Goal: Task Accomplishment & Management: Manage account settings

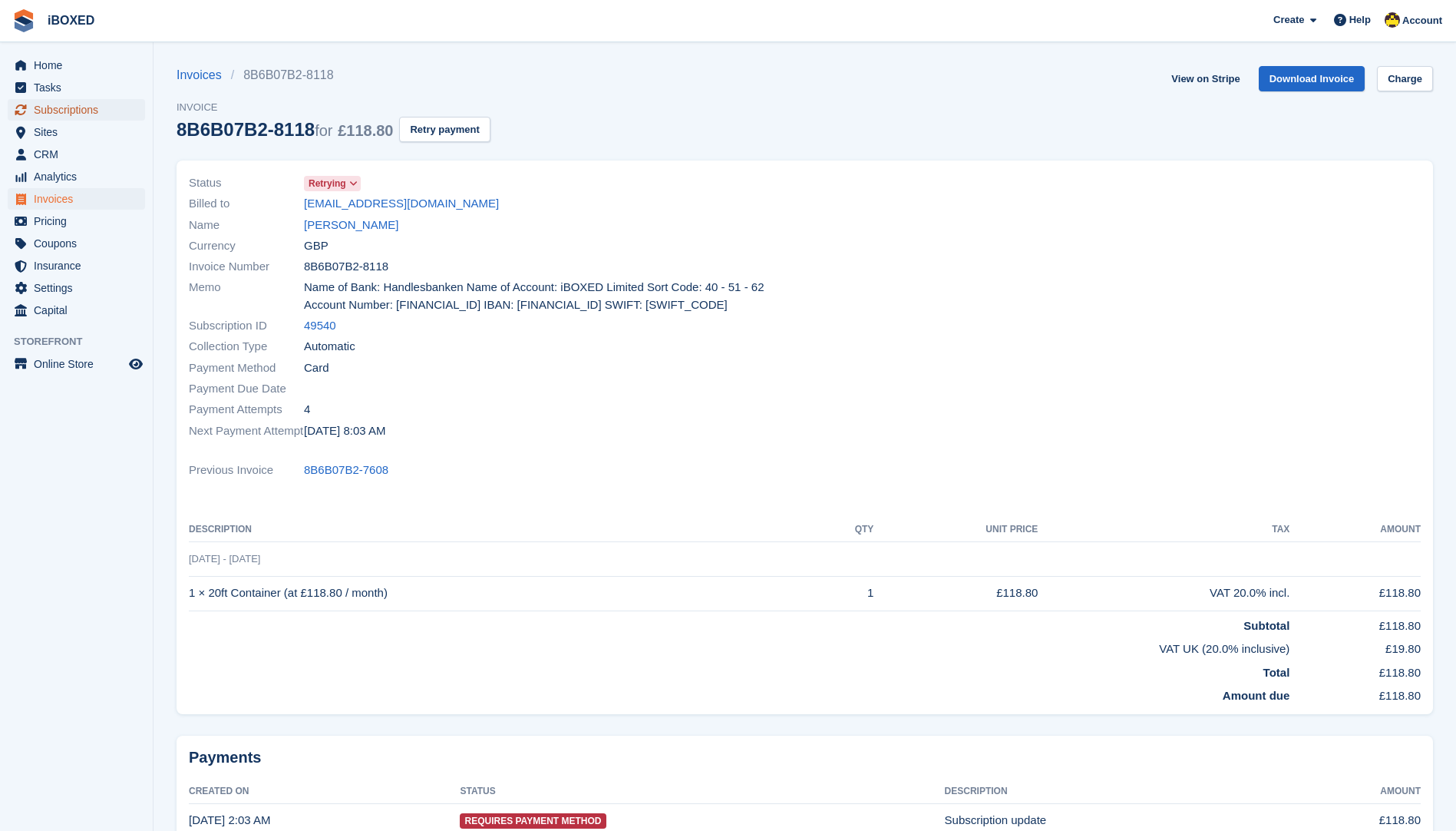
click at [71, 110] on span "Subscriptions" at bounding box center [79, 110] width 92 height 21
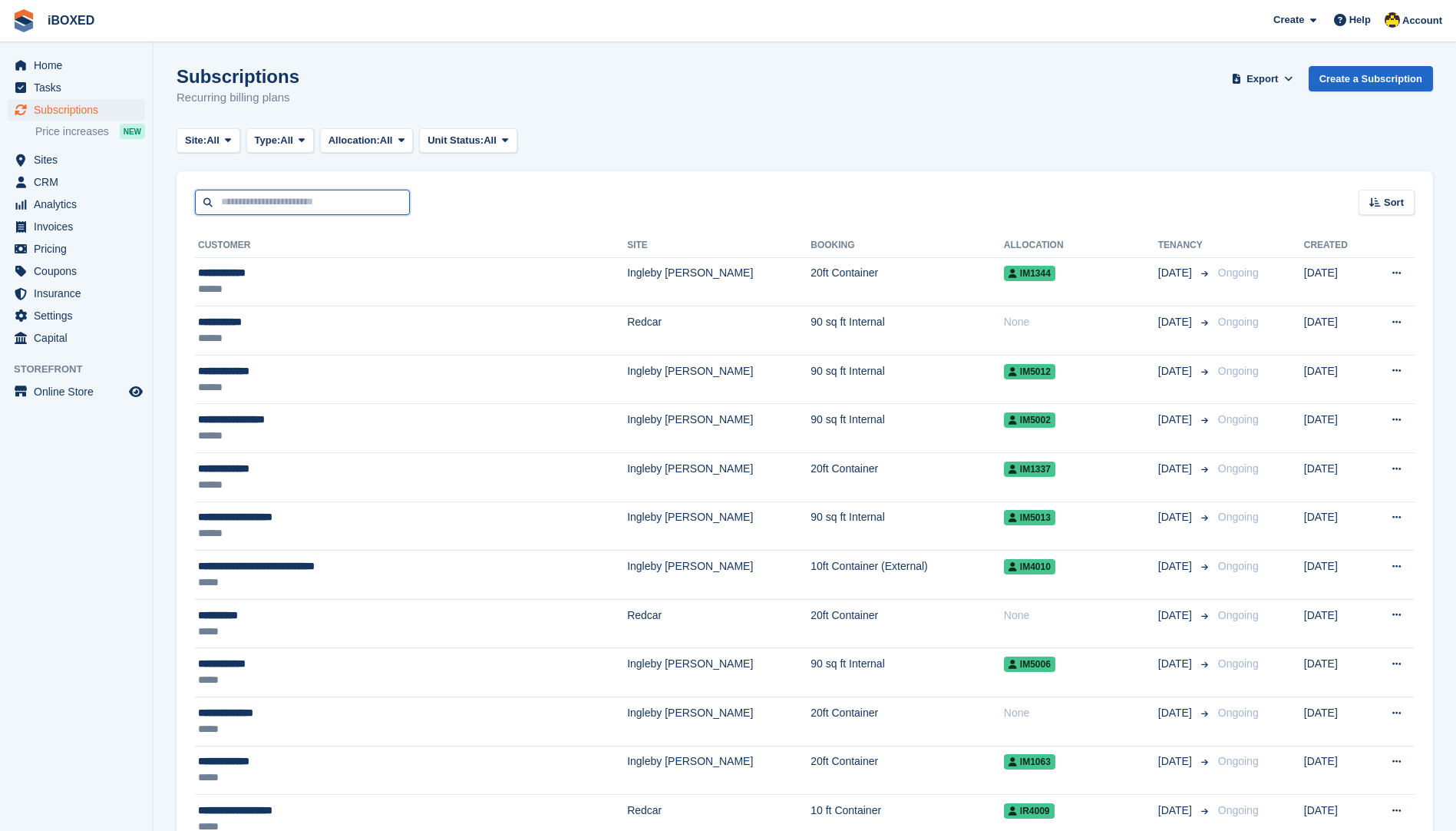
click at [308, 203] on input "text" at bounding box center [302, 202] width 215 height 25
type input "***"
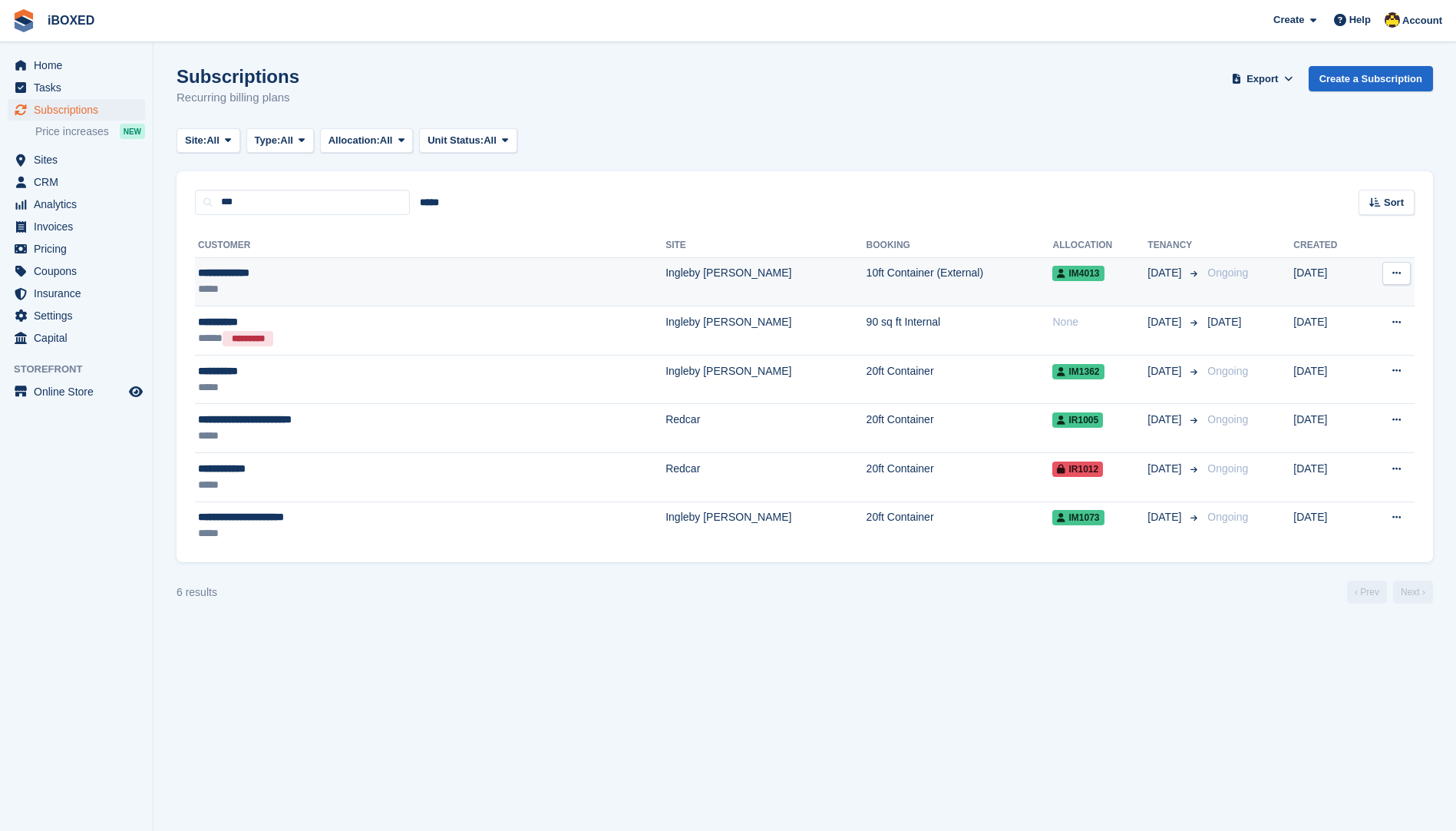
click at [665, 271] on td "Ingleby [PERSON_NAME]" at bounding box center [765, 282] width 200 height 49
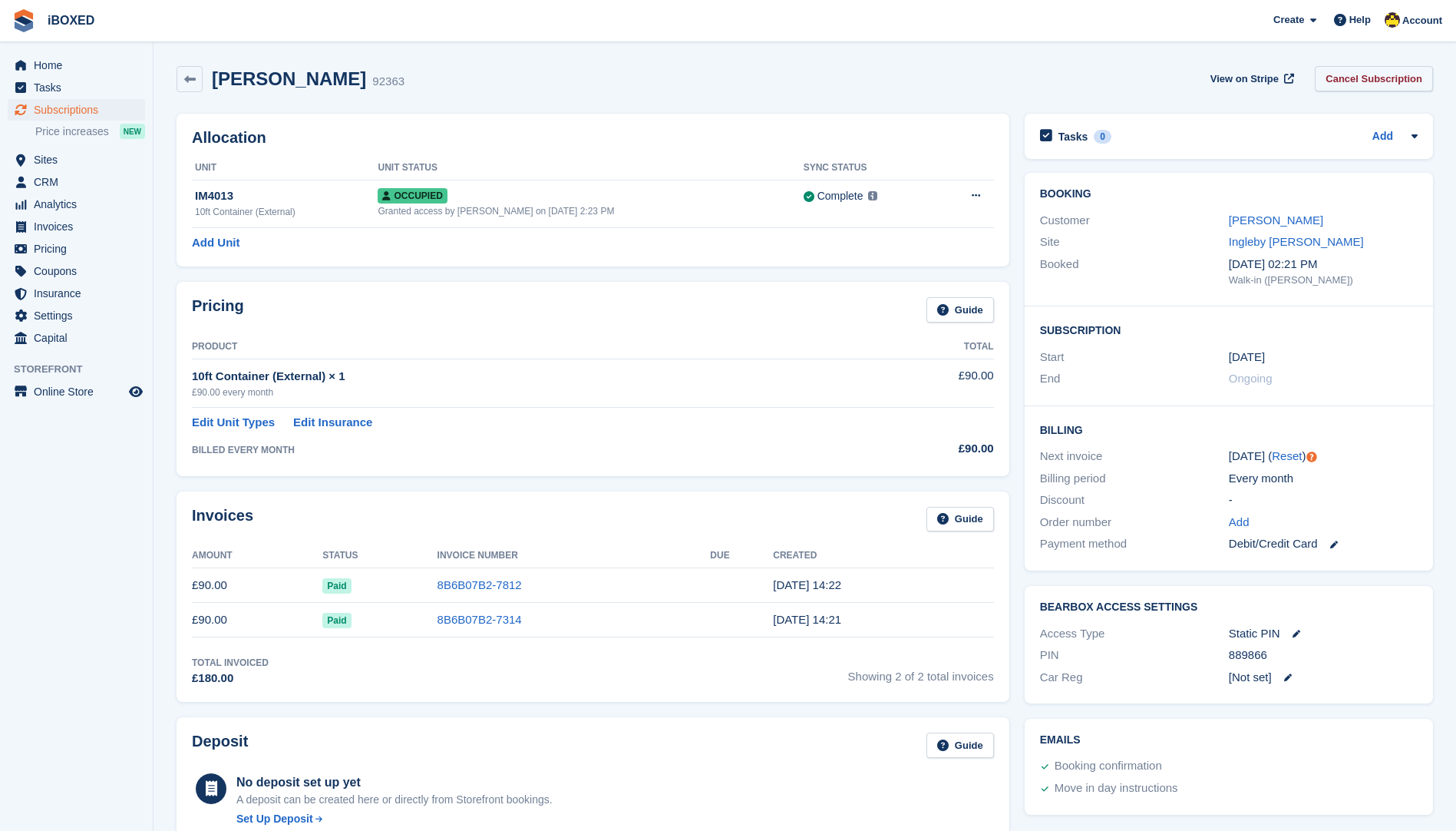
click at [1367, 79] on link "Cancel Subscription" at bounding box center [1373, 79] width 119 height 25
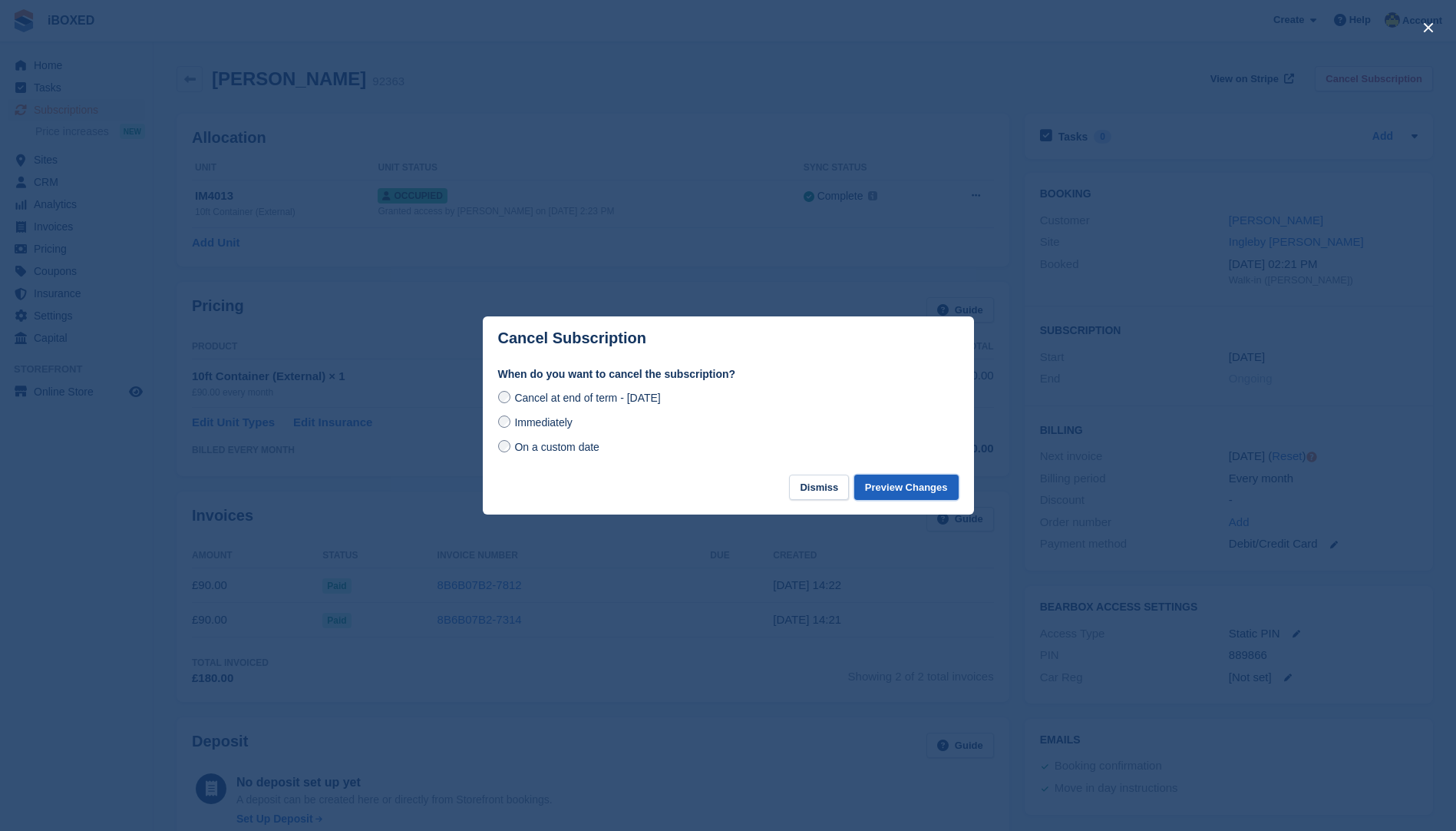
click at [884, 483] on button "Preview Changes" at bounding box center [907, 487] width 105 height 25
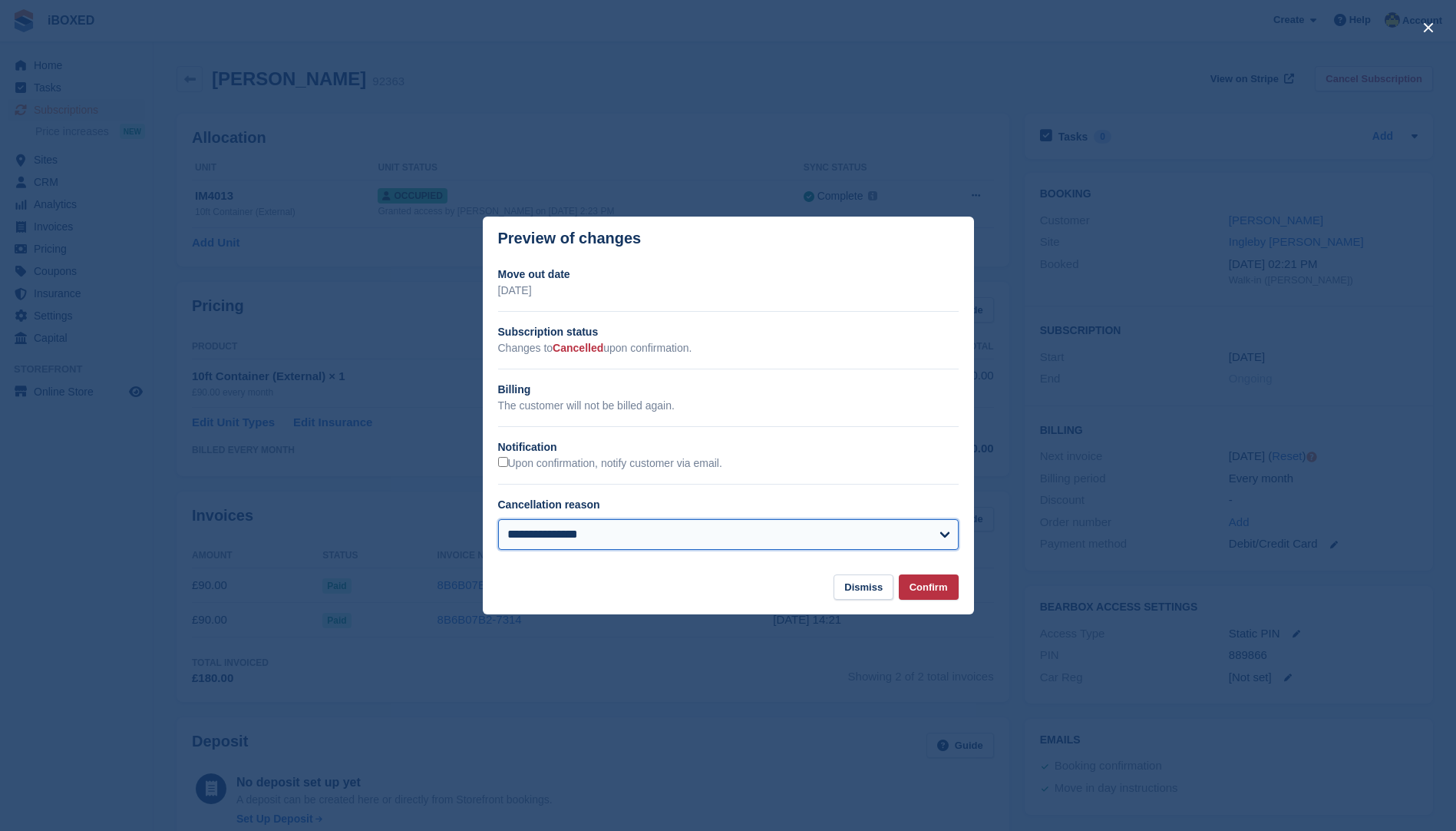
click at [915, 539] on select "**********" at bounding box center [728, 535] width 460 height 31
select select "**********"
click at [498, 521] on select "**********" at bounding box center [728, 535] width 460 height 31
click at [930, 595] on button "Confirm" at bounding box center [928, 586] width 60 height 25
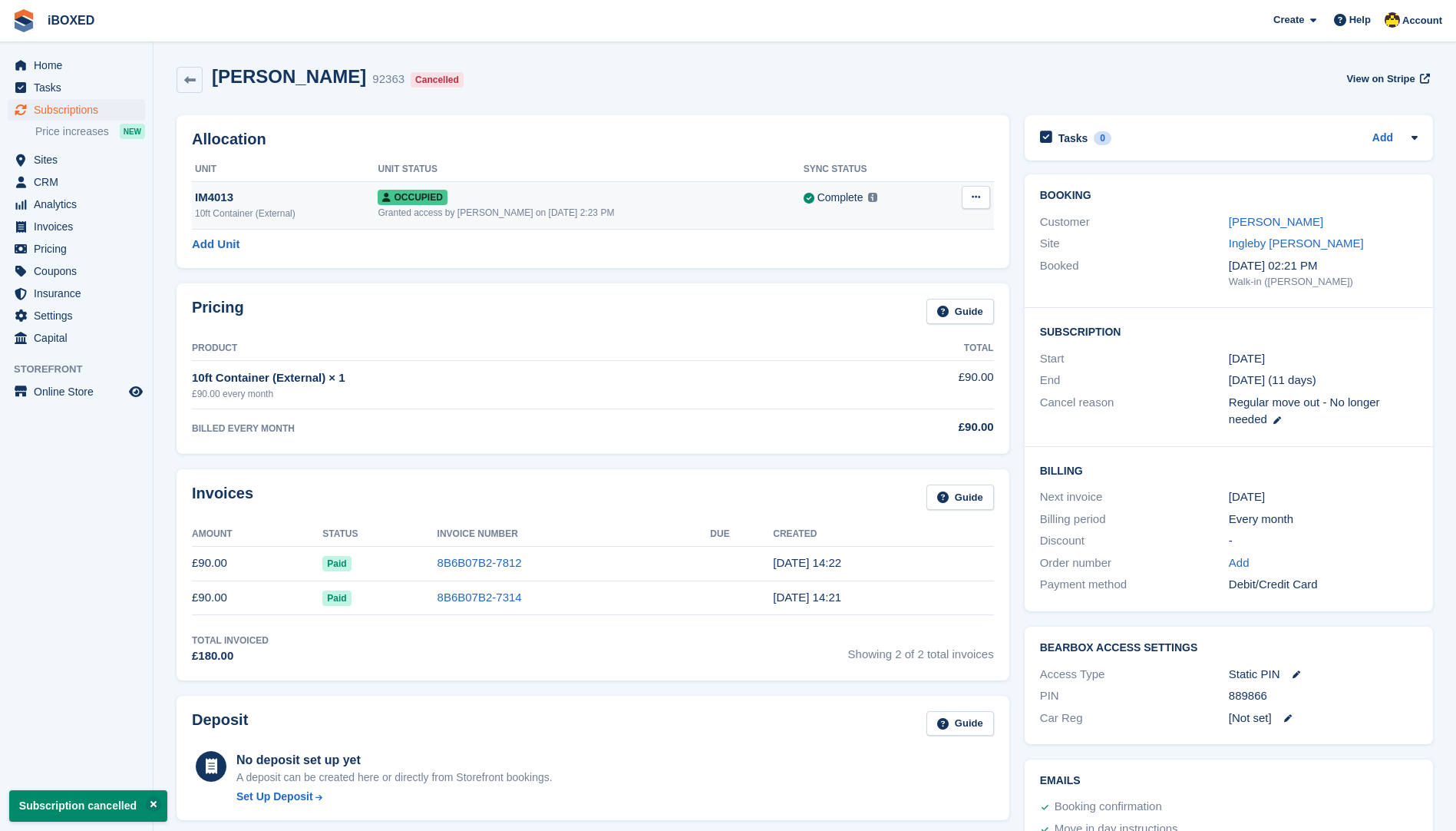
click at [981, 190] on button at bounding box center [975, 197] width 29 height 23
click at [901, 258] on p "Deallocate" at bounding box center [916, 260] width 133 height 20
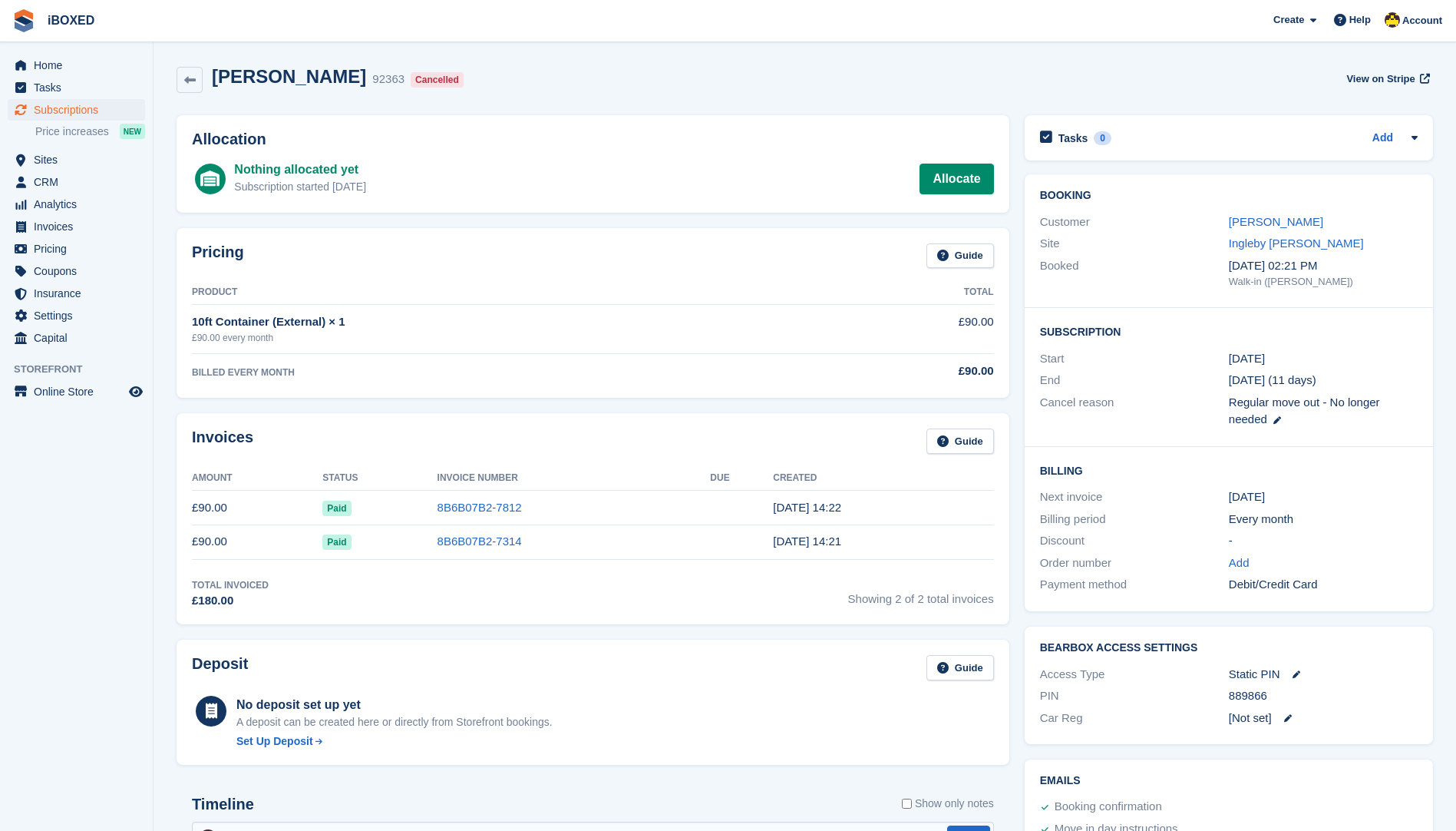
scroll to position [417, 0]
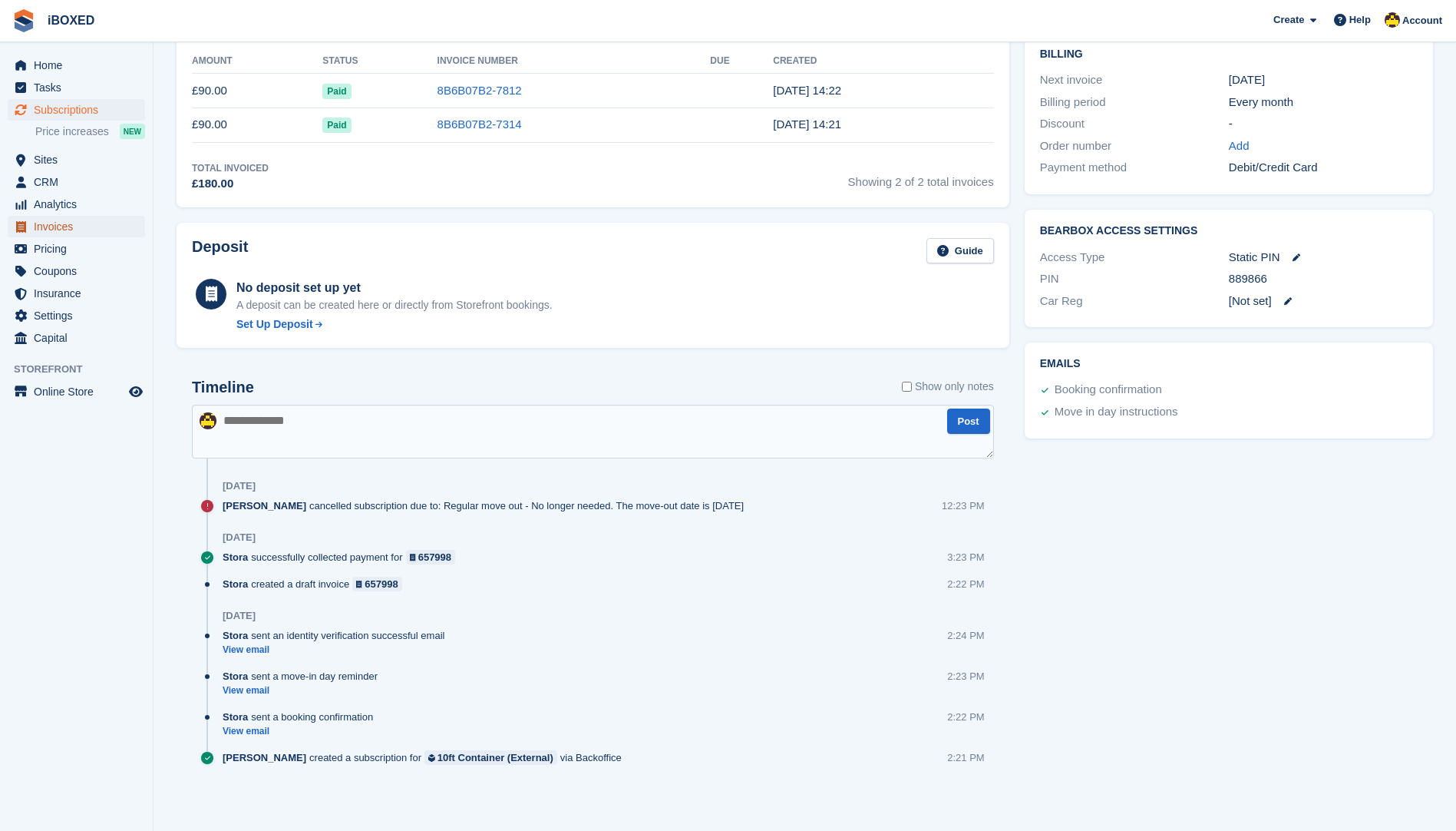
click at [82, 233] on span "Invoices" at bounding box center [79, 227] width 92 height 21
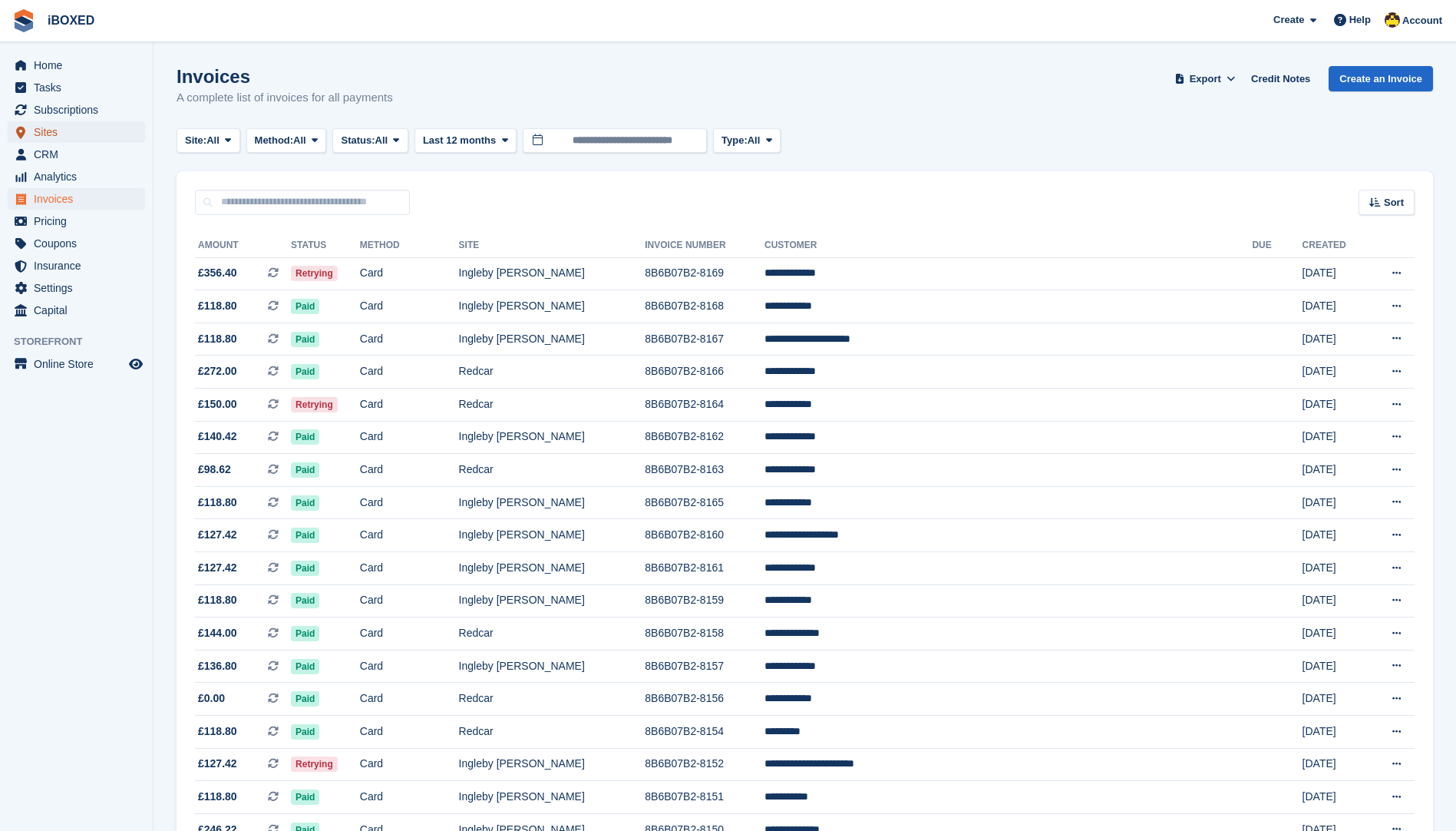
click at [92, 132] on span "Sites" at bounding box center [79, 132] width 92 height 21
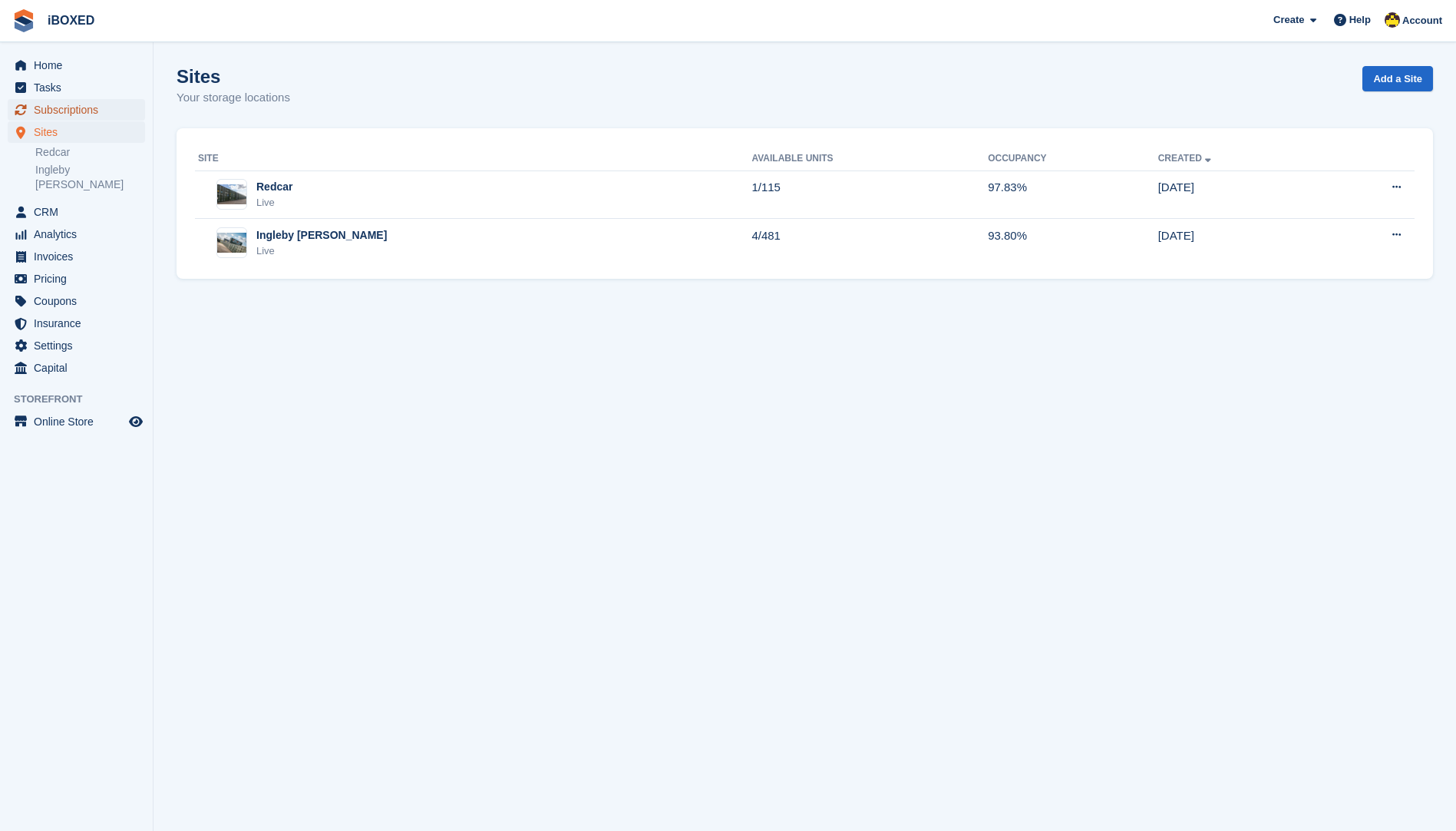
click at [83, 100] on span "Subscriptions" at bounding box center [79, 110] width 92 height 21
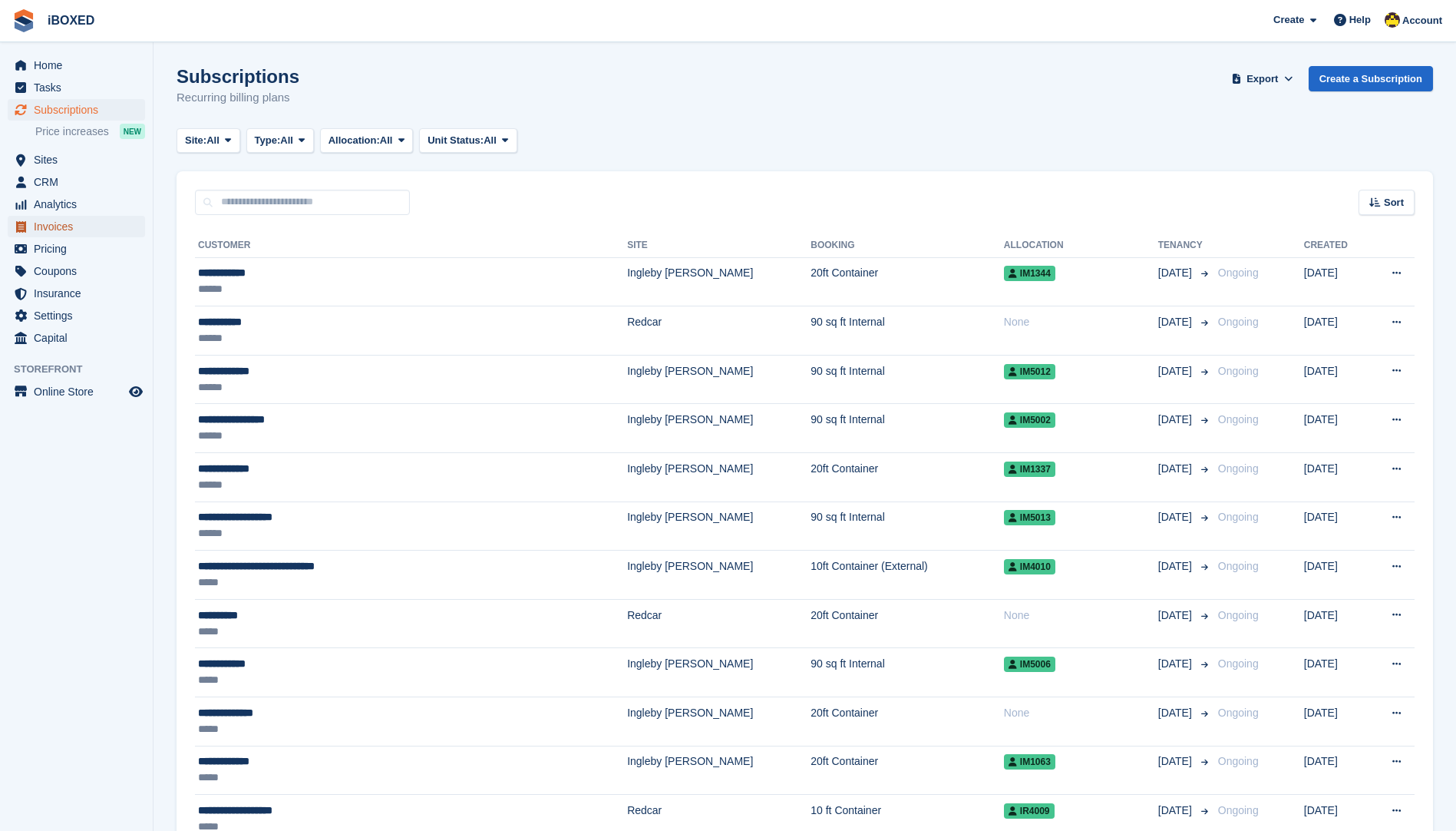
click at [16, 231] on icon "menu" at bounding box center [21, 227] width 10 height 11
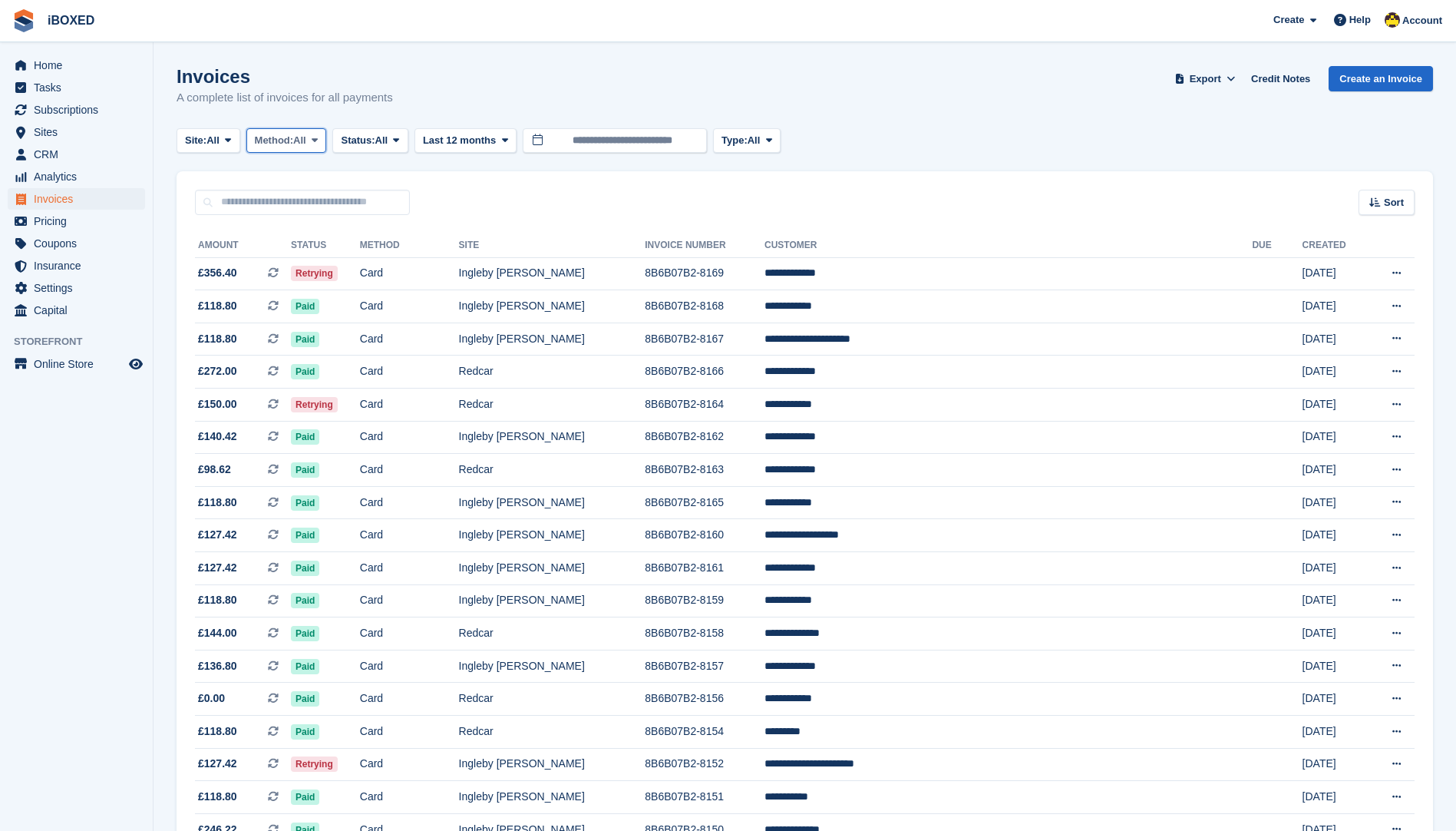
click at [290, 142] on span "Method:" at bounding box center [275, 140] width 39 height 16
click at [302, 296] on link "Debit/Credit Card" at bounding box center [320, 287] width 133 height 28
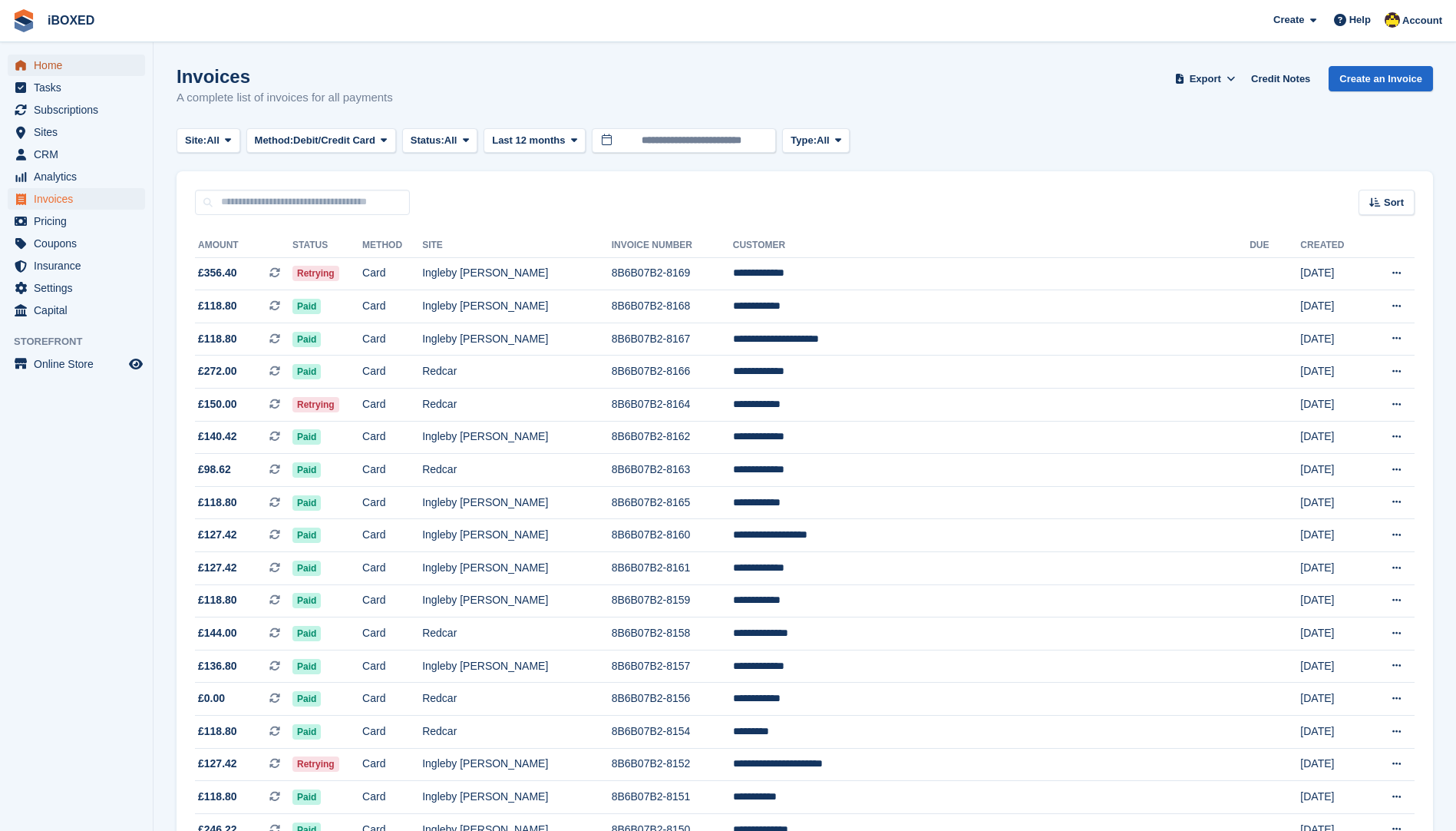
click at [41, 61] on span "Home" at bounding box center [79, 65] width 92 height 21
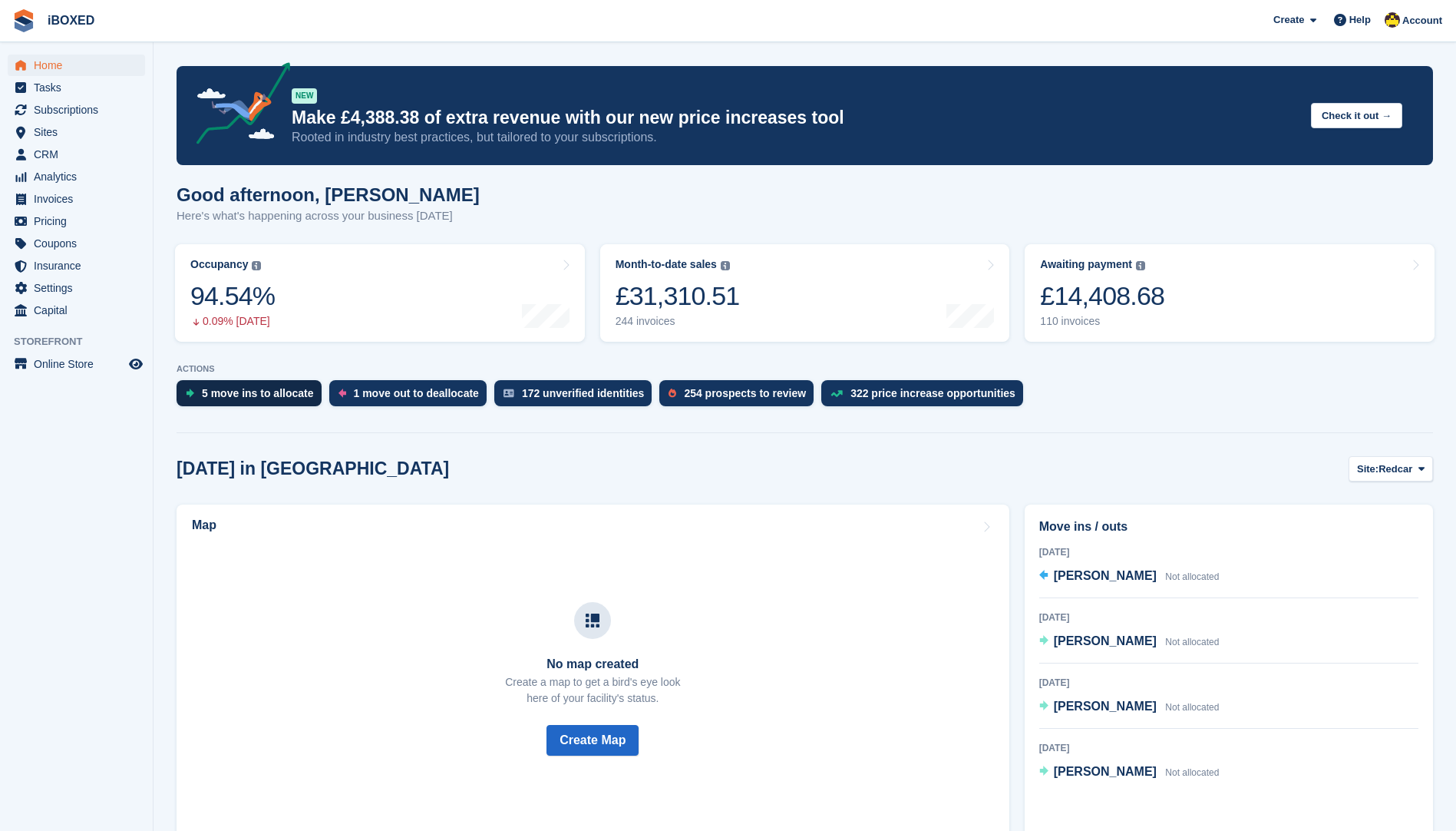
click at [270, 384] on div "5 move ins to allocate" at bounding box center [249, 393] width 145 height 26
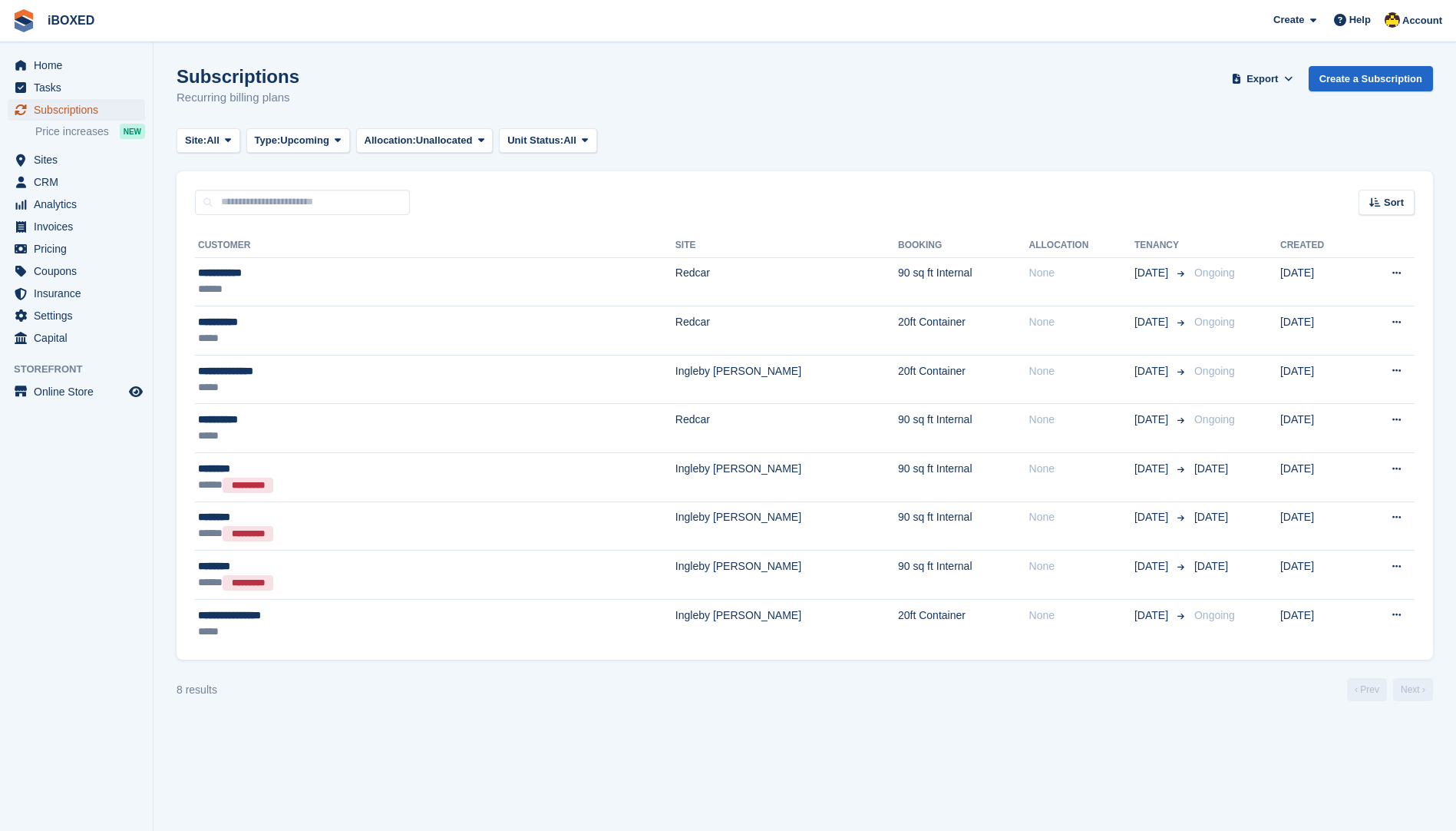
click at [64, 99] on span "Subscriptions" at bounding box center [79, 110] width 92 height 21
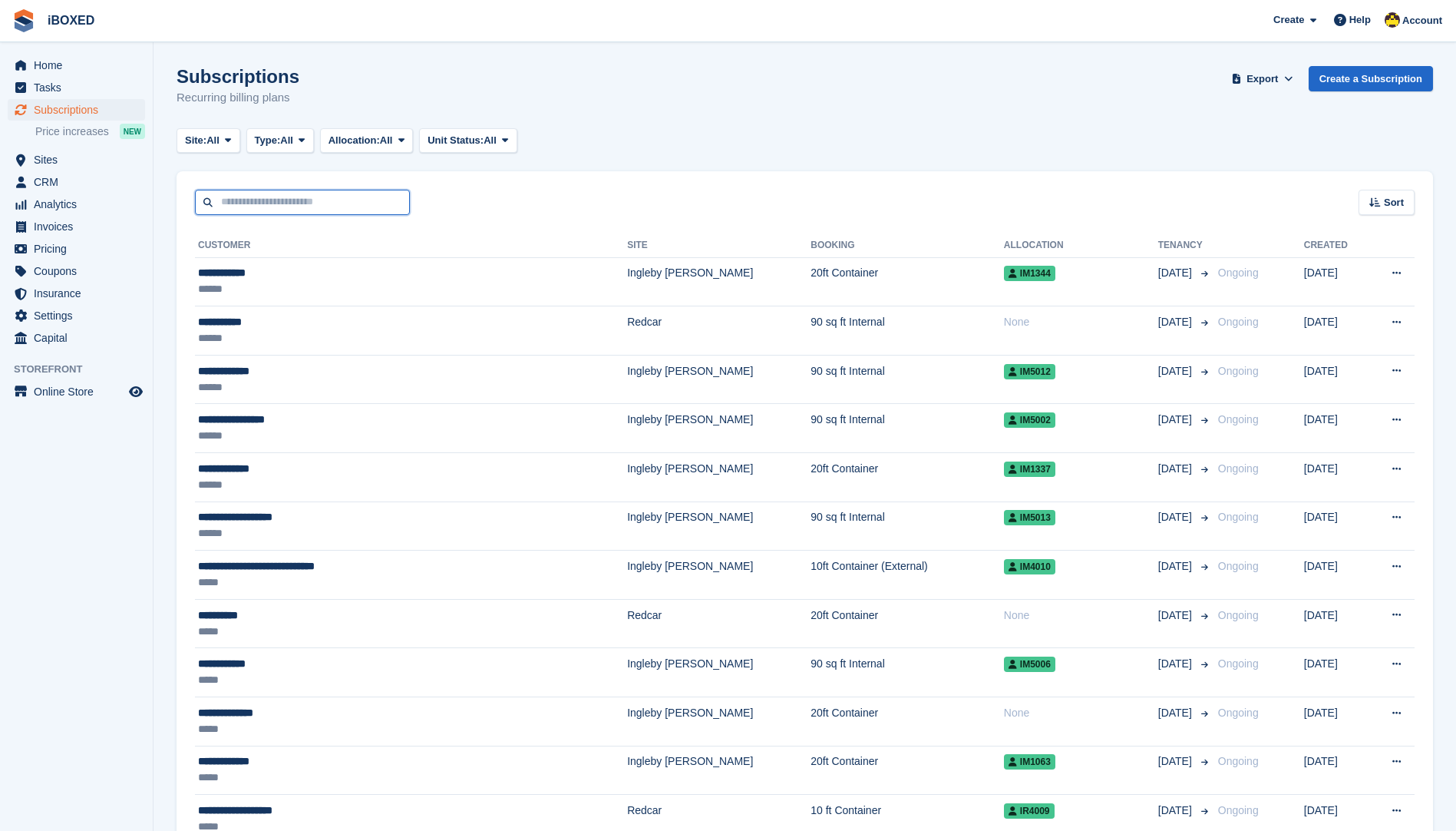
click at [317, 204] on input "text" at bounding box center [302, 202] width 215 height 25
type input "******"
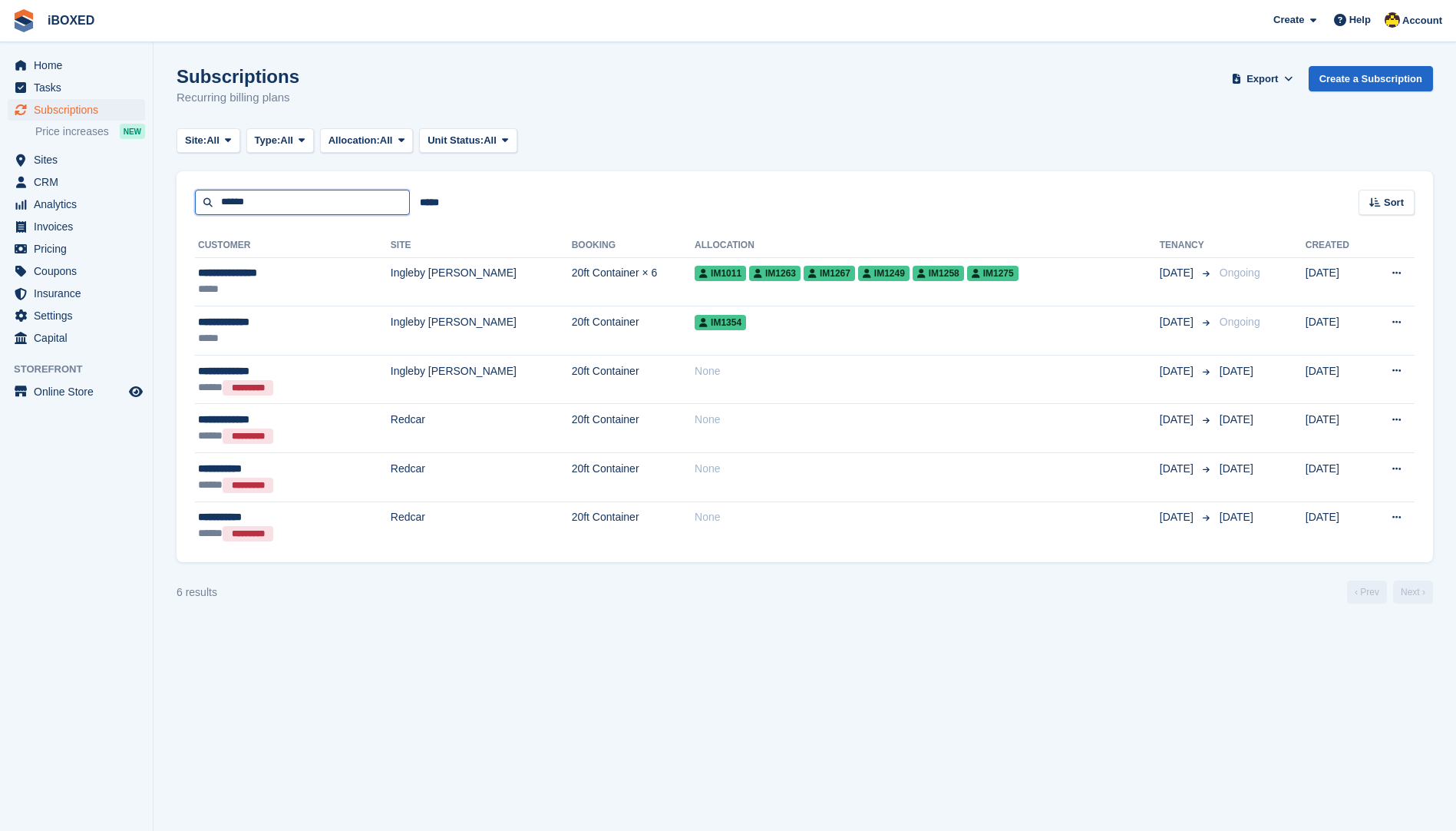
drag, startPoint x: 329, startPoint y: 206, endPoint x: 156, endPoint y: 196, distance: 173.3
click at [156, 196] on section "Subscriptions Recurring billing plans Export Export Subscriptions Export a CSV …" at bounding box center [804, 416] width 1302 height 831
type input "**********"
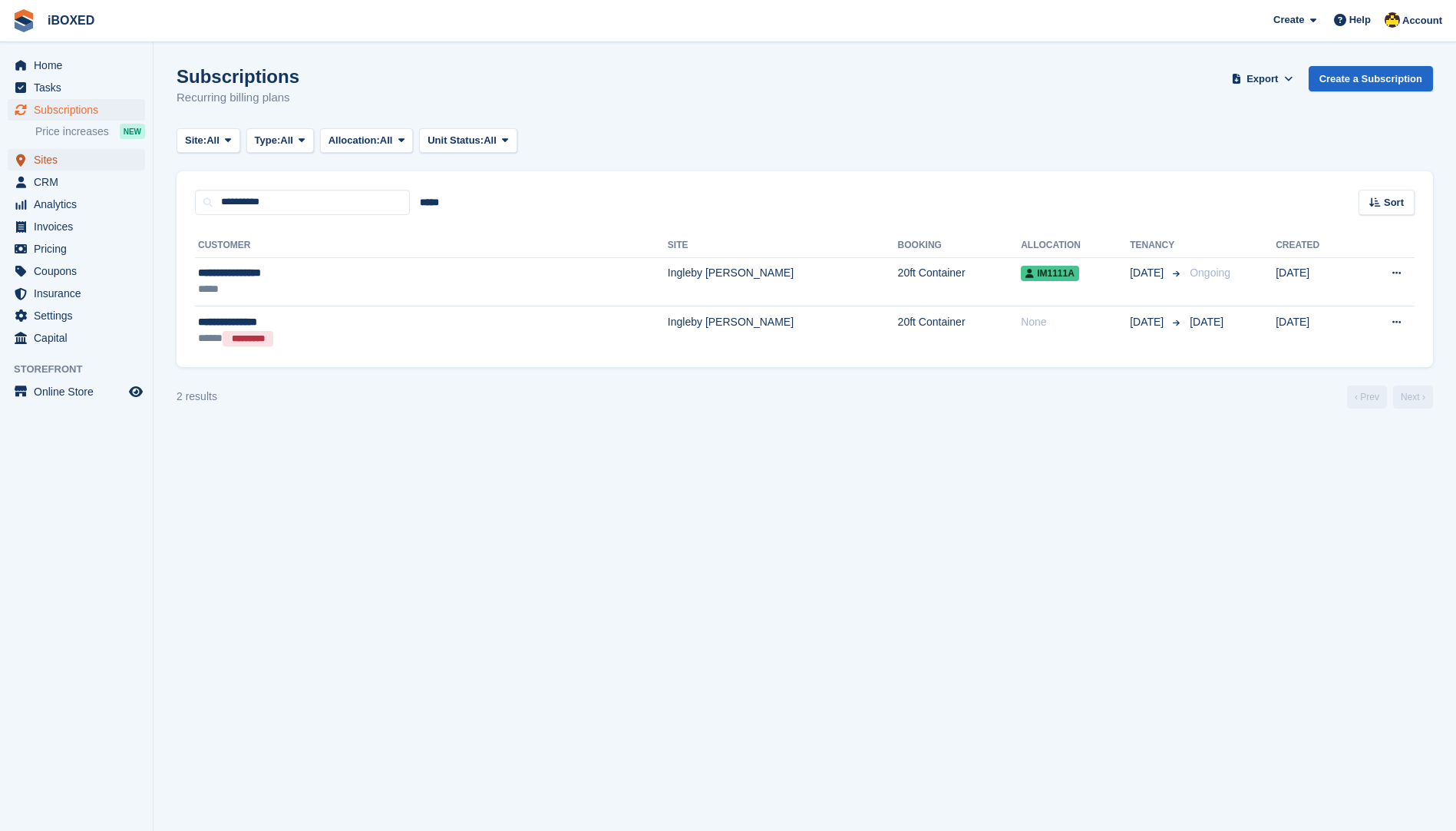
click at [98, 162] on span "Sites" at bounding box center [79, 159] width 92 height 21
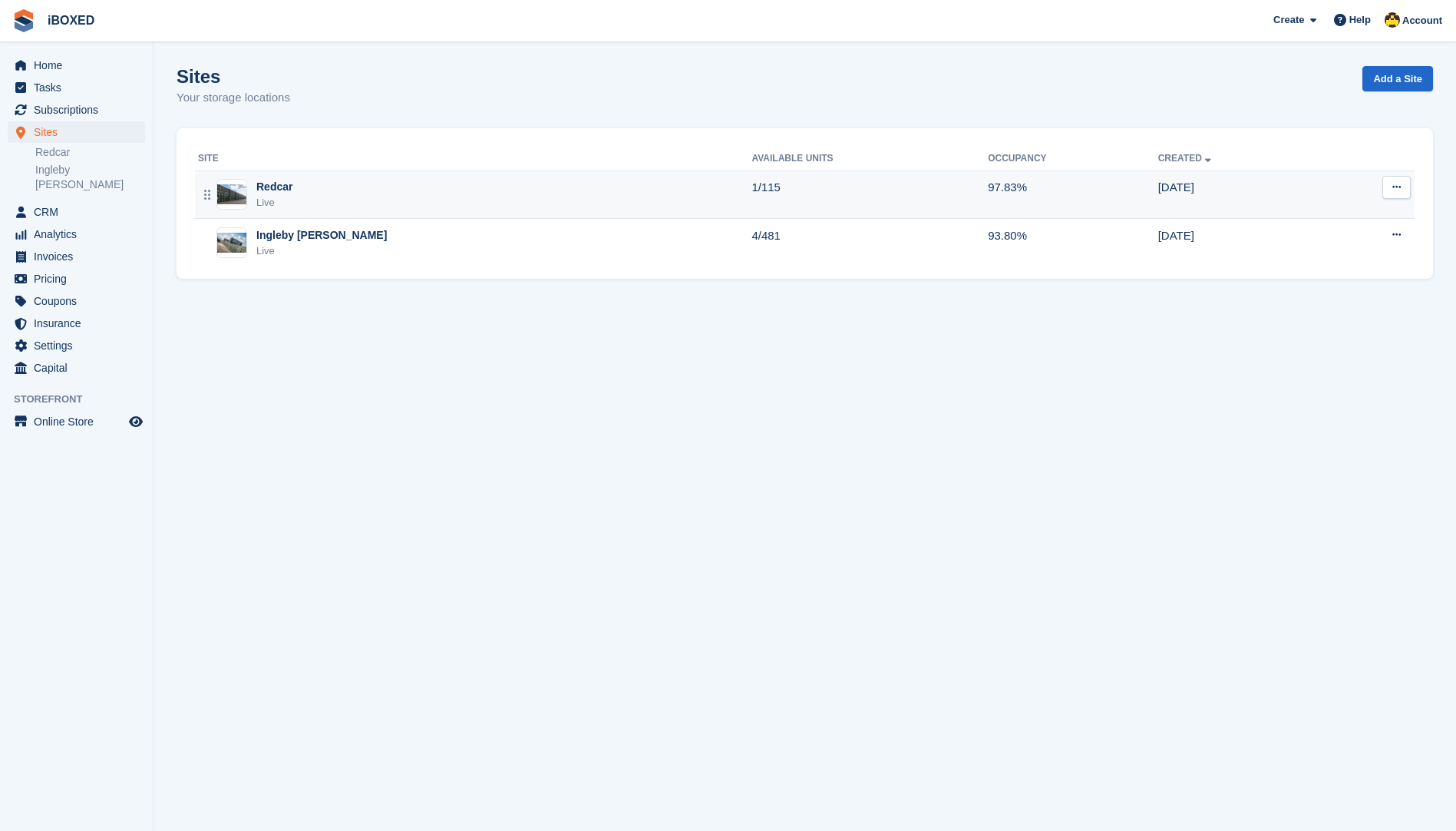
click at [241, 186] on img at bounding box center [232, 194] width 29 height 20
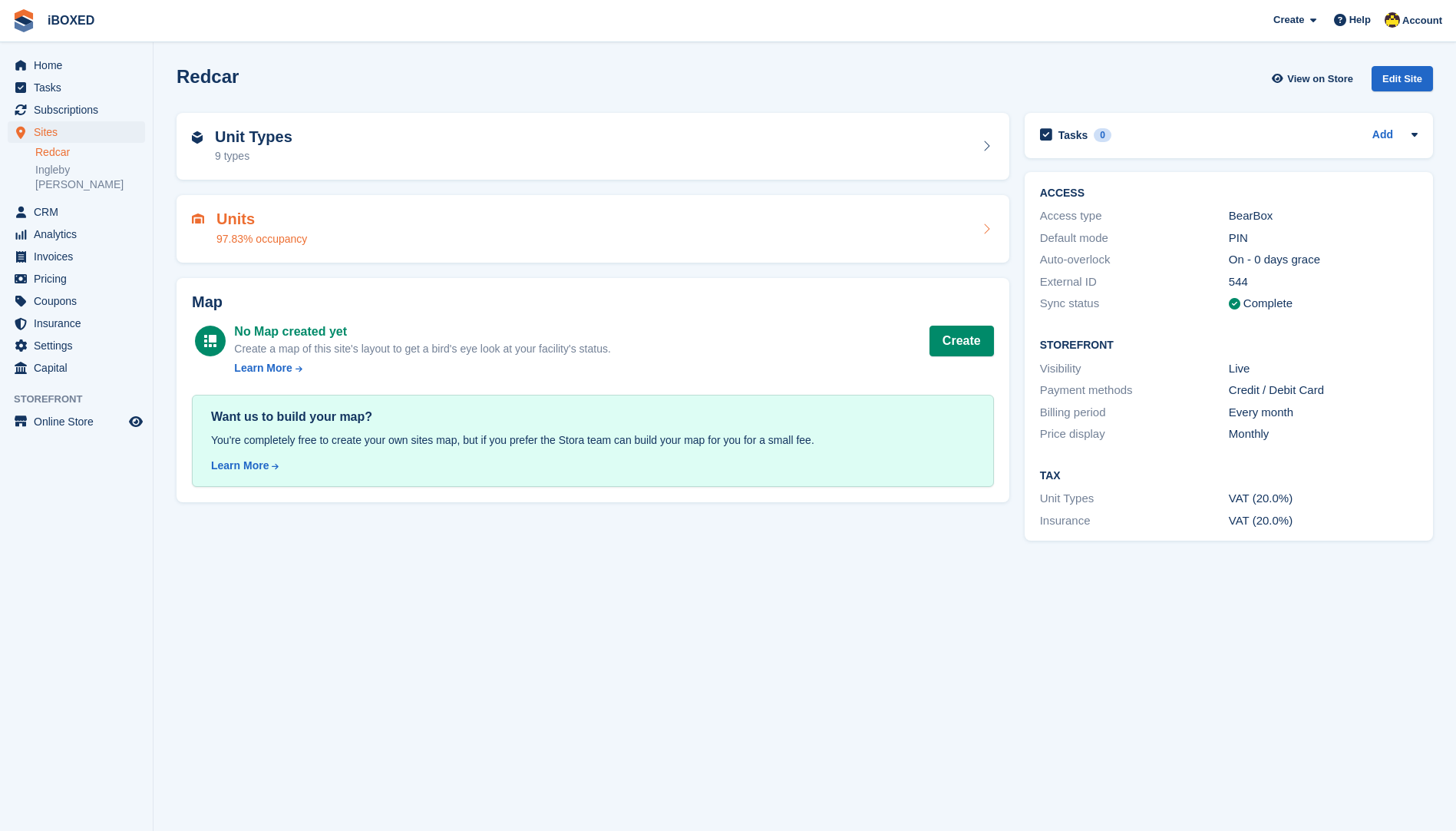
click at [211, 234] on div "Units 97.83% occupancy" at bounding box center [249, 228] width 115 height 37
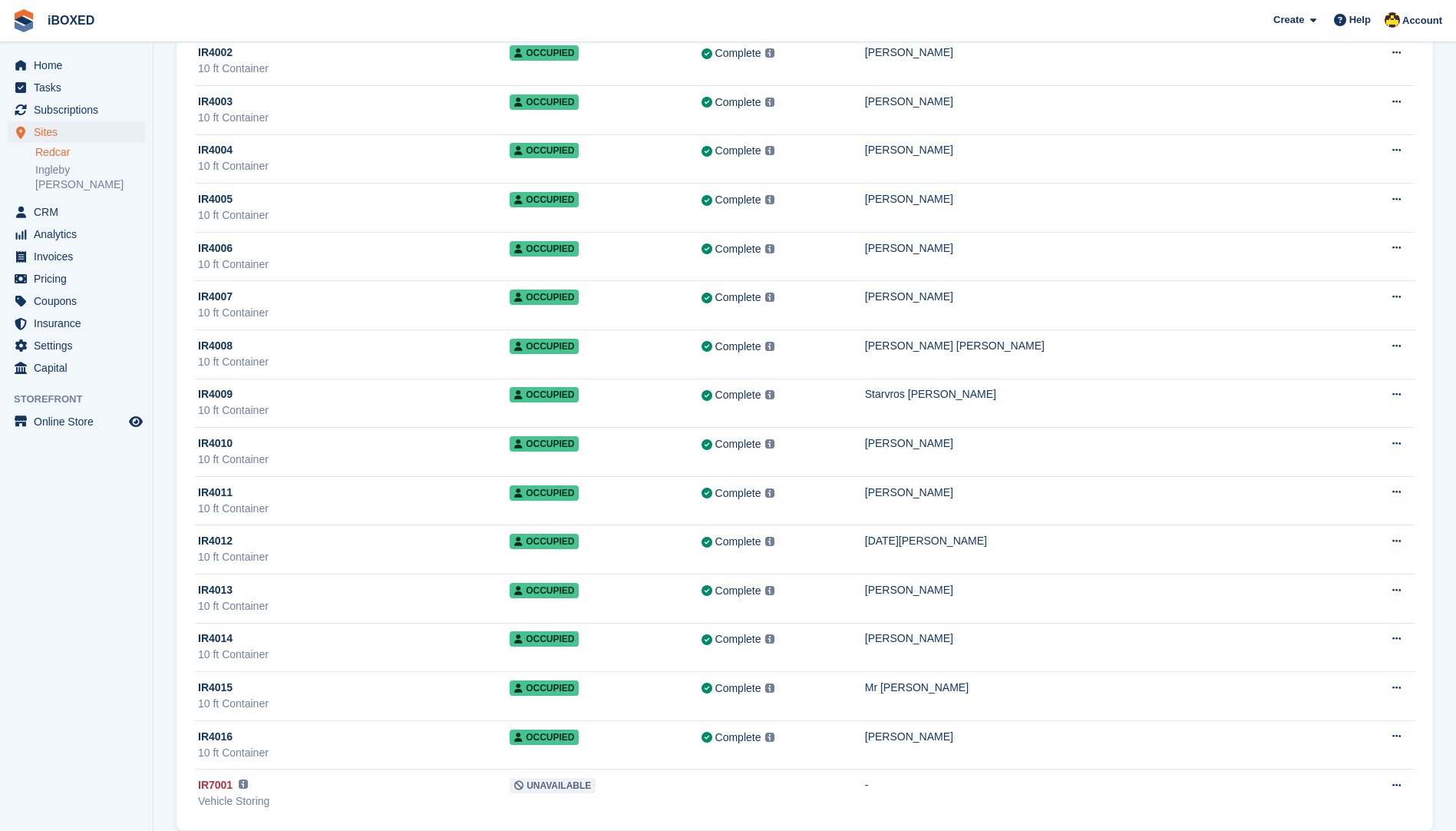
scroll to position [5014, 0]
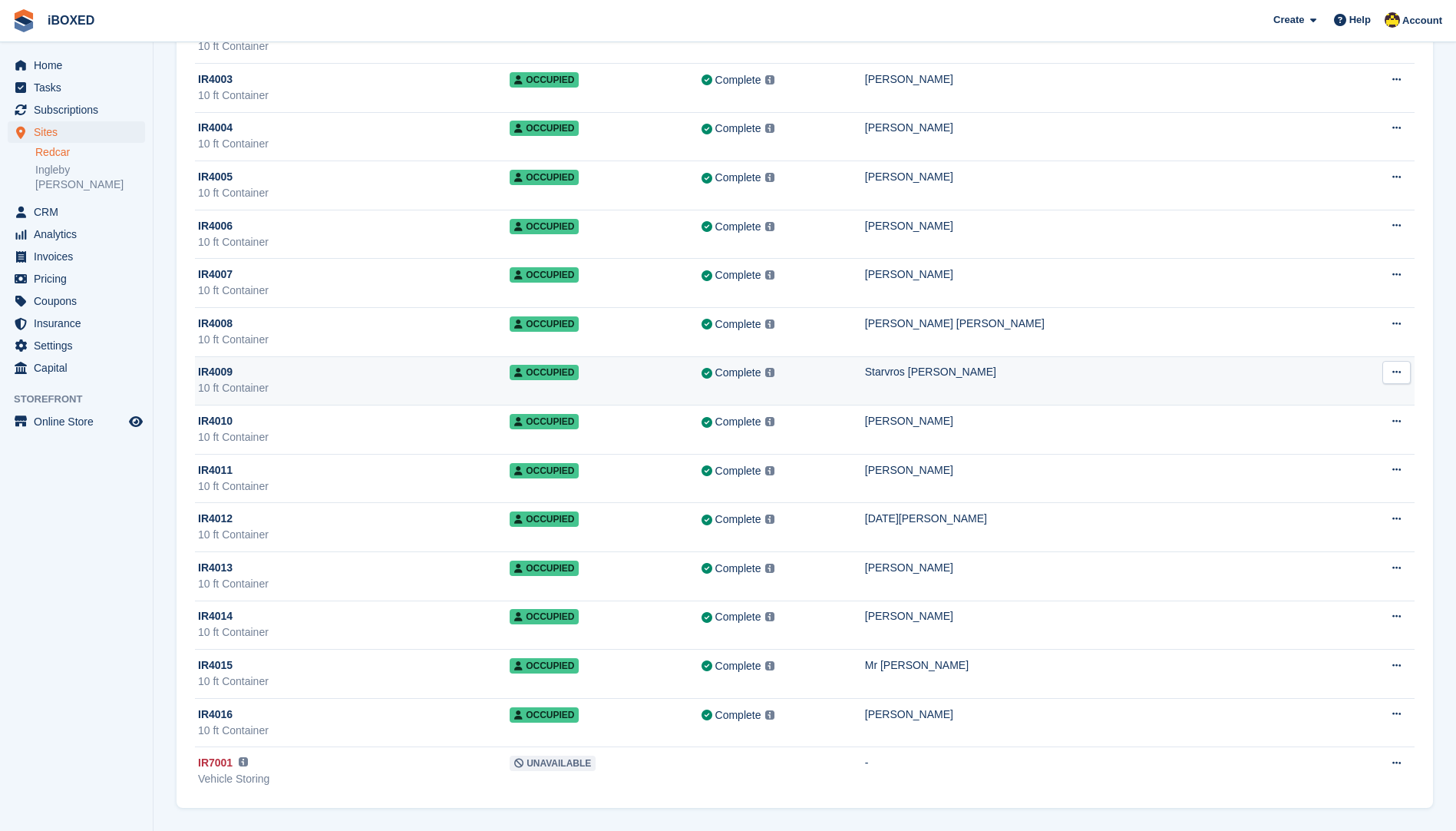
click at [701, 383] on td "Occupied" at bounding box center [605, 381] width 191 height 49
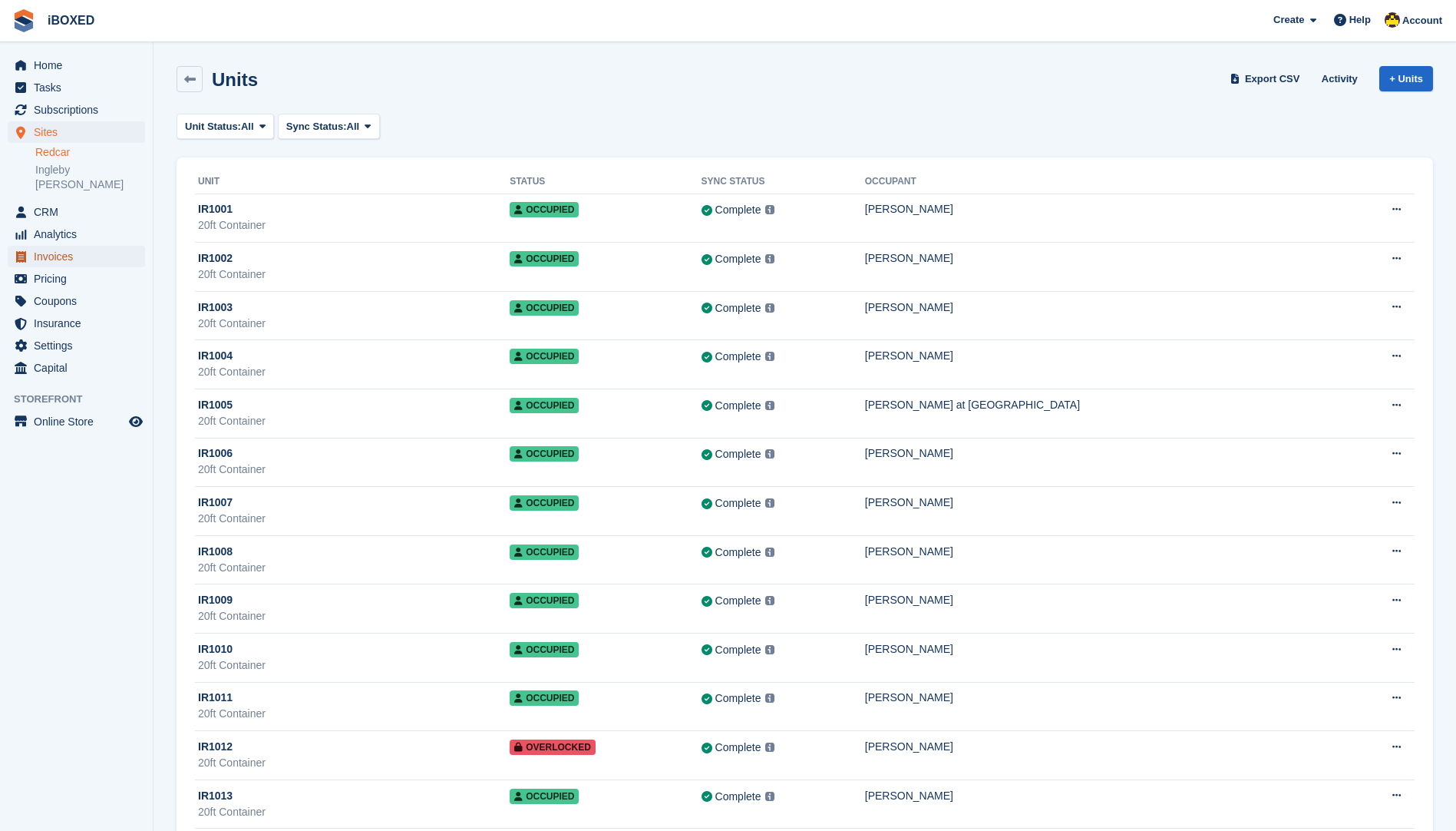
click at [102, 245] on span "Invoices" at bounding box center [79, 256] width 92 height 21
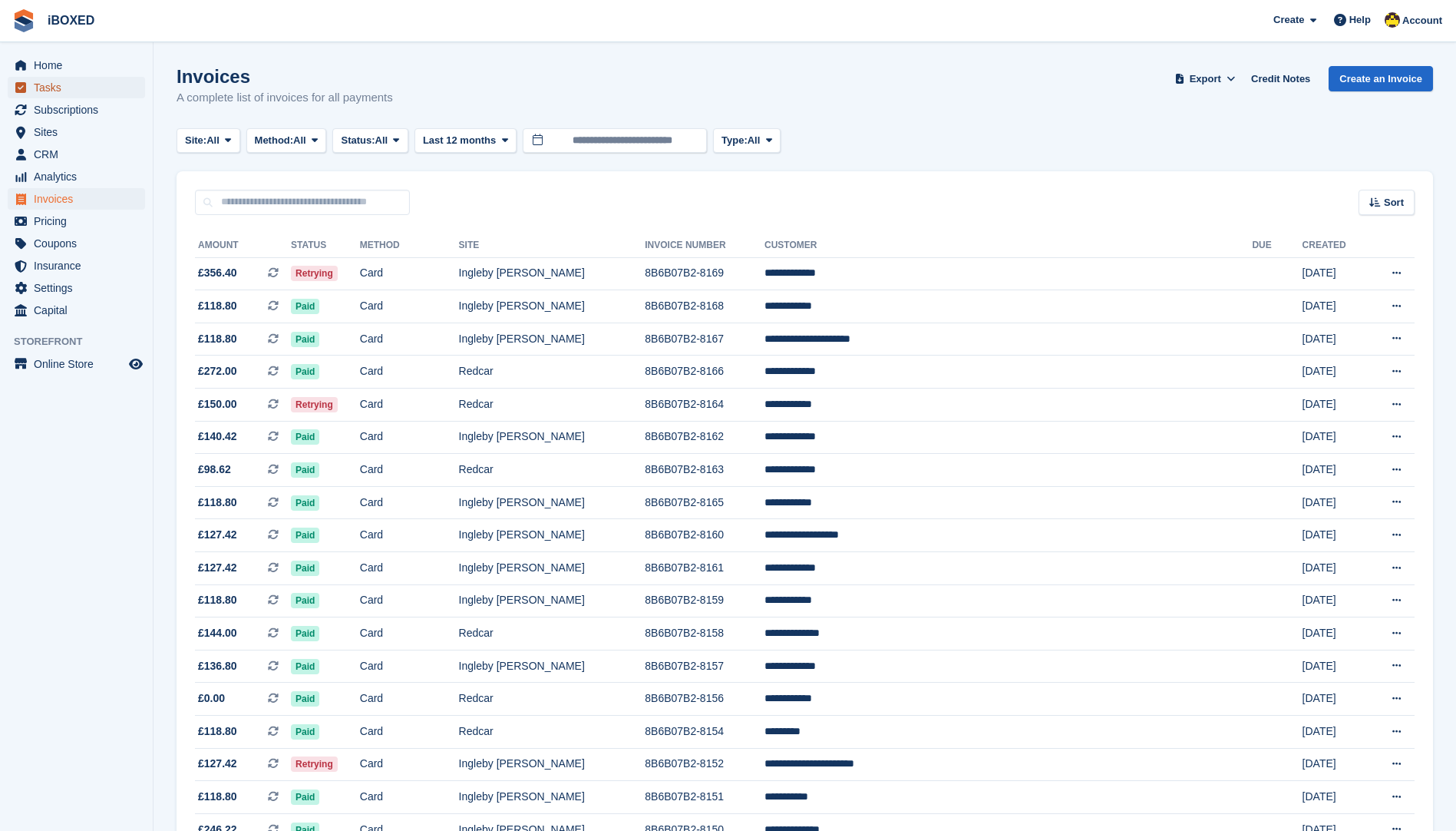
click at [83, 88] on span "Tasks" at bounding box center [79, 88] width 92 height 21
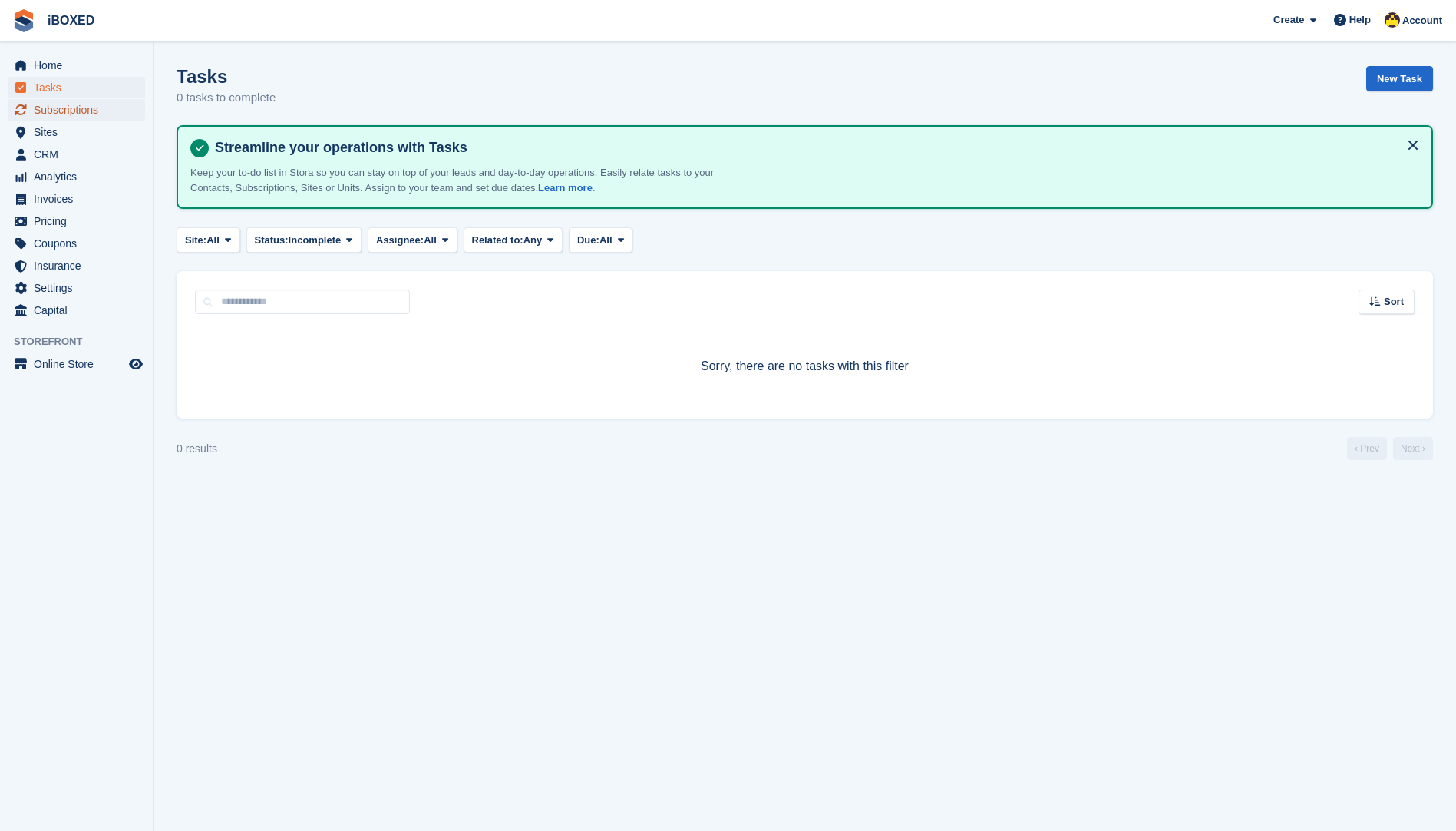
click at [69, 106] on span "Subscriptions" at bounding box center [79, 110] width 92 height 21
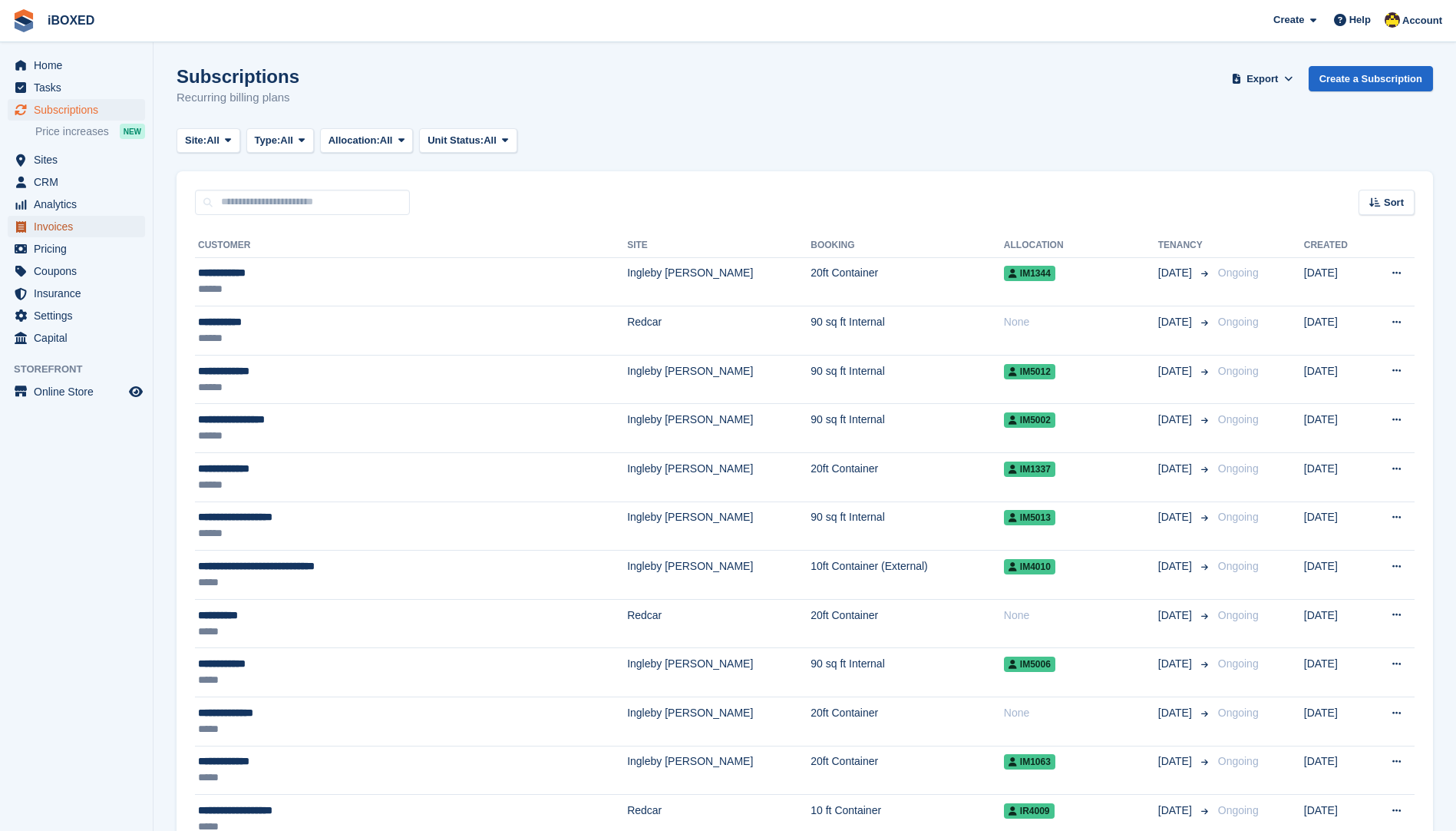
click at [92, 218] on span "Invoices" at bounding box center [79, 227] width 92 height 21
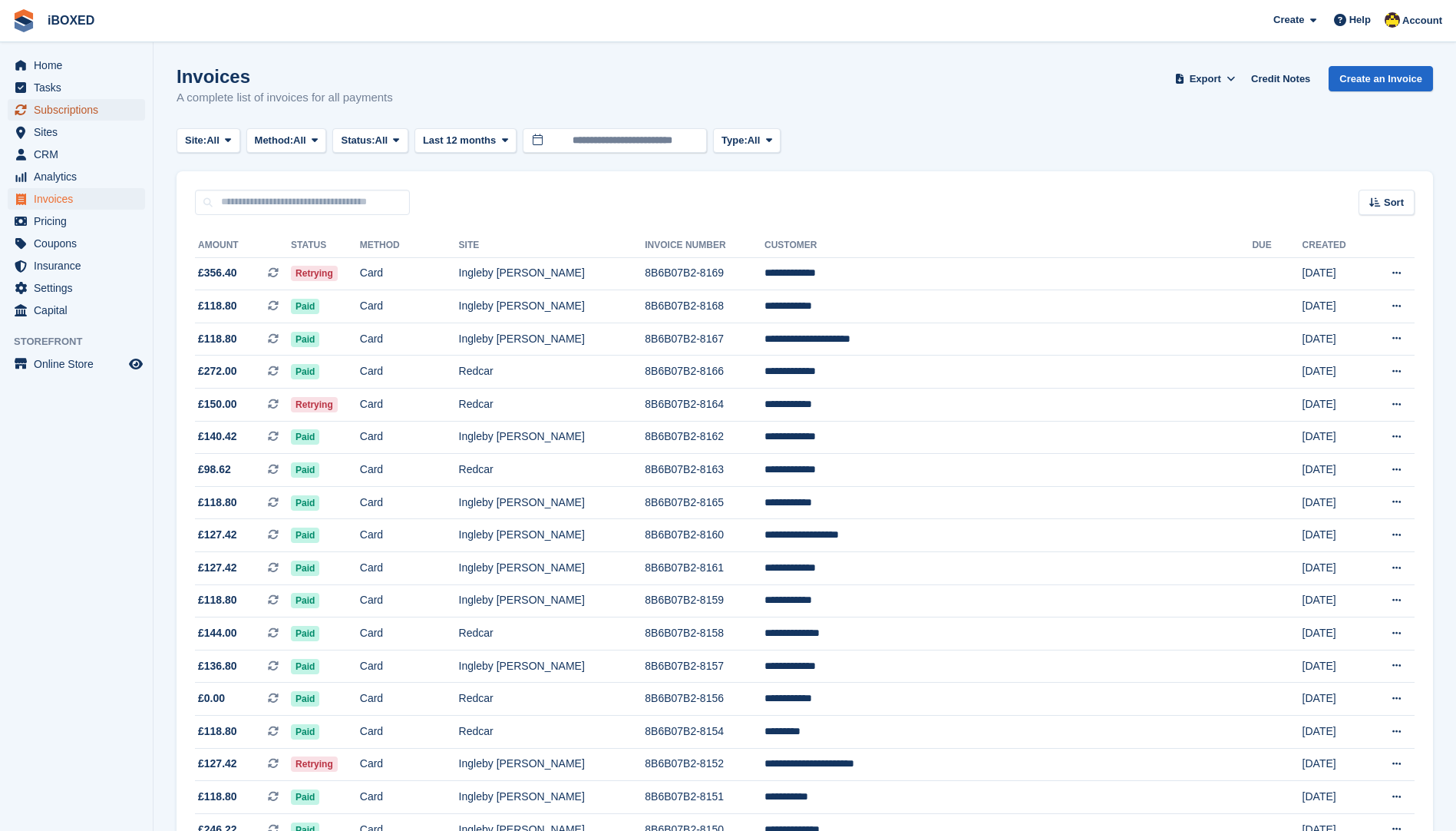
click at [61, 110] on span "Subscriptions" at bounding box center [79, 110] width 92 height 21
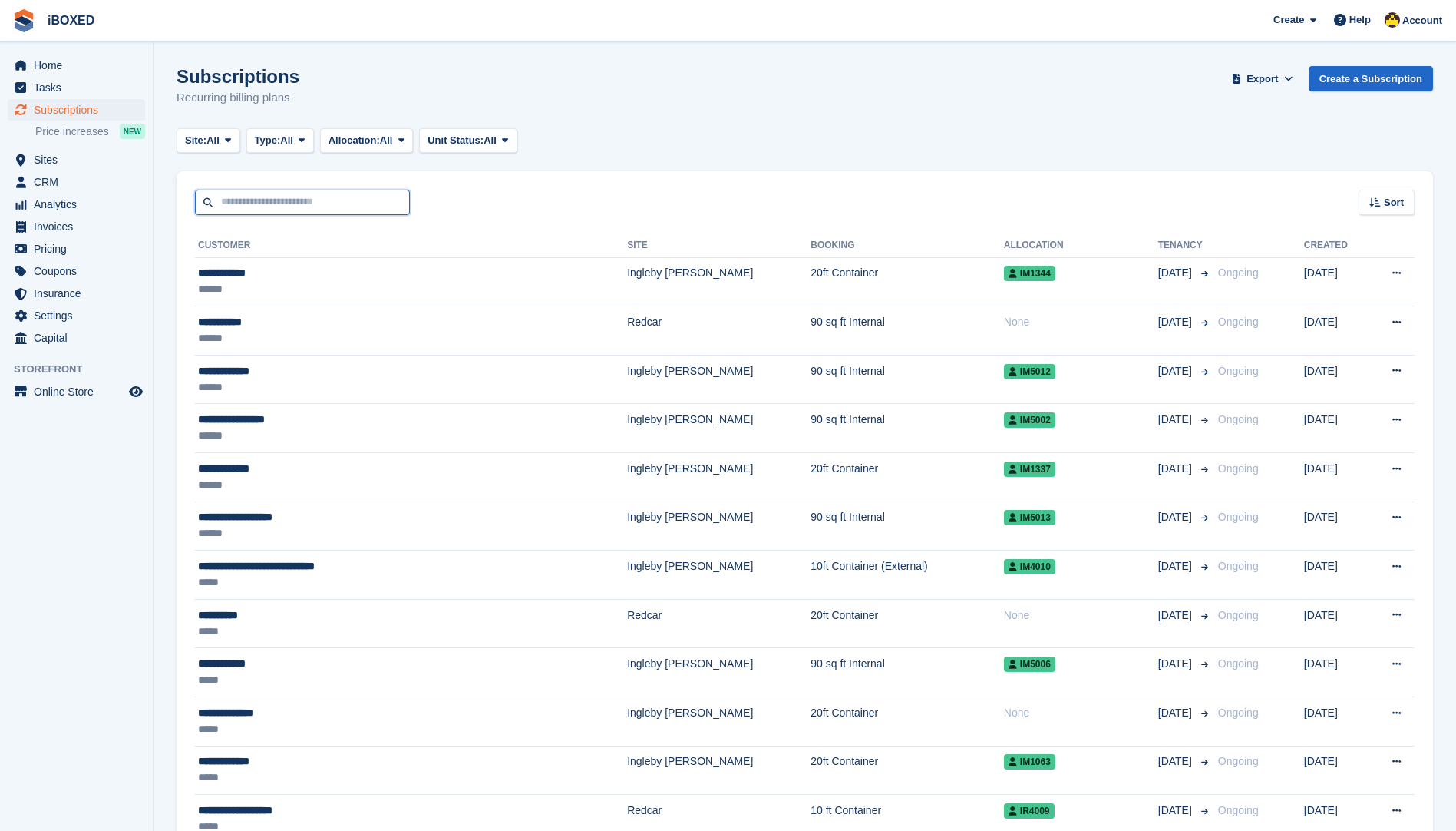
click at [244, 200] on input "text" at bounding box center [302, 202] width 215 height 25
type input "****"
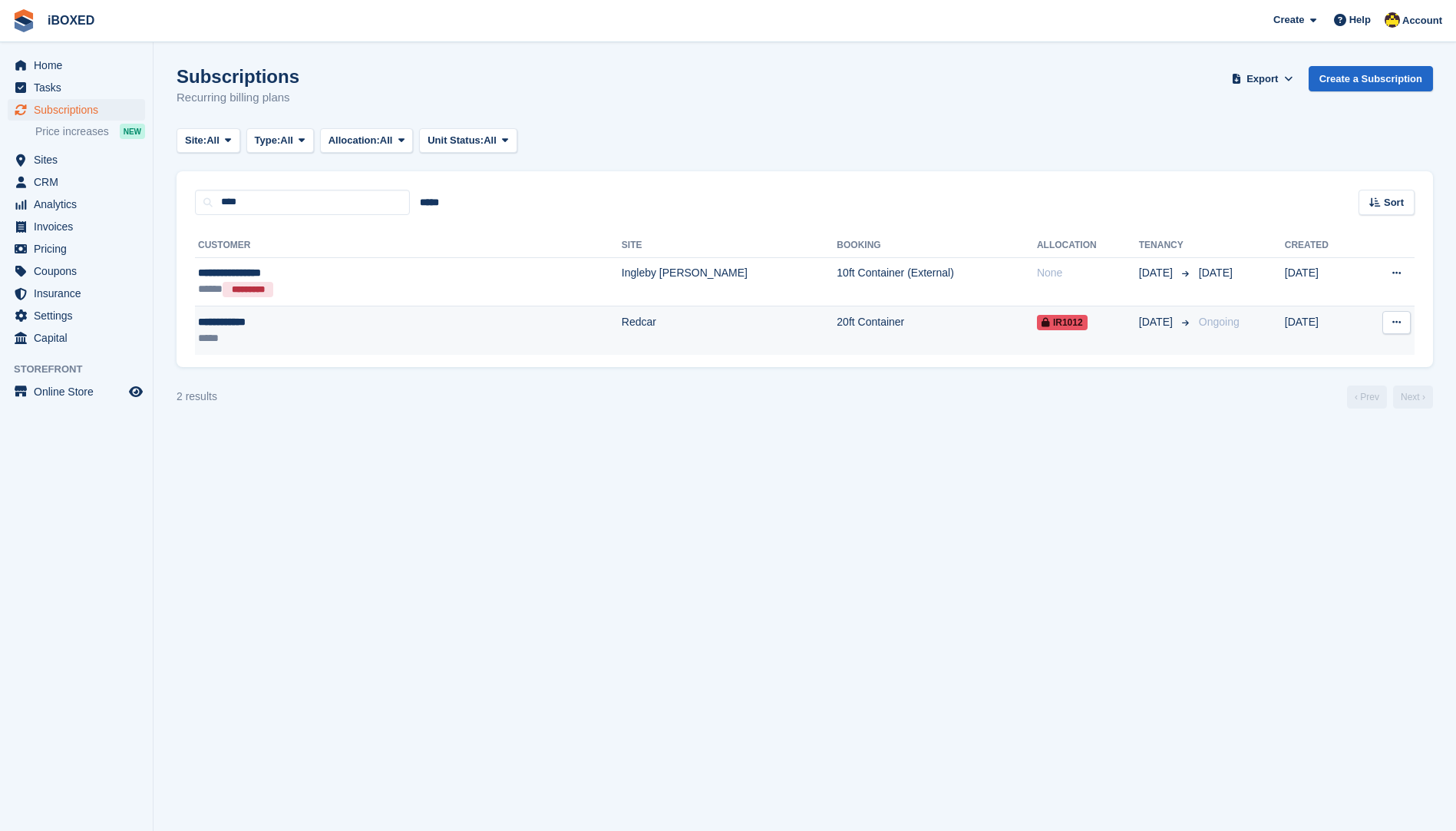
click at [836, 320] on td "20ft Container" at bounding box center [936, 330] width 200 height 48
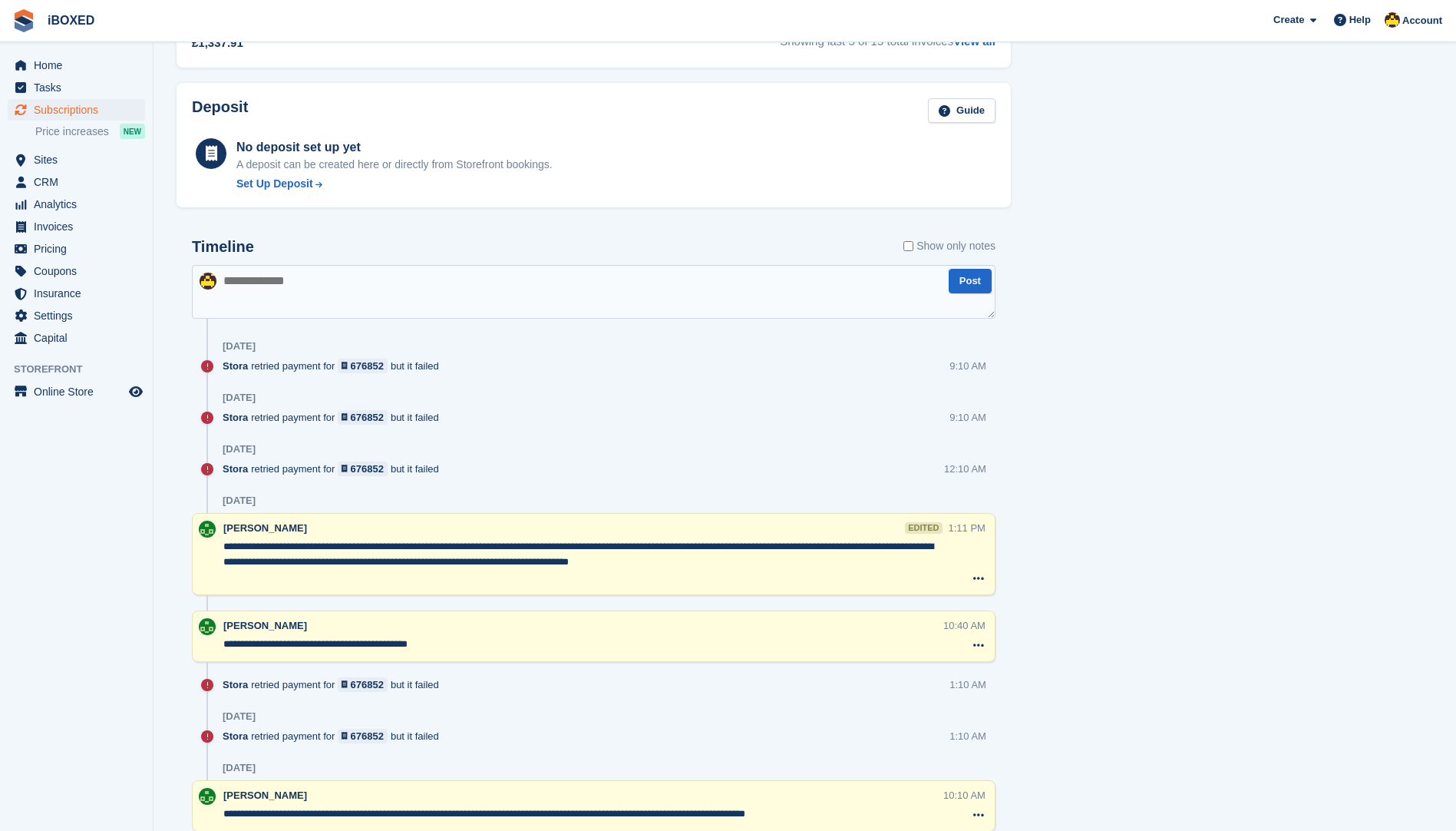
scroll to position [922, 0]
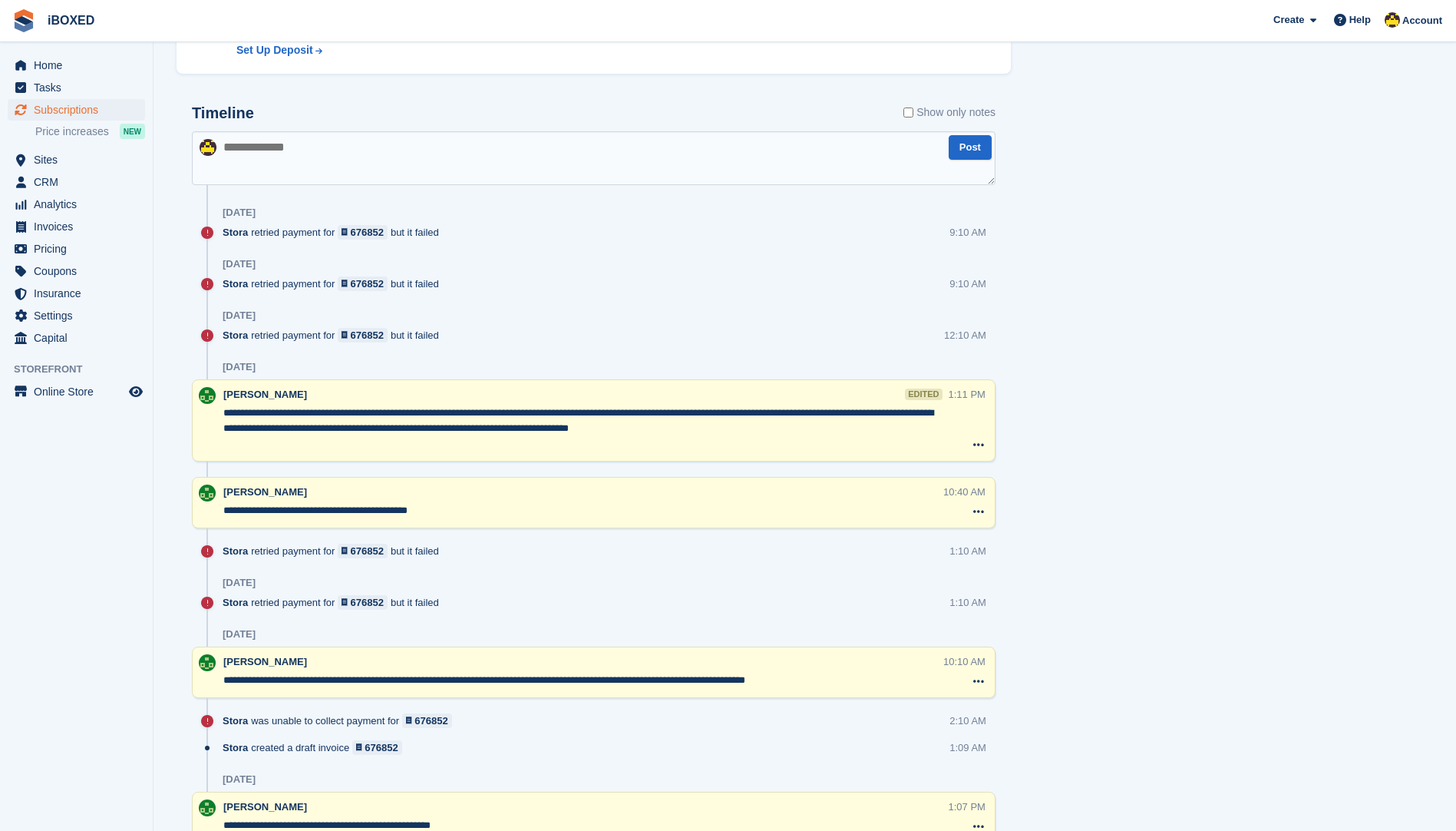
click at [900, 114] on div "Timeline Show only notes" at bounding box center [594, 118] width 804 height 27
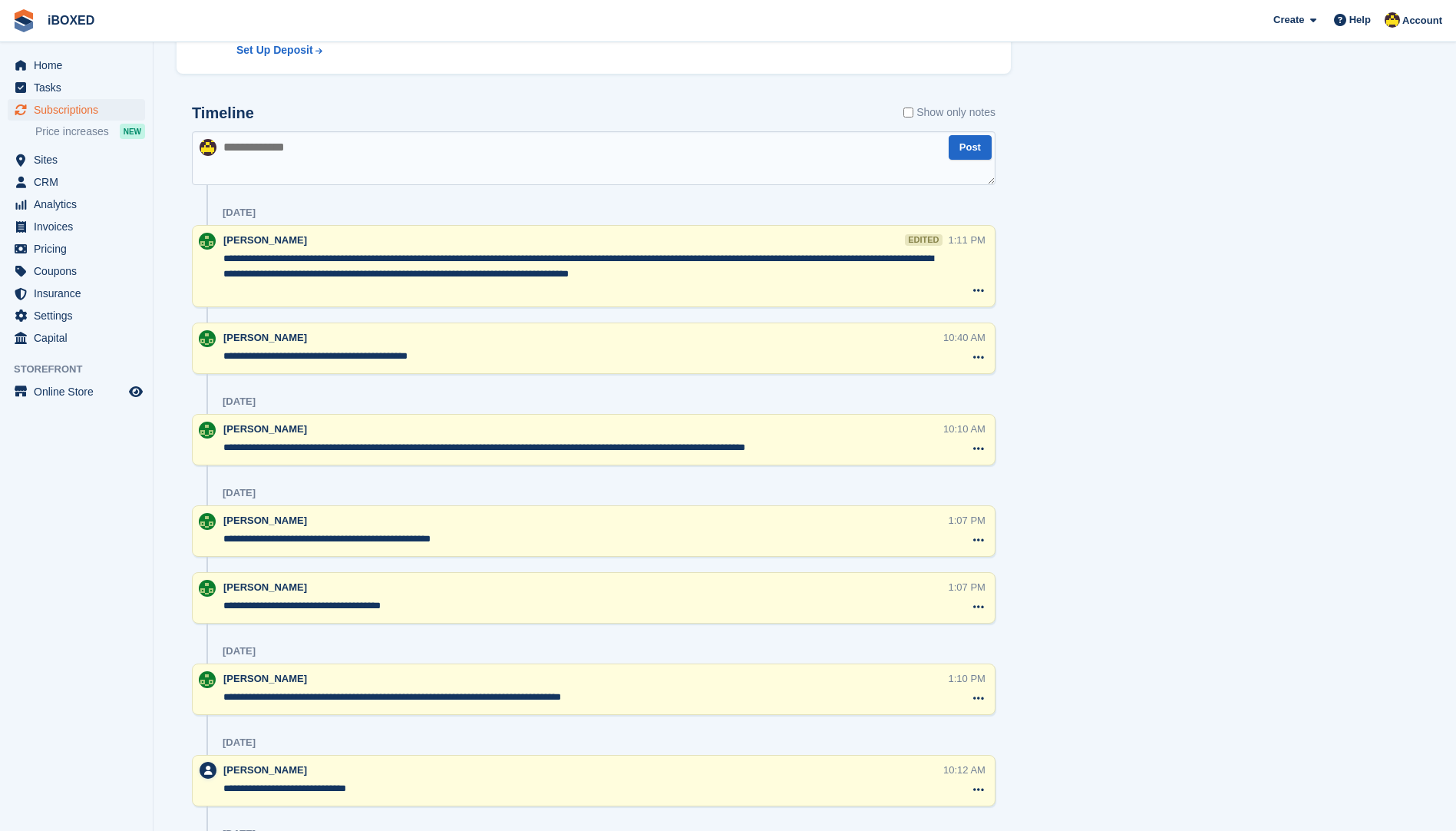
click at [262, 598] on textarea "**********" at bounding box center [585, 605] width 724 height 16
click at [1115, 249] on div "Tasks 0 Add No tasks related to Subscription #42582 Booking Customer Gina Peaco…" at bounding box center [1230, 571] width 423 height 2774
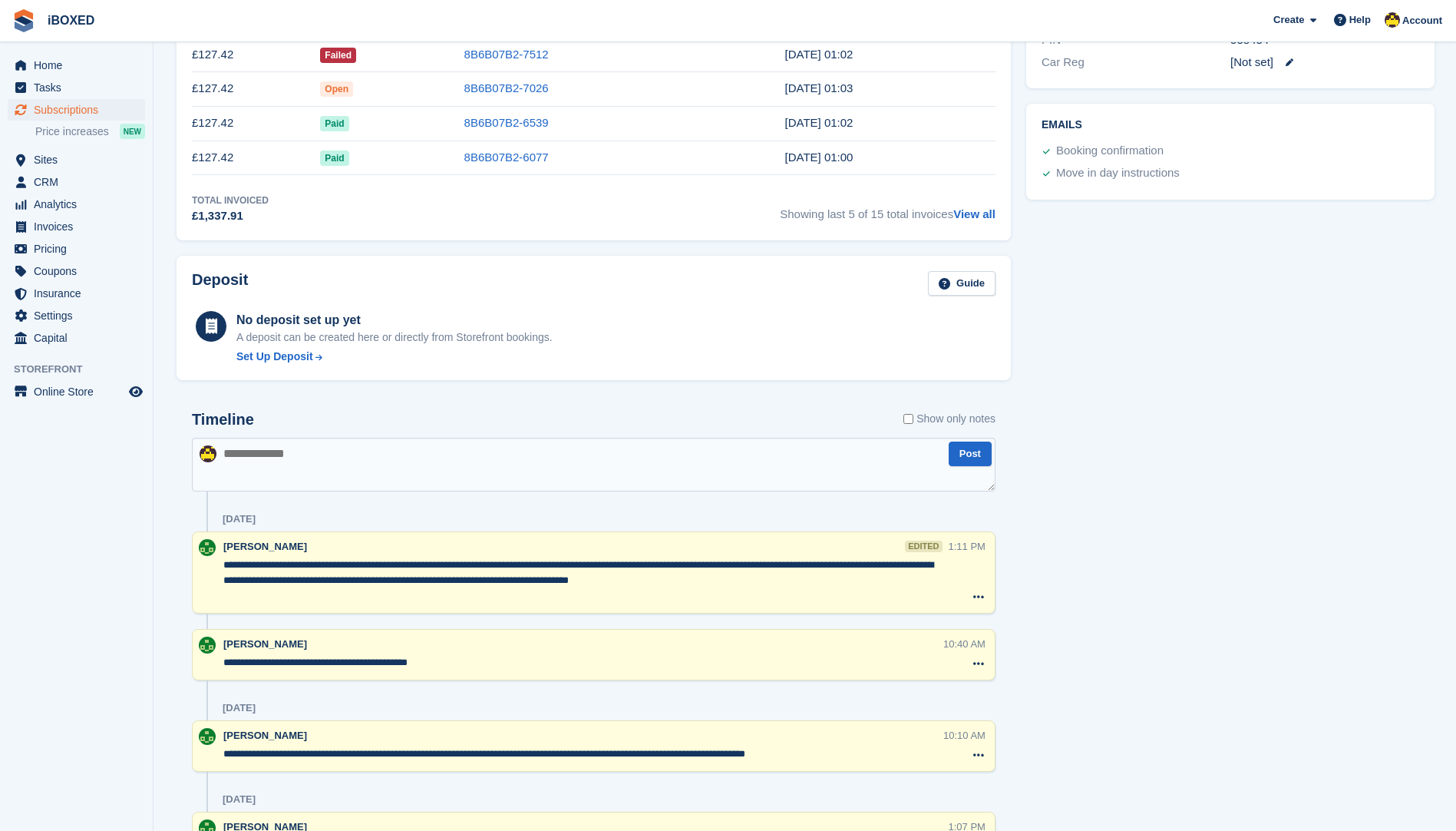
scroll to position [768, 0]
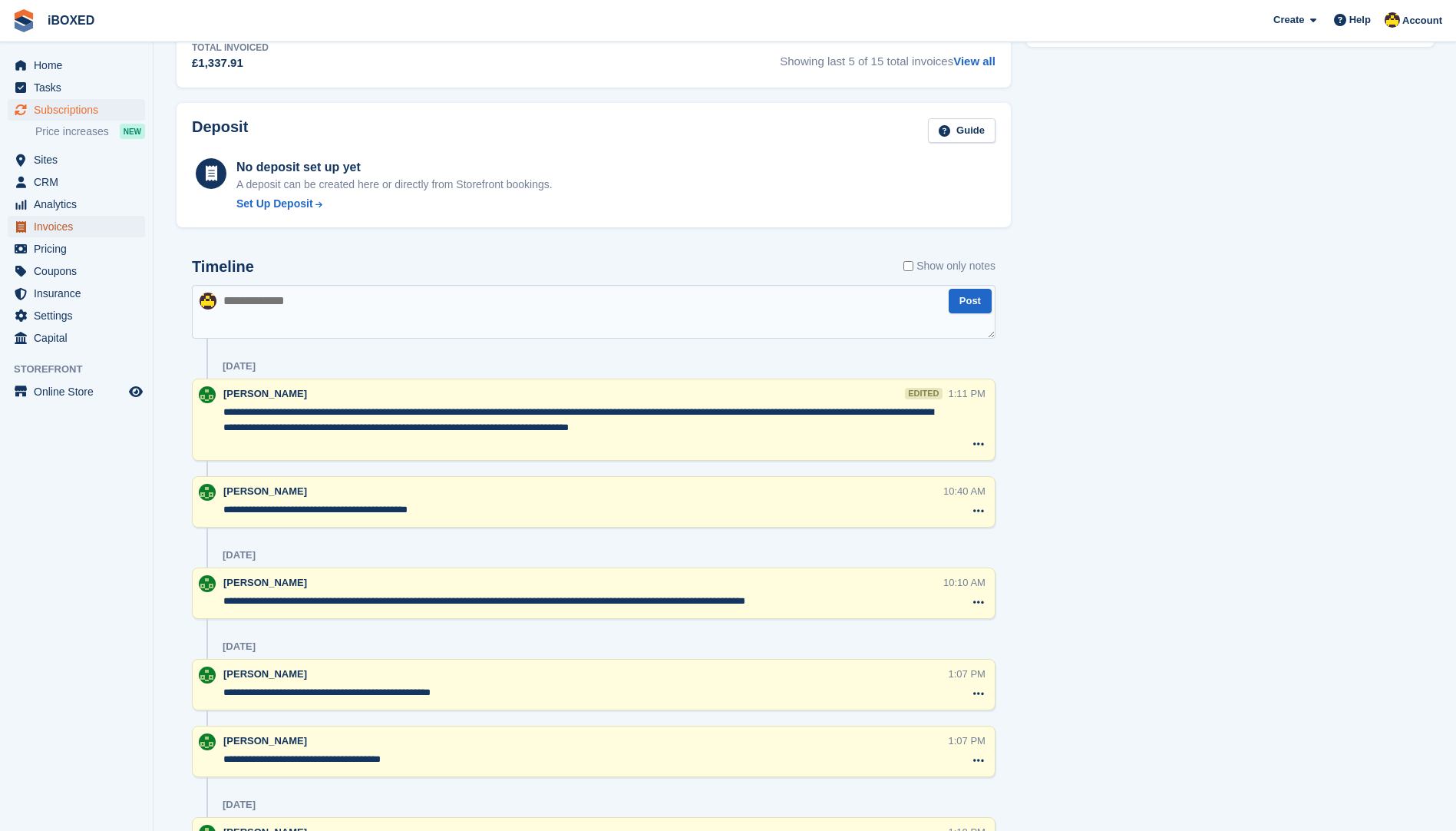
click at [74, 230] on span "Invoices" at bounding box center [79, 227] width 92 height 21
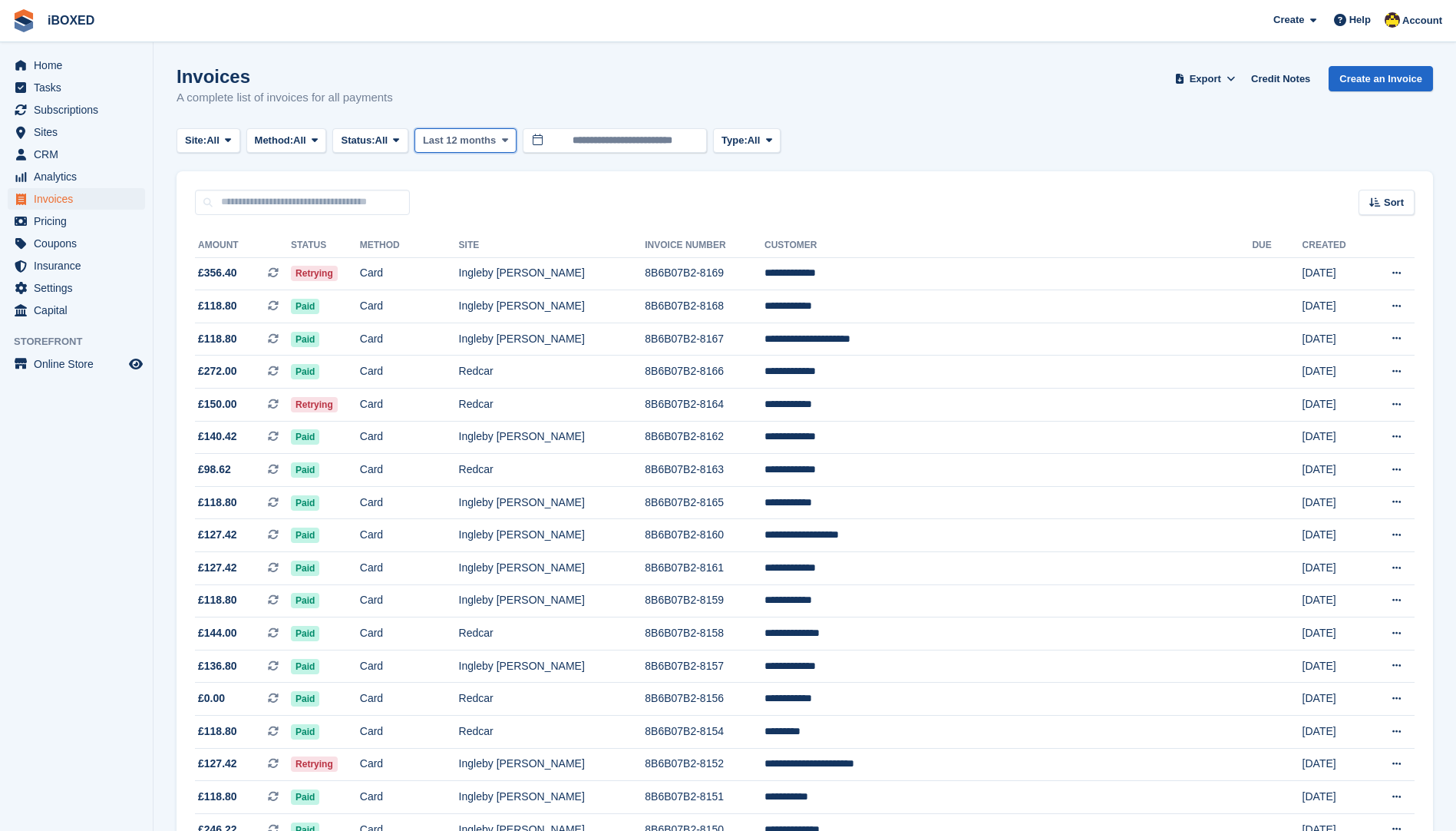
click at [462, 143] on span "Last 12 months" at bounding box center [459, 140] width 73 height 16
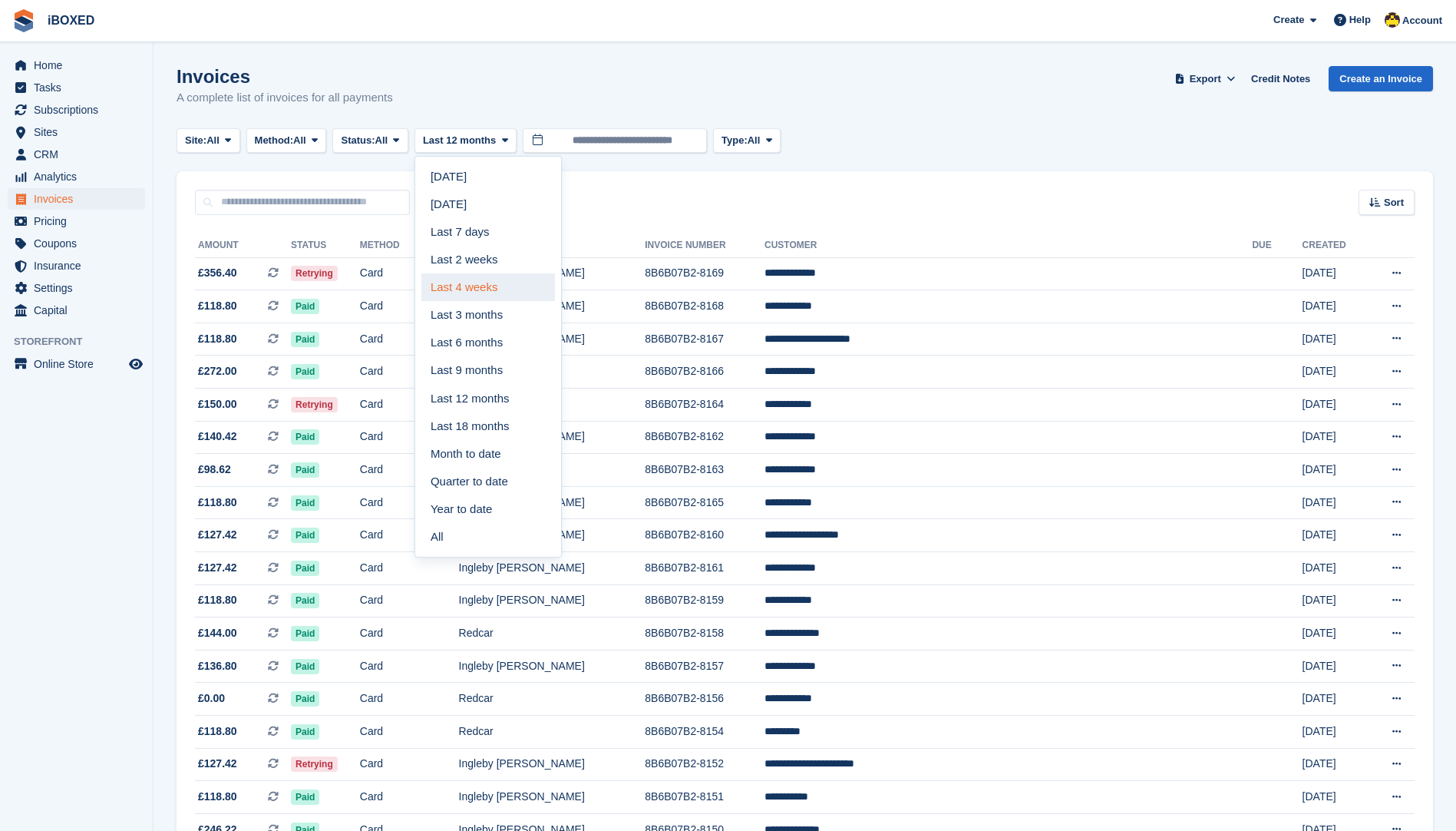
click at [471, 286] on link "Last 4 weeks" at bounding box center [487, 287] width 133 height 28
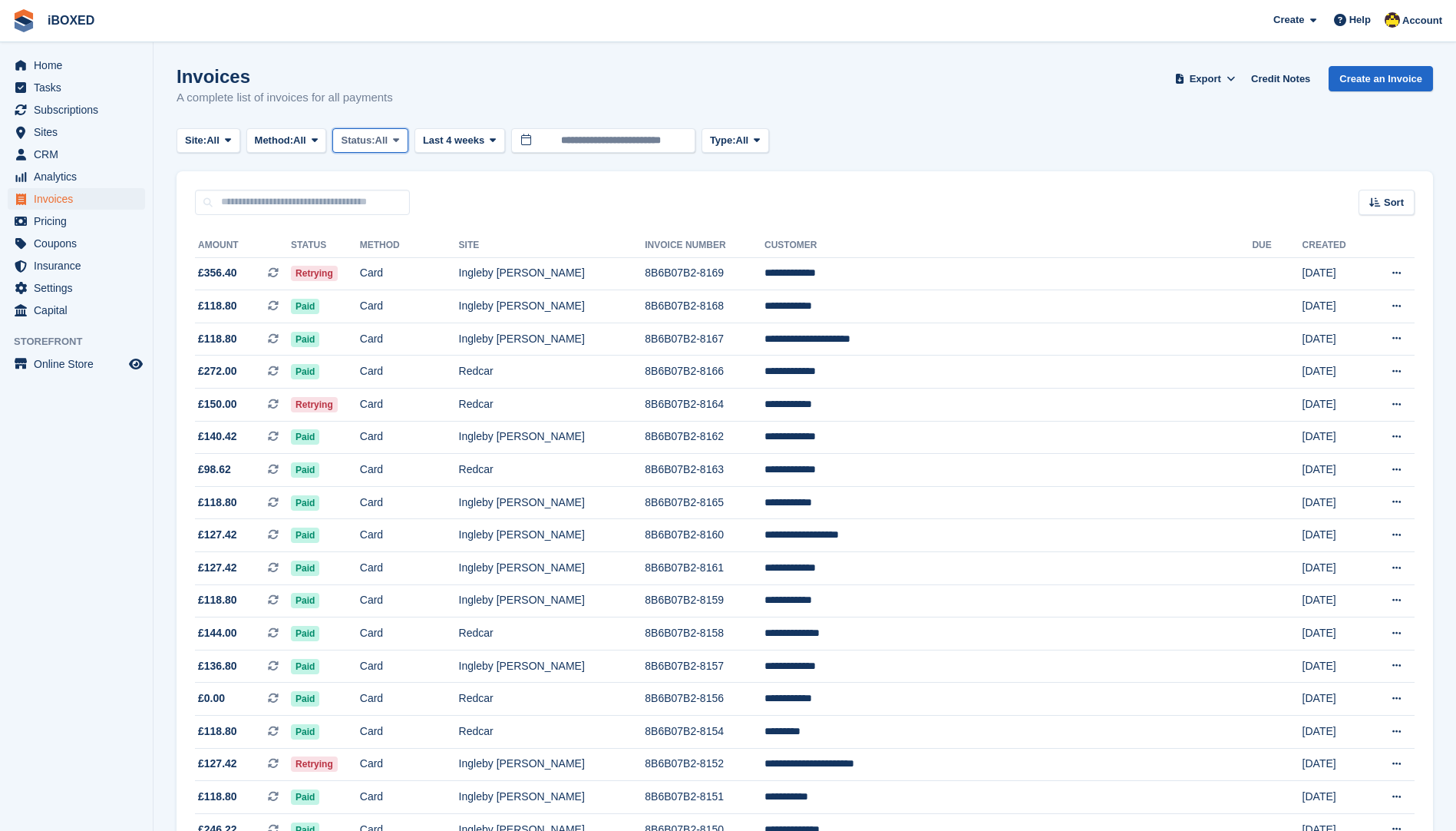
click at [393, 150] on button "Status: All" at bounding box center [370, 141] width 75 height 25
click at [386, 257] on link "Open" at bounding box center [405, 259] width 133 height 28
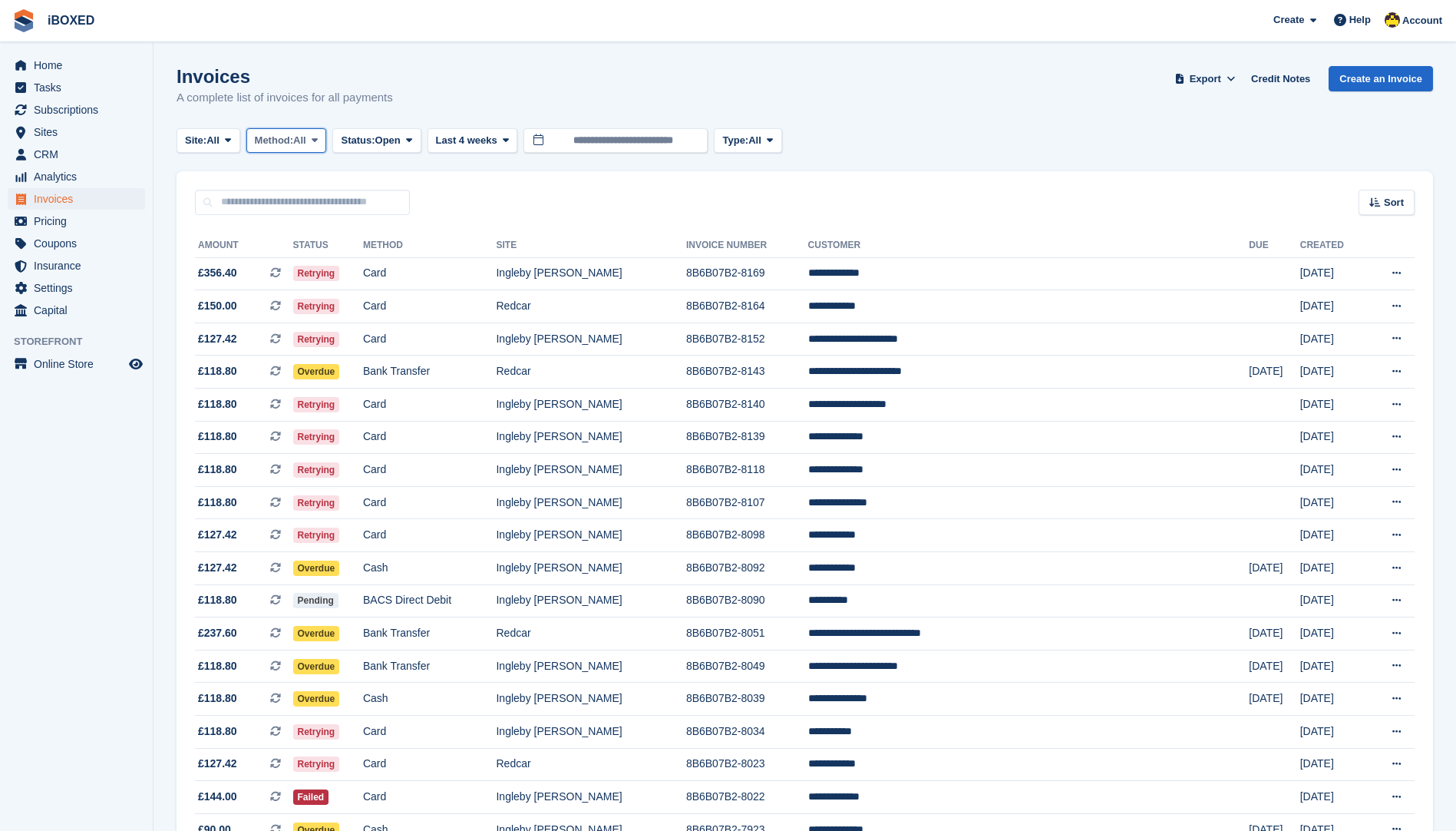
click at [299, 140] on button "Method: All" at bounding box center [286, 141] width 81 height 25
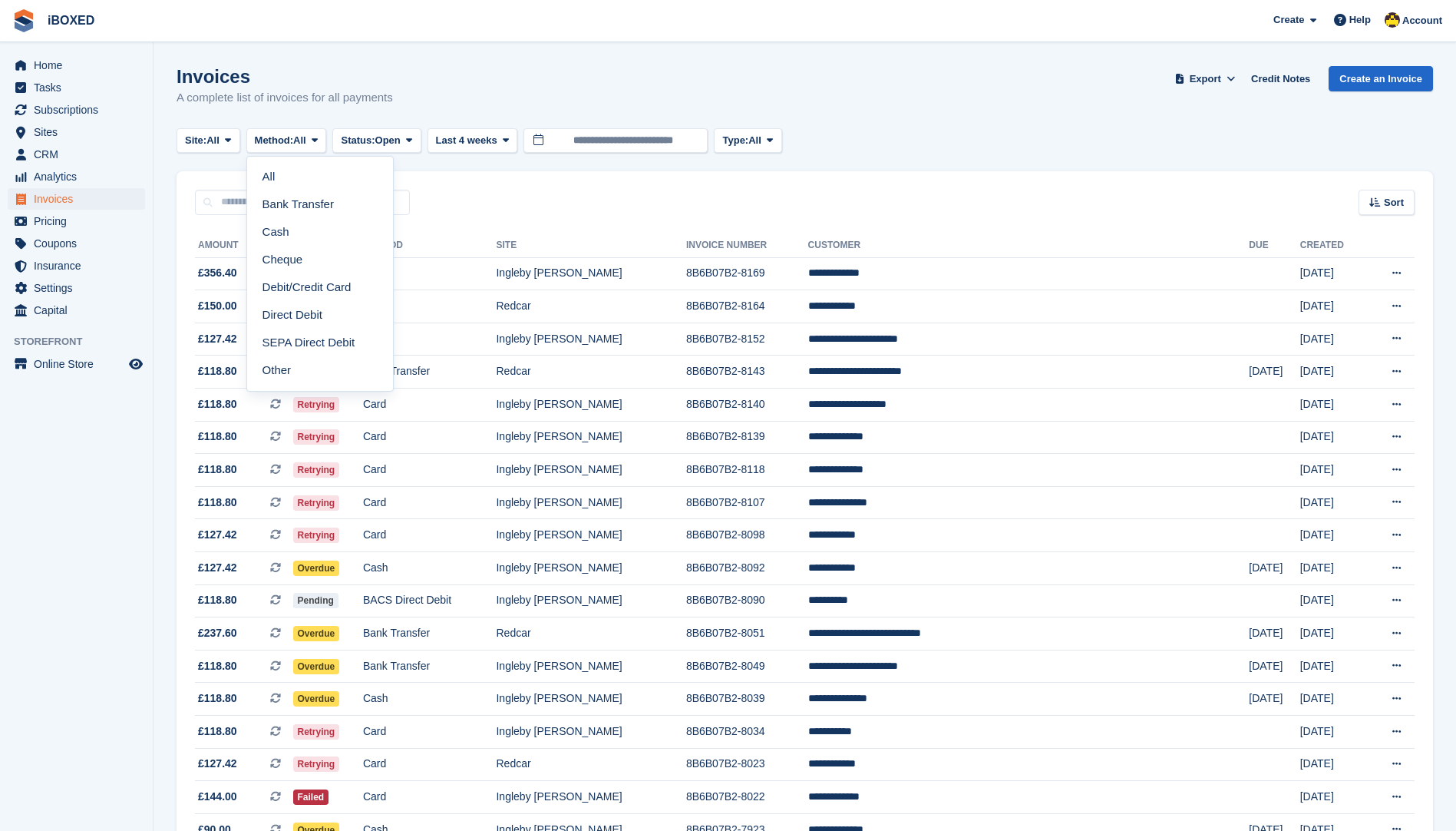
click at [358, 275] on link "Debit/Credit Card" at bounding box center [320, 287] width 133 height 28
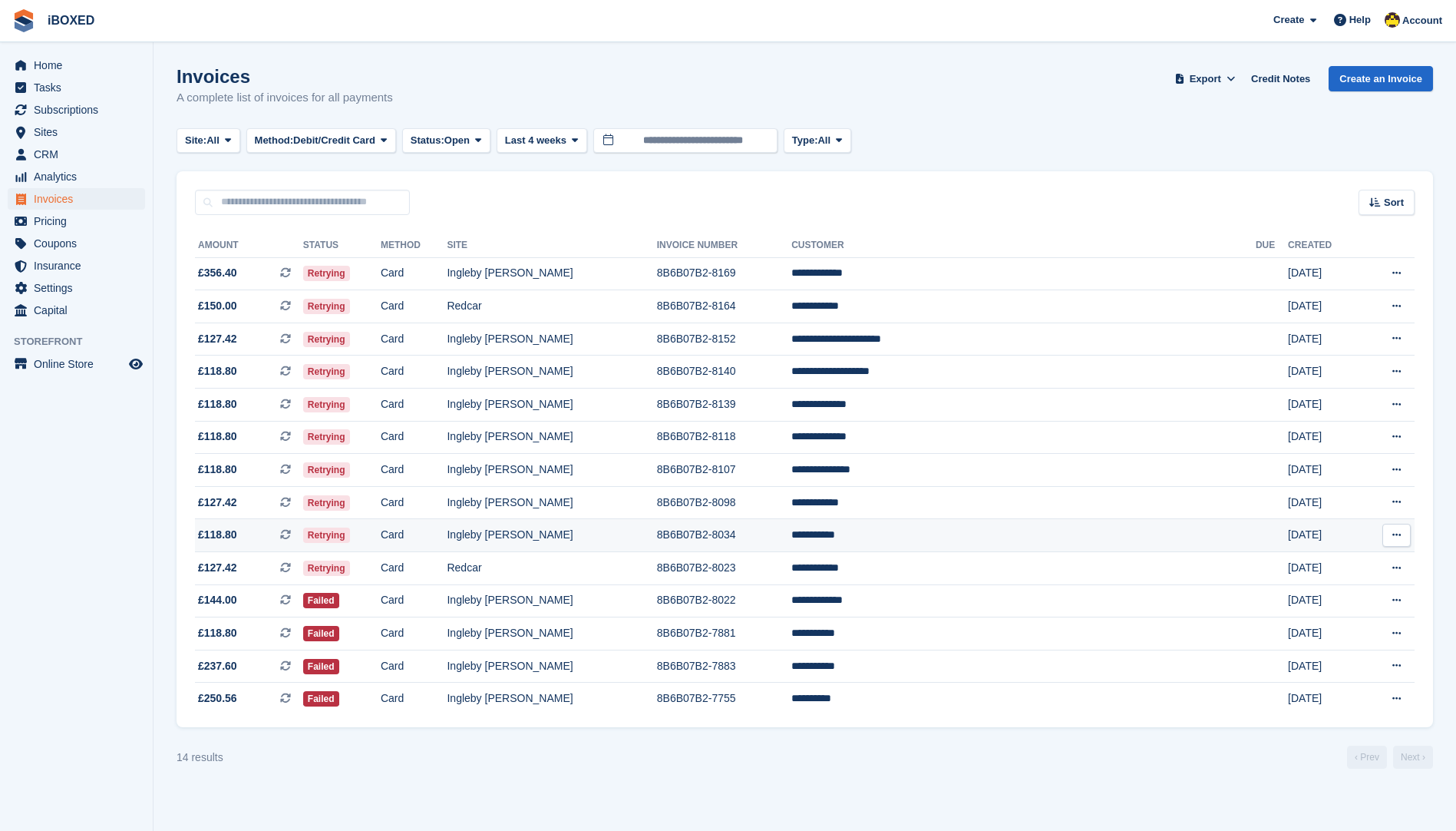
click at [791, 543] on td "8B6B07B2-8034" at bounding box center [724, 536] width 134 height 33
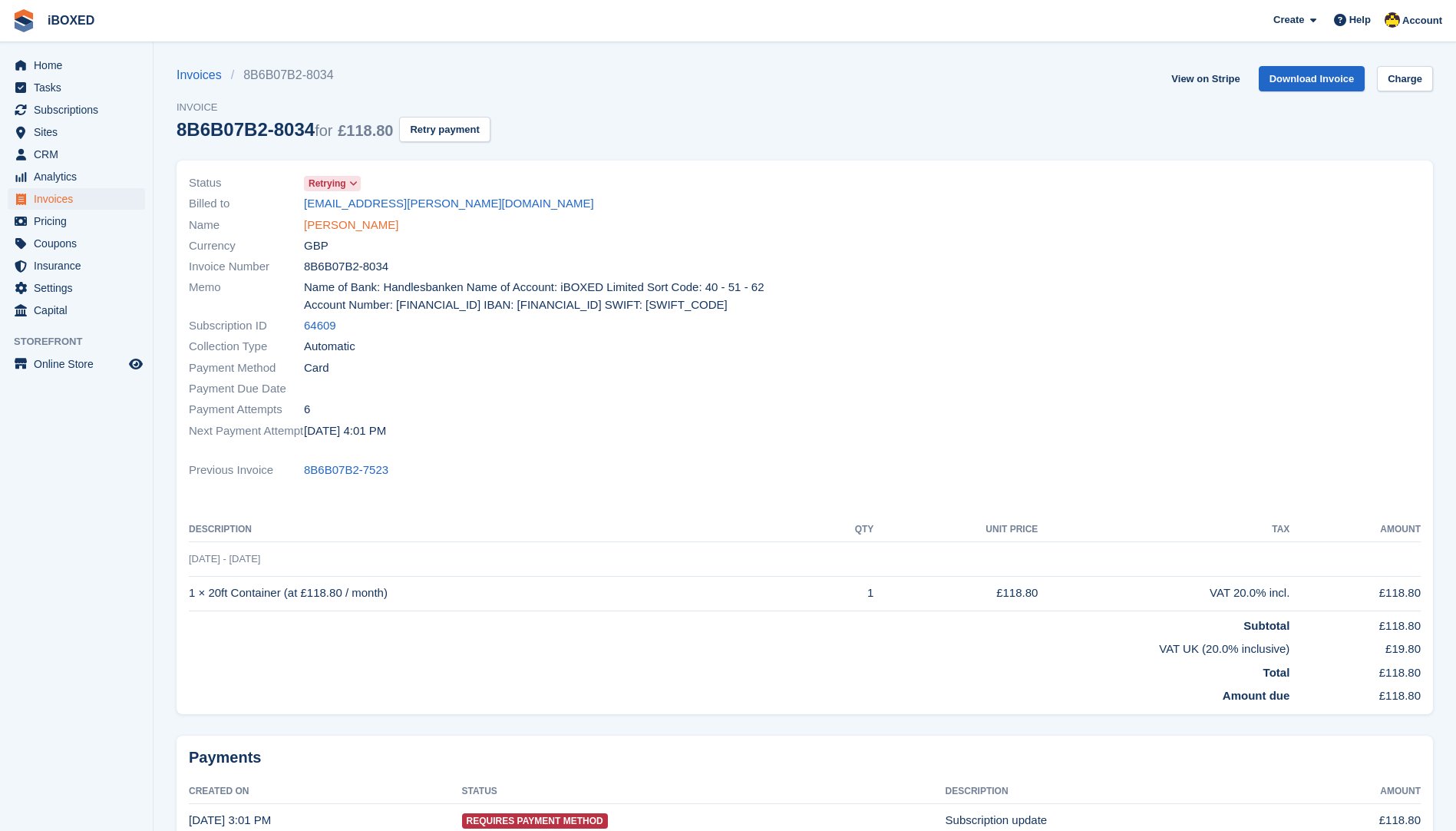
click at [352, 225] on link "[PERSON_NAME]" at bounding box center [351, 226] width 94 height 18
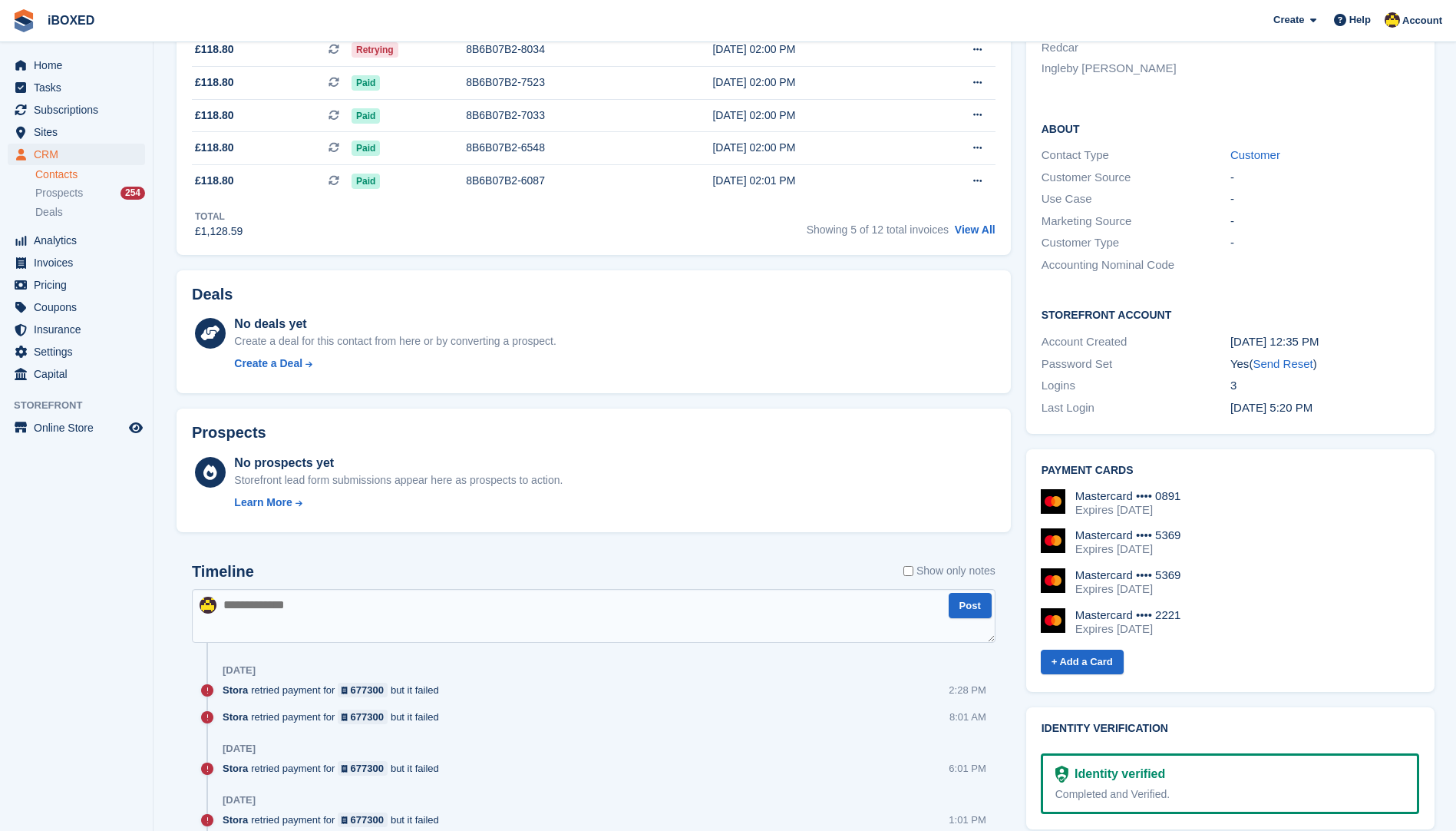
scroll to position [614, 0]
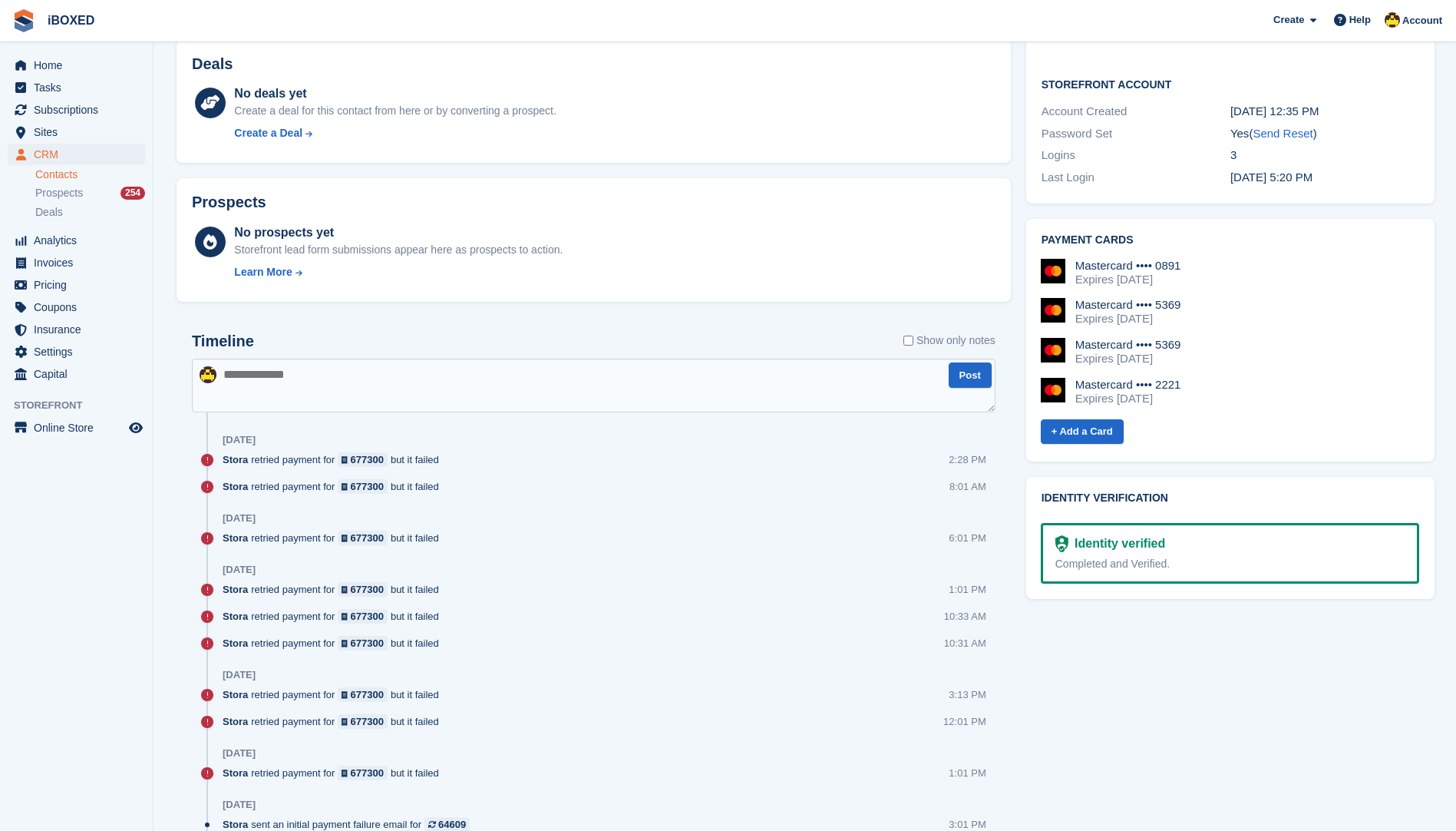
click at [900, 341] on div "Timeline Show only notes" at bounding box center [594, 346] width 804 height 27
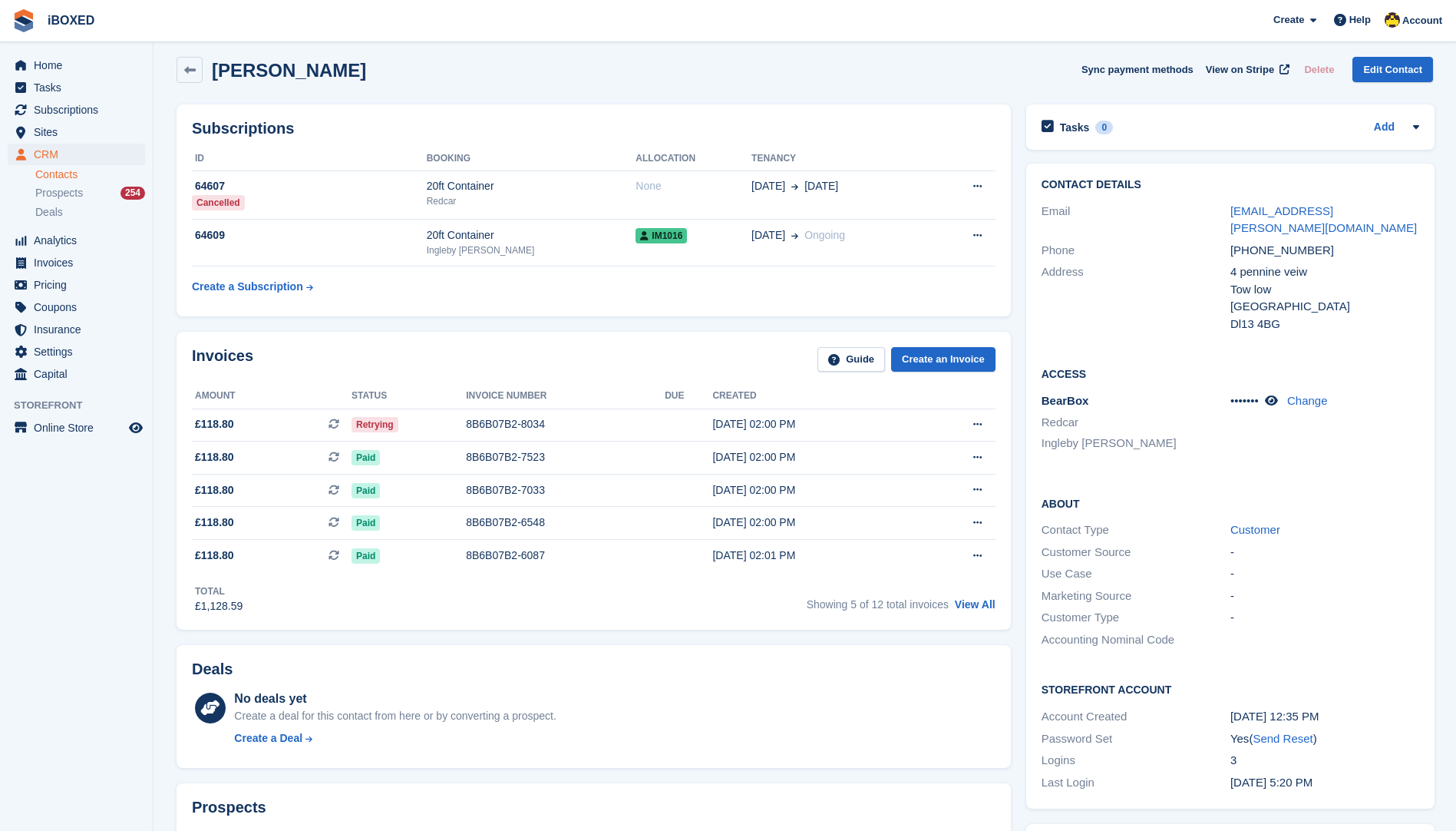
scroll to position [0, 0]
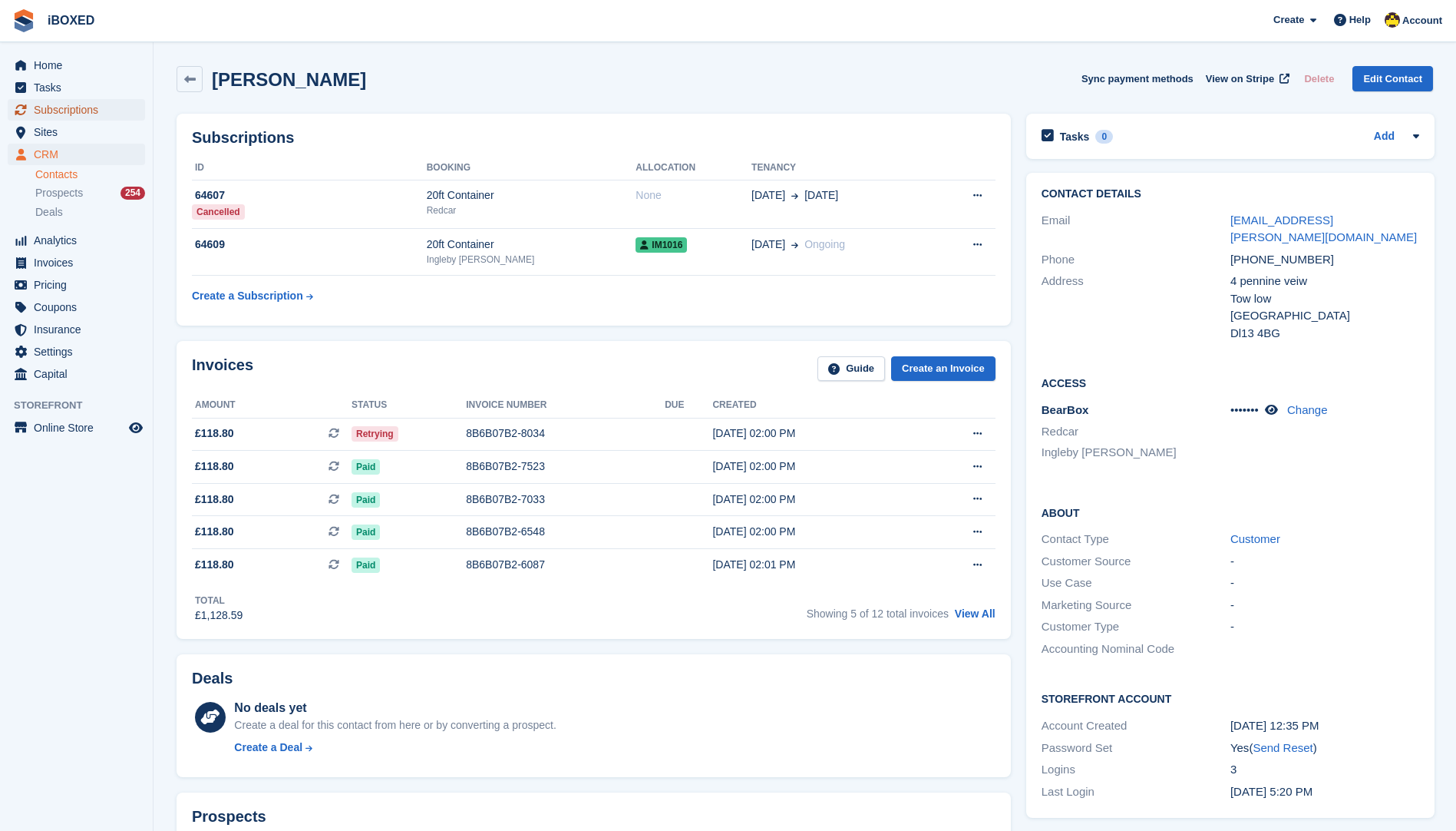
click at [79, 108] on span "Subscriptions" at bounding box center [79, 110] width 92 height 21
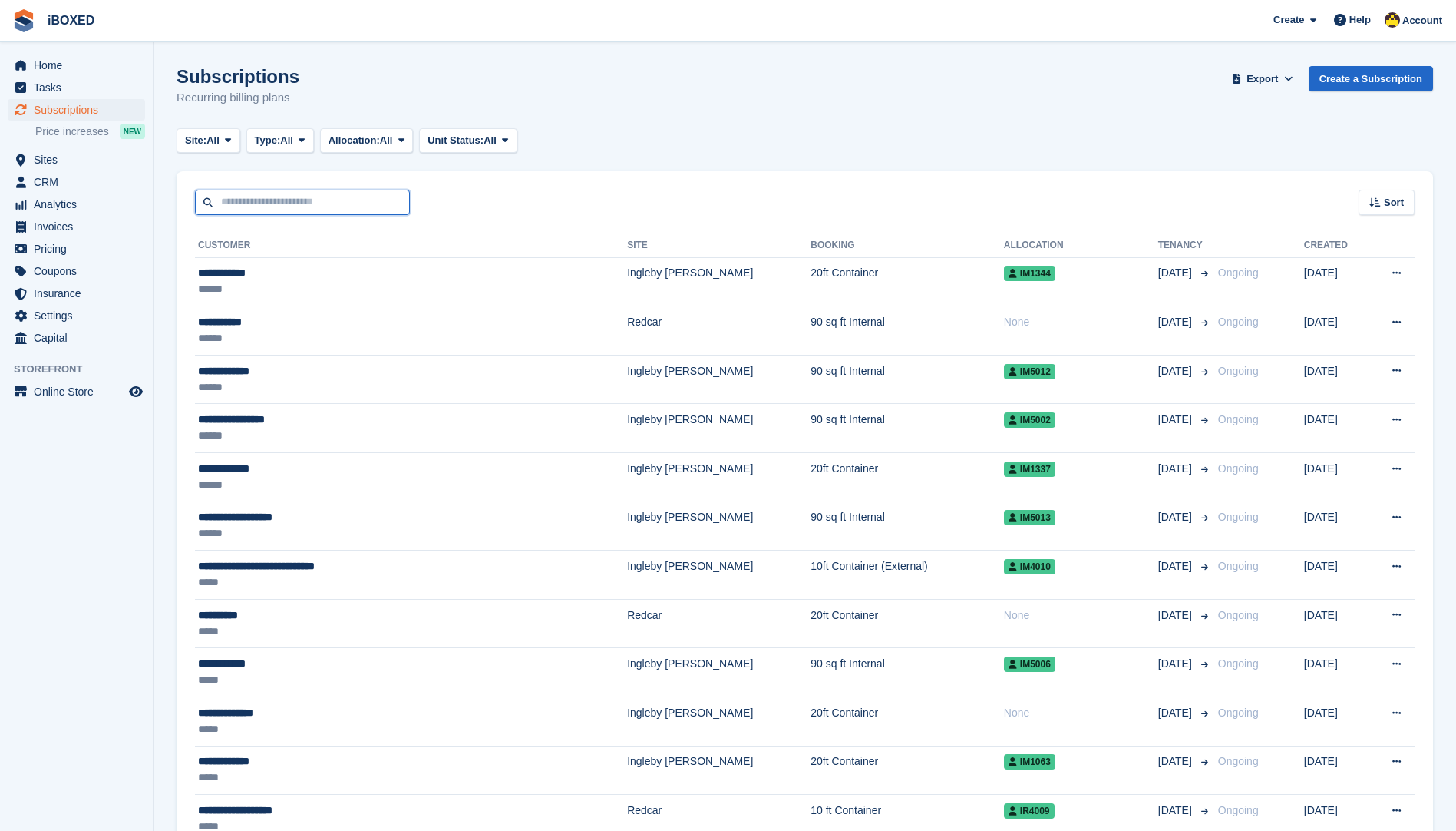
click at [352, 199] on input "text" at bounding box center [302, 202] width 215 height 25
type input "***"
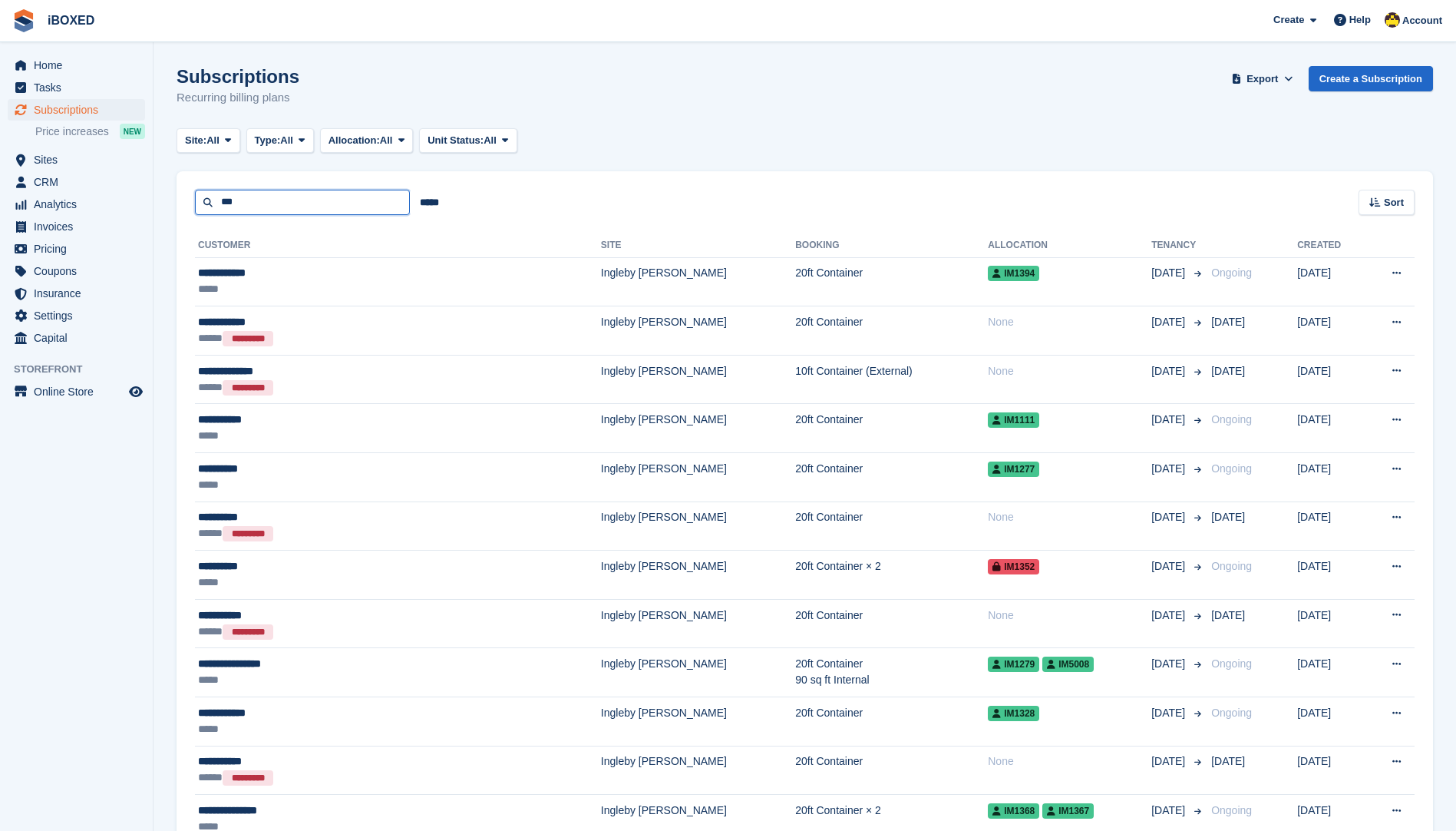
click at [325, 199] on input "***" at bounding box center [302, 202] width 215 height 25
type input "*"
type input "****"
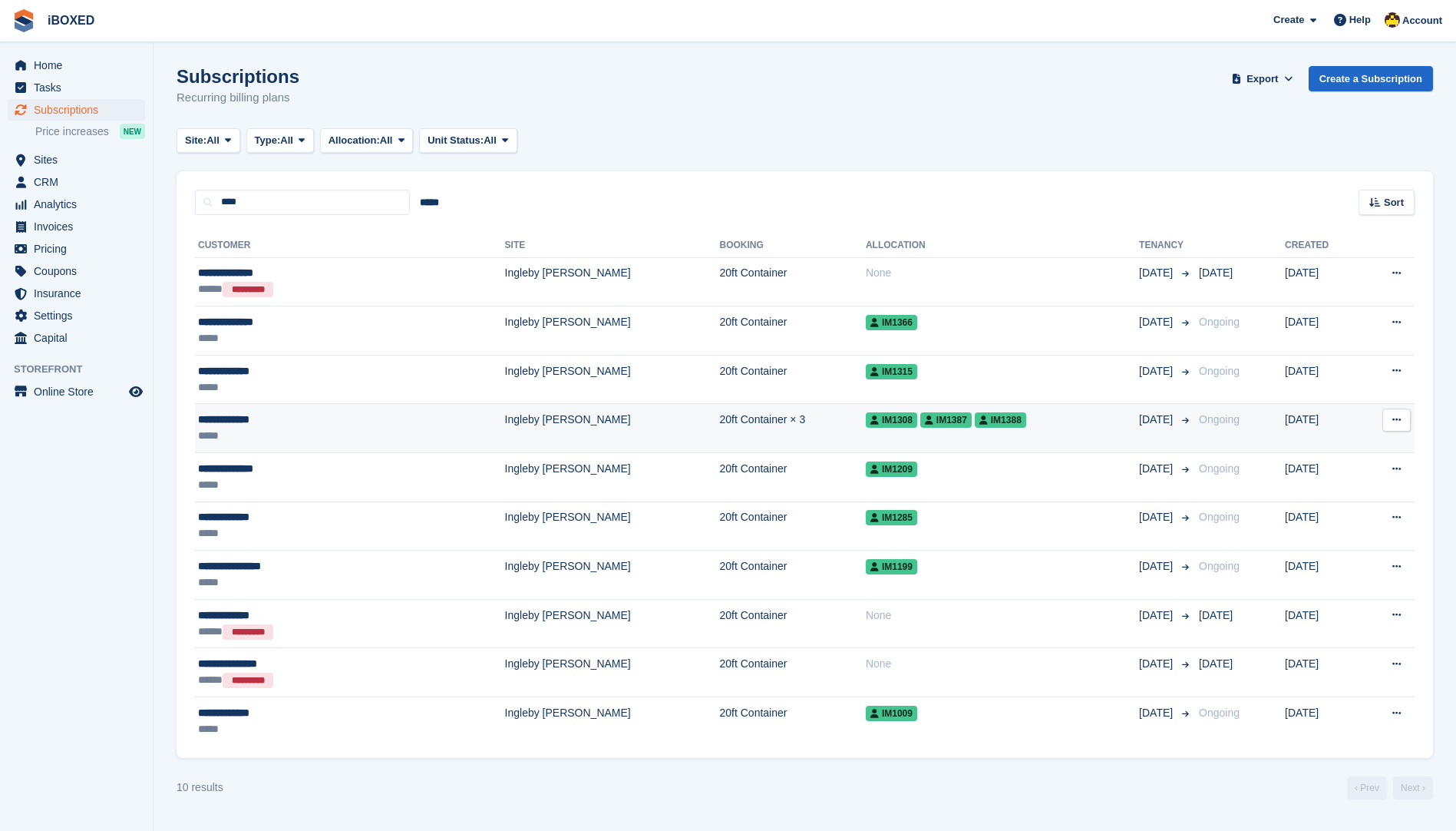
click at [720, 438] on td "20ft Container × 3" at bounding box center [793, 429] width 146 height 49
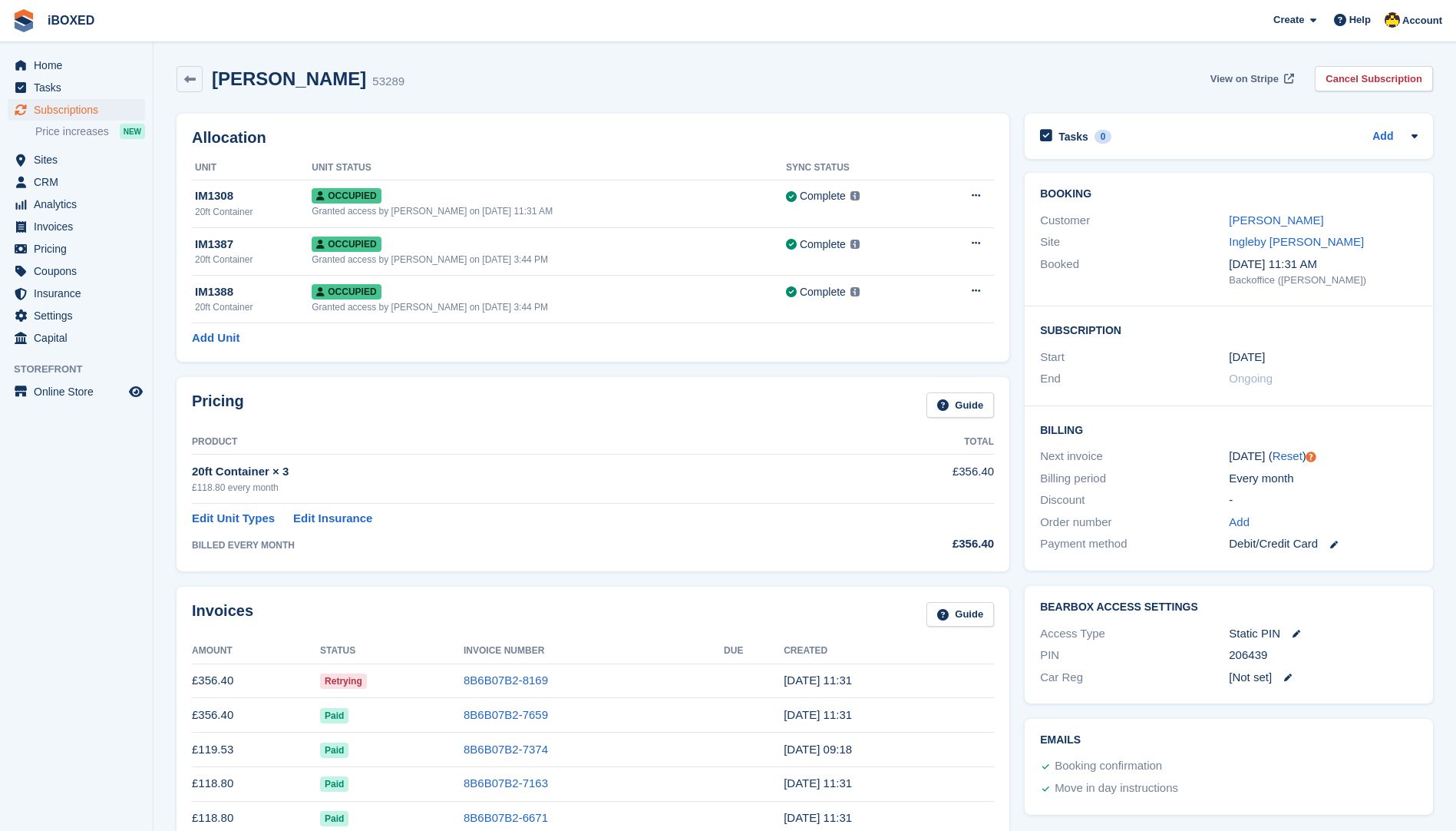
click at [1244, 74] on span "View on Stripe" at bounding box center [1245, 79] width 69 height 16
click at [1266, 221] on link "Neil Snowball" at bounding box center [1275, 220] width 94 height 13
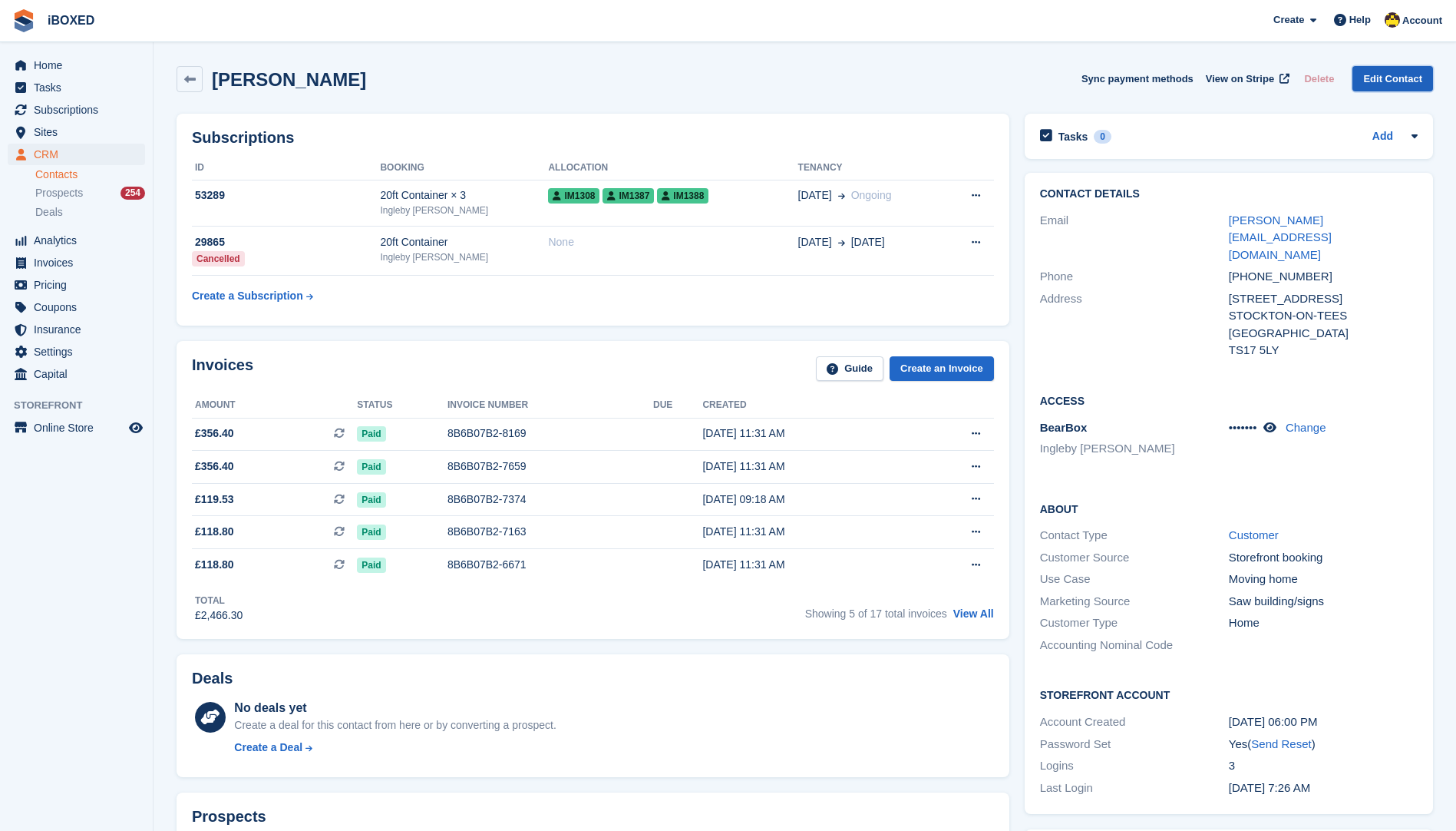
click at [1404, 87] on link "Edit Contact" at bounding box center [1392, 79] width 81 height 25
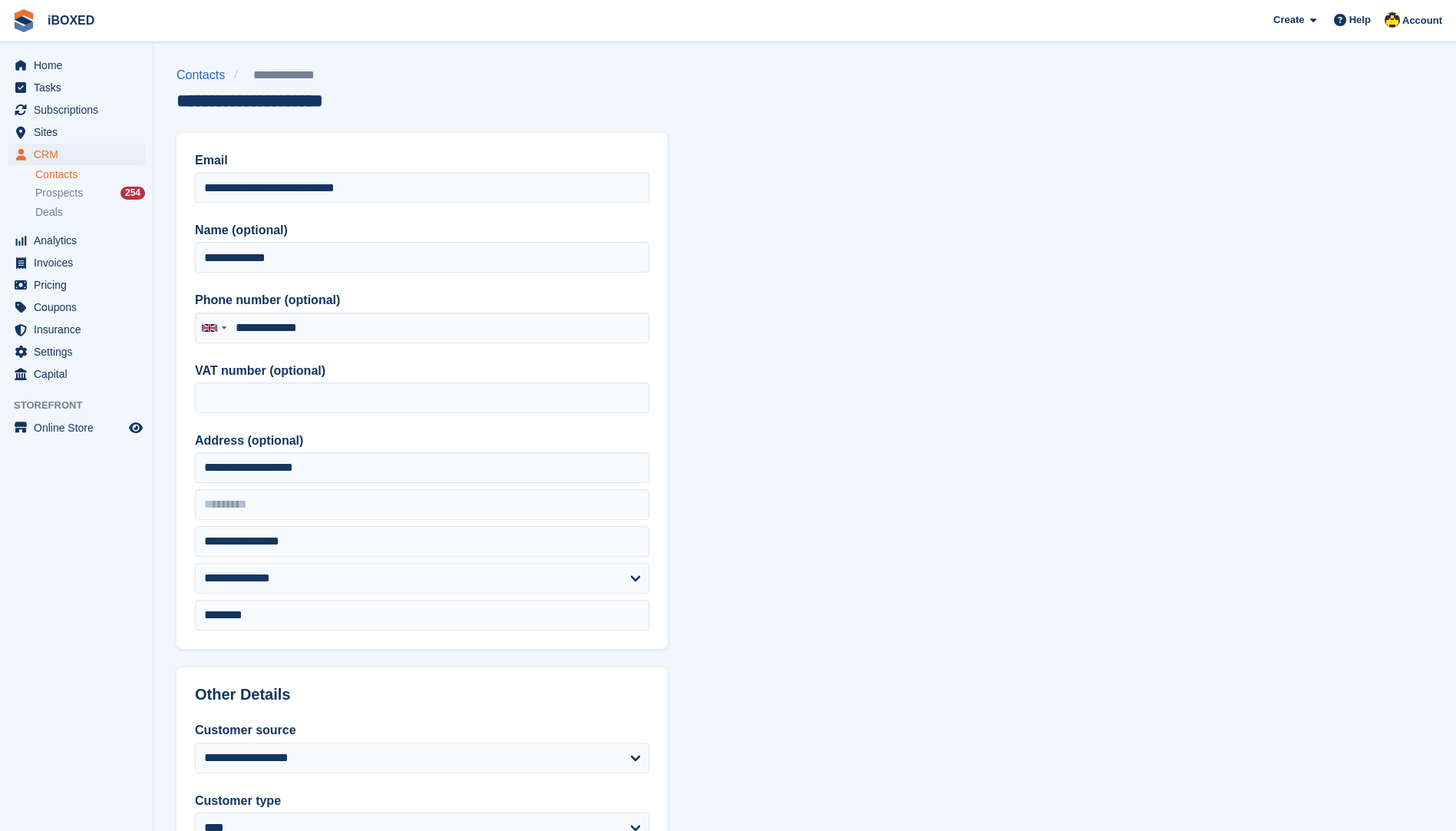
type input "**********"
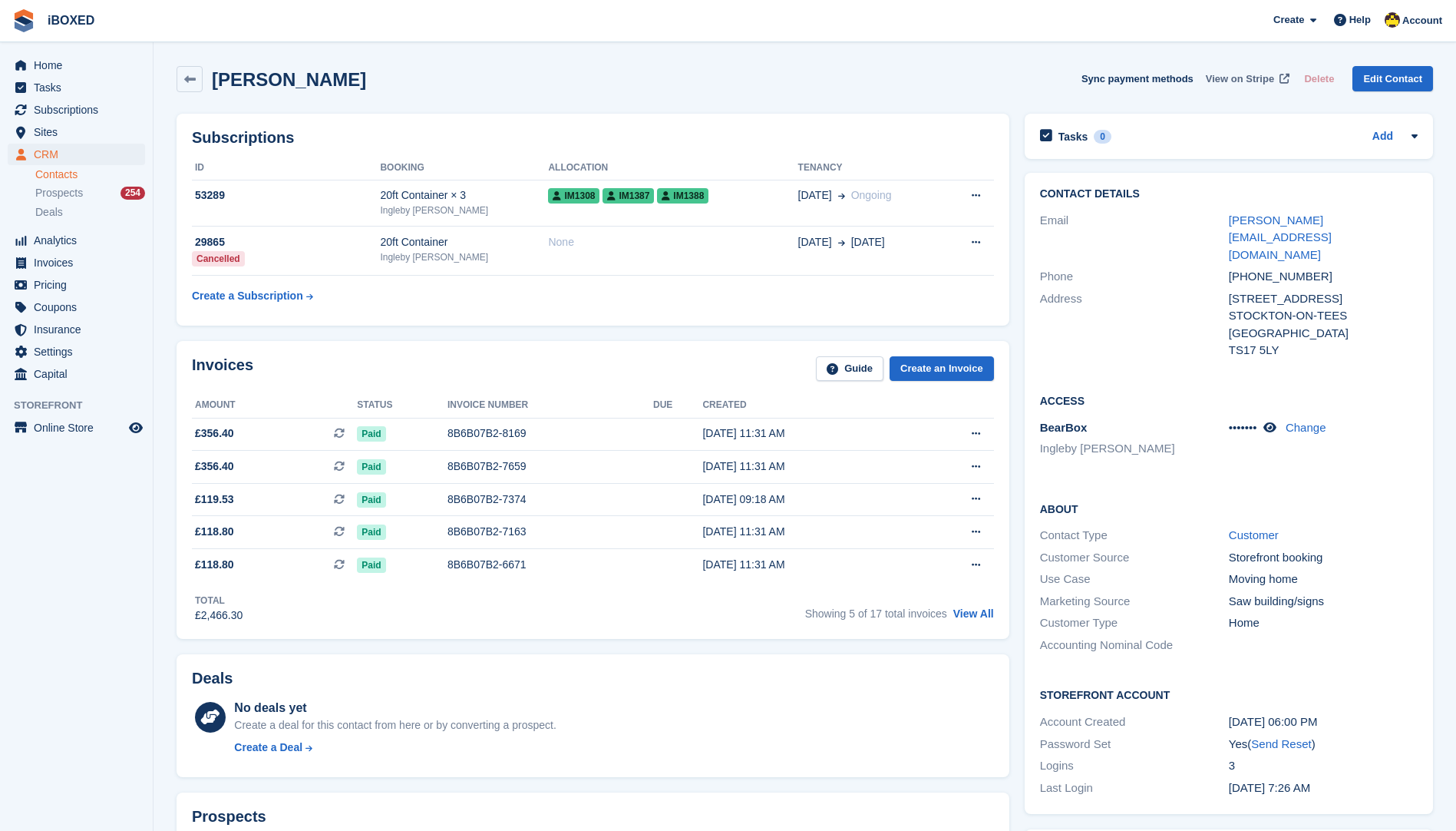
click at [1281, 70] on link "View on Stripe" at bounding box center [1246, 79] width 93 height 25
drag, startPoint x: 1399, startPoint y: 217, endPoint x: 1219, endPoint y: 226, distance: 180.2
click at [1219, 226] on div "Email neil@whiteboxsolutions.co.uk" at bounding box center [1229, 237] width 378 height 56
drag, startPoint x: 1219, startPoint y: 226, endPoint x: 1232, endPoint y: 223, distance: 13.3
copy div "neil@whiteboxsolutions.co.uk"
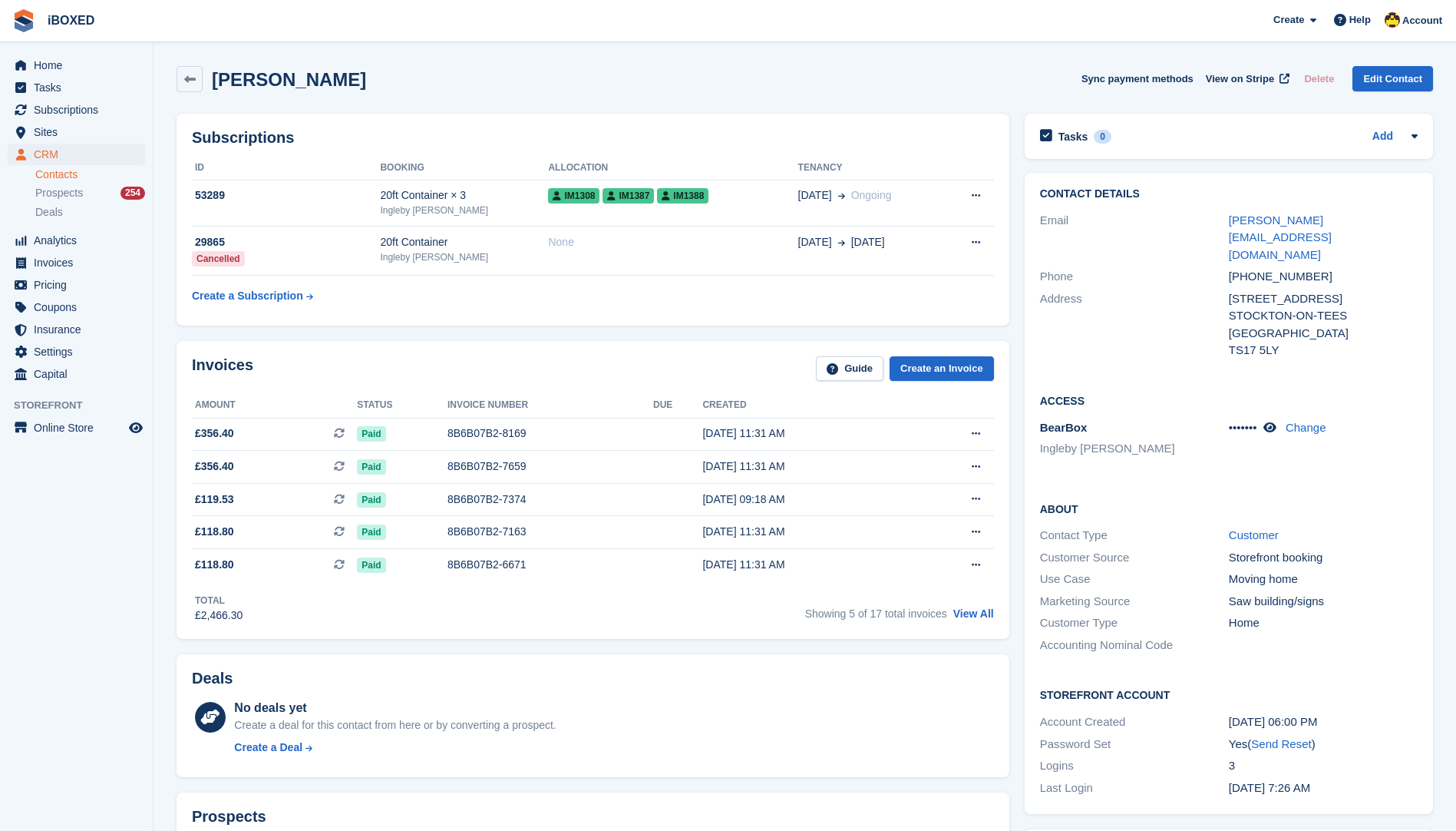
click at [1442, 460] on section "Neil Snowball Sync payment methods View on Stripe Delete Edit Contact Subscript…" at bounding box center [804, 786] width 1302 height 1573
click at [1279, 737] on link "Send Reset" at bounding box center [1280, 743] width 60 height 13
click at [50, 106] on span "Subscriptions" at bounding box center [79, 110] width 92 height 21
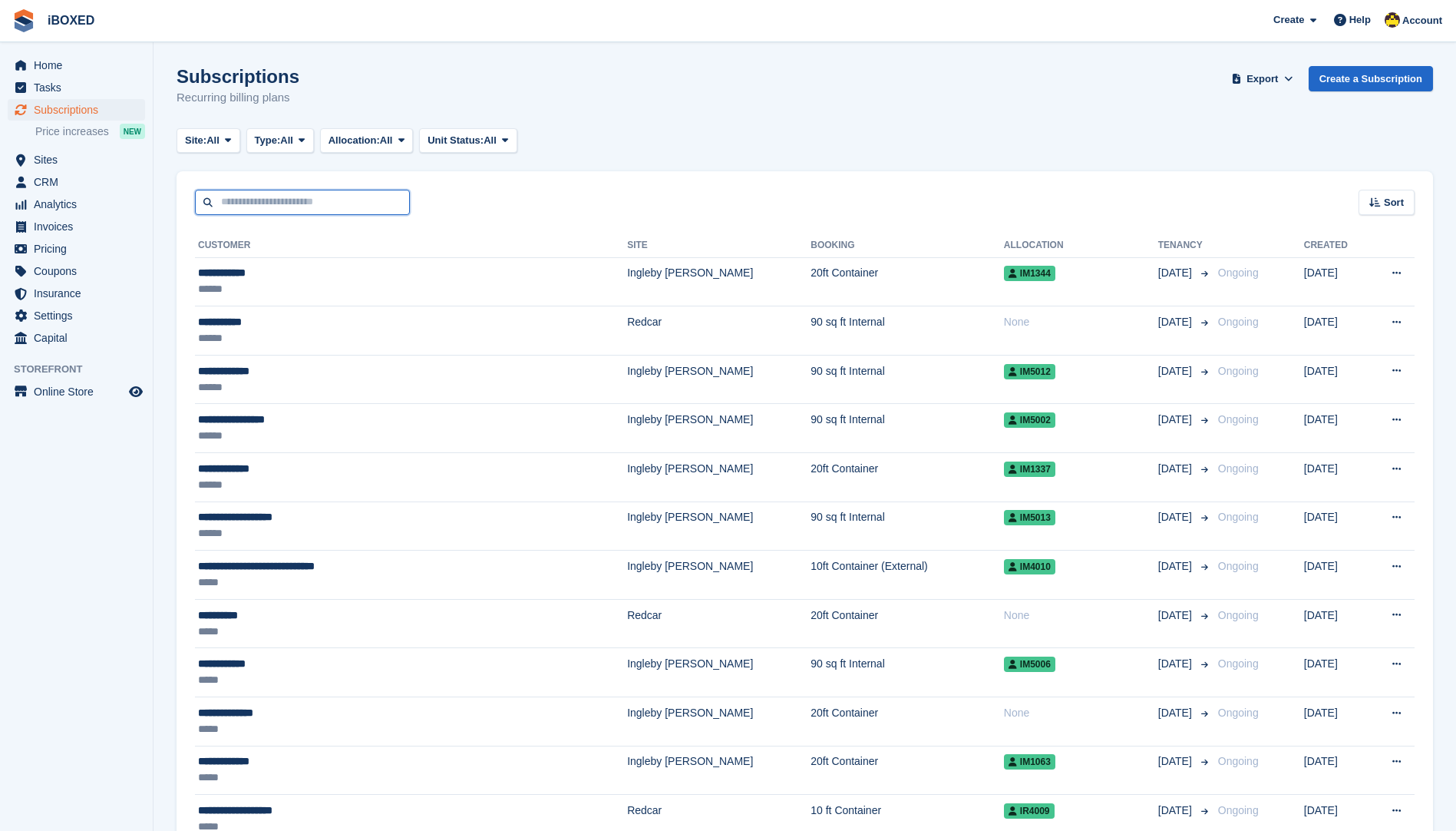
click at [313, 201] on input "text" at bounding box center [302, 202] width 215 height 25
type input "*********"
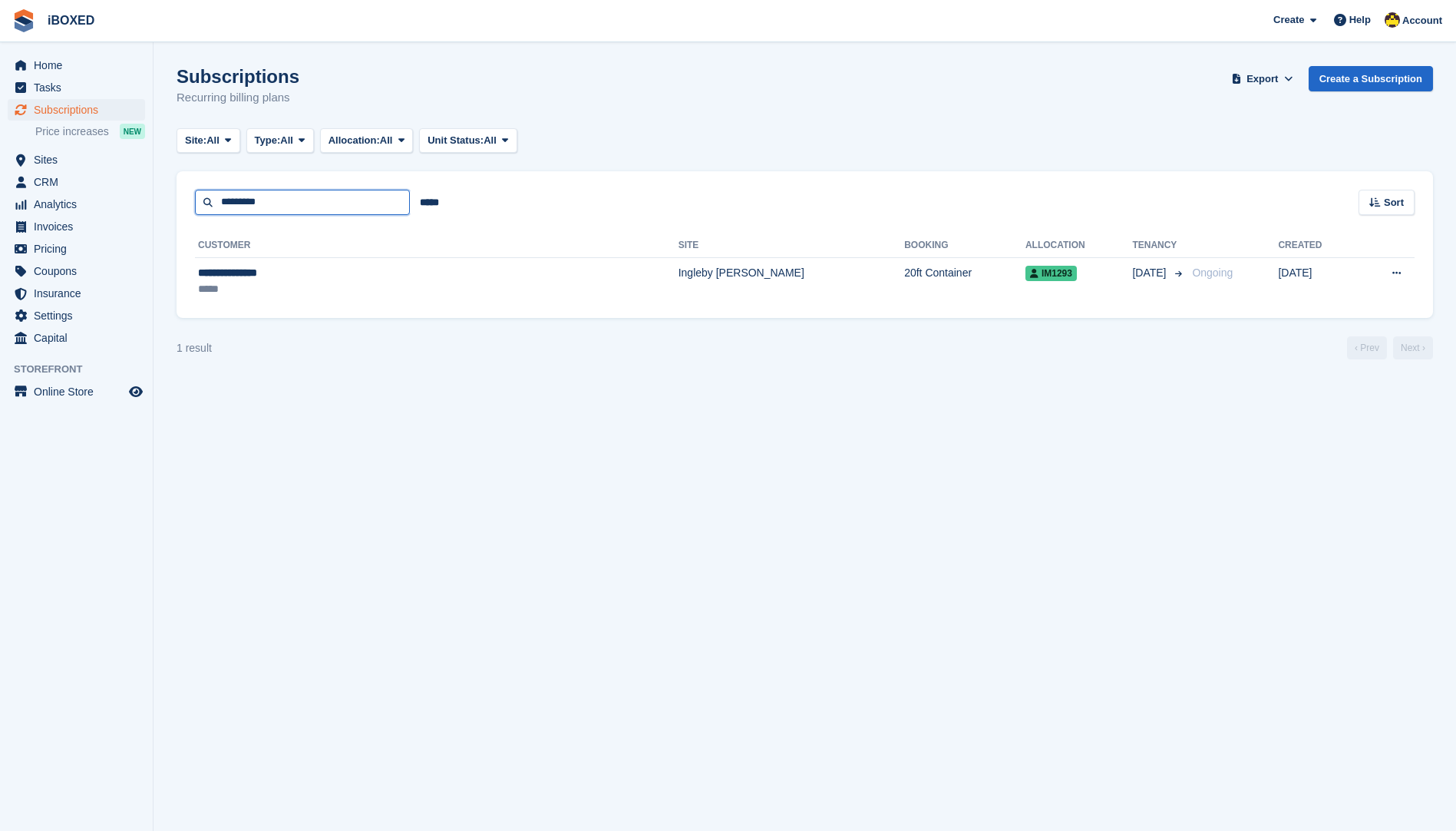
drag, startPoint x: 233, startPoint y: 199, endPoint x: 300, endPoint y: 161, distance: 77.0
click at [237, 198] on input "*********" at bounding box center [302, 202] width 215 height 25
type input "********"
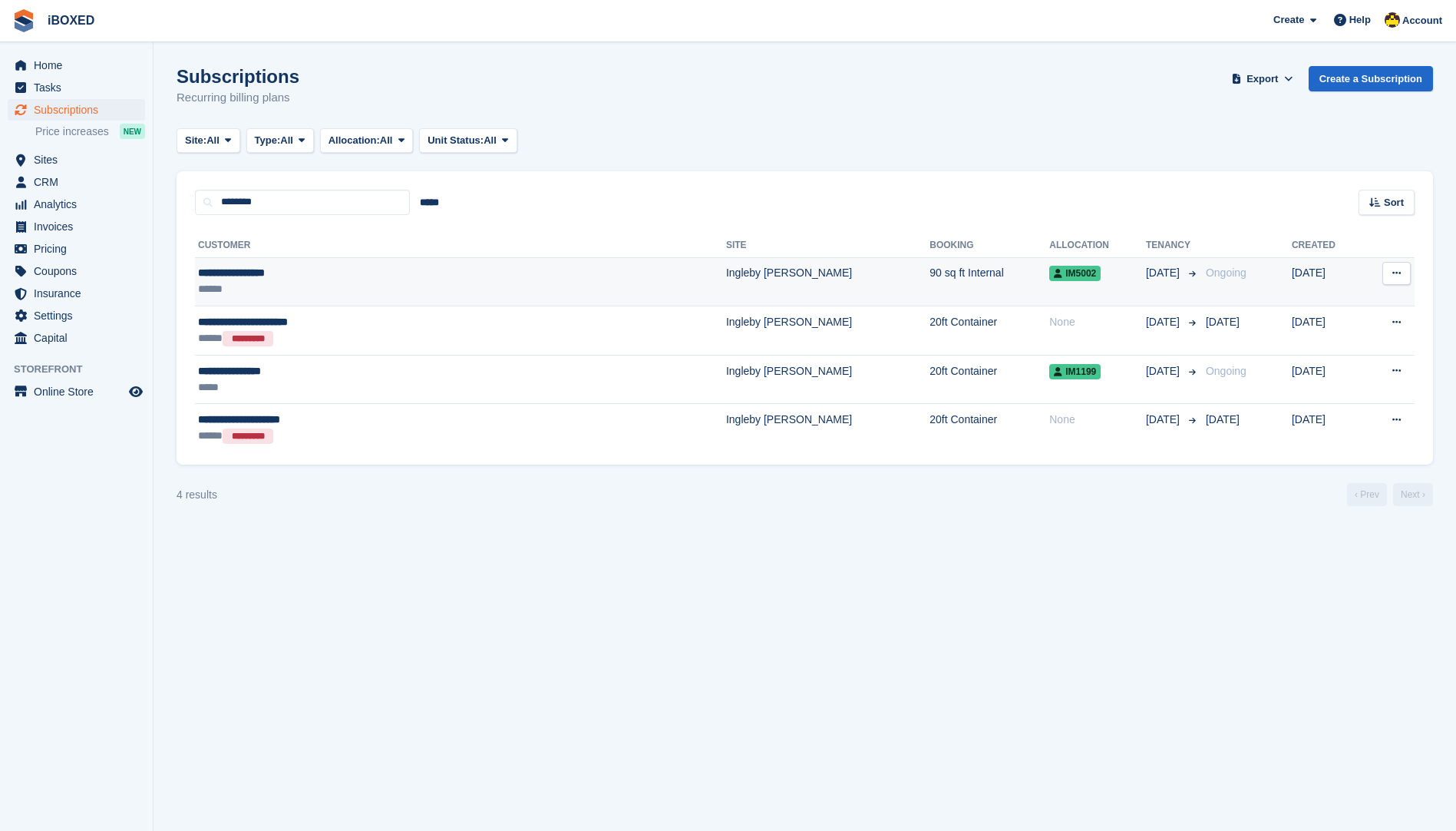
click at [726, 290] on td "Ingleby [PERSON_NAME]" at bounding box center [827, 282] width 204 height 49
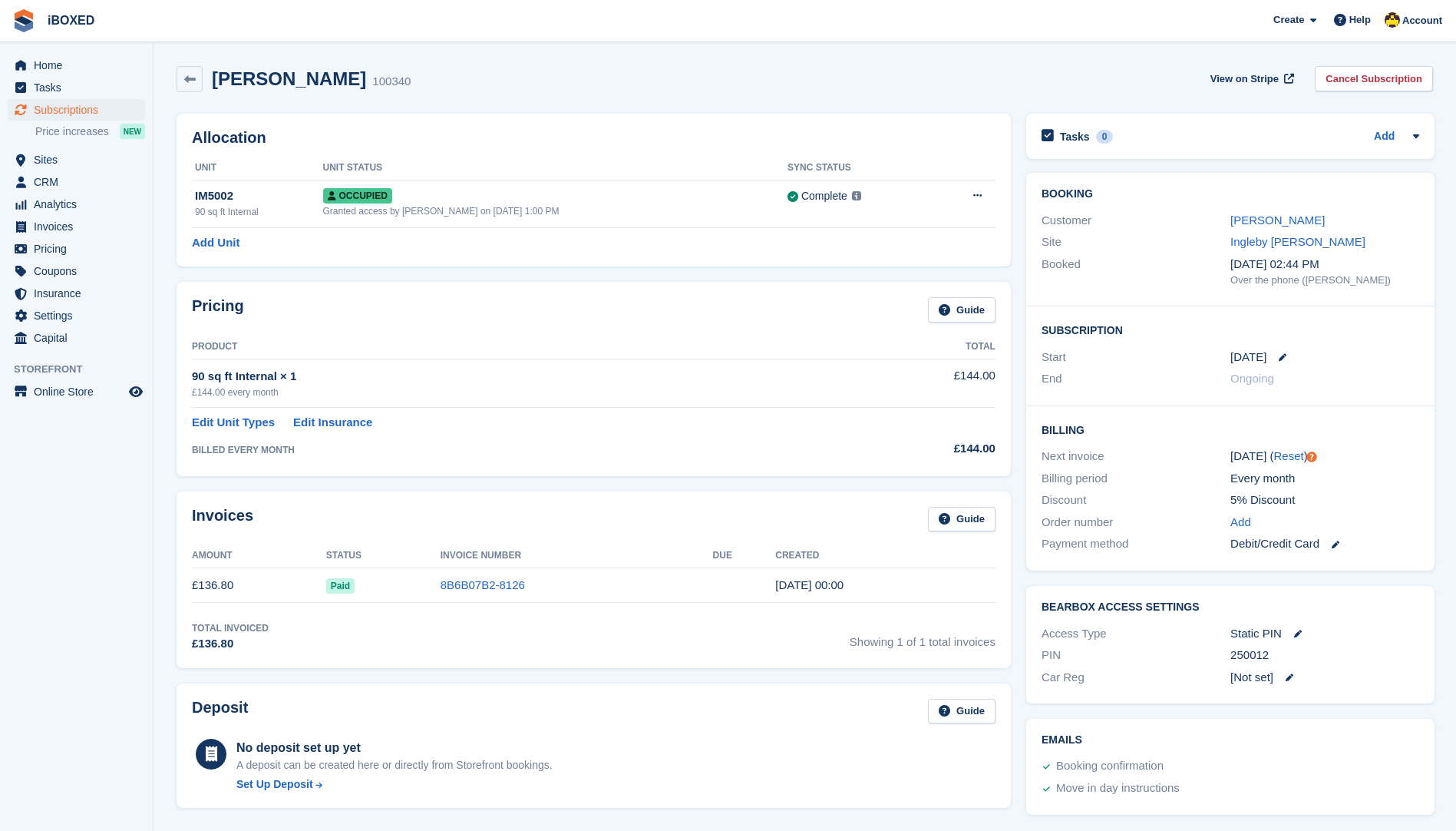
scroll to position [384, 0]
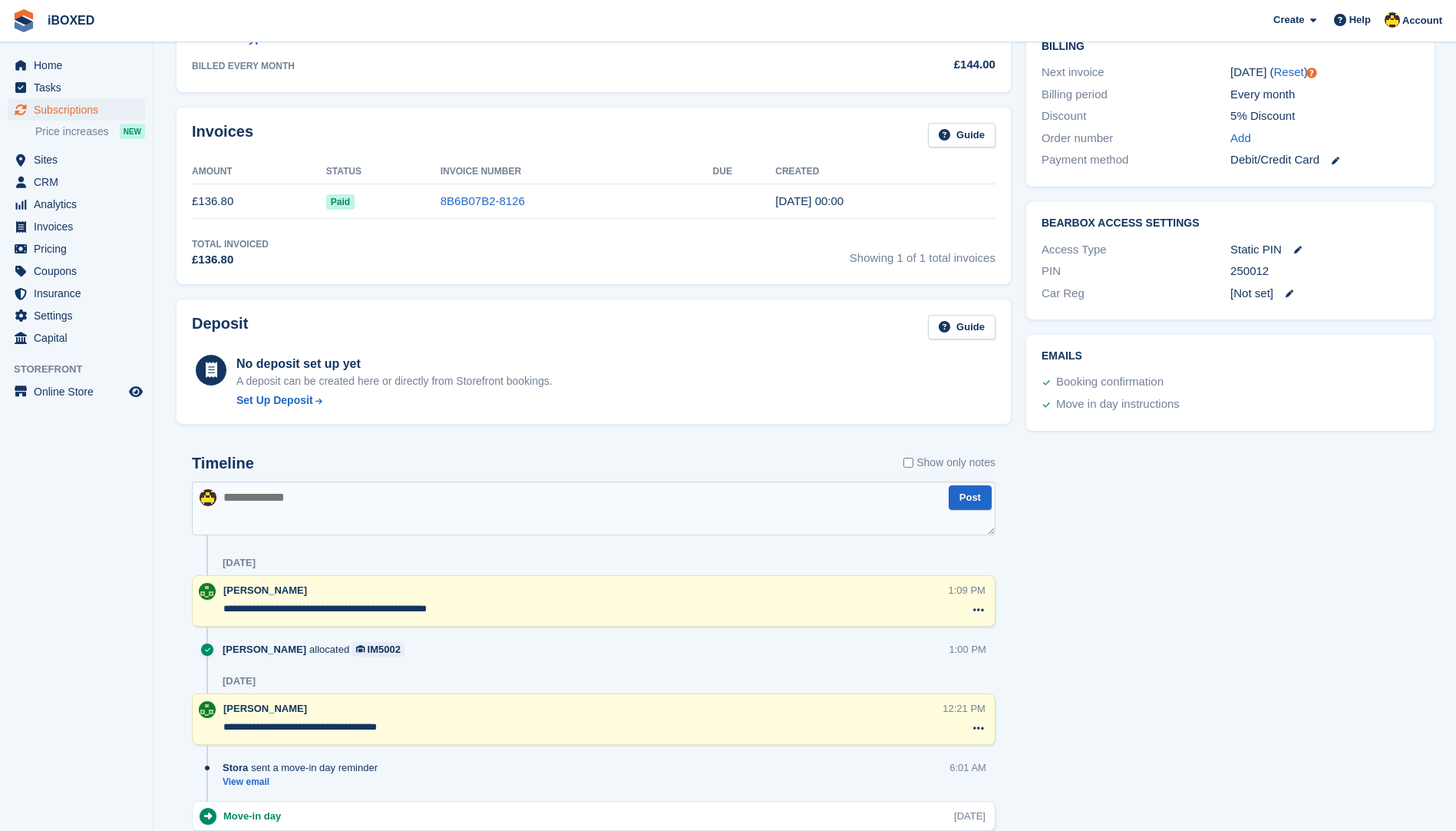
drag, startPoint x: 1227, startPoint y: 274, endPoint x: 1285, endPoint y: 273, distance: 58.0
click at [1285, 273] on div "PIN 250012" at bounding box center [1230, 271] width 378 height 22
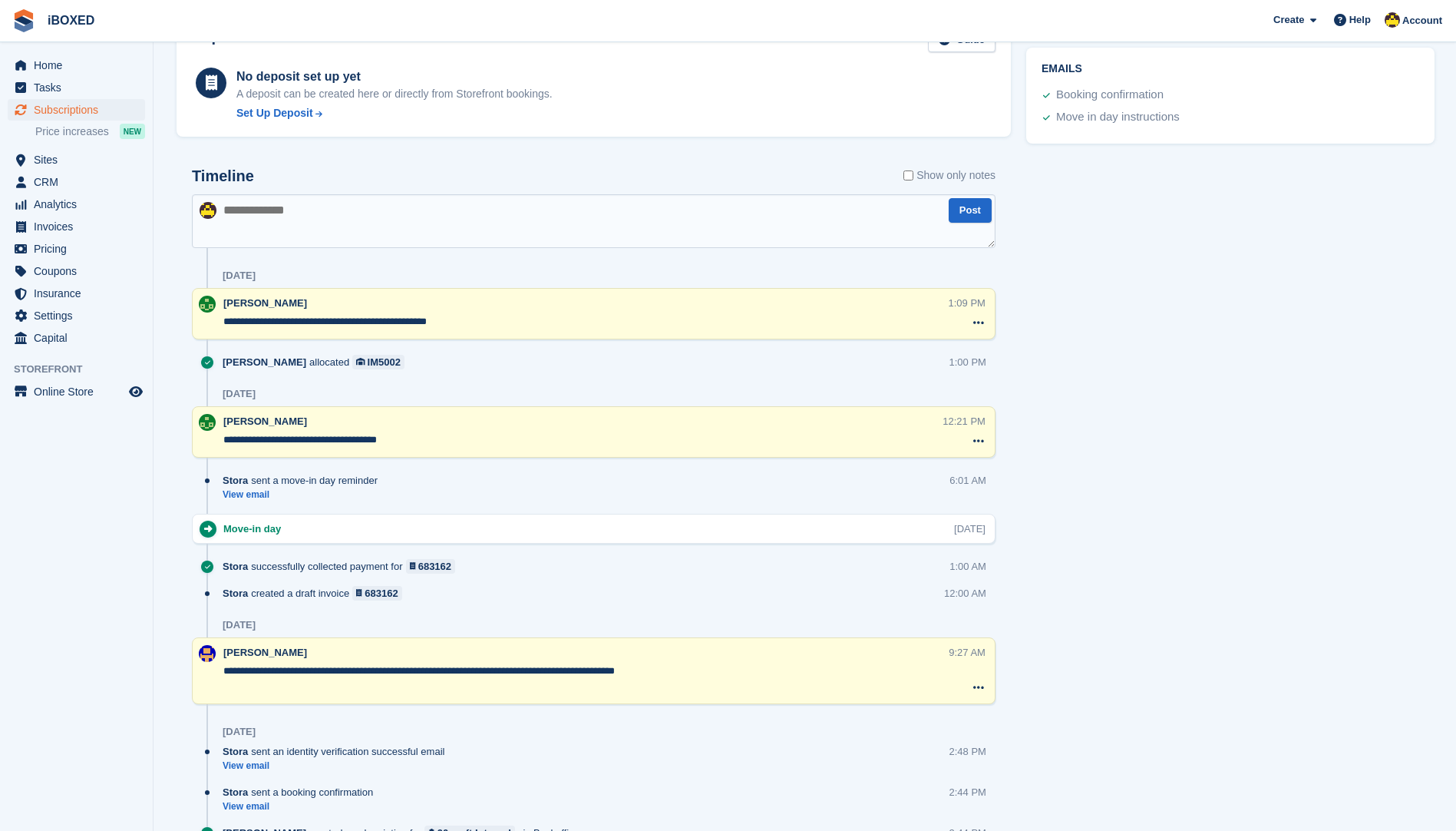
scroll to position [691, 0]
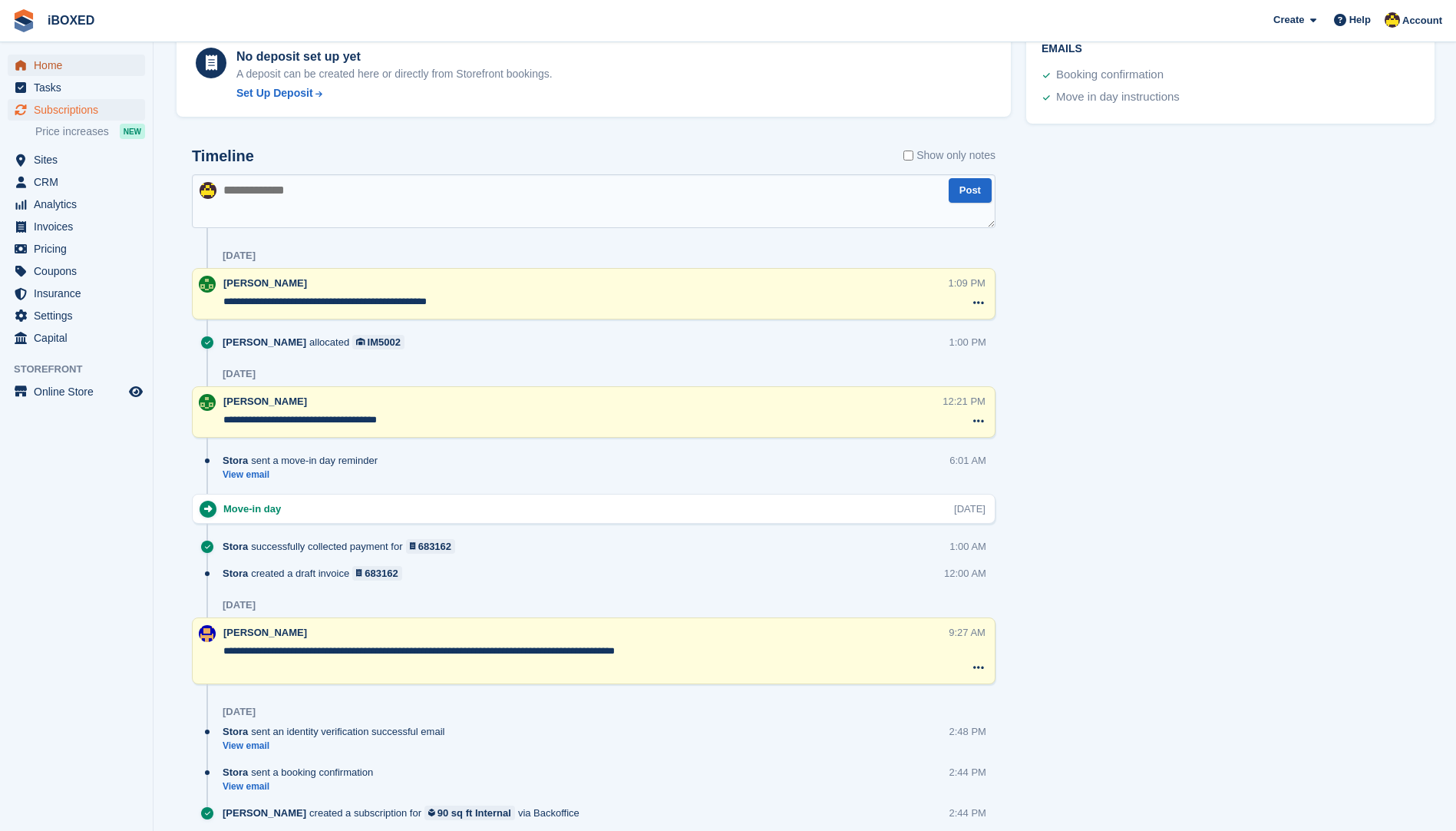
click at [69, 56] on span "Home" at bounding box center [79, 65] width 92 height 21
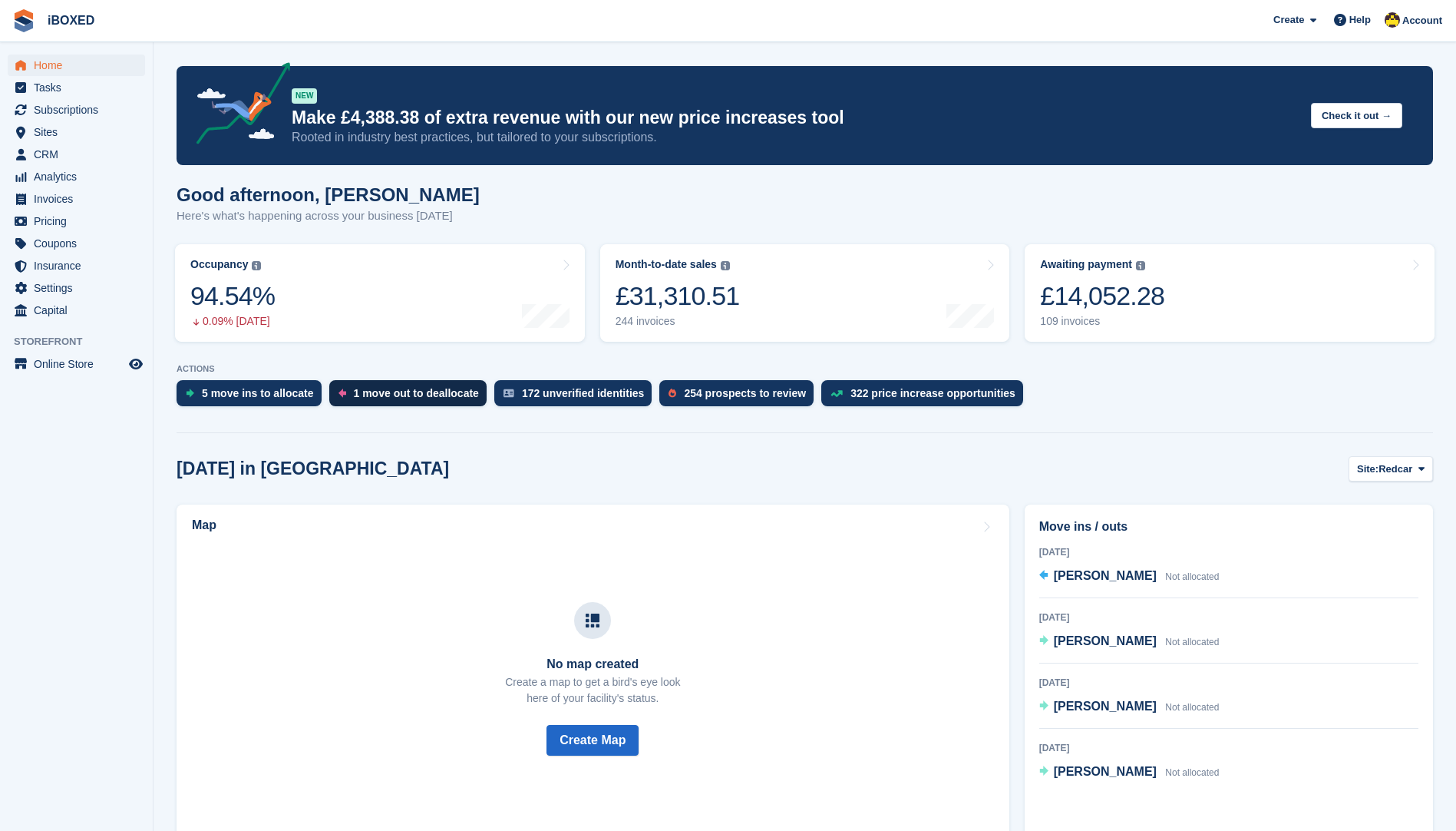
click at [361, 394] on div "1 move out to deallocate" at bounding box center [416, 393] width 125 height 12
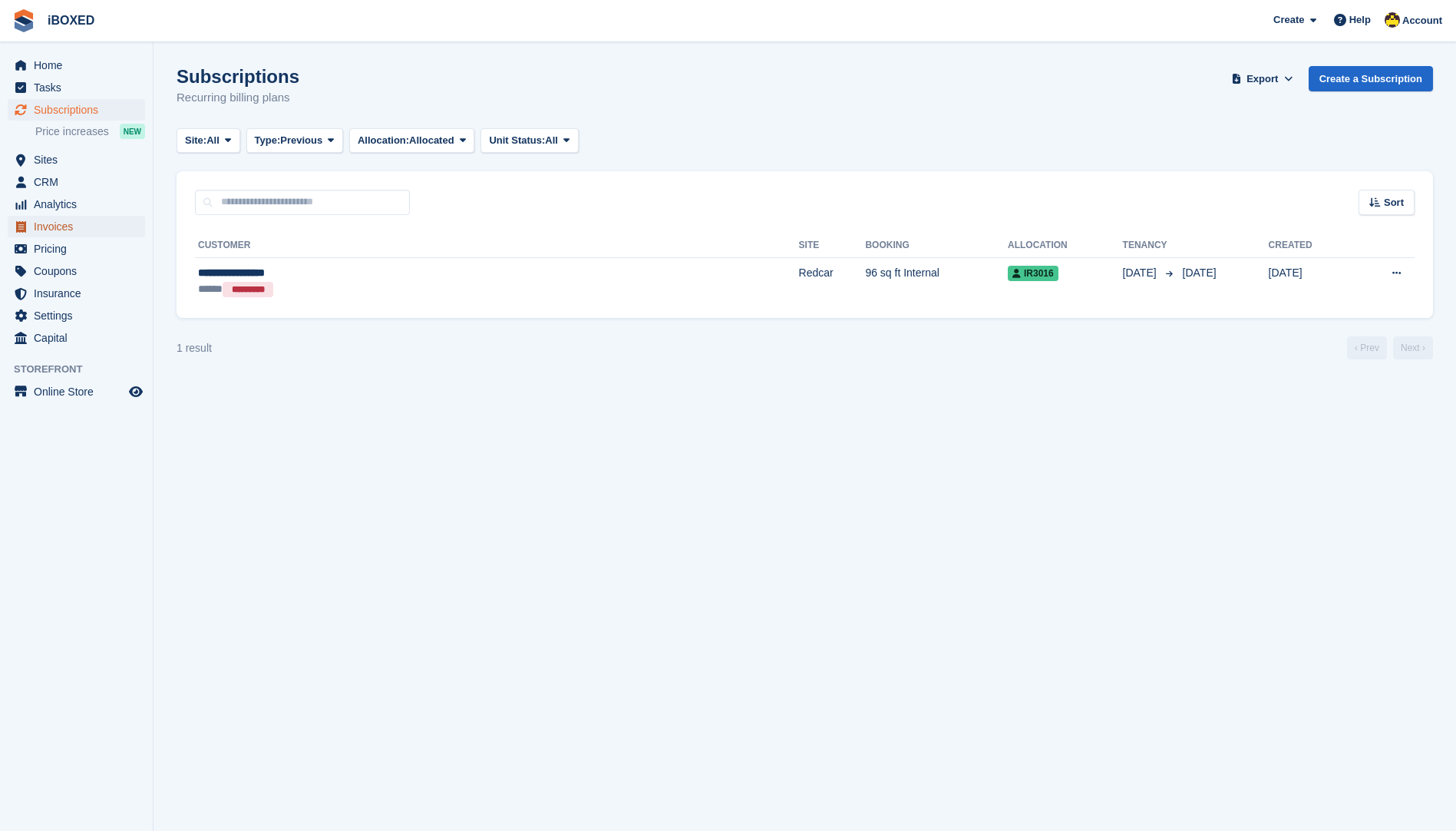
click at [60, 220] on span "Invoices" at bounding box center [79, 227] width 92 height 21
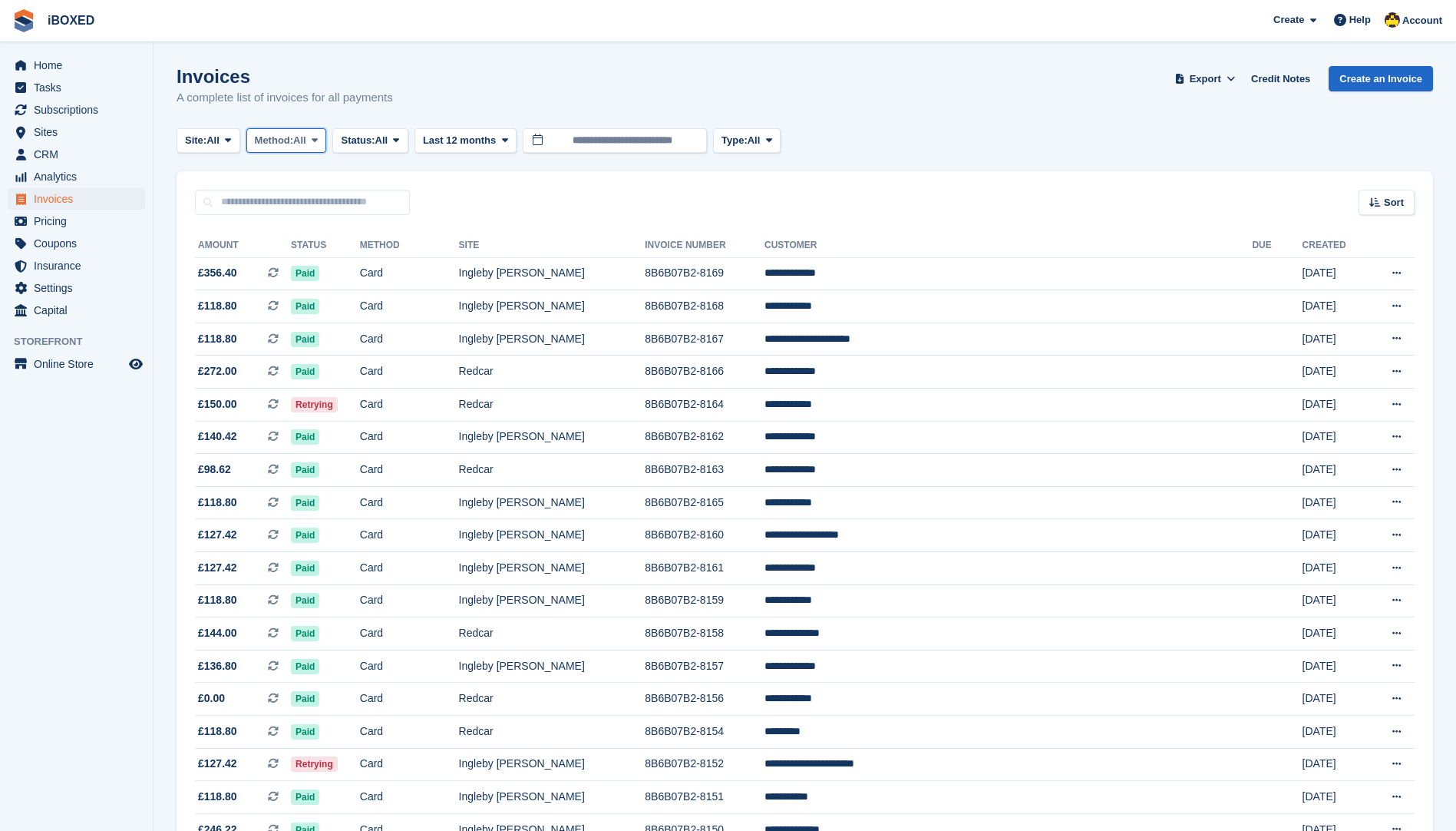
click at [287, 147] on span "Method:" at bounding box center [275, 140] width 39 height 16
click at [338, 290] on link "Debit/Credit Card" at bounding box center [320, 287] width 133 height 28
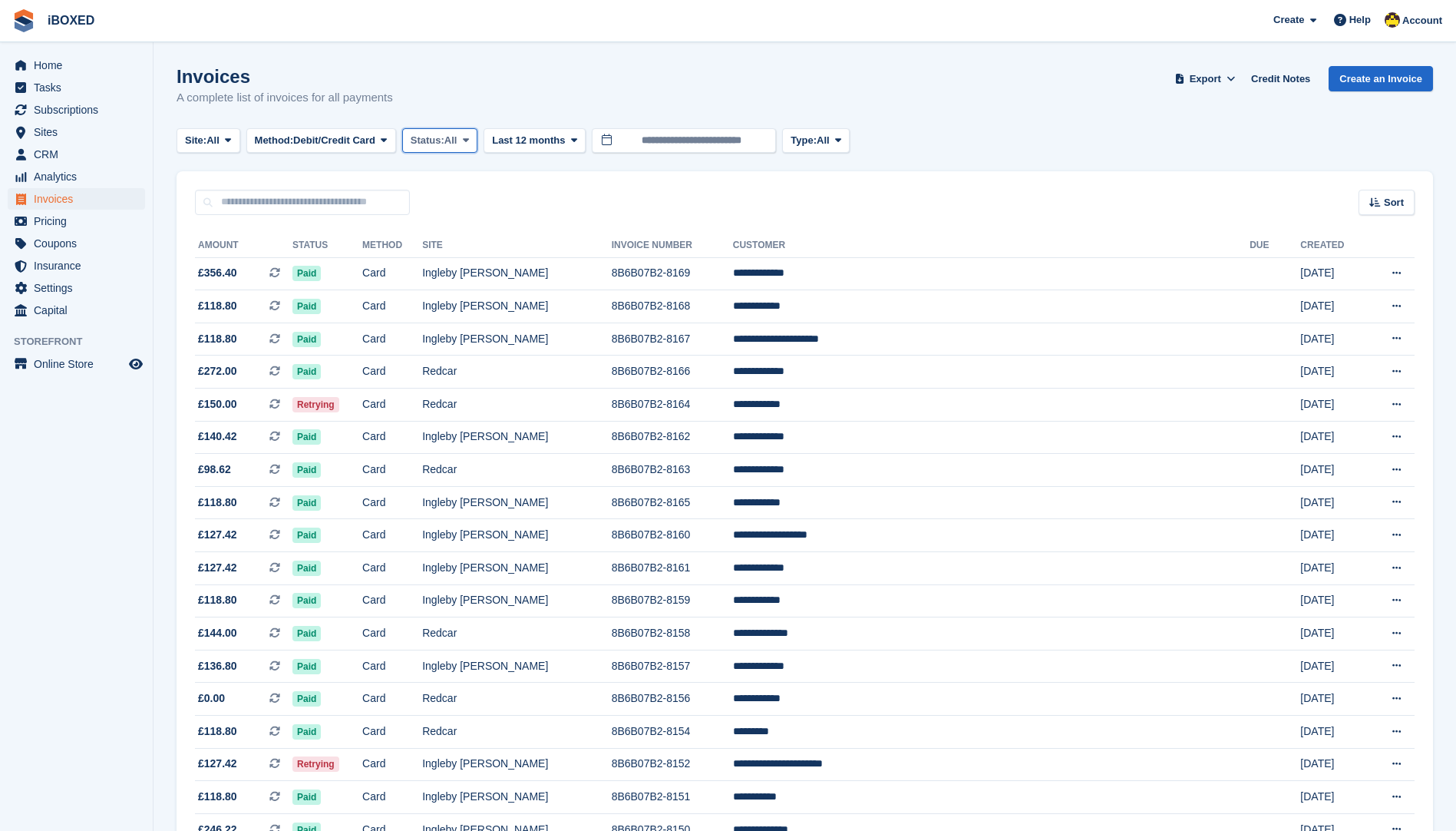
click at [412, 141] on button "Status: All" at bounding box center [440, 141] width 75 height 25
click at [500, 259] on link "Open" at bounding box center [475, 259] width 133 height 28
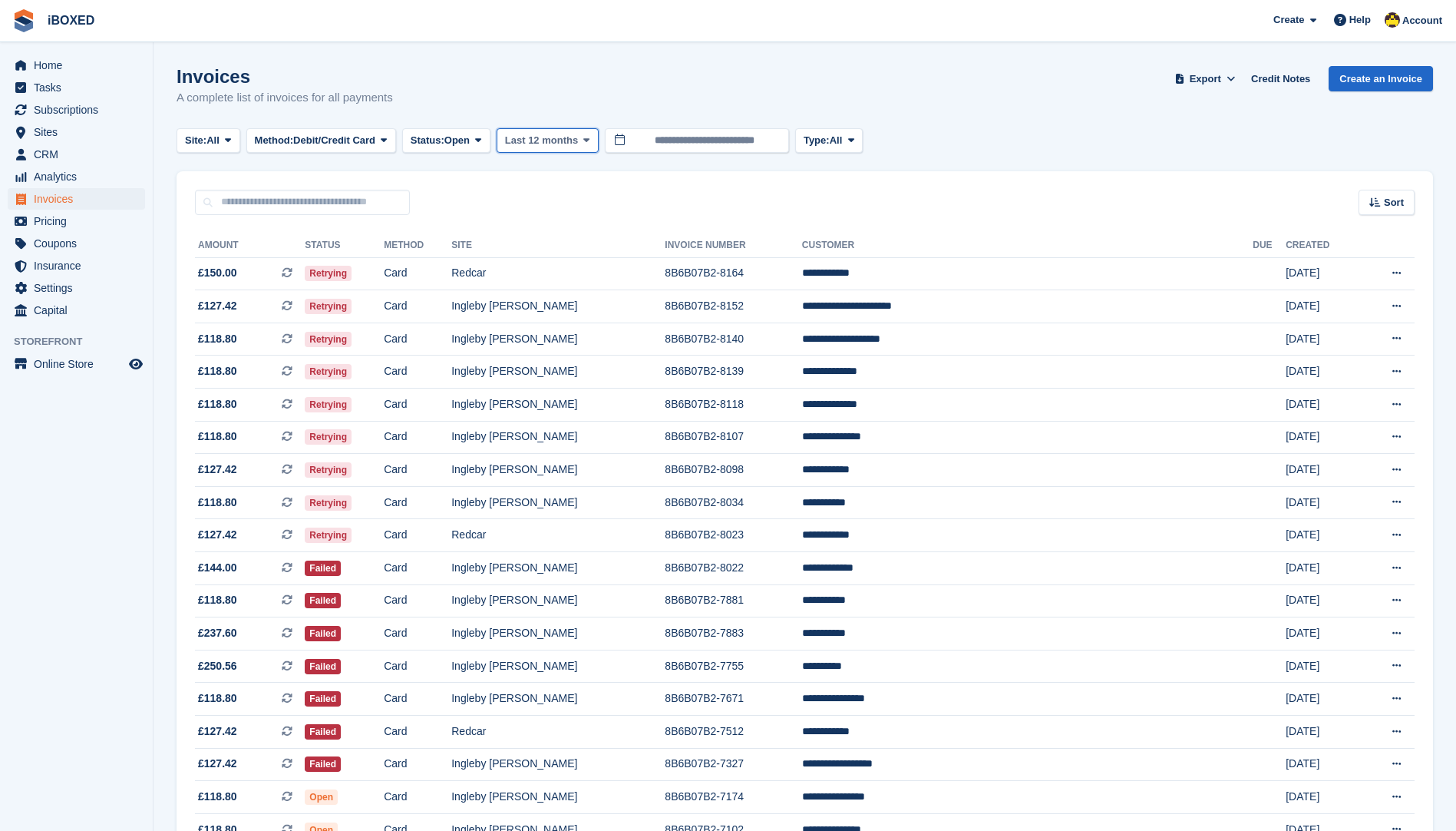
click at [577, 131] on button "Last 12 months" at bounding box center [547, 141] width 102 height 25
click at [582, 290] on link "Last 4 weeks" at bounding box center [570, 287] width 133 height 28
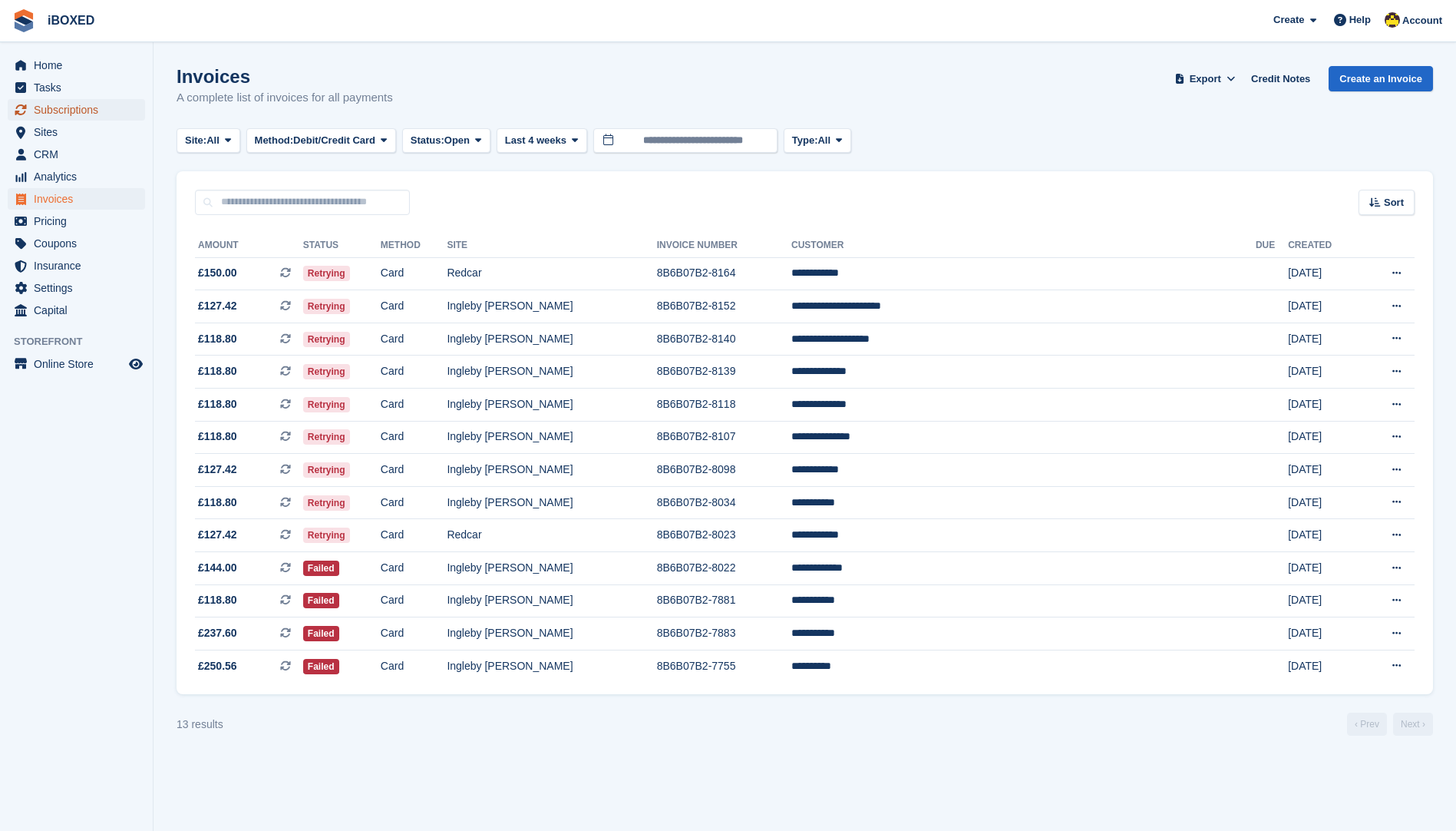
click at [74, 112] on span "Subscriptions" at bounding box center [79, 110] width 92 height 21
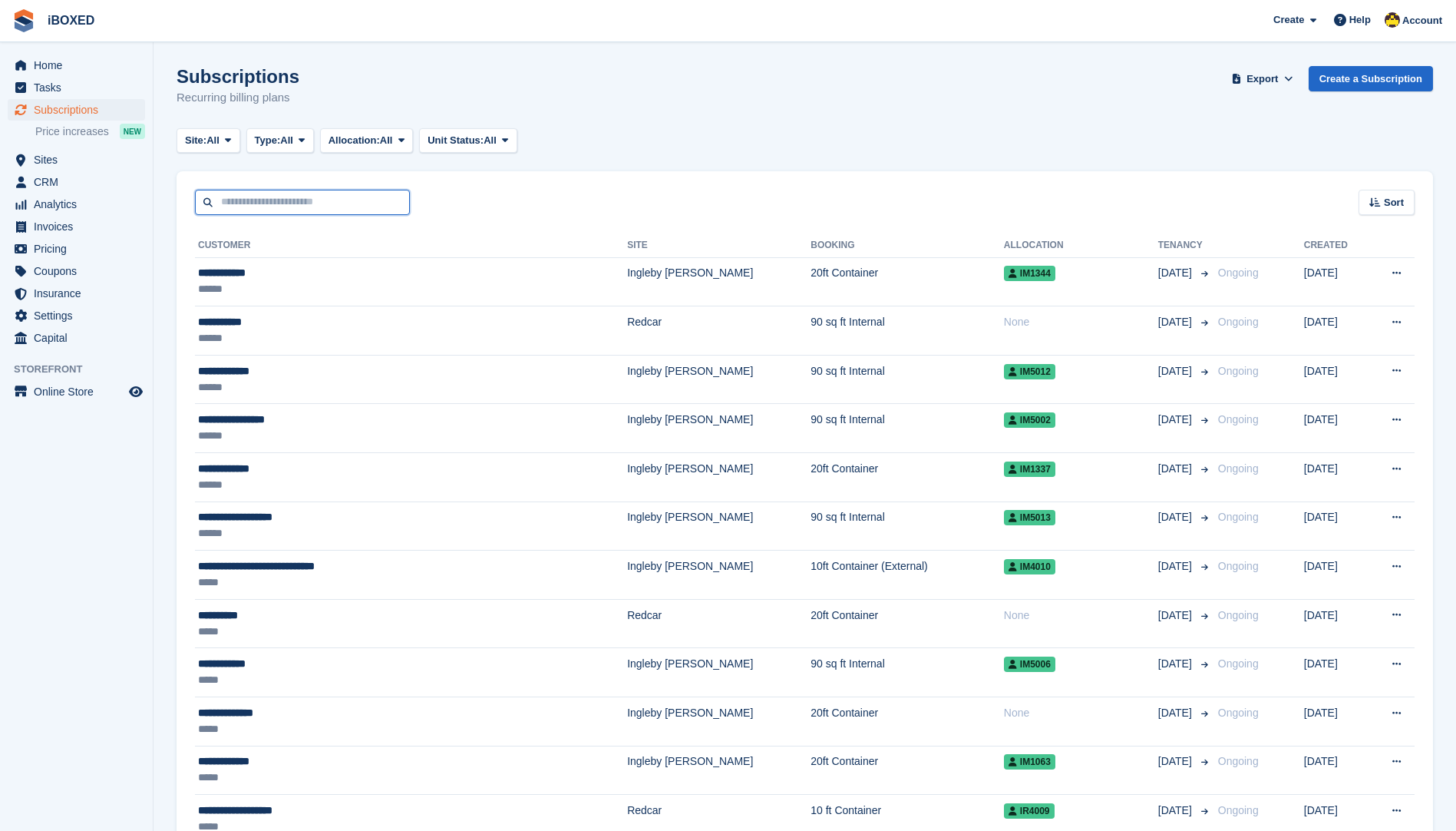
click at [287, 195] on input "text" at bounding box center [302, 202] width 215 height 25
type input "****"
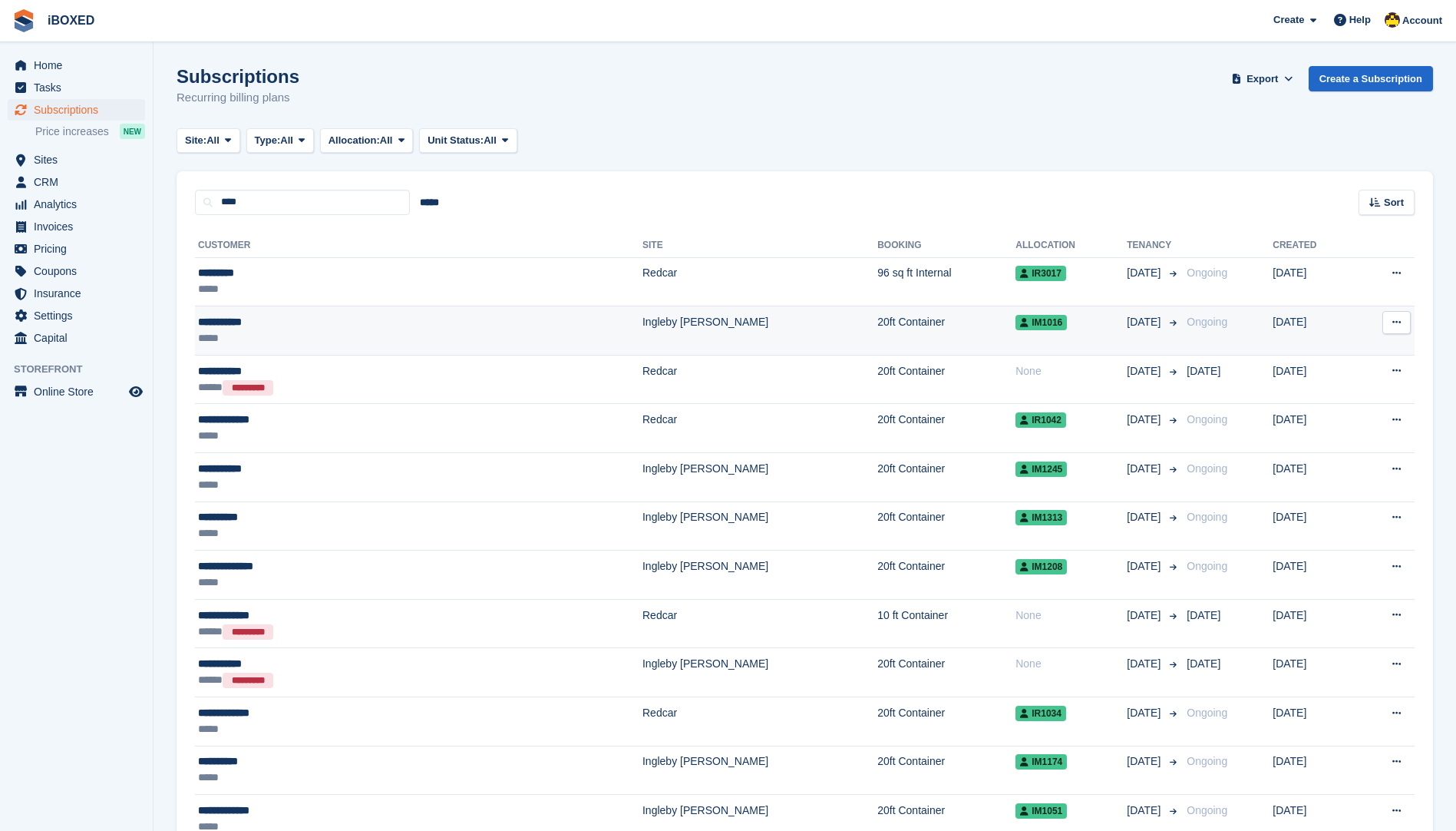
click at [350, 327] on div "**********" at bounding box center [316, 322] width 237 height 16
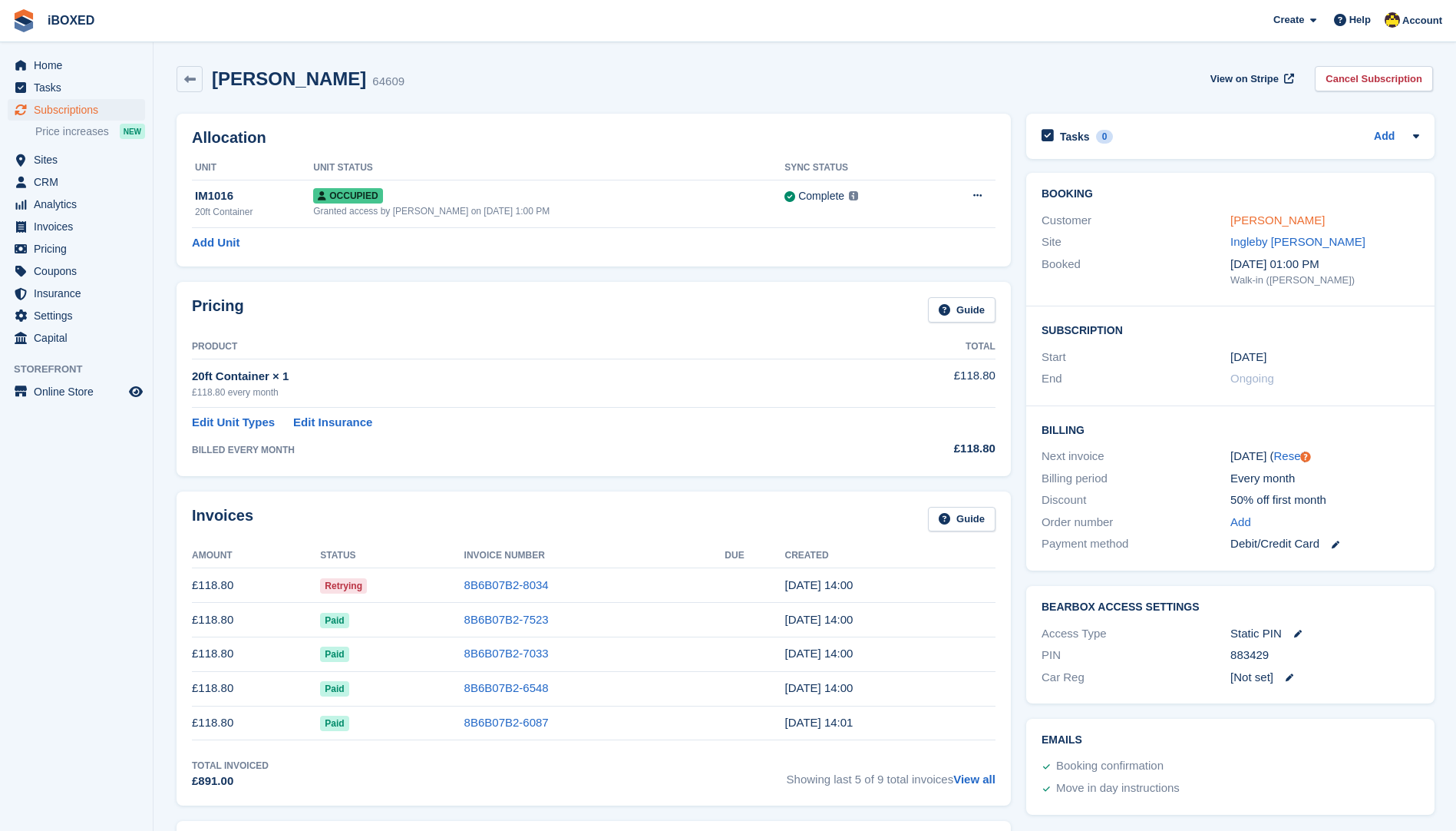
click at [1278, 222] on link "Alex Barron" at bounding box center [1277, 220] width 94 height 13
drag, startPoint x: 0, startPoint y: 1, endPoint x: 431, endPoint y: 70, distance: 436.5
click at [457, 83] on div "Alex Barron 64609 View on Stripe Cancel Subscription" at bounding box center [804, 79] width 1257 height 26
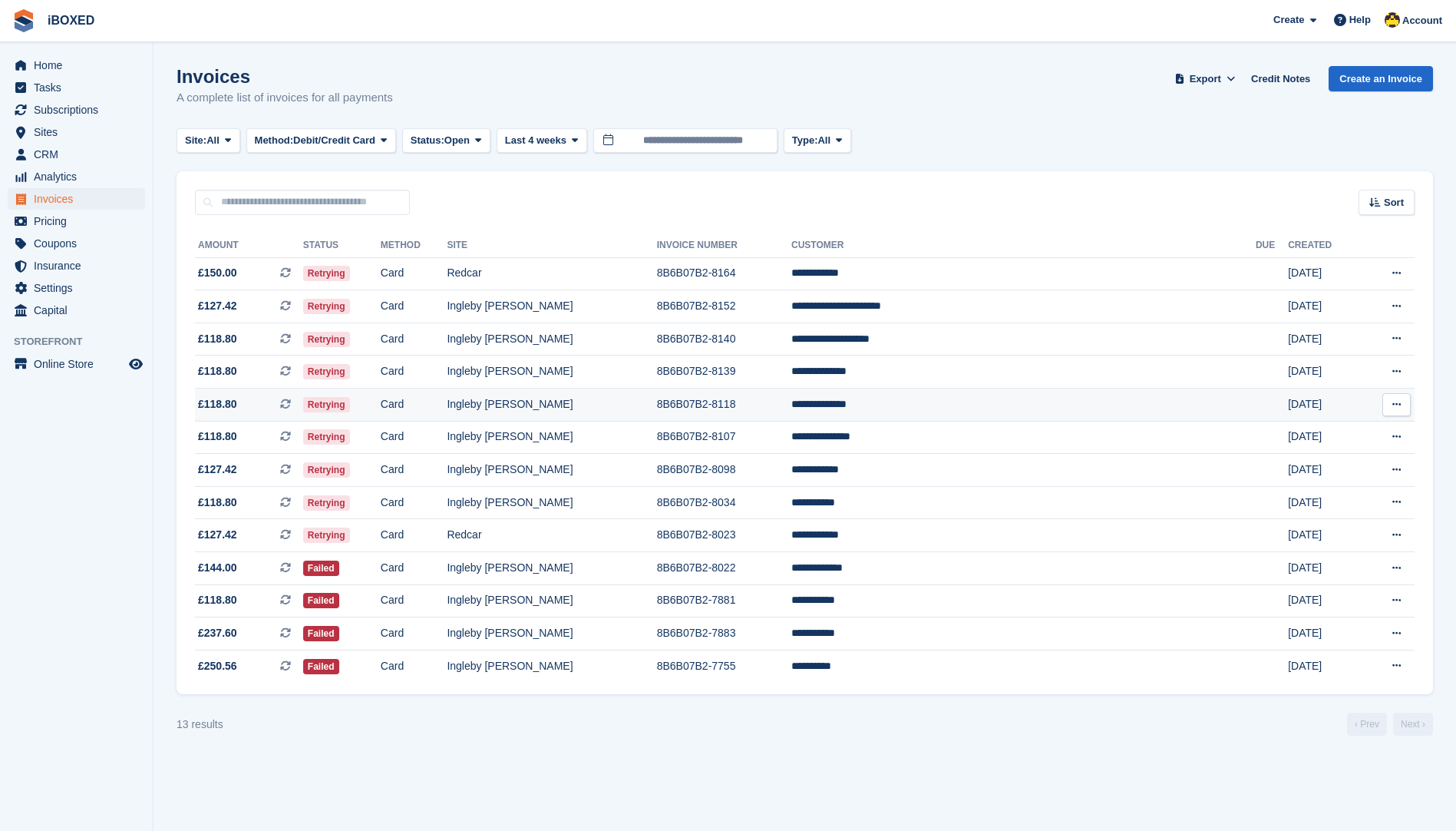
click at [791, 389] on td "8B6B07B2-8118" at bounding box center [724, 405] width 134 height 33
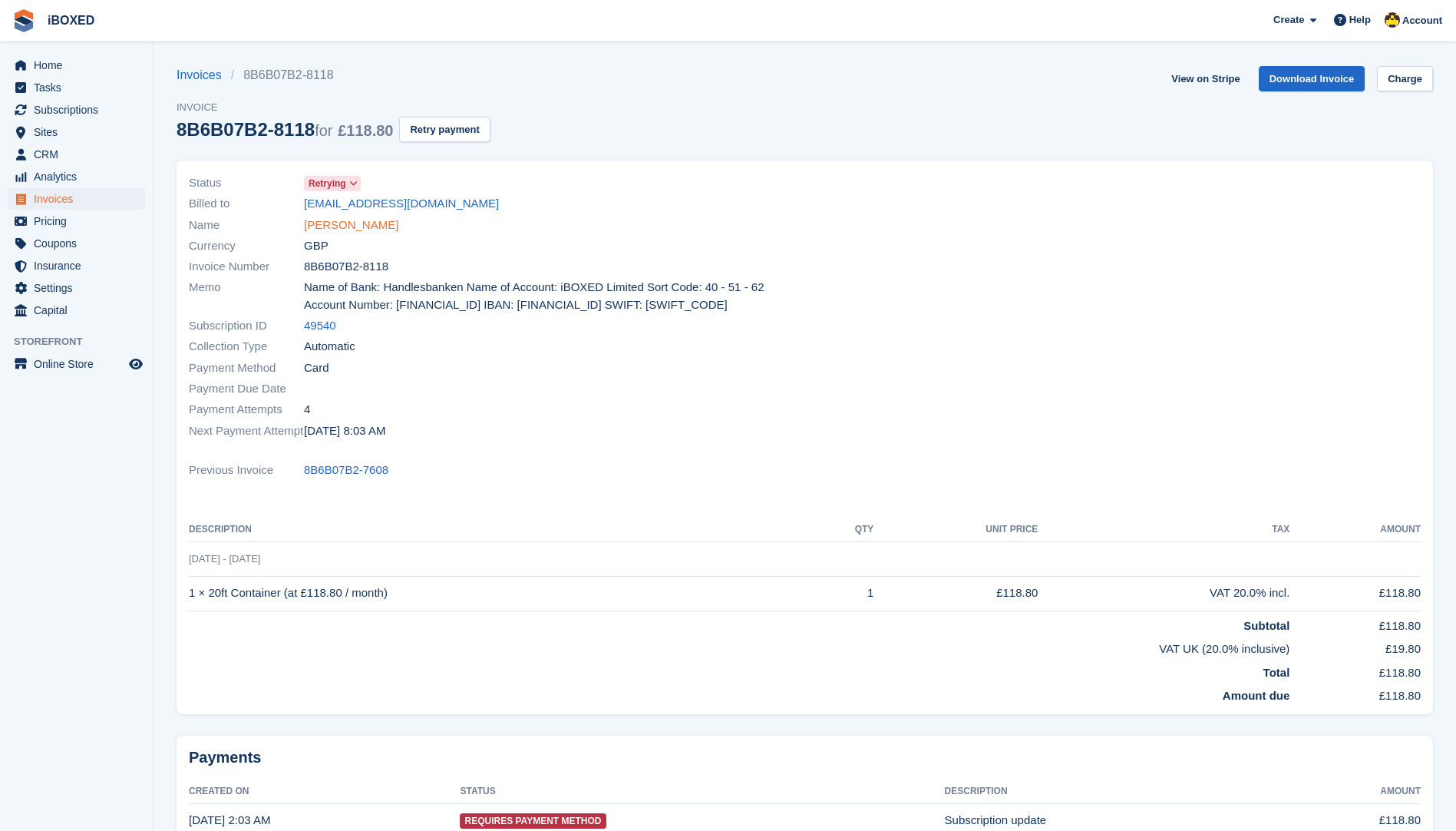
click at [357, 227] on link "[PERSON_NAME]" at bounding box center [351, 226] width 94 height 18
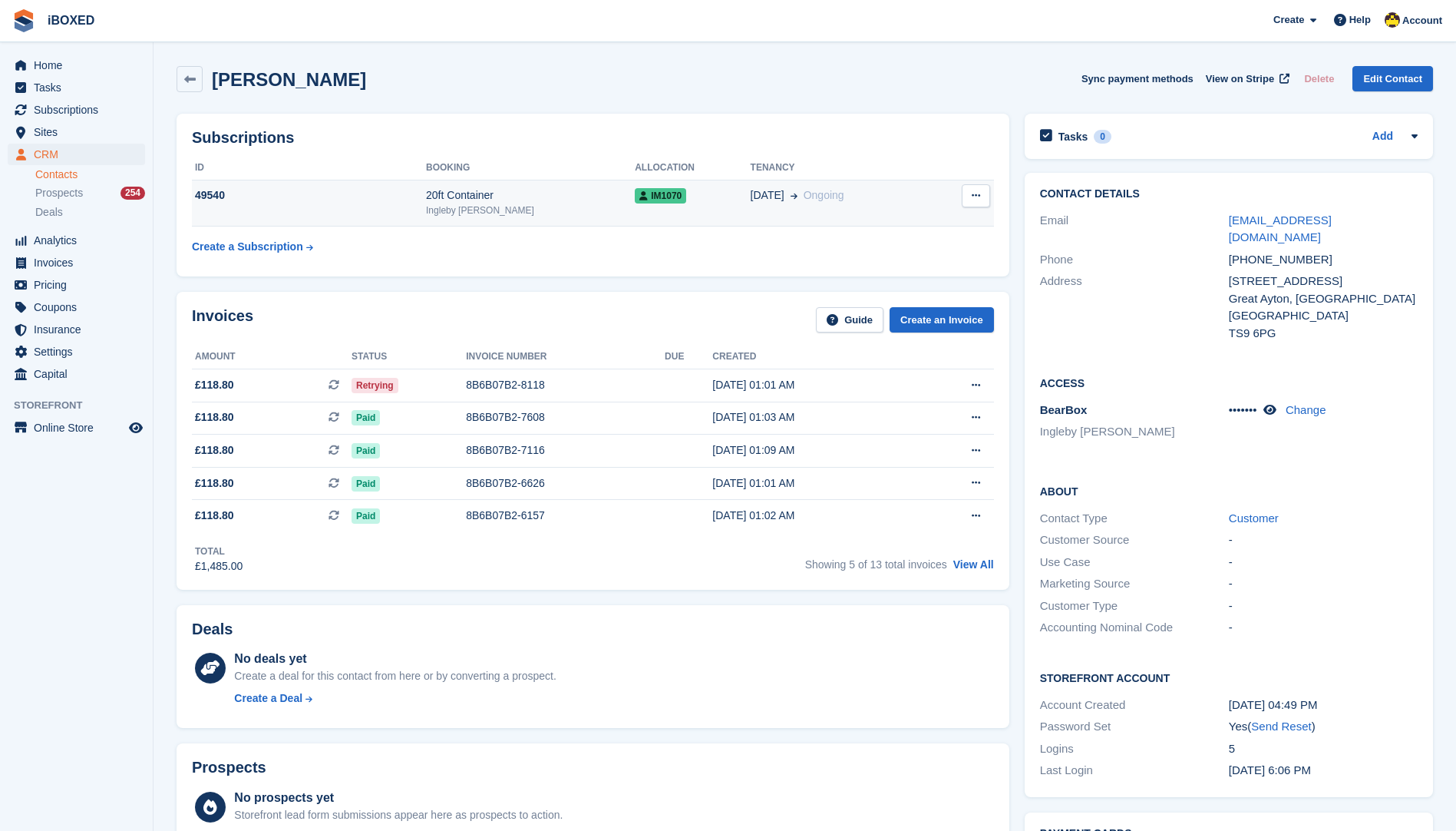
click at [697, 206] on td "IM1070" at bounding box center [692, 203] width 115 height 47
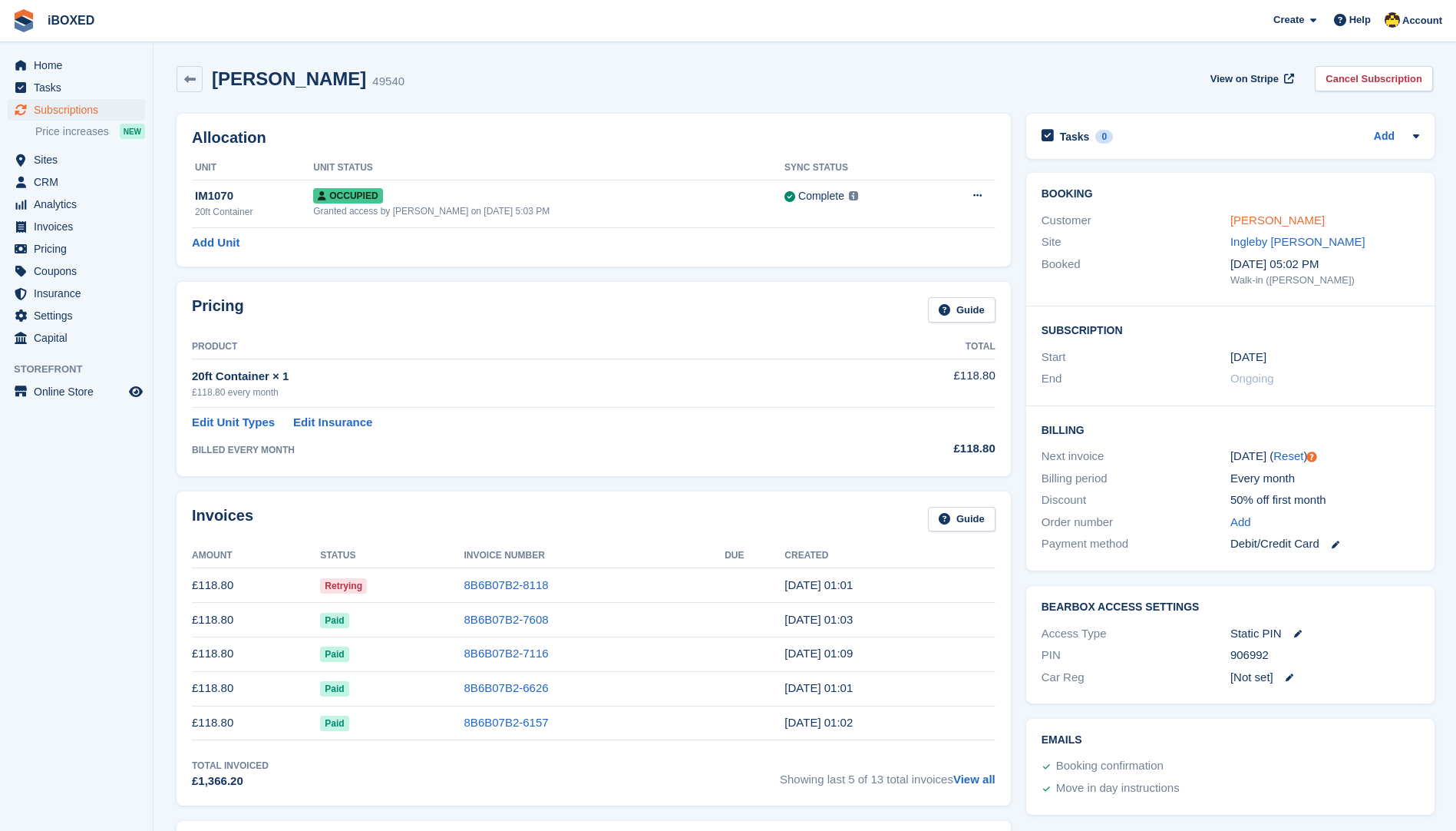
click at [1260, 226] on link "[PERSON_NAME]" at bounding box center [1277, 220] width 94 height 13
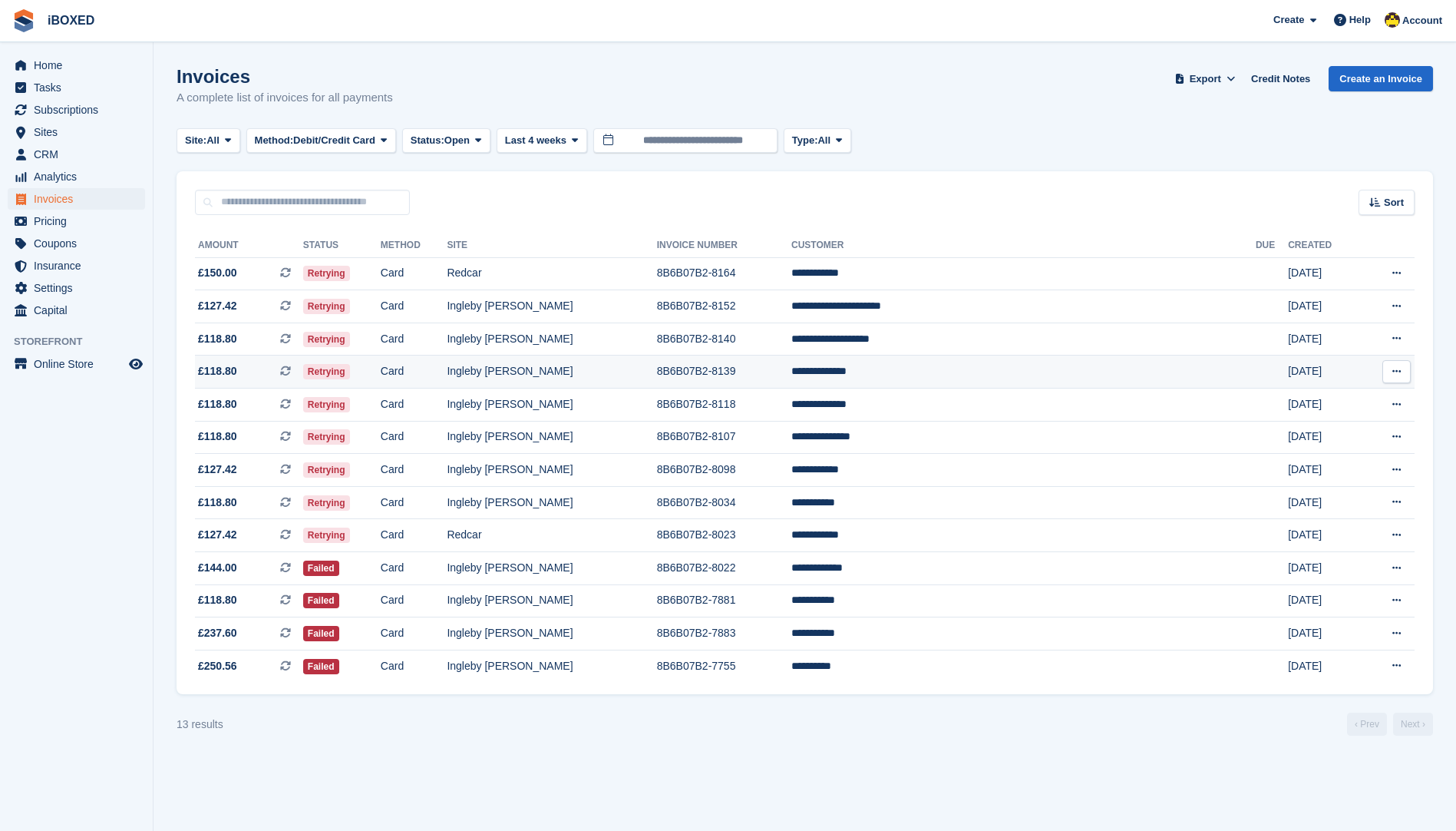
click at [944, 374] on td "**********" at bounding box center [1024, 372] width 464 height 33
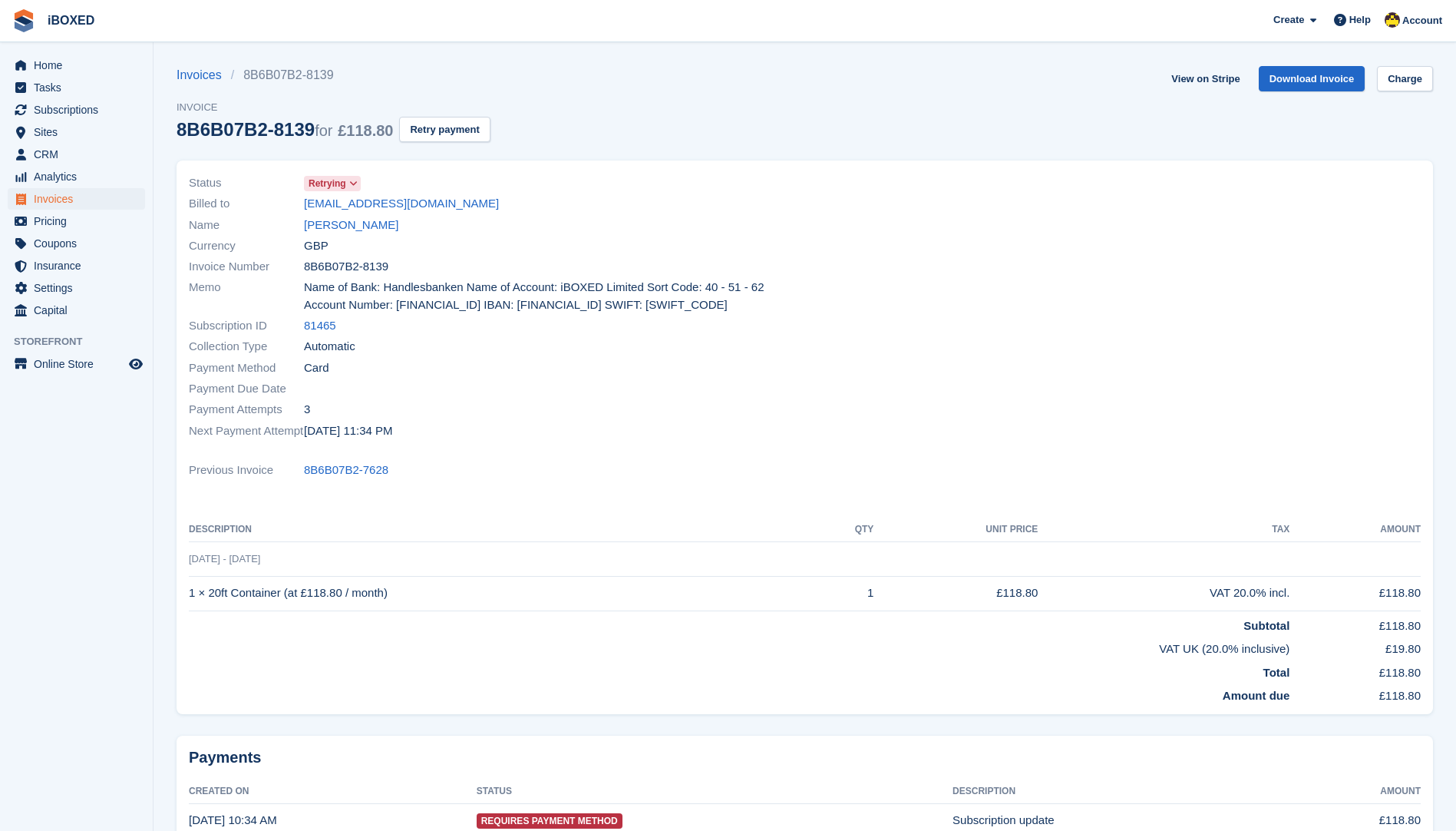
drag, startPoint x: 433, startPoint y: 209, endPoint x: 567, endPoint y: 148, distance: 147.2
click at [567, 148] on div "Invoices 8B6B07B2-8139 Invoice 8B6B07B2-8139 for £118.80 Retry payment View on …" at bounding box center [804, 113] width 1257 height 94
drag, startPoint x: 500, startPoint y: 207, endPoint x: 316, endPoint y: 209, distance: 184.0
click at [316, 209] on div "Billed to kennethburton1992@icloud.com" at bounding box center [492, 204] width 607 height 20
drag, startPoint x: 316, startPoint y: 209, endPoint x: 493, endPoint y: 189, distance: 178.1
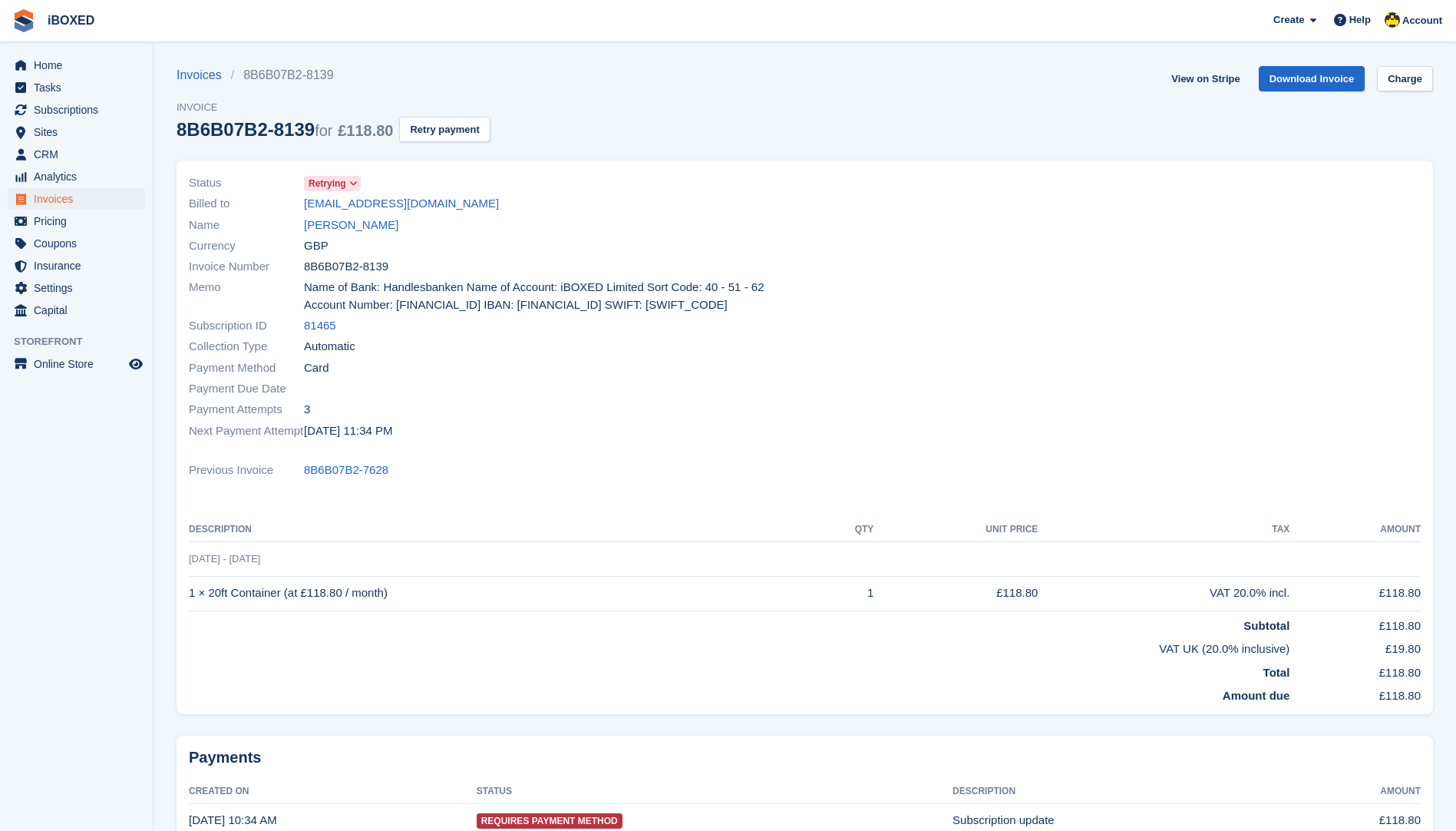
click at [493, 189] on div "Status Retrying" at bounding box center [492, 182] width 607 height 20
drag, startPoint x: 491, startPoint y: 199, endPoint x: 299, endPoint y: 207, distance: 192.2
click at [299, 207] on div "Billed to kennethburton1992@icloud.com" at bounding box center [492, 204] width 607 height 20
drag, startPoint x: 299, startPoint y: 207, endPoint x: 350, endPoint y: 202, distance: 51.2
copy div "kennethburton1992@icloud.com"
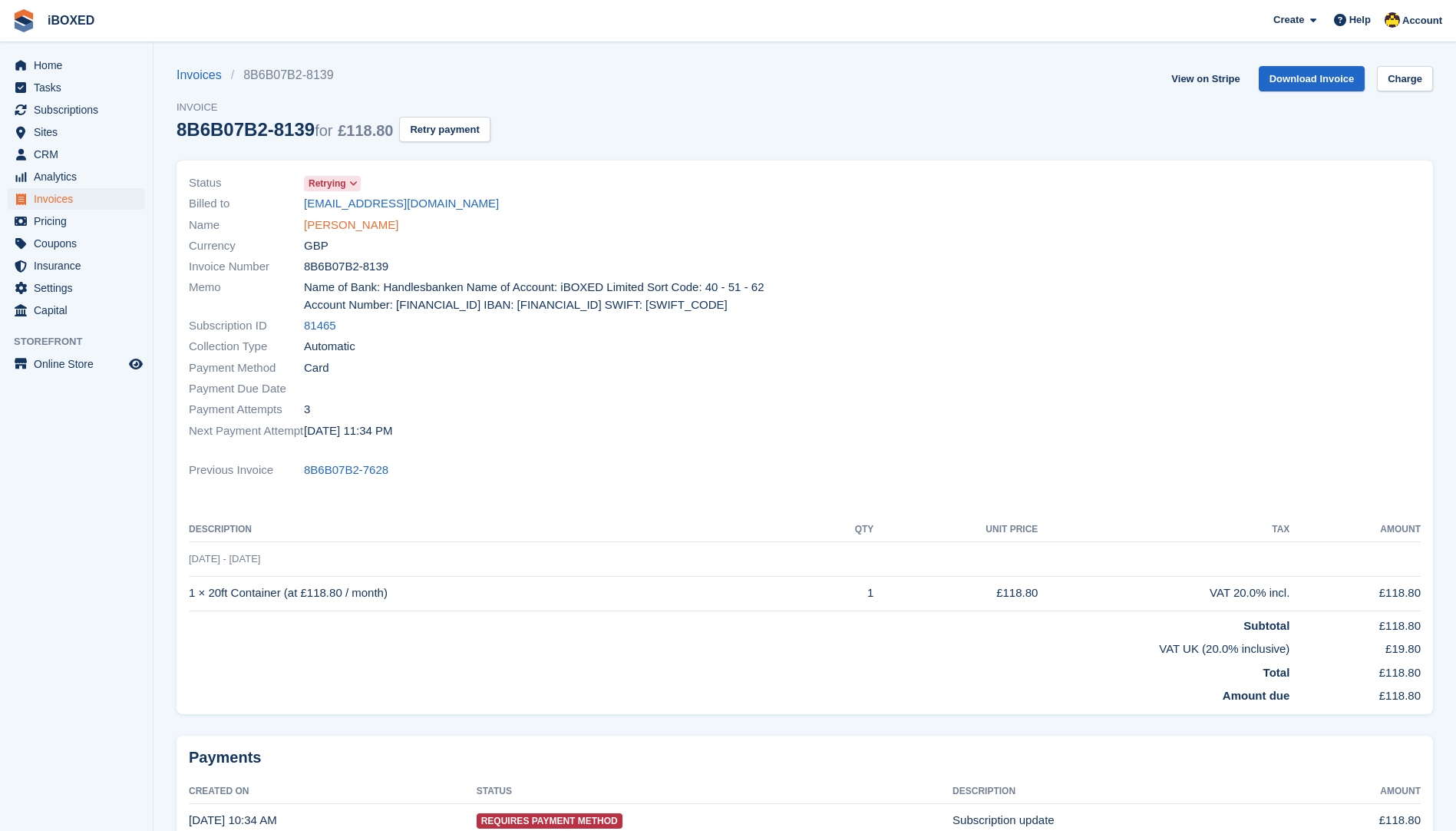
click at [361, 231] on link "Kenneth burton" at bounding box center [351, 226] width 94 height 18
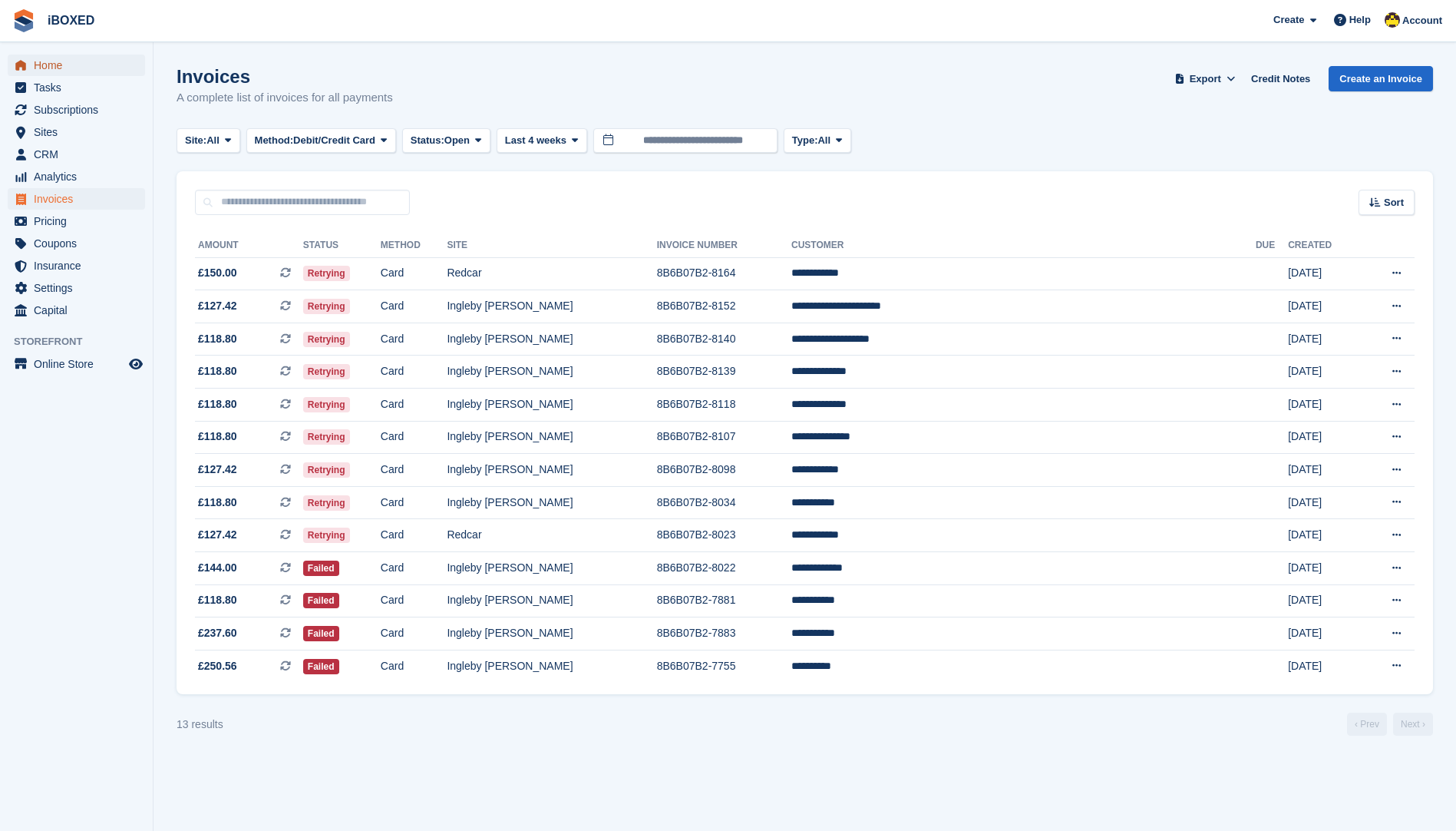
click at [52, 64] on span "Home" at bounding box center [79, 65] width 92 height 21
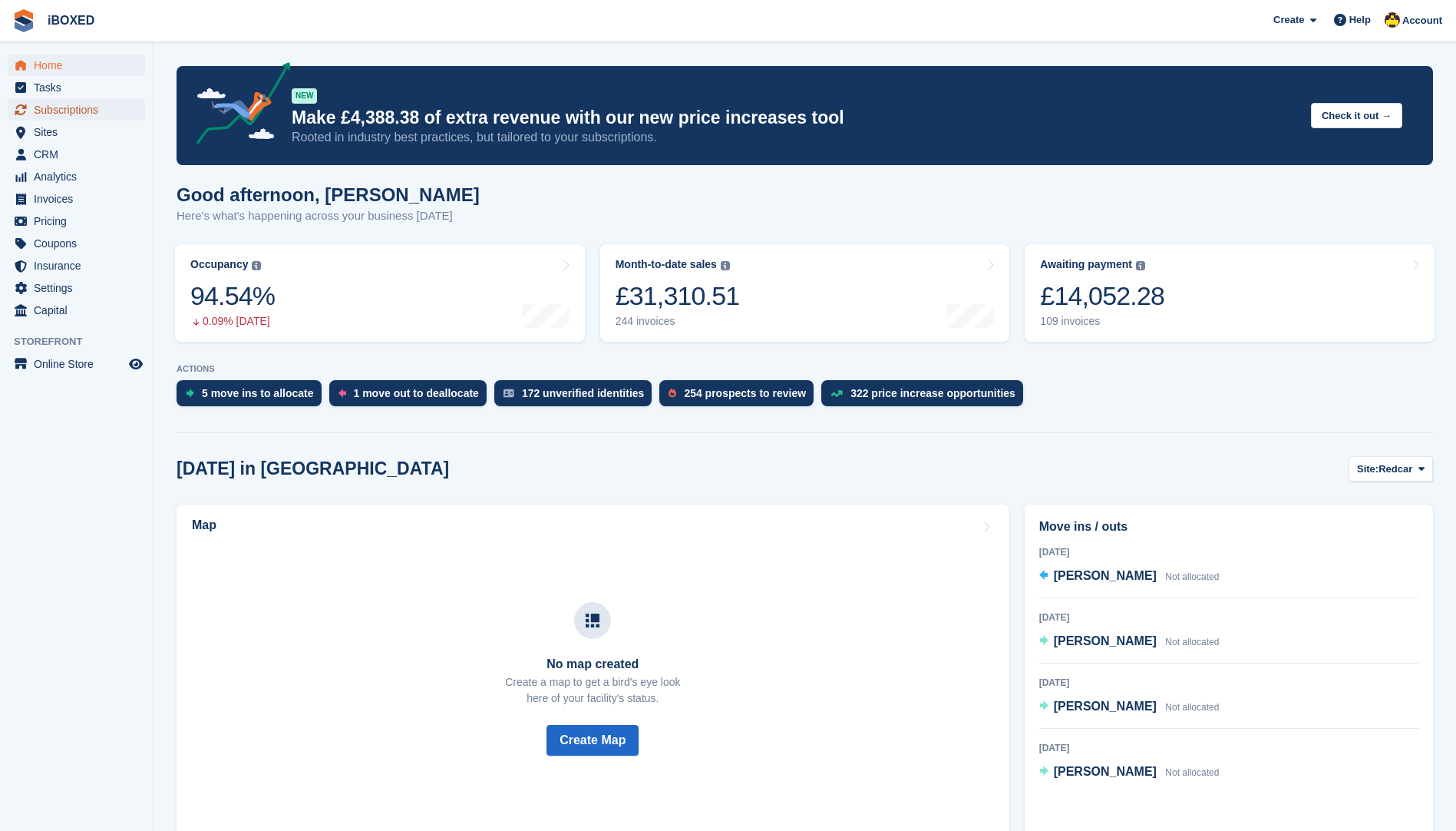
click at [89, 100] on span "Subscriptions" at bounding box center [79, 110] width 92 height 21
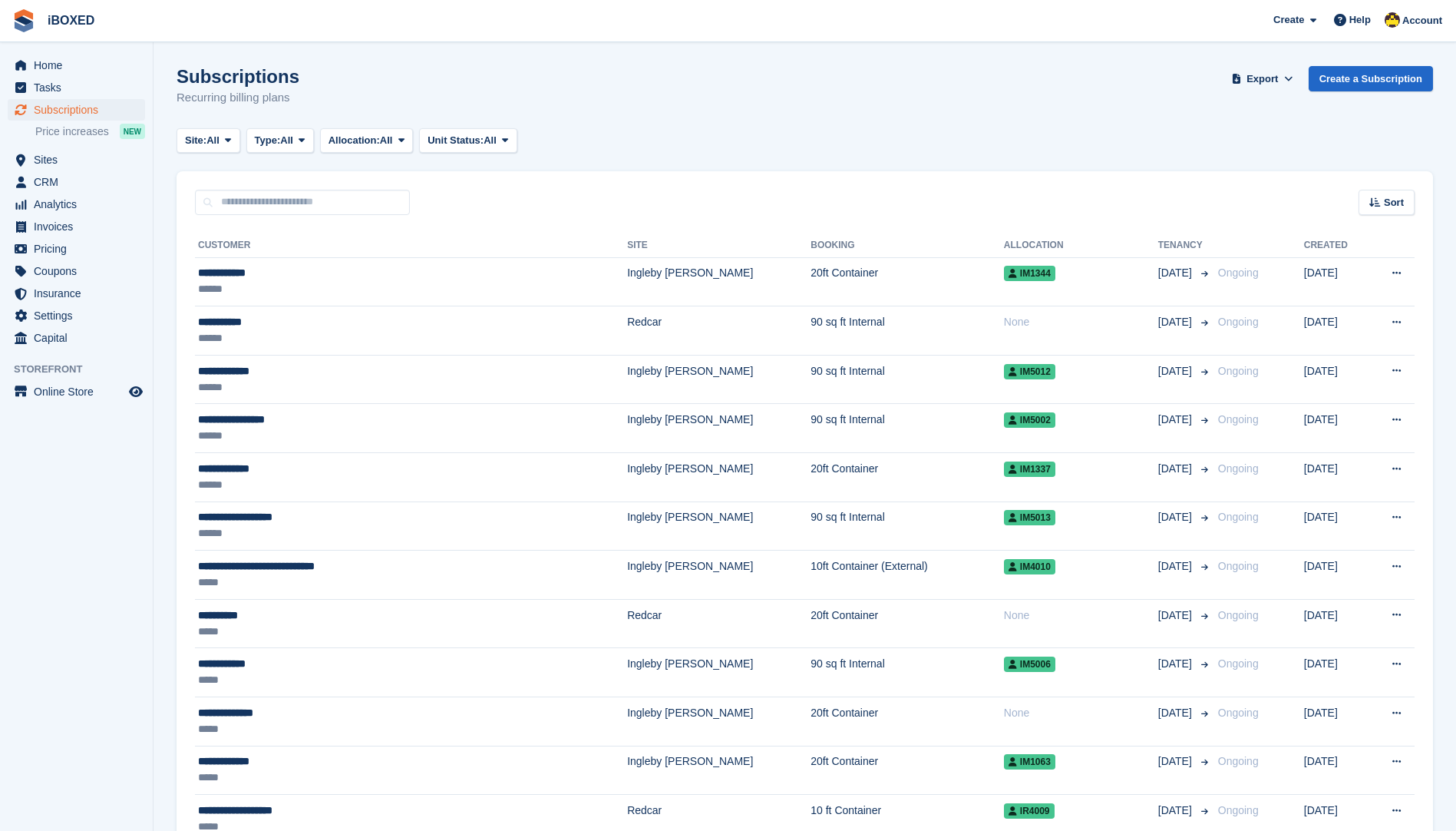
drag, startPoint x: 307, startPoint y: 106, endPoint x: 181, endPoint y: 127, distance: 127.7
click at [427, 78] on div "Subscriptions Recurring billing plans Export Export Subscriptions Export a CSV …" at bounding box center [804, 96] width 1257 height 59
click at [93, 226] on span "Invoices" at bounding box center [79, 227] width 92 height 21
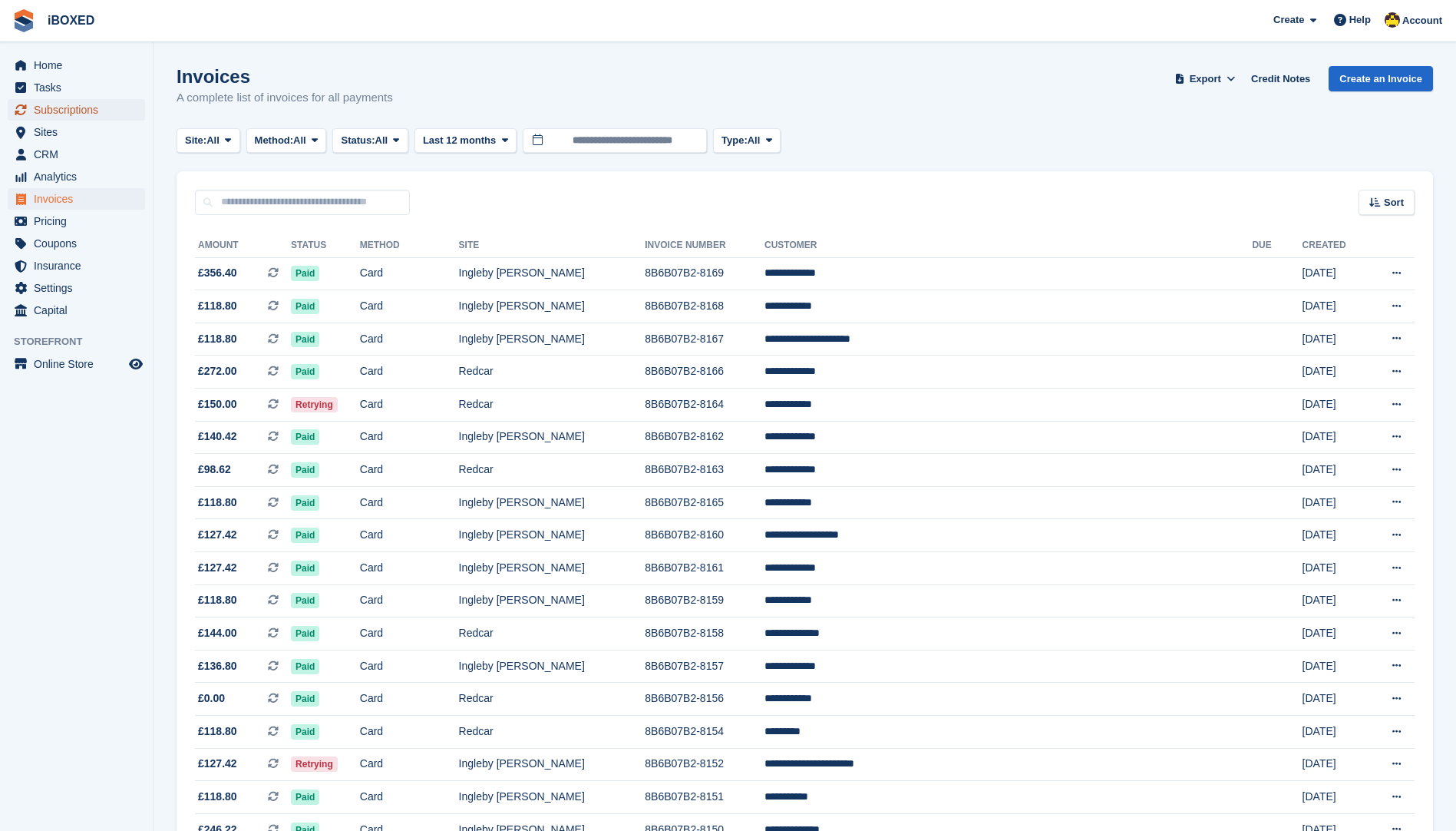
click at [112, 104] on span "Subscriptions" at bounding box center [79, 110] width 92 height 21
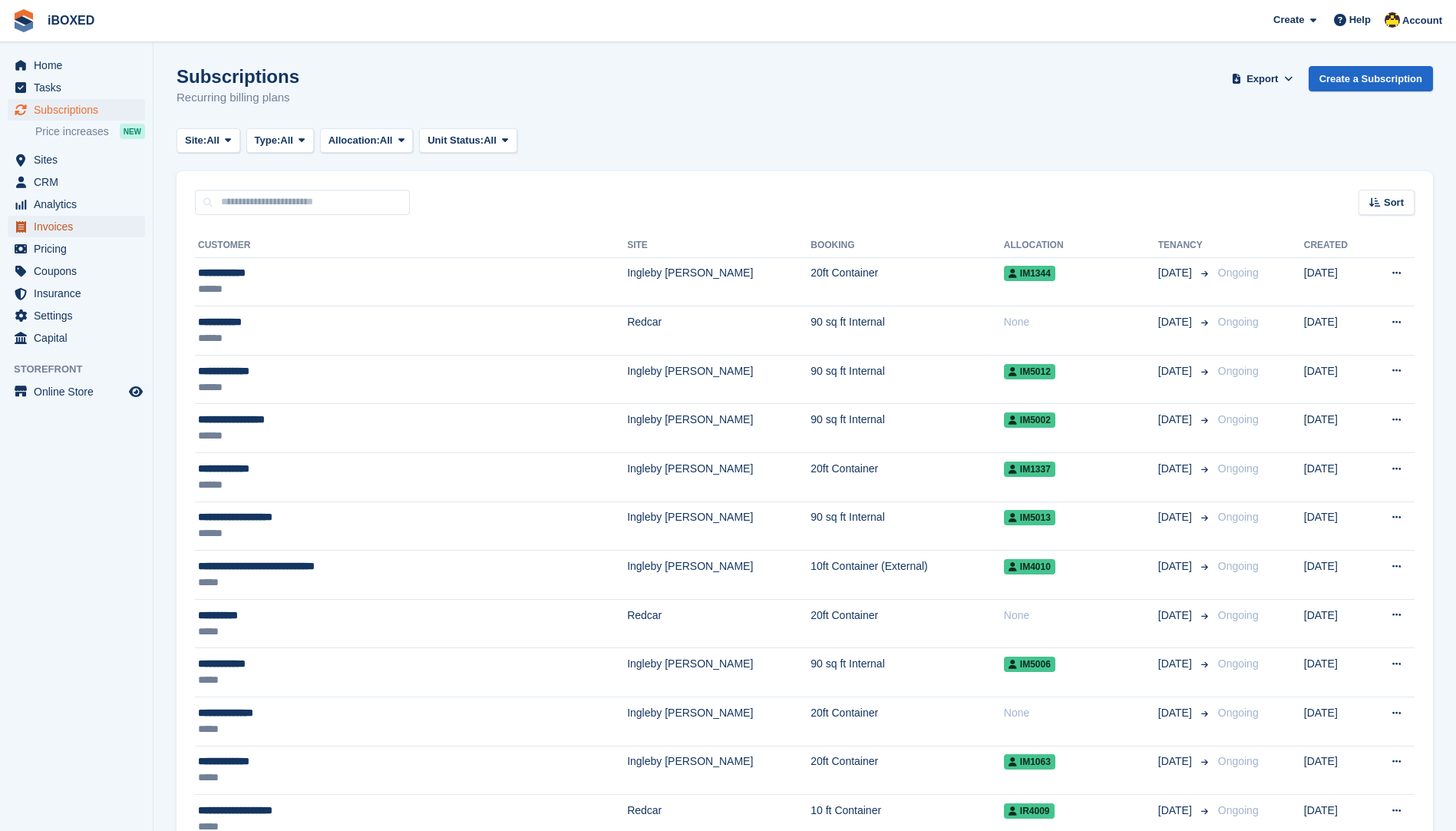
click at [91, 228] on span "Invoices" at bounding box center [79, 227] width 92 height 21
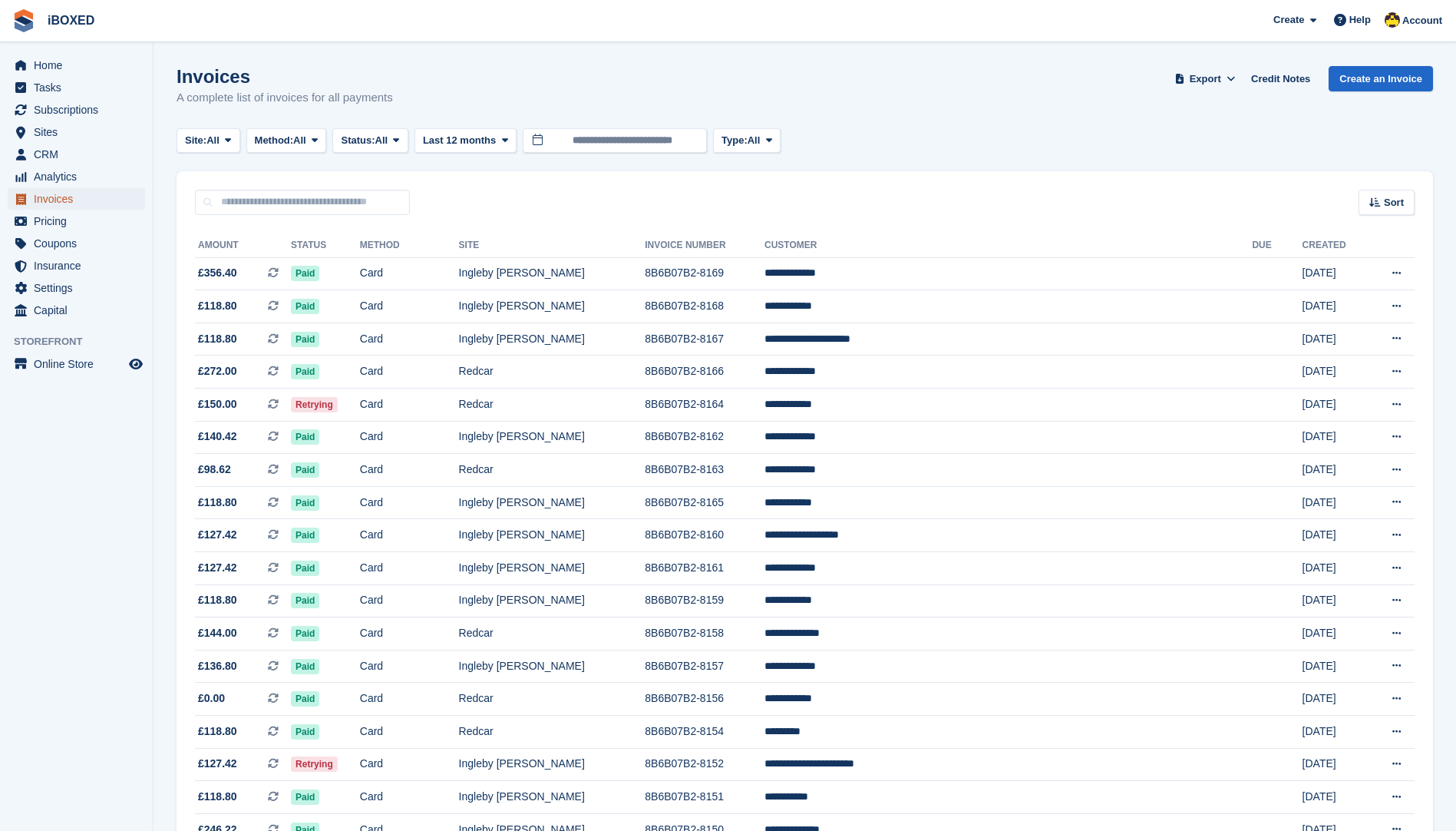
click at [61, 196] on span "Invoices" at bounding box center [79, 199] width 92 height 21
click at [83, 772] on aside "Home Tasks Subscriptions Subscriptions Subscriptions Price increases NEW Price …" at bounding box center [76, 420] width 153 height 754
click at [109, 111] on span "Subscriptions" at bounding box center [79, 110] width 92 height 21
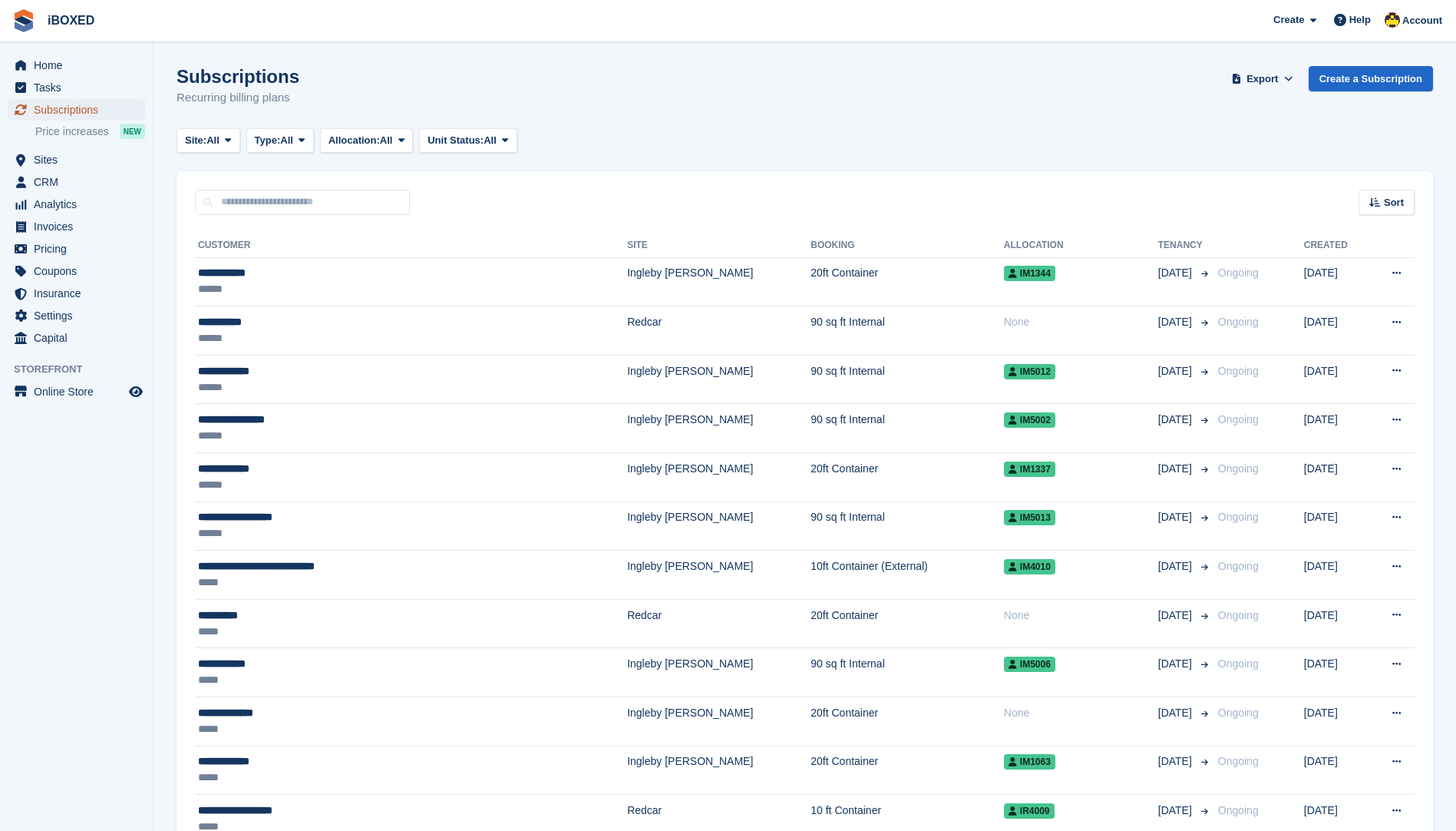
click at [109, 111] on span "Subscriptions" at bounding box center [79, 110] width 92 height 21
click at [61, 168] on span "Sites" at bounding box center [79, 159] width 92 height 21
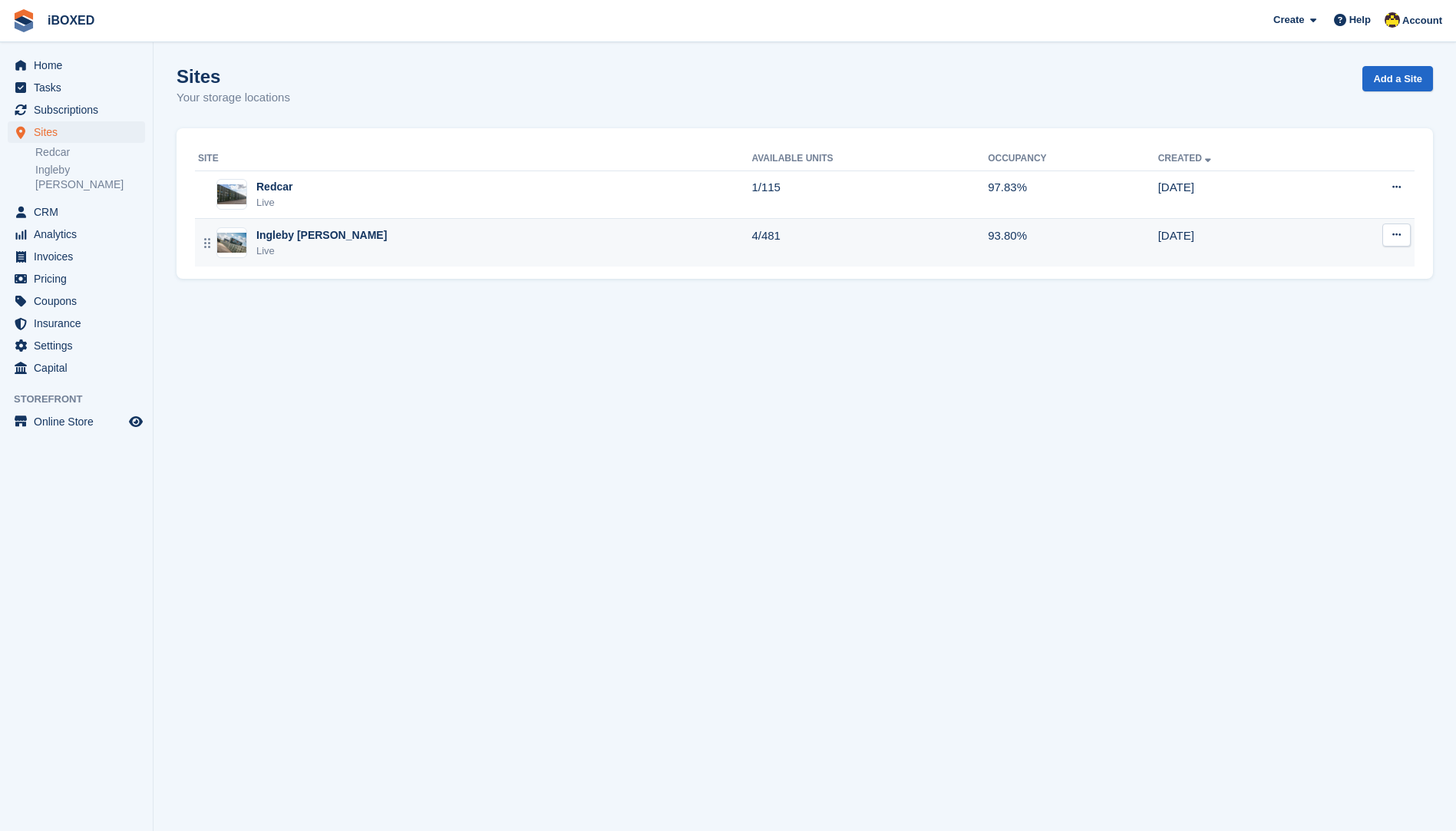
click at [359, 253] on div "Ingleby Barwick Live" at bounding box center [474, 243] width 553 height 31
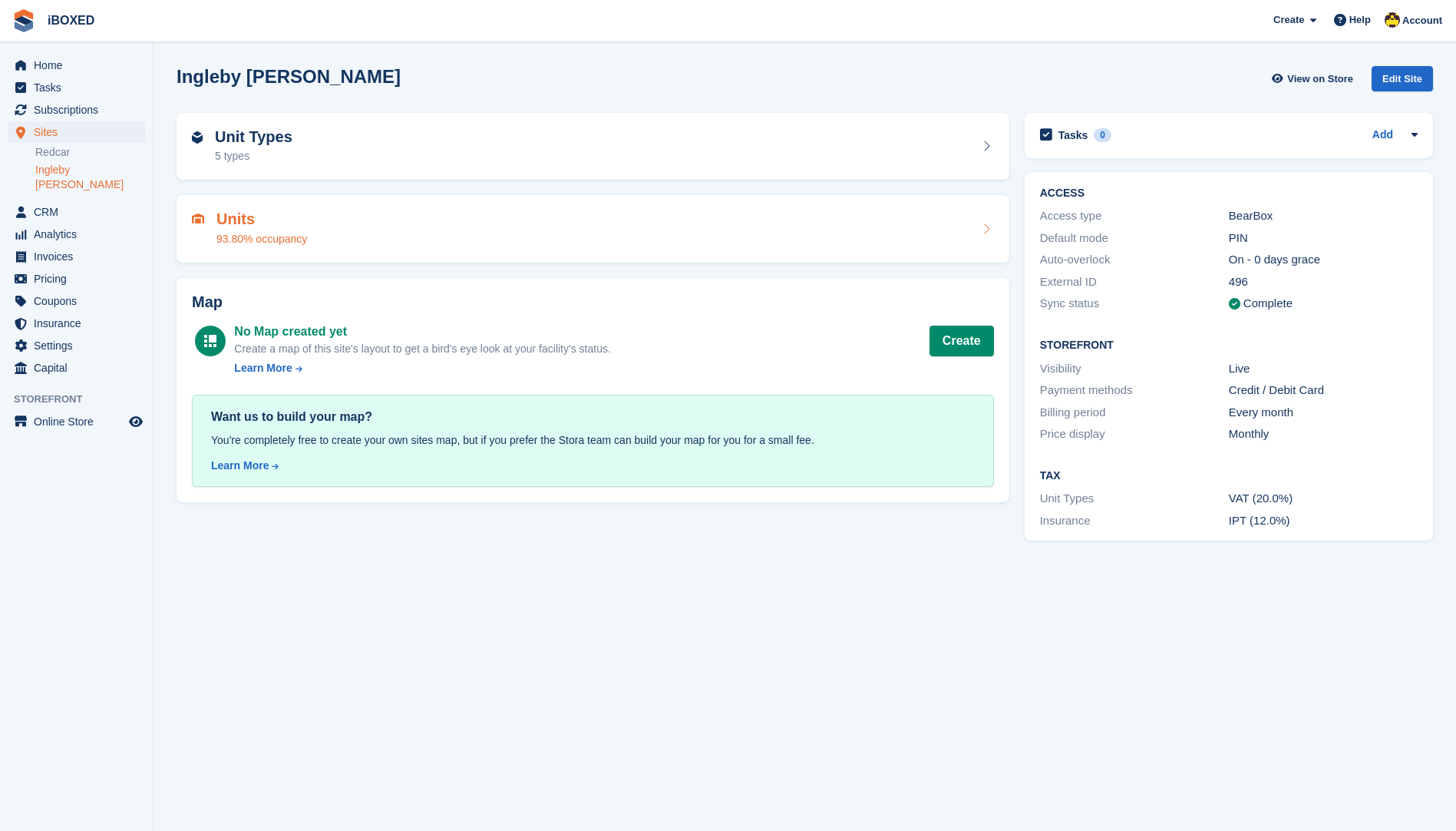
click at [410, 219] on div "Units 93.80% occupancy" at bounding box center [593, 228] width 802 height 37
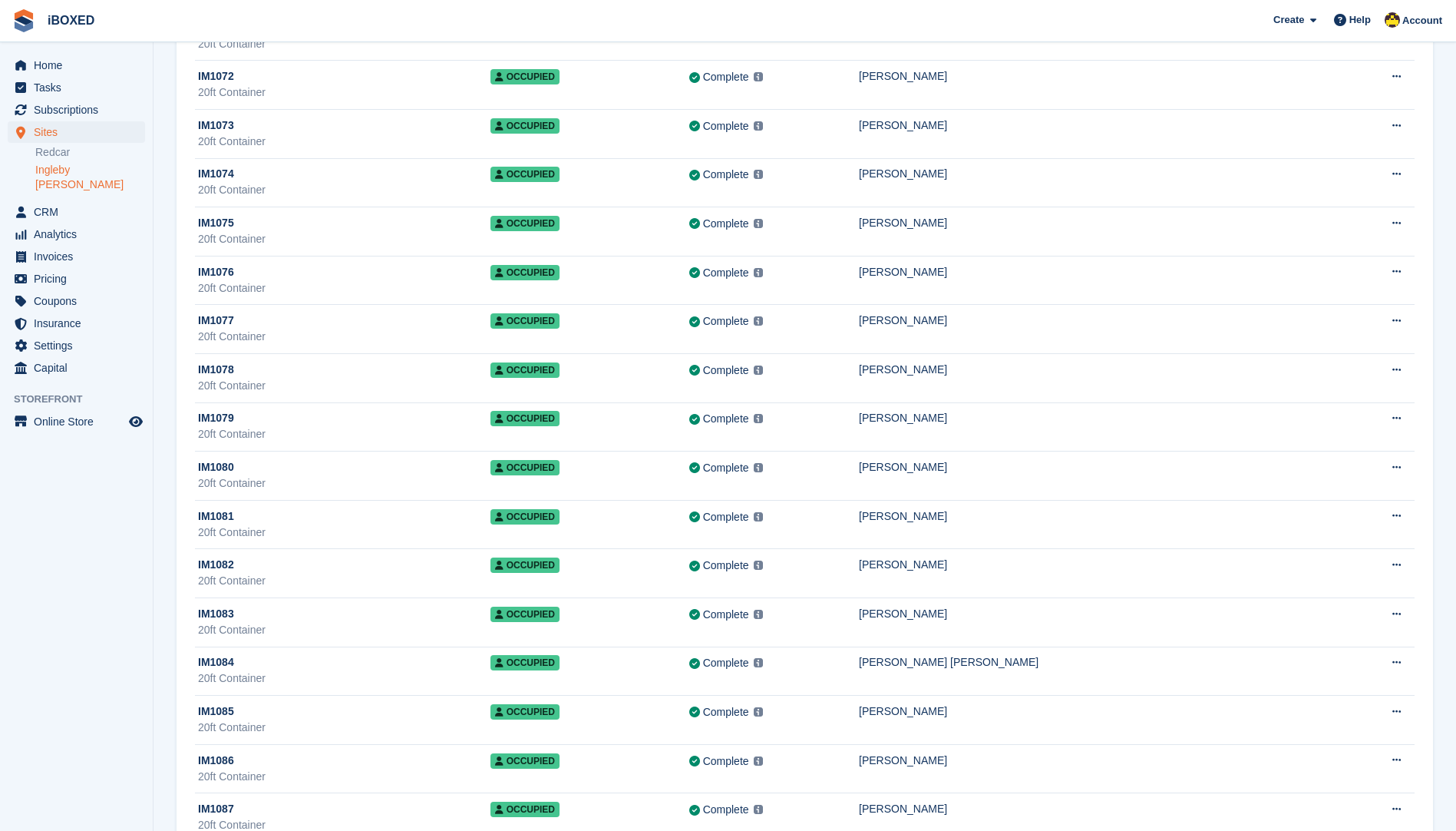
scroll to position [3916, 0]
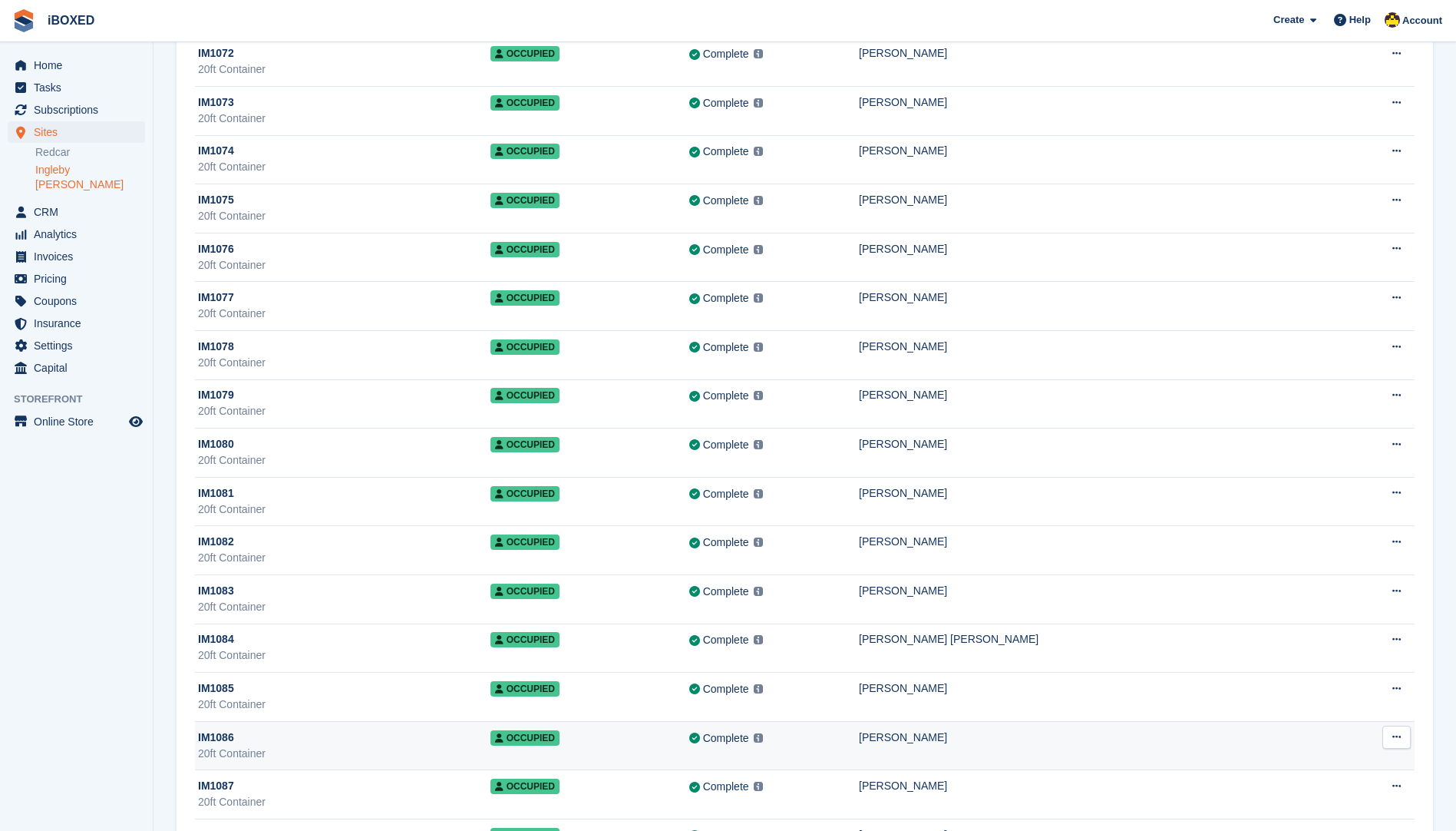
click at [281, 747] on div "20ft Container" at bounding box center [344, 754] width 293 height 16
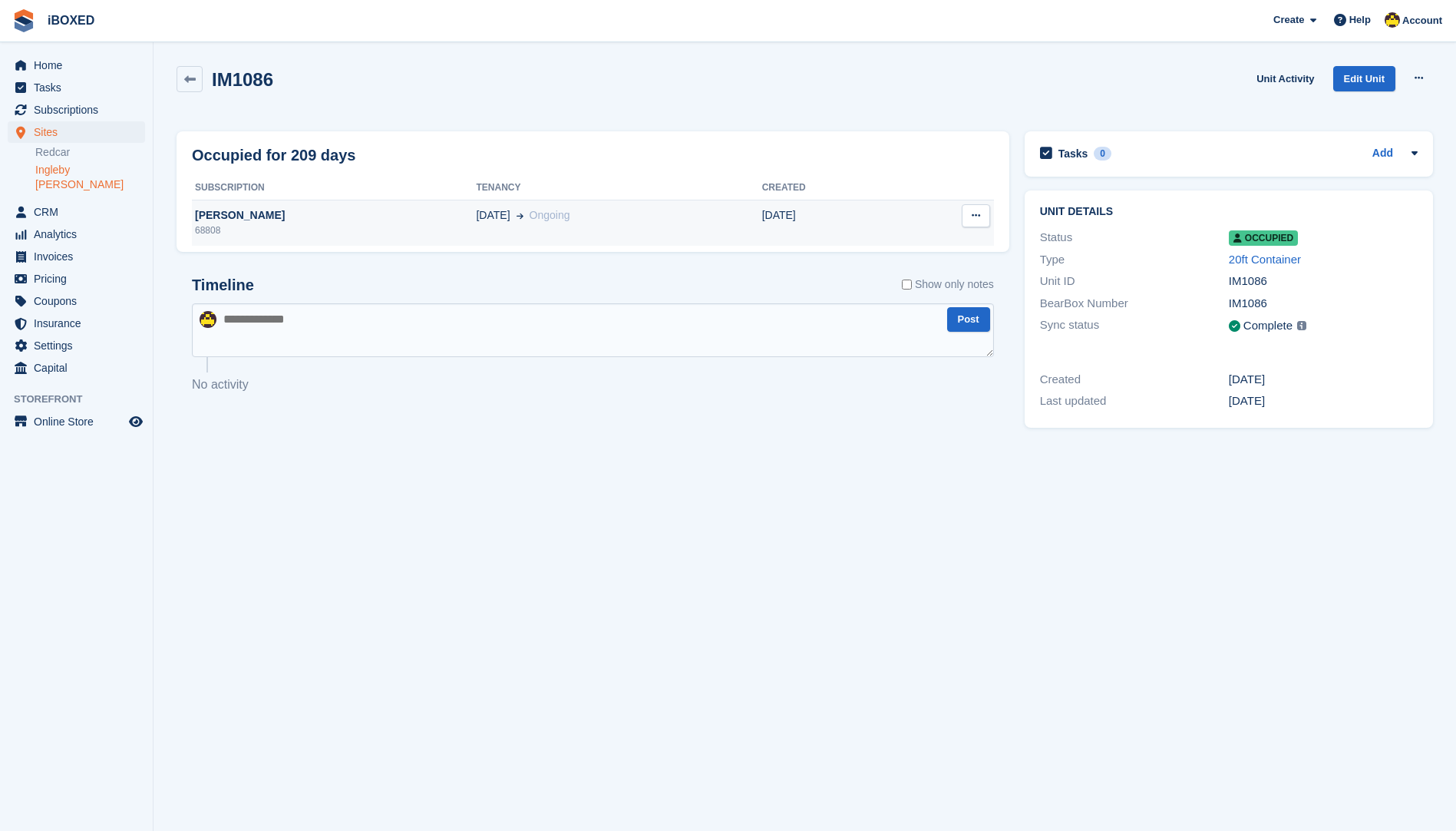
click at [414, 240] on td "Dean Richardson 68808" at bounding box center [334, 222] width 284 height 46
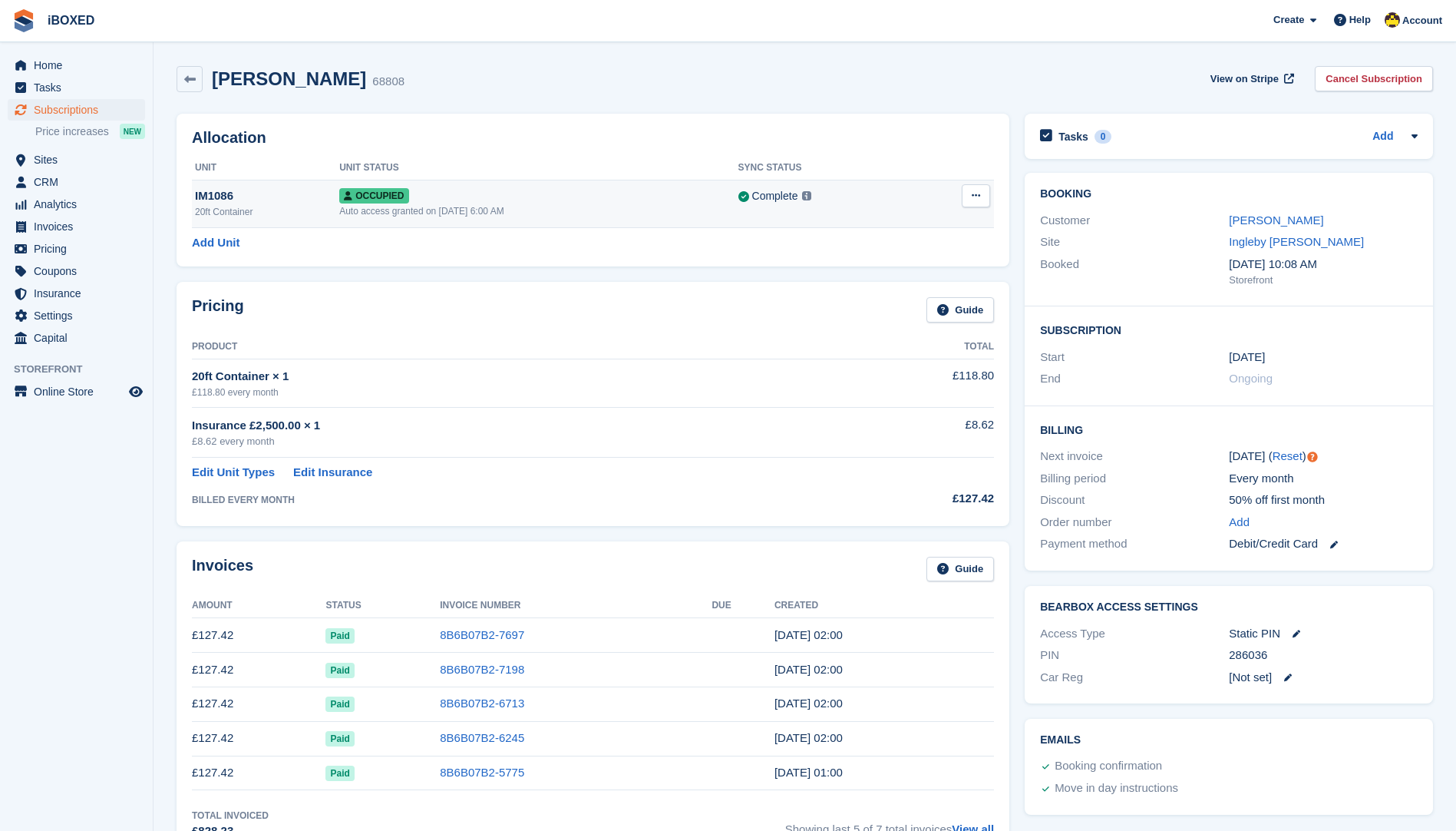
click at [975, 188] on button at bounding box center [975, 195] width 29 height 23
click at [913, 264] on p "Deallocate" at bounding box center [916, 258] width 133 height 20
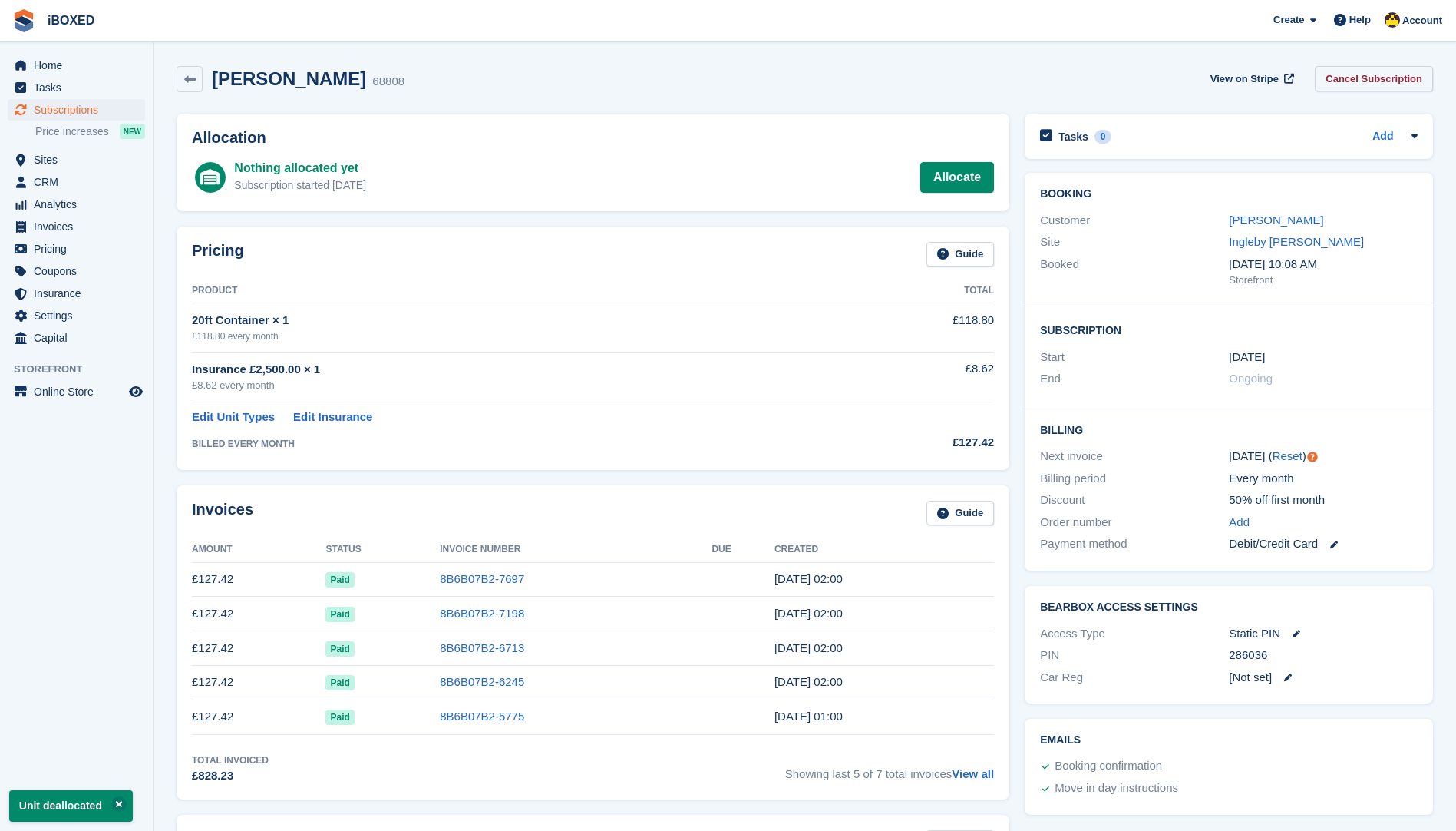
click at [1378, 79] on link "Cancel Subscription" at bounding box center [1373, 79] width 119 height 25
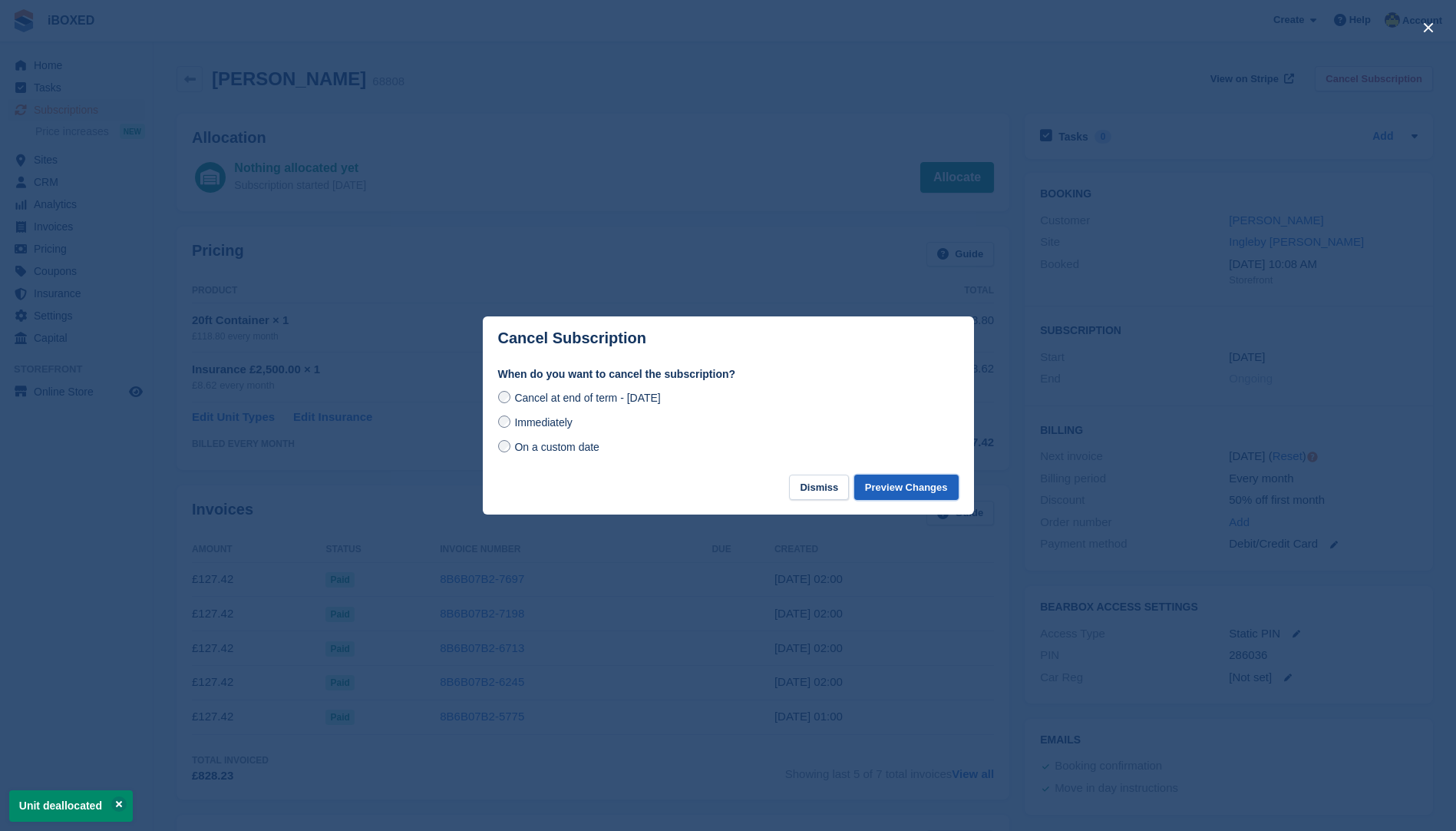
click at [918, 483] on button "Preview Changes" at bounding box center [907, 487] width 105 height 25
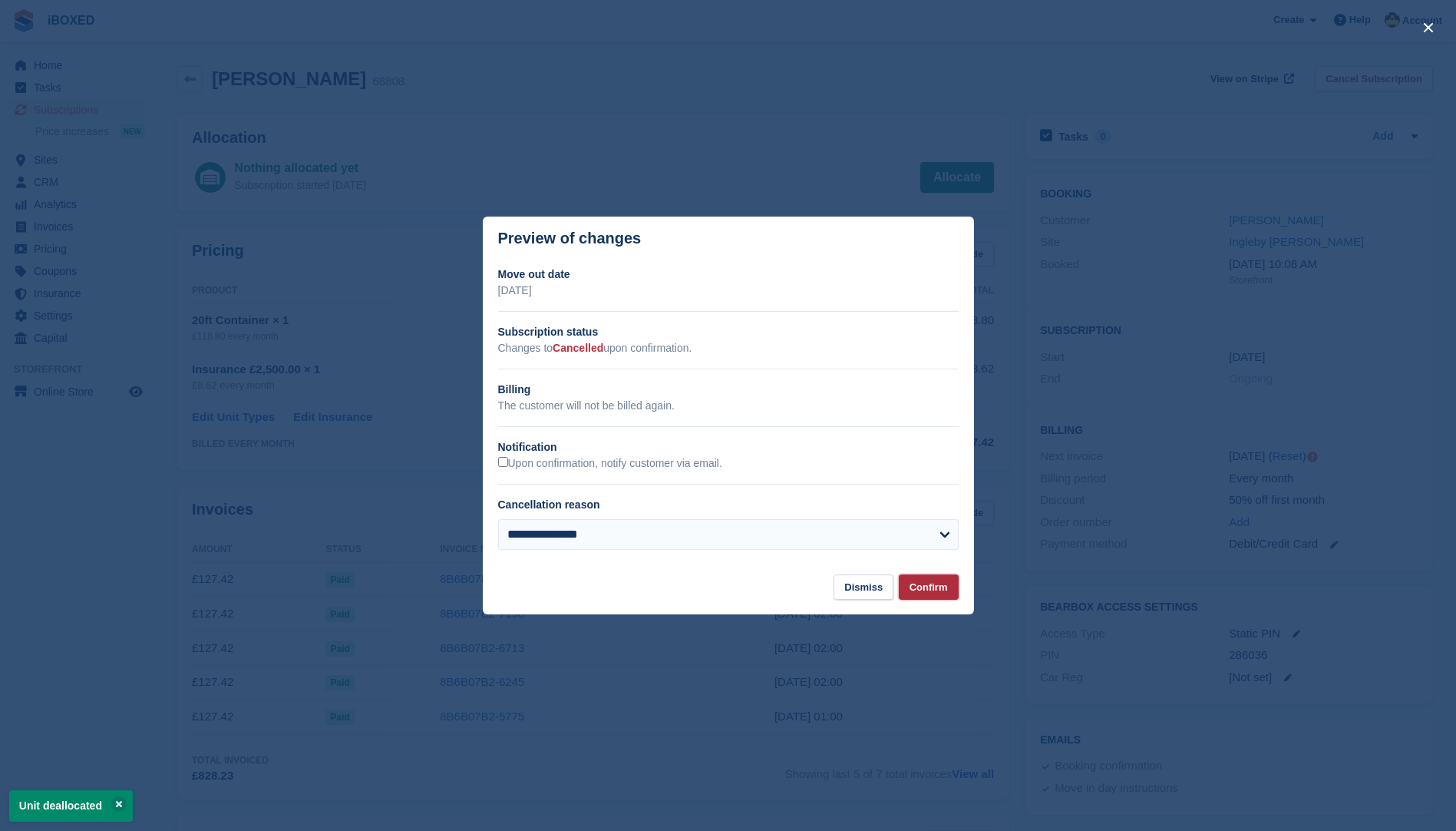
click at [955, 589] on button "Confirm" at bounding box center [928, 586] width 60 height 25
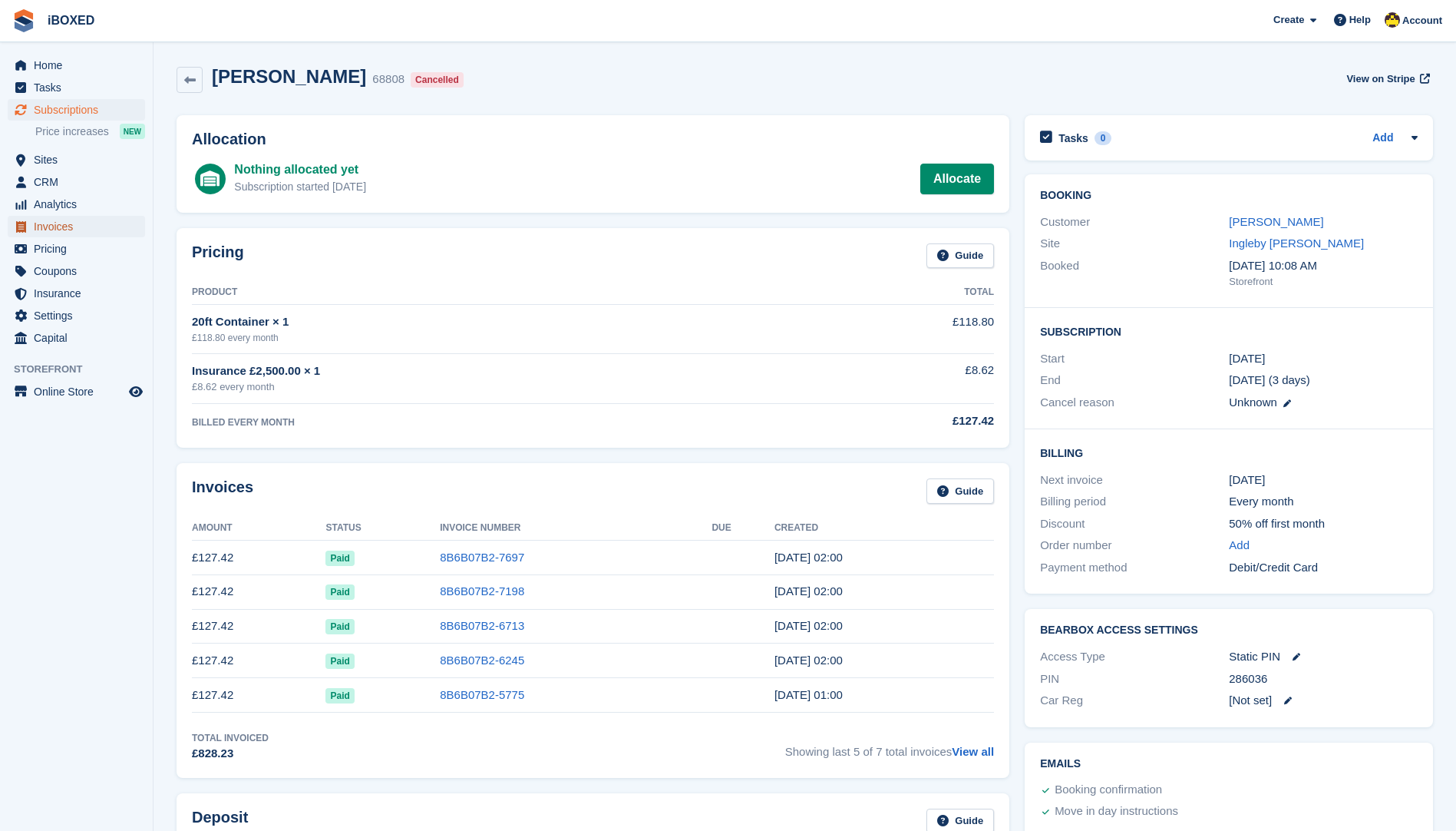
click at [63, 230] on span "Invoices" at bounding box center [79, 227] width 92 height 21
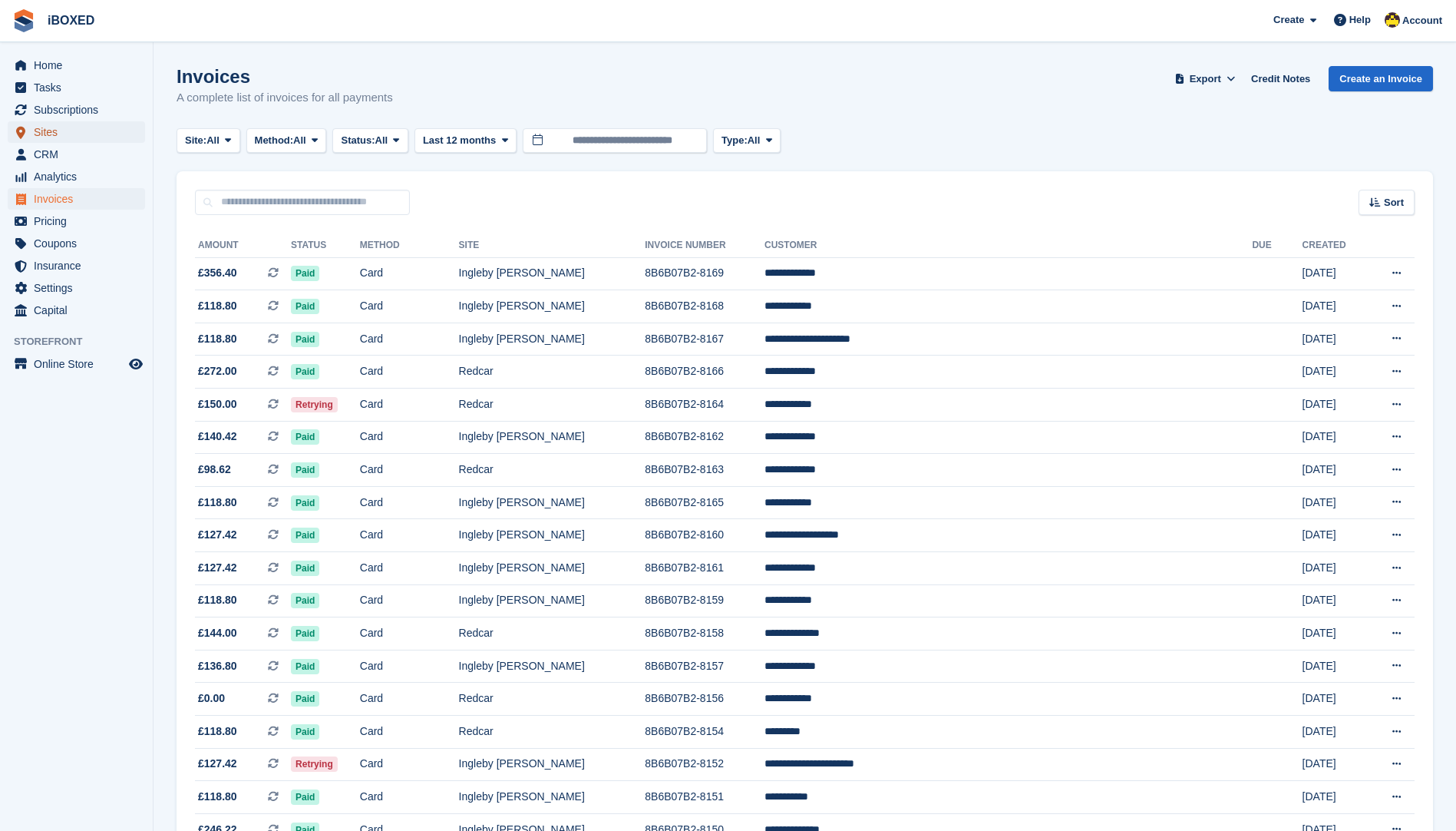
click at [76, 142] on span "Sites" at bounding box center [79, 132] width 92 height 21
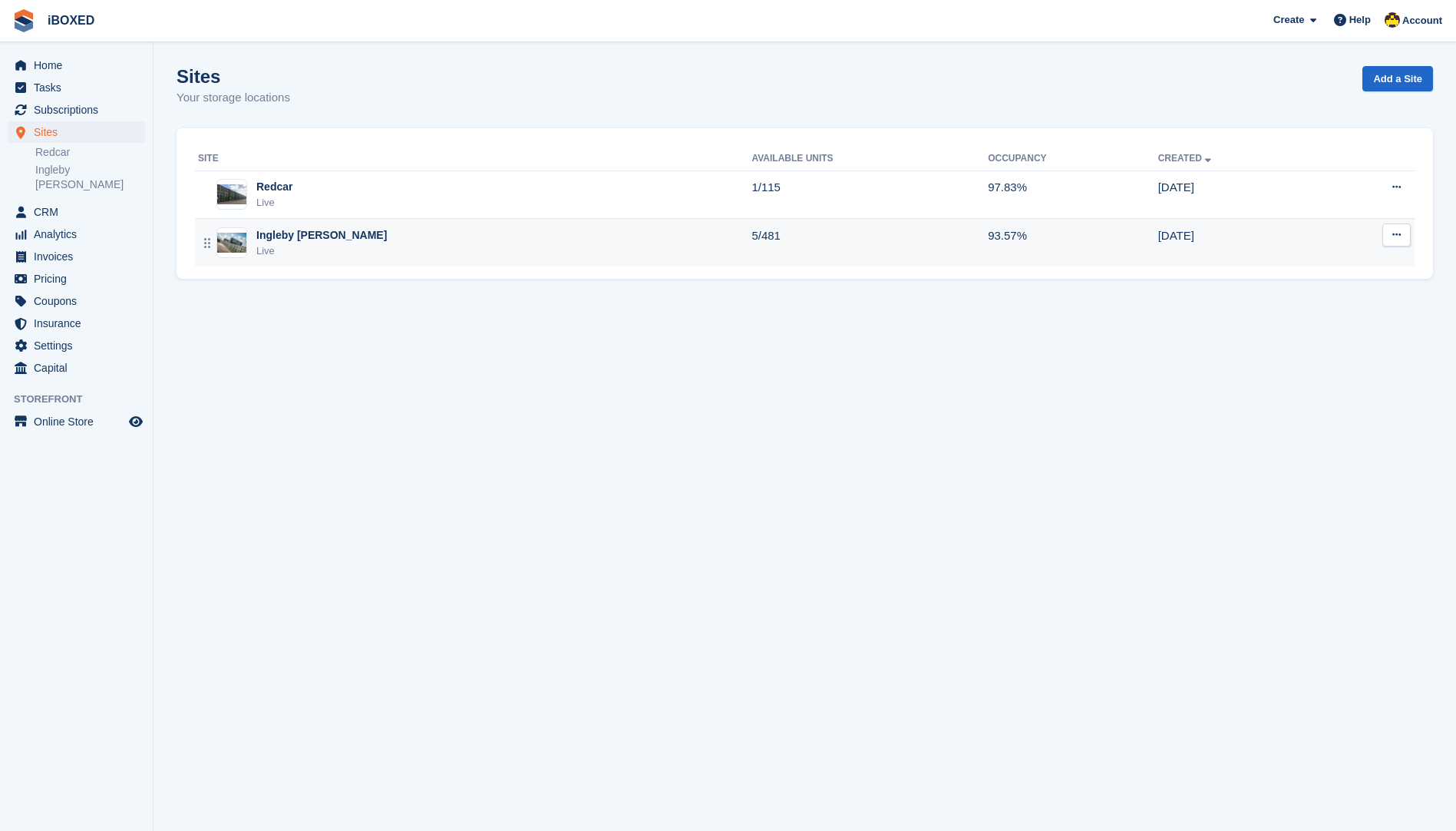
click at [455, 243] on div "Ingleby Barwick Live" at bounding box center [474, 243] width 553 height 31
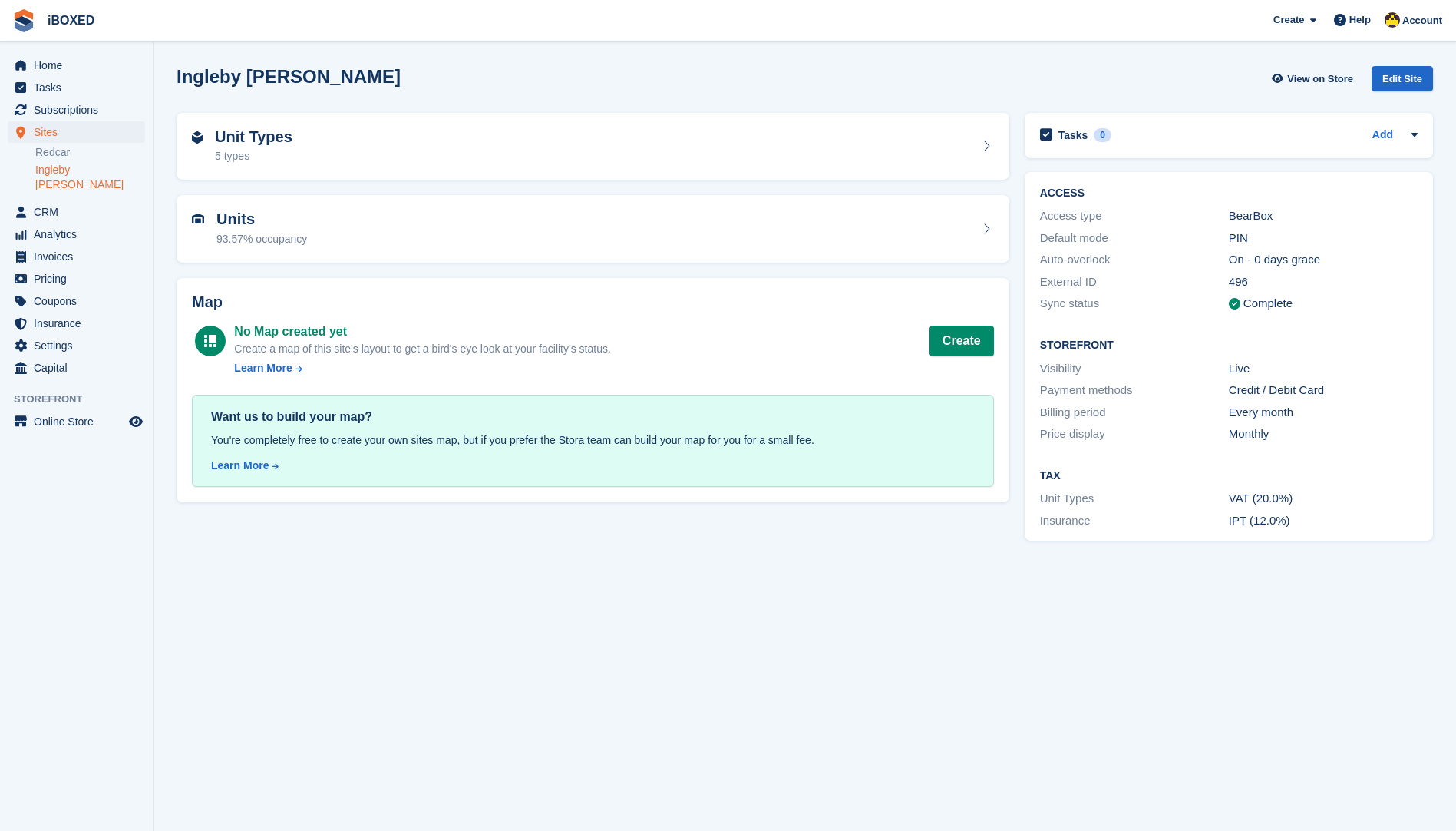
click at [455, 243] on div "Units 93.57% occupancy" at bounding box center [593, 228] width 802 height 37
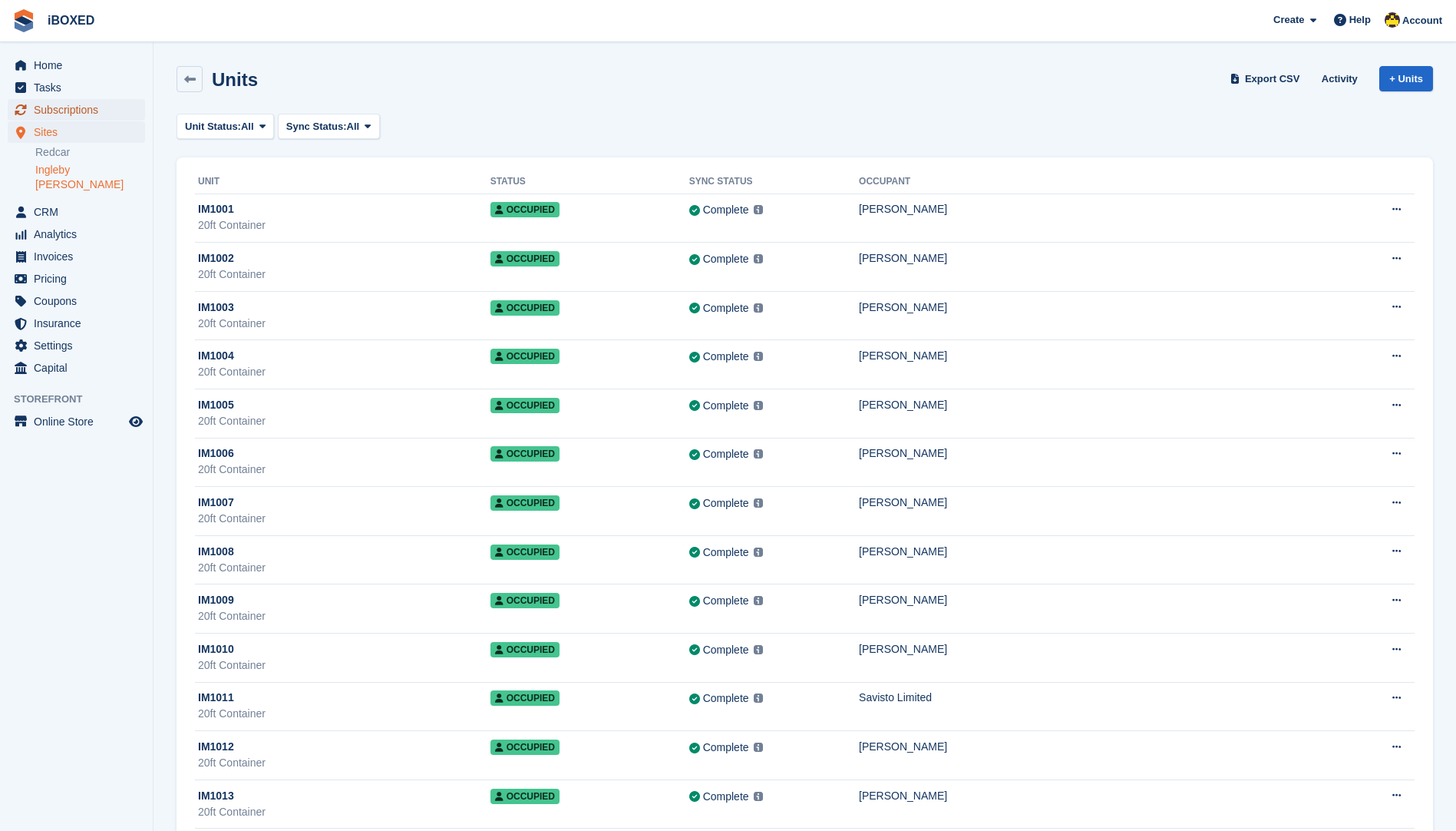
click at [139, 118] on link "Subscriptions" at bounding box center [76, 110] width 137 height 21
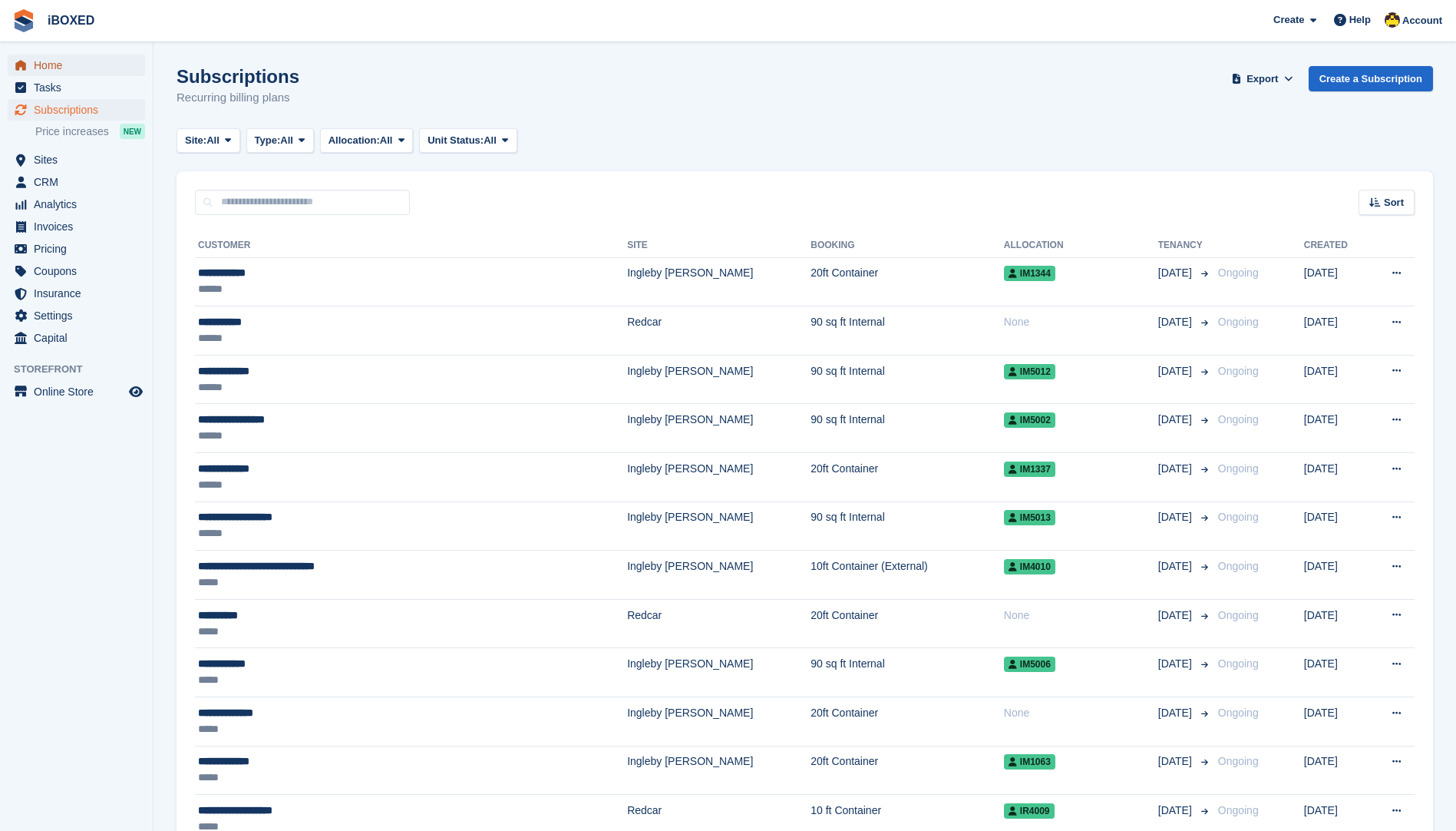
click at [33, 57] on link "Home" at bounding box center [76, 65] width 137 height 21
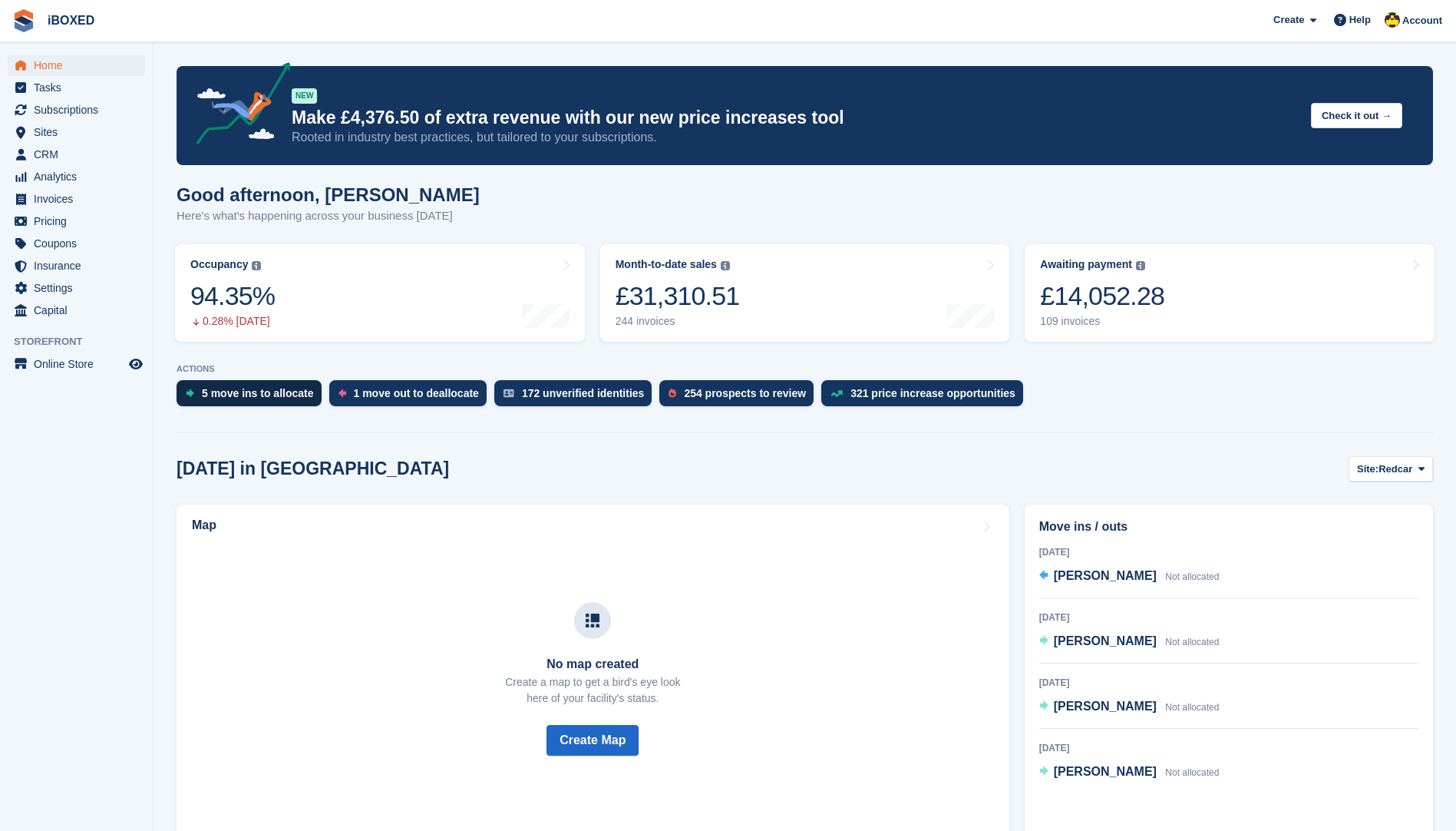
click at [265, 392] on div "5 move ins to allocate" at bounding box center [258, 393] width 112 height 12
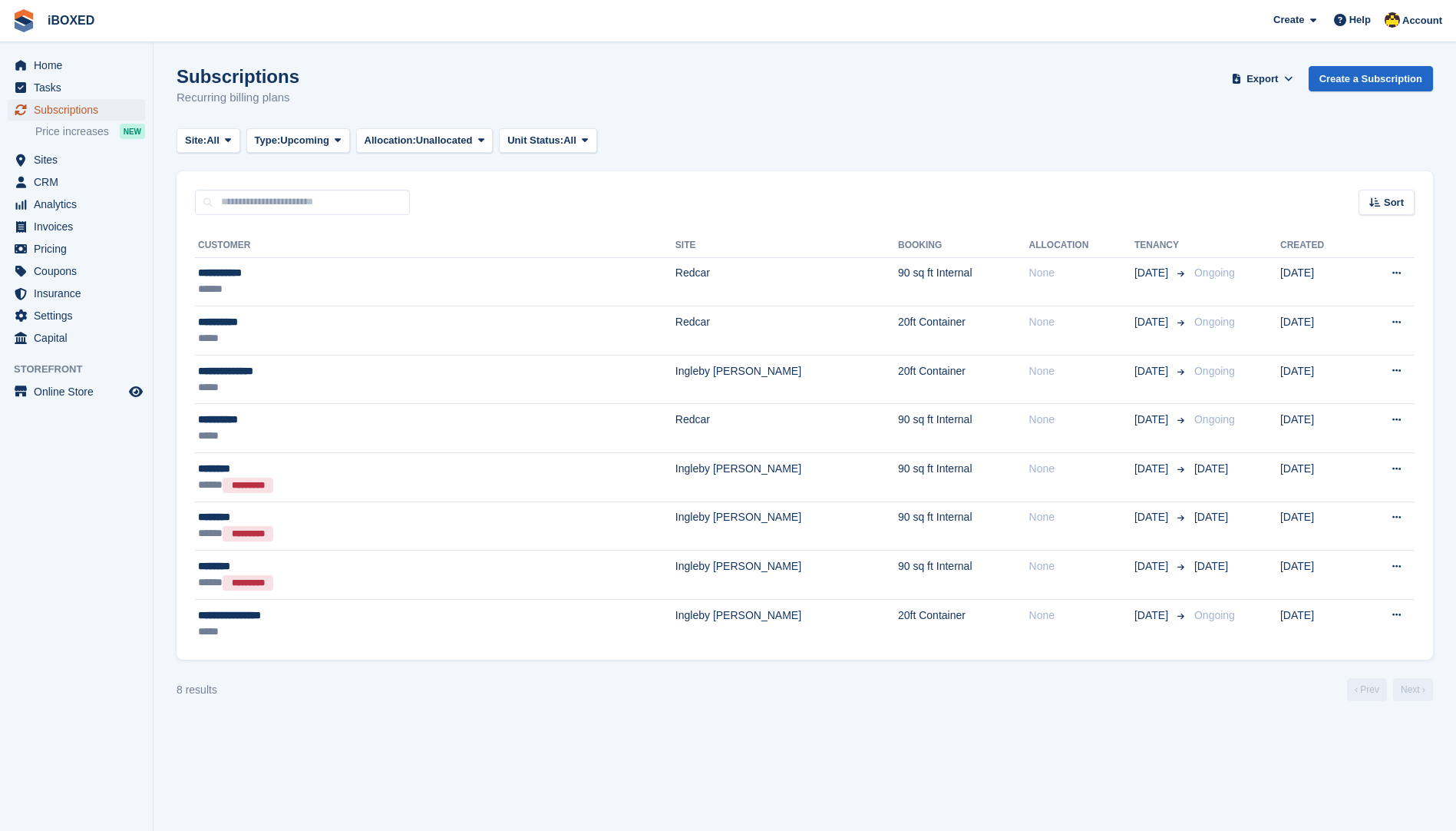
click at [82, 103] on span "Subscriptions" at bounding box center [79, 110] width 92 height 21
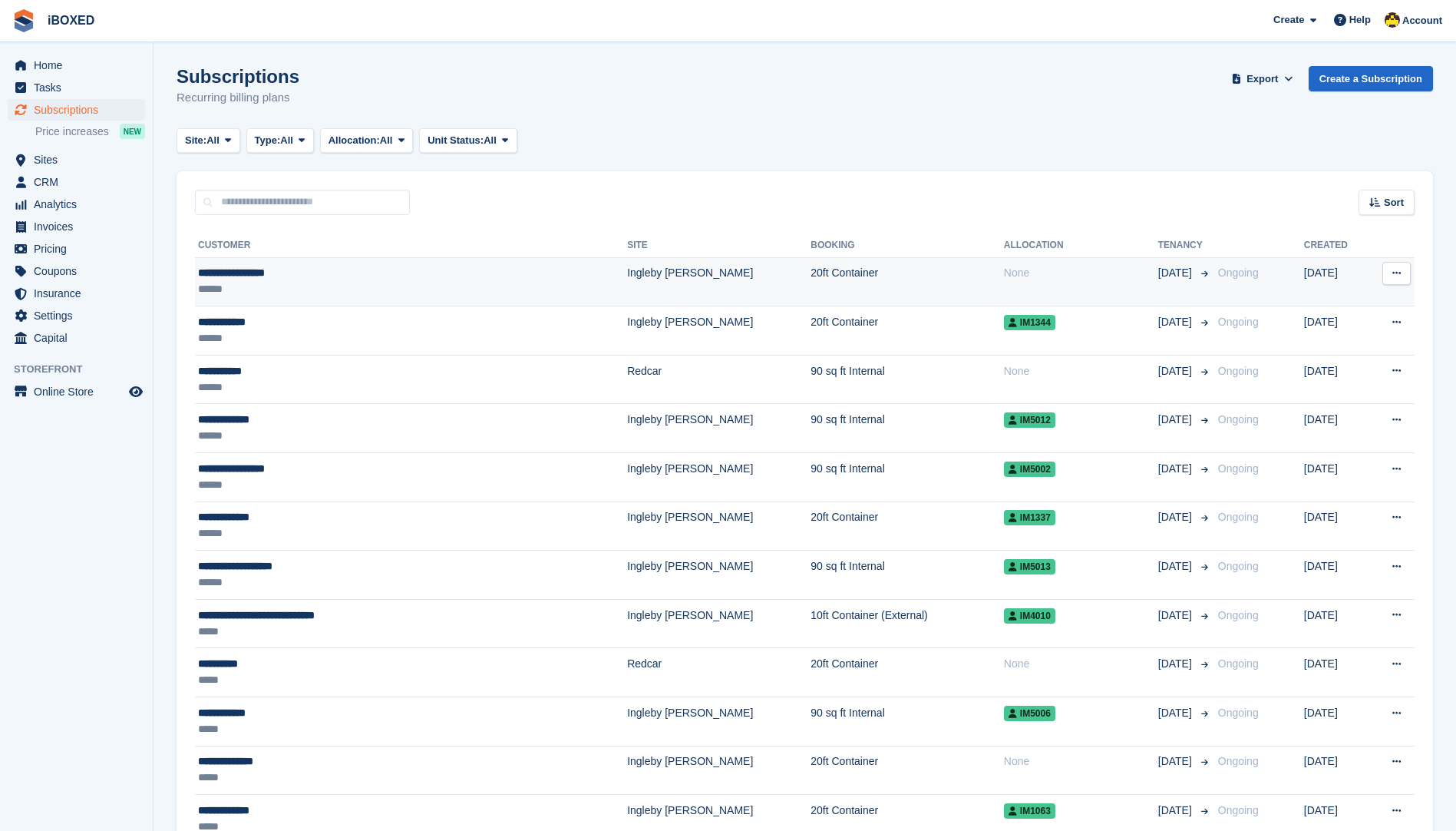
click at [454, 267] on div "**********" at bounding box center [345, 273] width 294 height 16
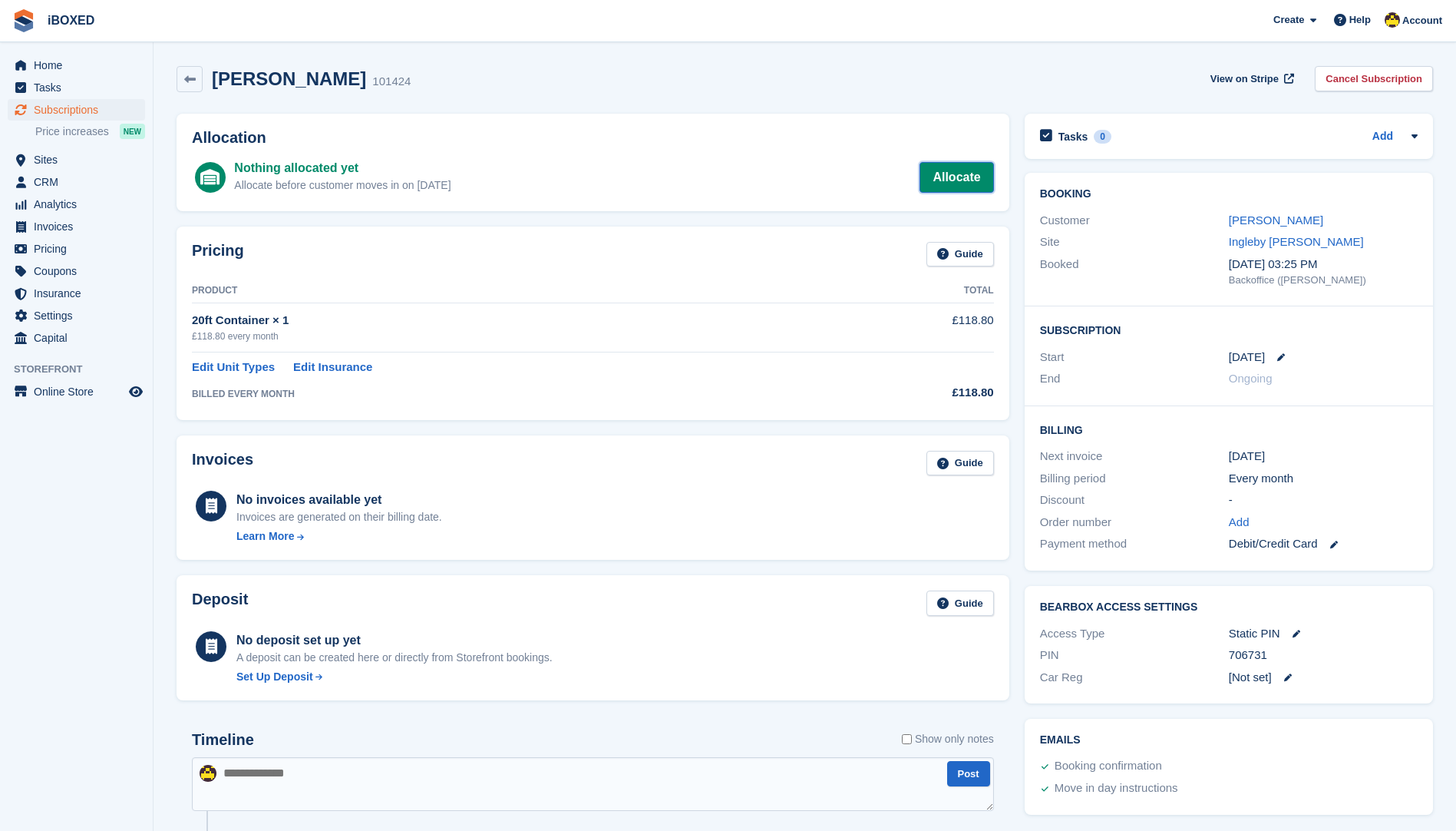
click at [957, 184] on link "Allocate" at bounding box center [956, 177] width 74 height 31
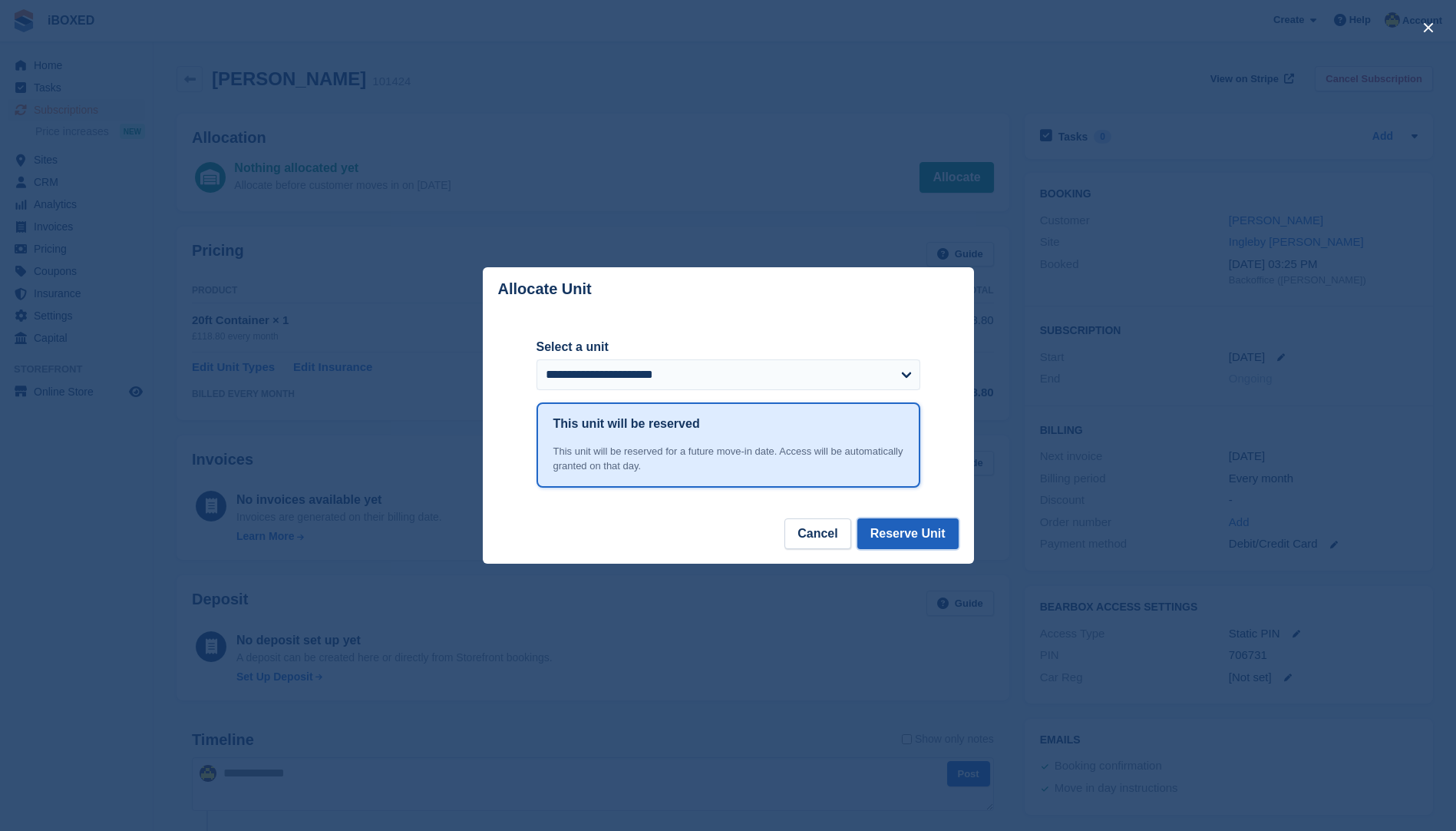
click at [907, 532] on button "Reserve Unit" at bounding box center [908, 534] width 101 height 31
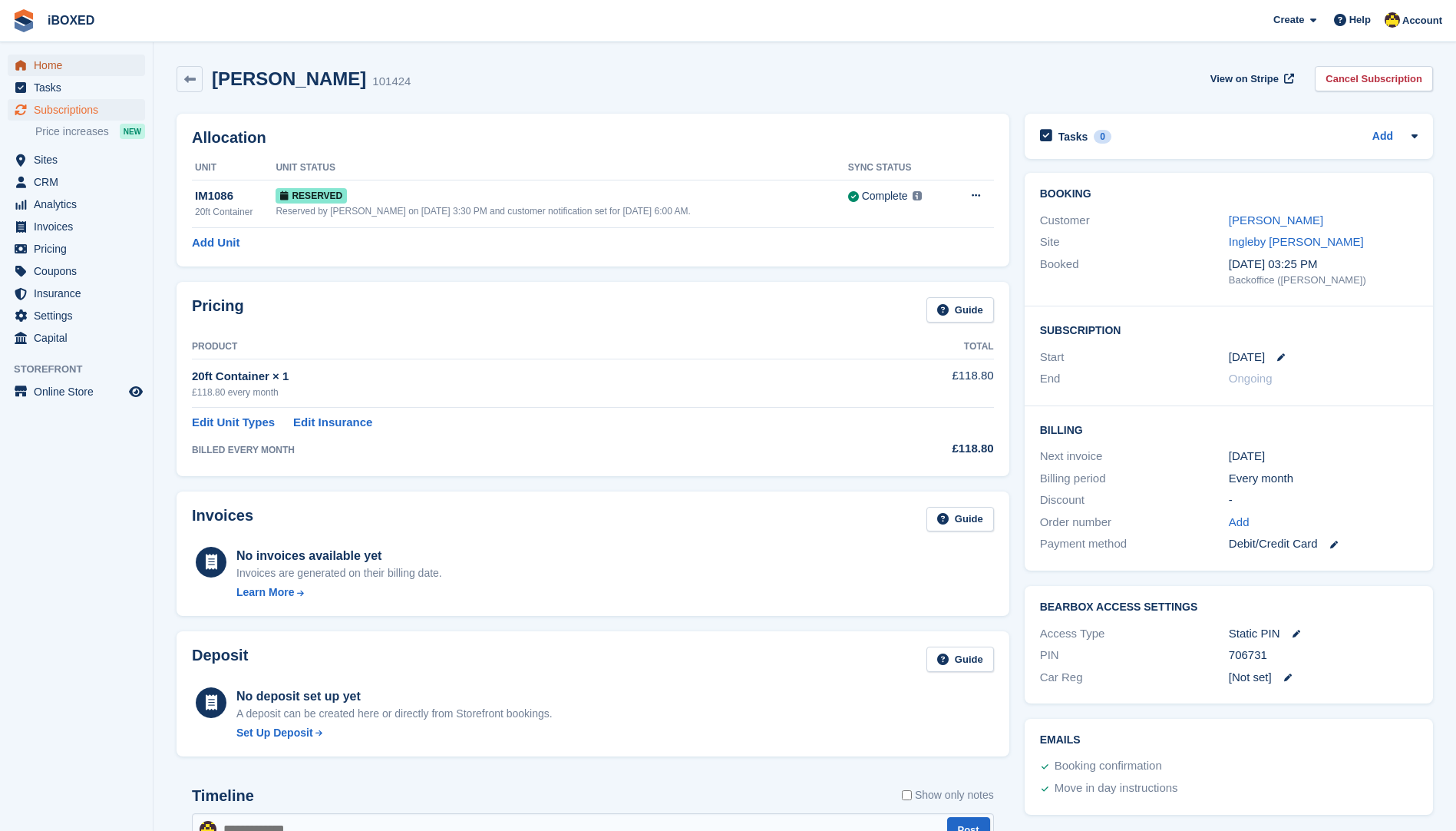
click at [40, 74] on span "Home" at bounding box center [79, 65] width 92 height 21
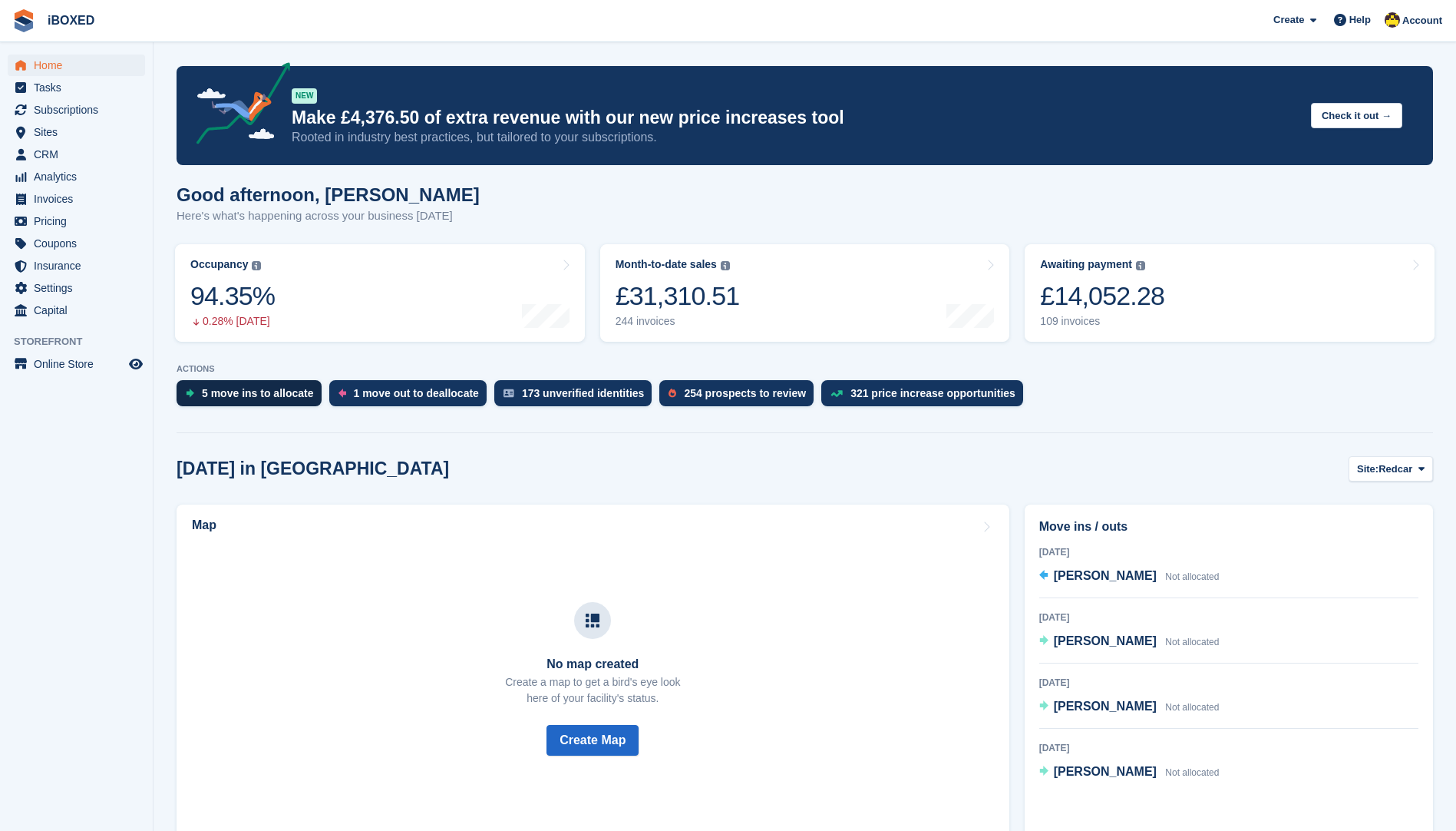
click at [225, 389] on div "5 move ins to allocate" at bounding box center [258, 393] width 112 height 12
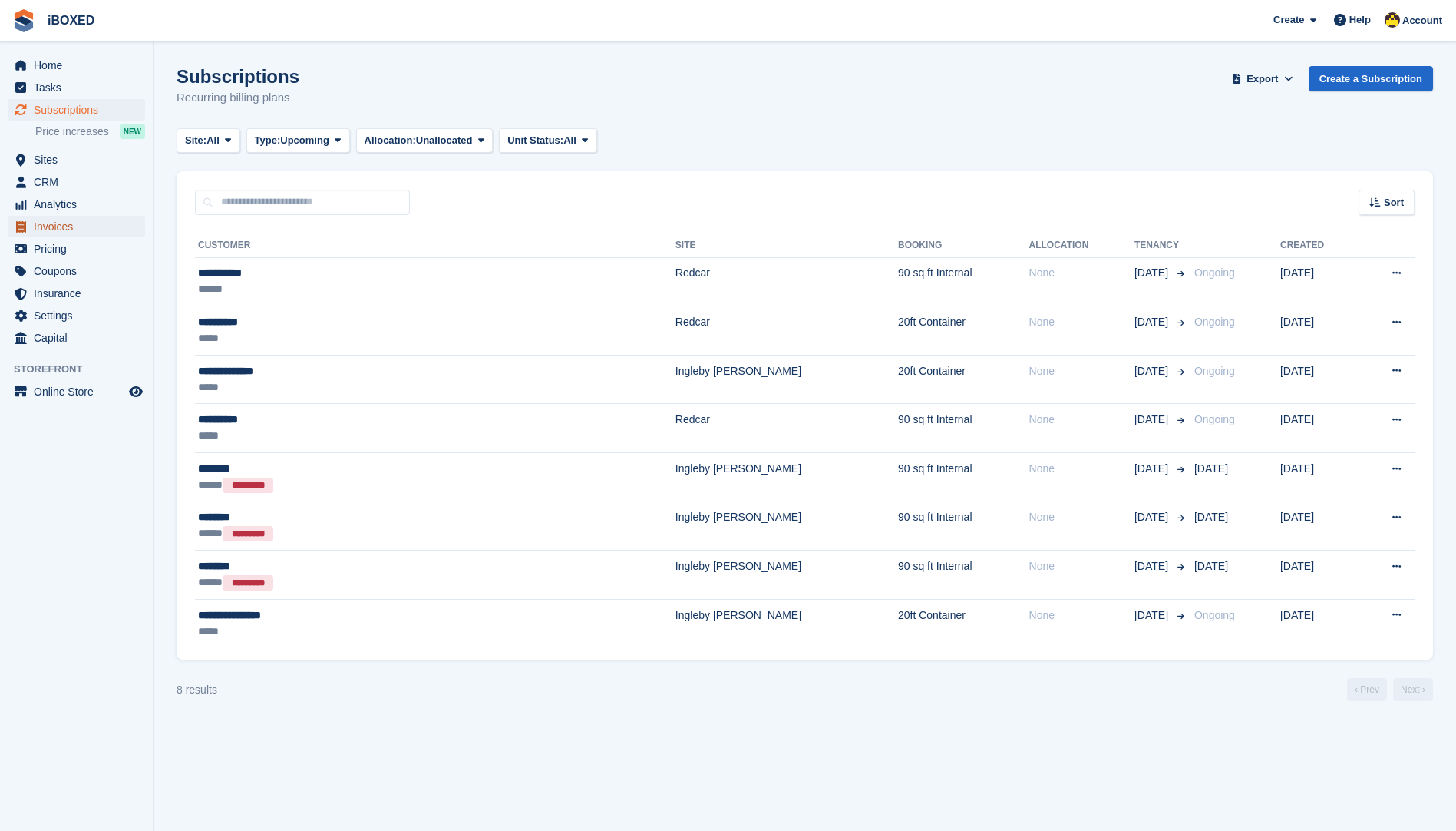
click at [94, 220] on span "Invoices" at bounding box center [79, 227] width 92 height 21
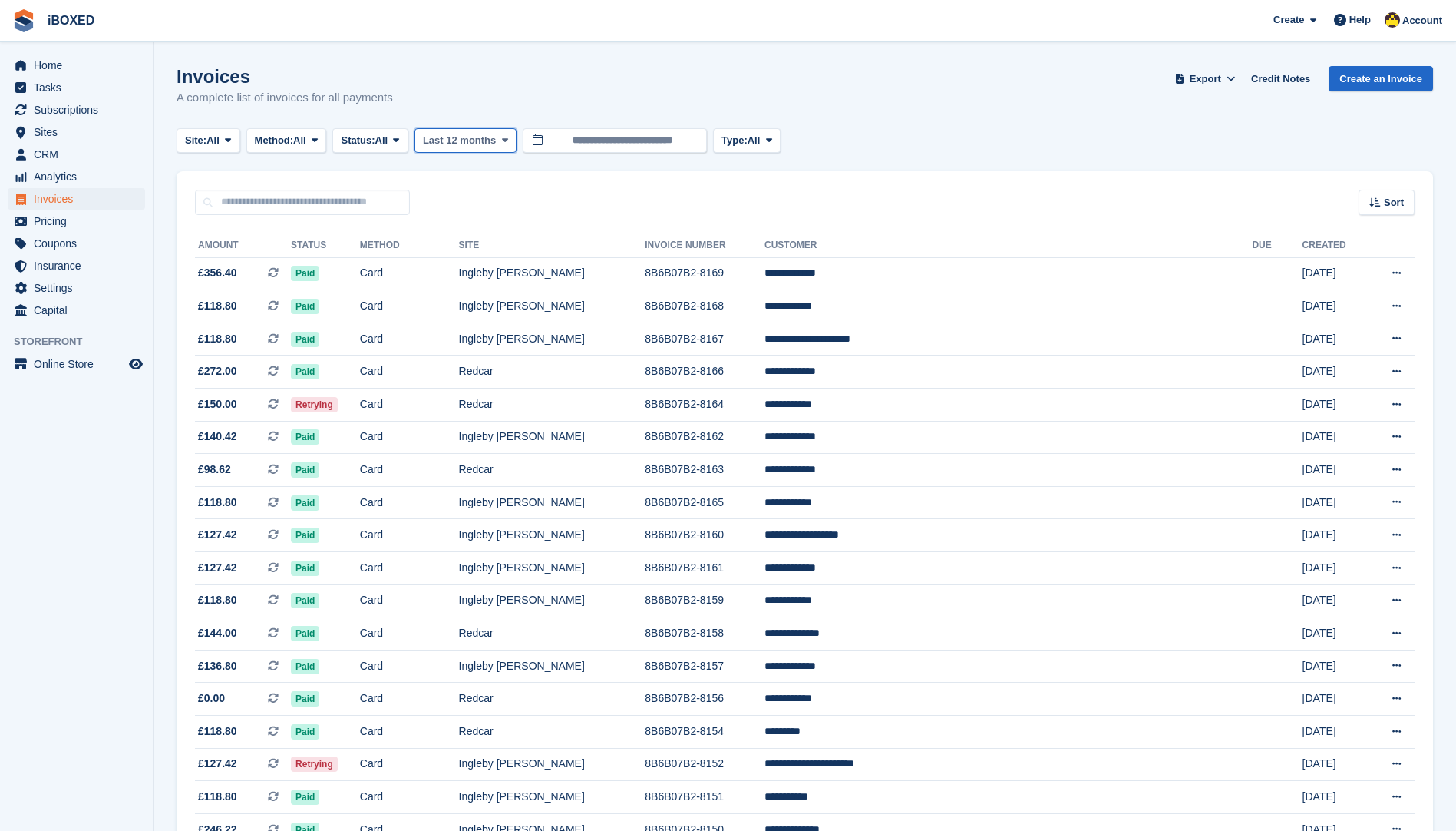
click at [455, 138] on span "Last 12 months" at bounding box center [459, 140] width 73 height 16
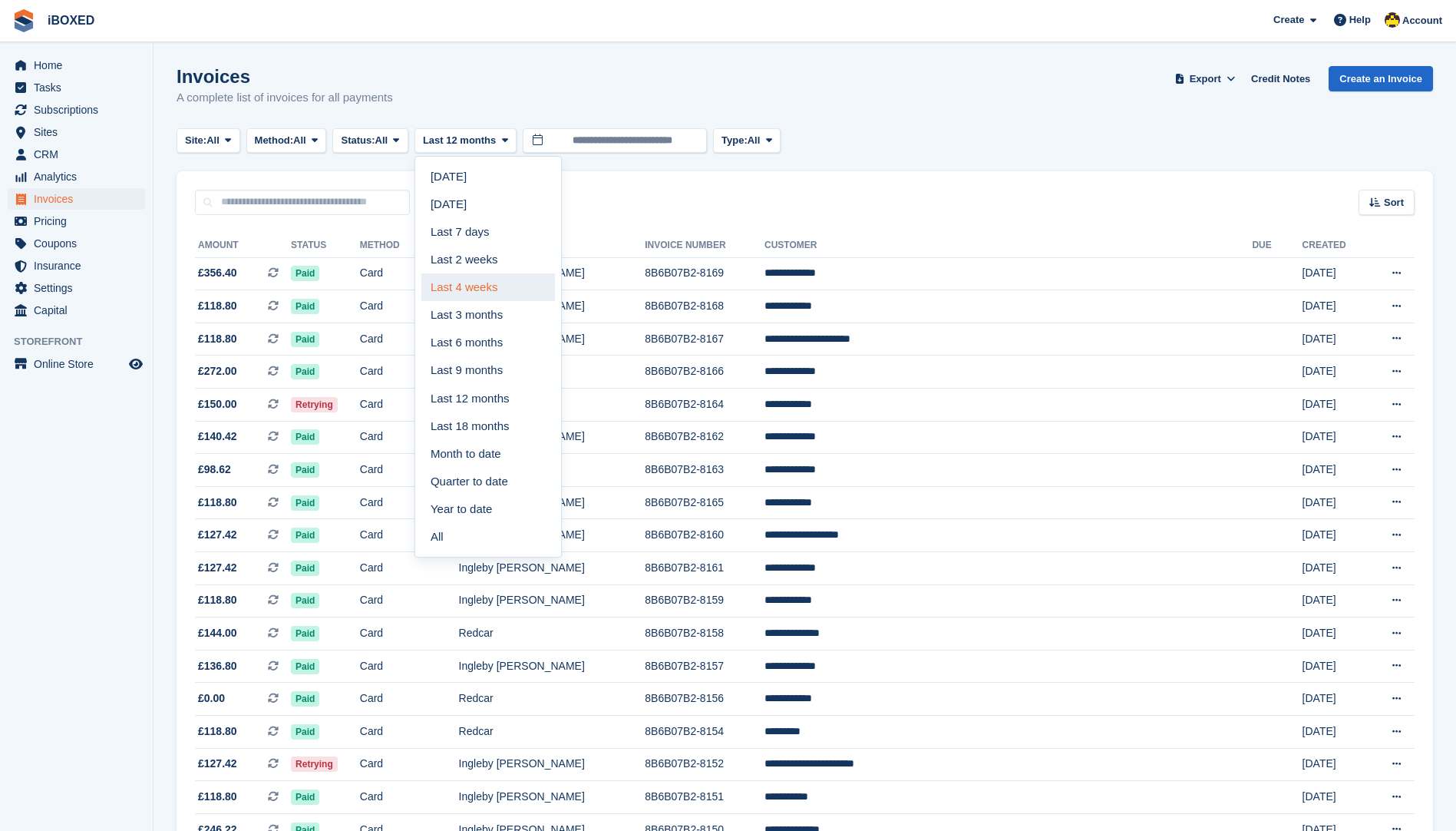
click at [441, 283] on link "Last 4 weeks" at bounding box center [487, 287] width 133 height 28
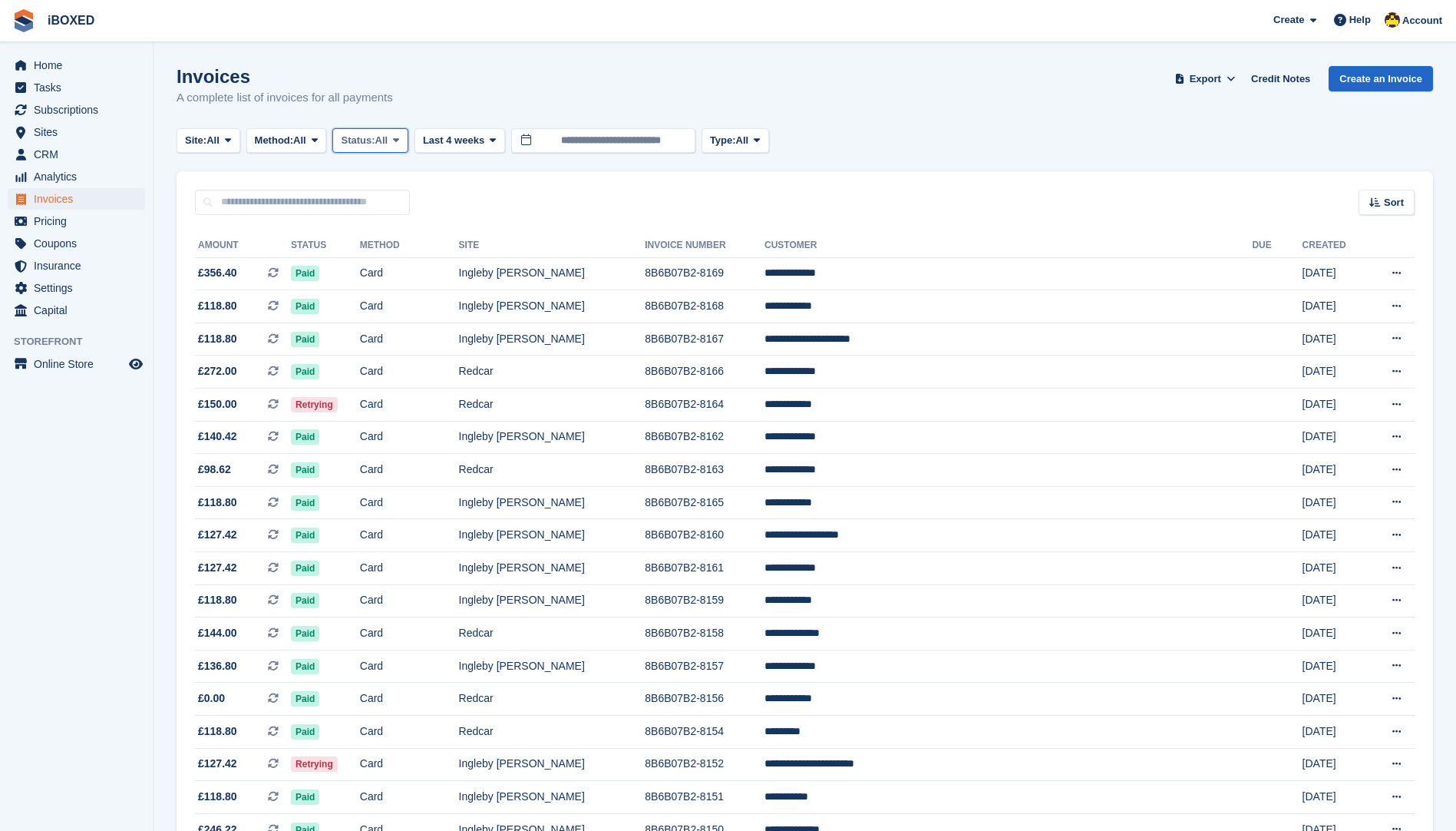
click at [402, 136] on span at bounding box center [396, 140] width 12 height 12
click at [407, 267] on link "Open" at bounding box center [405, 259] width 133 height 28
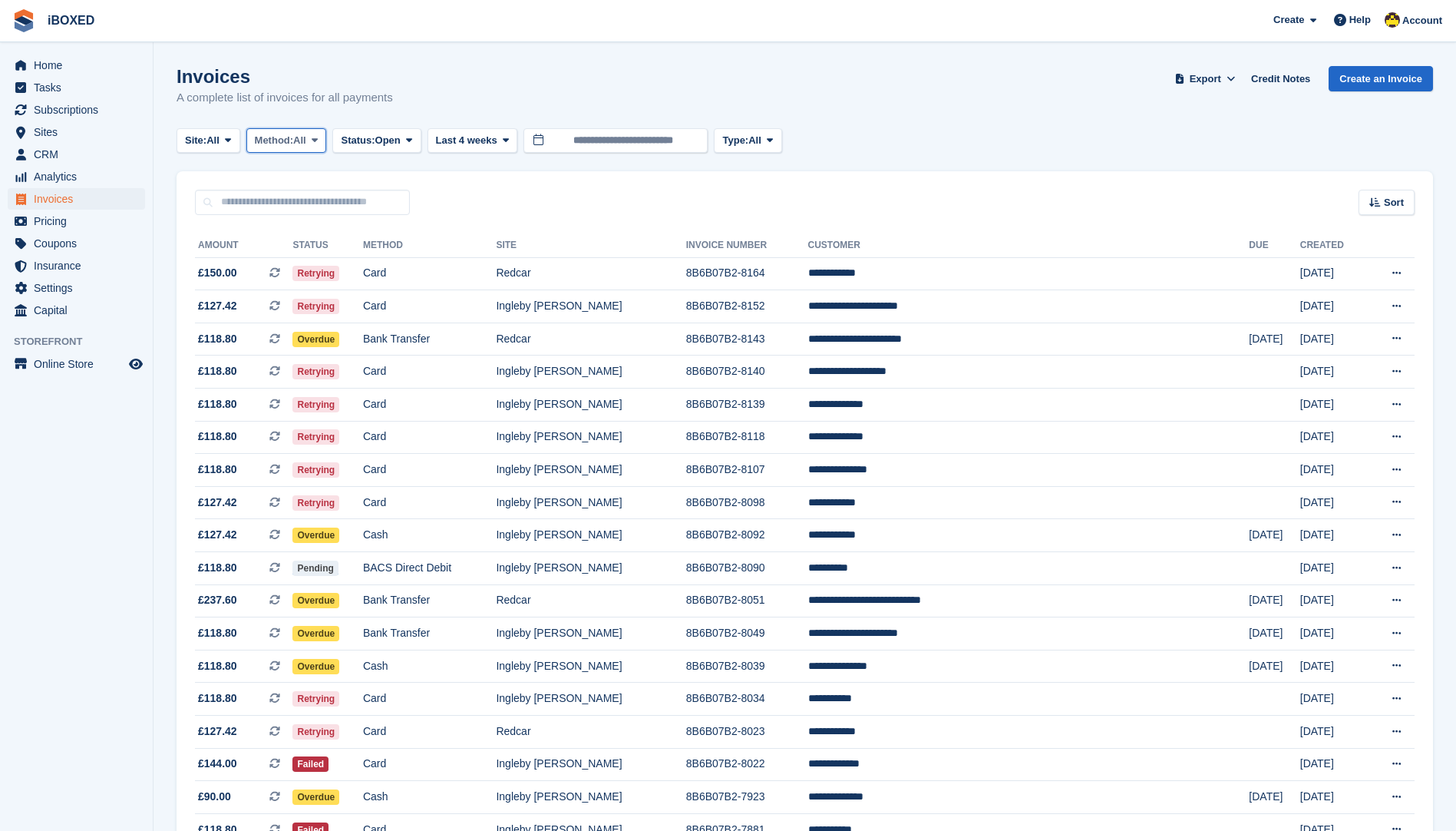
click at [313, 150] on button "Method: All" at bounding box center [286, 141] width 81 height 25
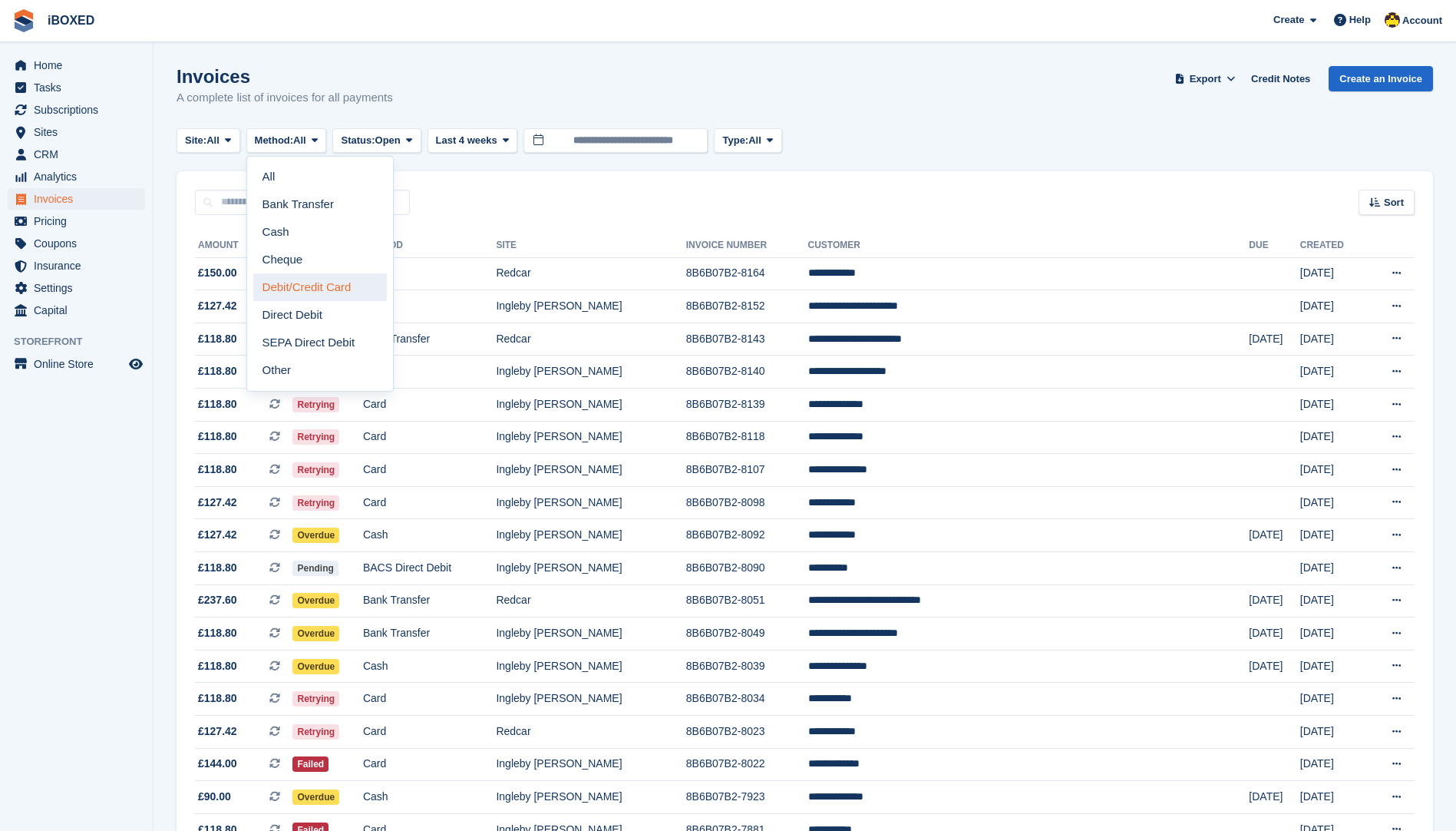
click at [317, 289] on link "Debit/Credit Card" at bounding box center [320, 287] width 133 height 28
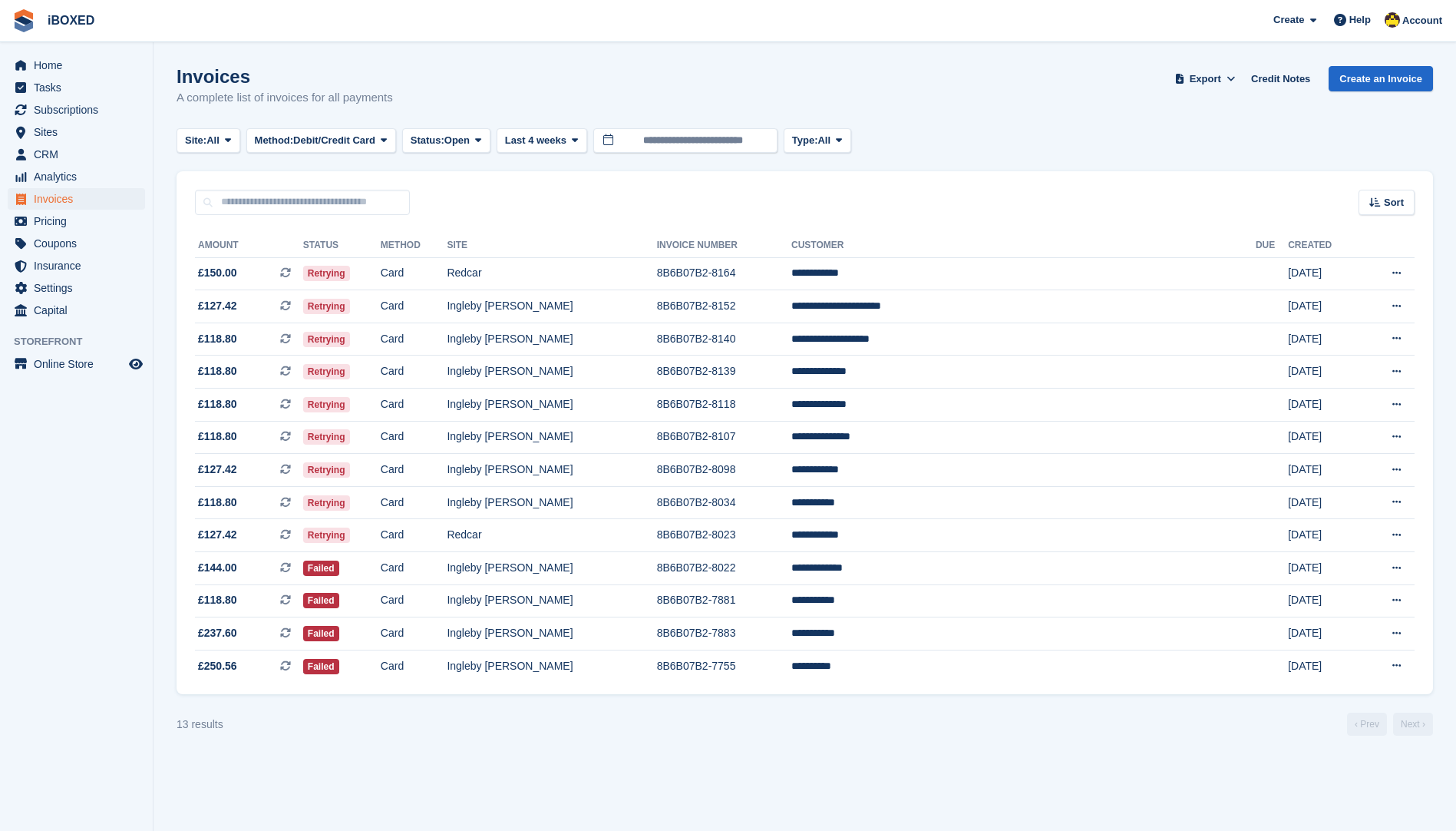
drag, startPoint x: 174, startPoint y: 87, endPoint x: 433, endPoint y: 92, distance: 259.0
click at [433, 92] on section "Invoices A complete list of invoices for all payments Export Export Invoices Ex…" at bounding box center [804, 416] width 1302 height 831
click at [431, 94] on div "Invoices A complete list of invoices for all payments Export Export Invoices Ex…" at bounding box center [804, 96] width 1257 height 59
drag, startPoint x: 431, startPoint y: 94, endPoint x: 163, endPoint y: 82, distance: 268.3
click at [163, 82] on section "Invoices A complete list of invoices for all payments Export Export Invoices Ex…" at bounding box center [804, 416] width 1302 height 831
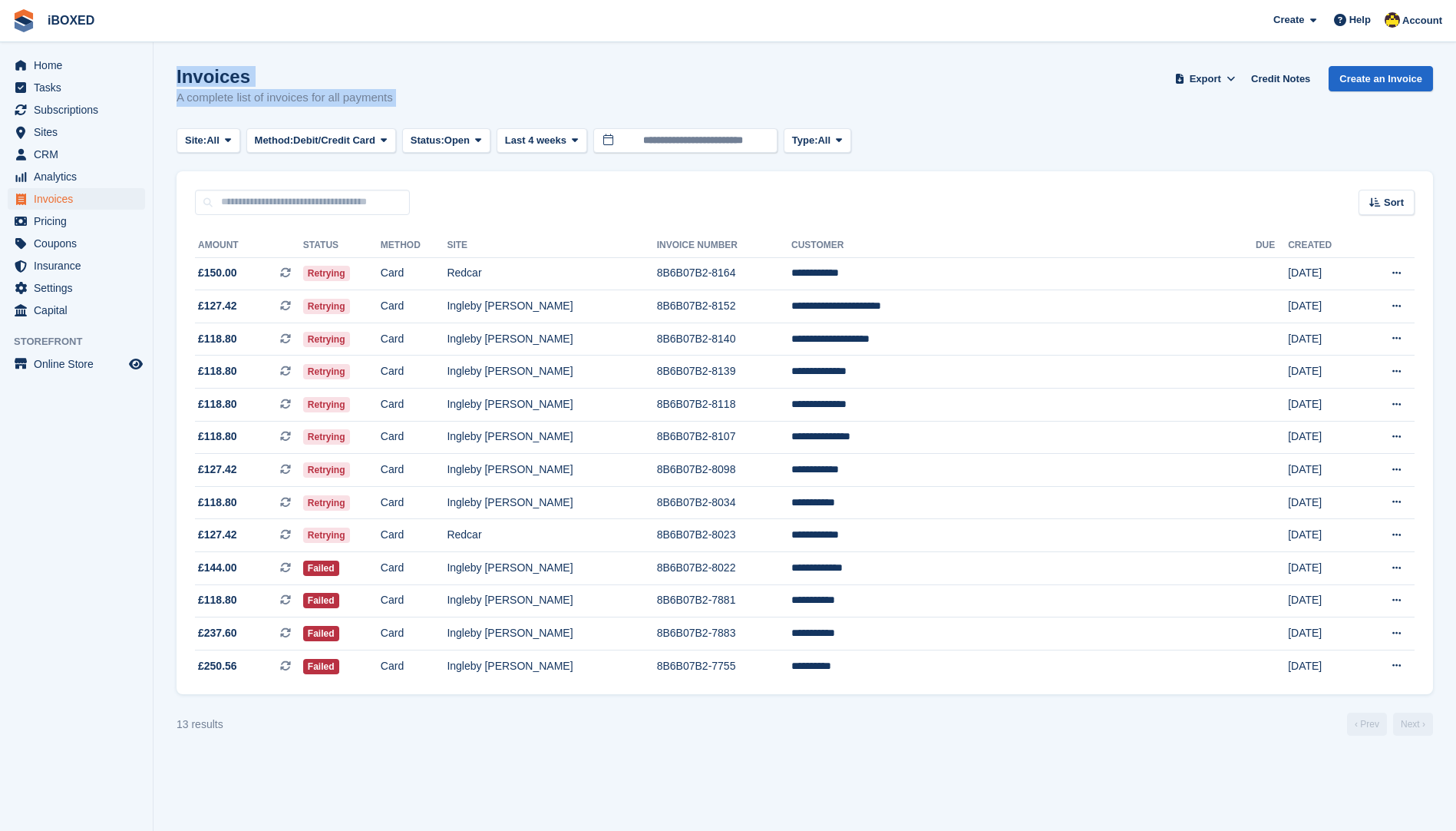
click at [662, 69] on div "Invoices A complete list of invoices for all payments Export Export Invoices Ex…" at bounding box center [804, 96] width 1257 height 59
click at [623, 95] on div "Invoices A complete list of invoices for all payments Export Export Invoices Ex…" at bounding box center [804, 96] width 1257 height 59
click at [82, 109] on span "Subscriptions" at bounding box center [79, 110] width 92 height 21
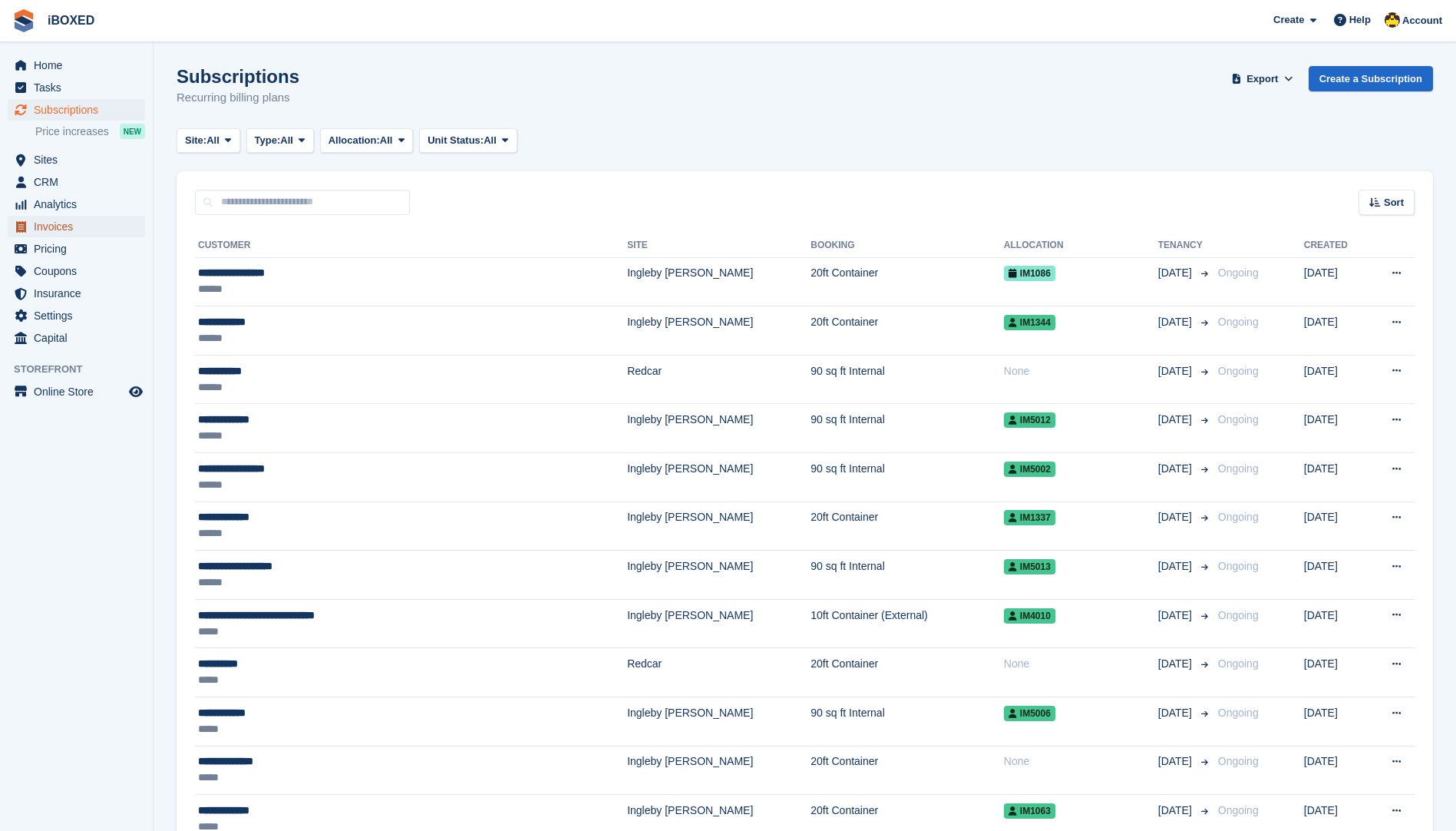
click at [51, 219] on span "Invoices" at bounding box center [79, 227] width 92 height 21
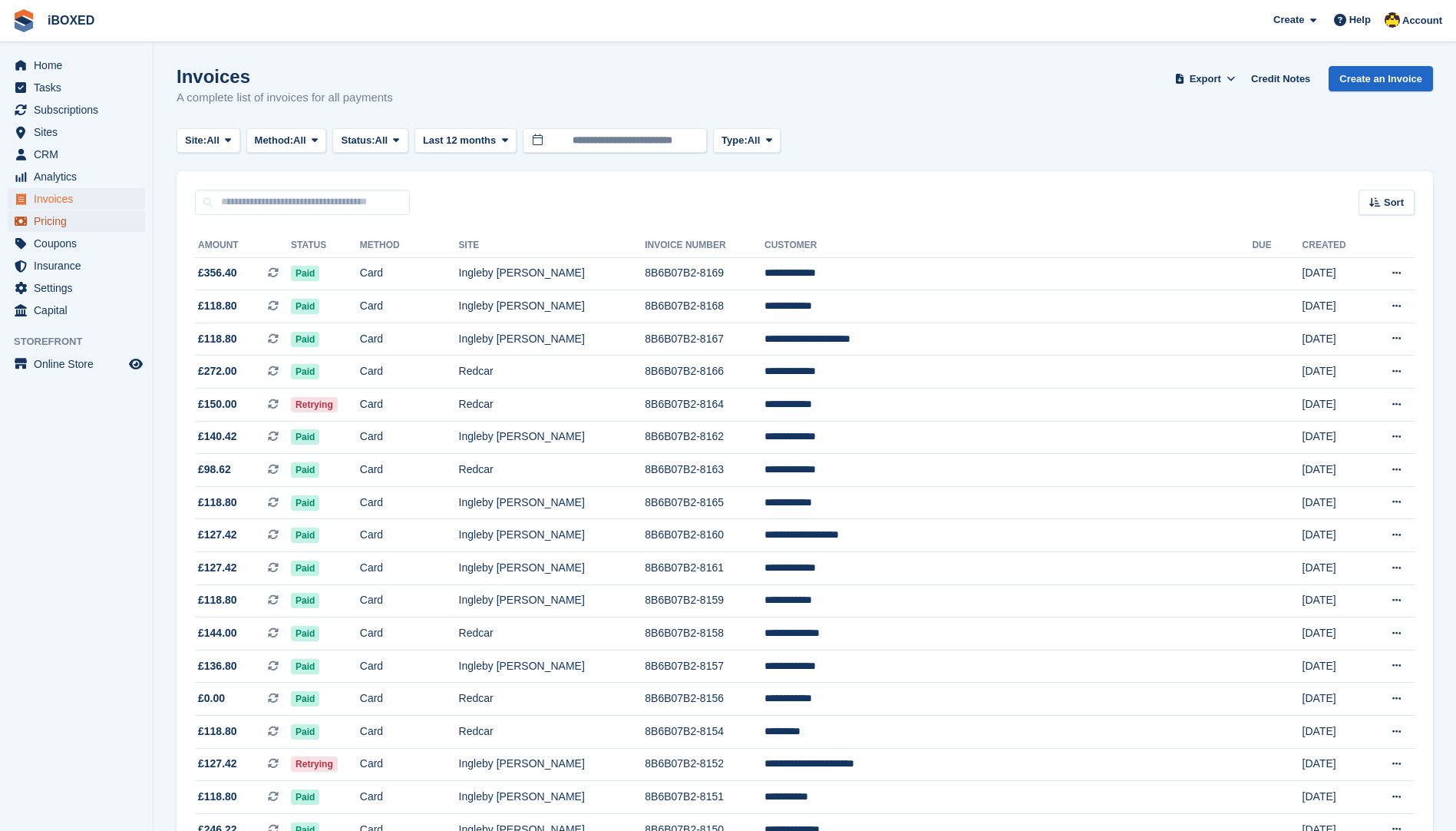
click at [50, 218] on span "Pricing" at bounding box center [79, 221] width 92 height 21
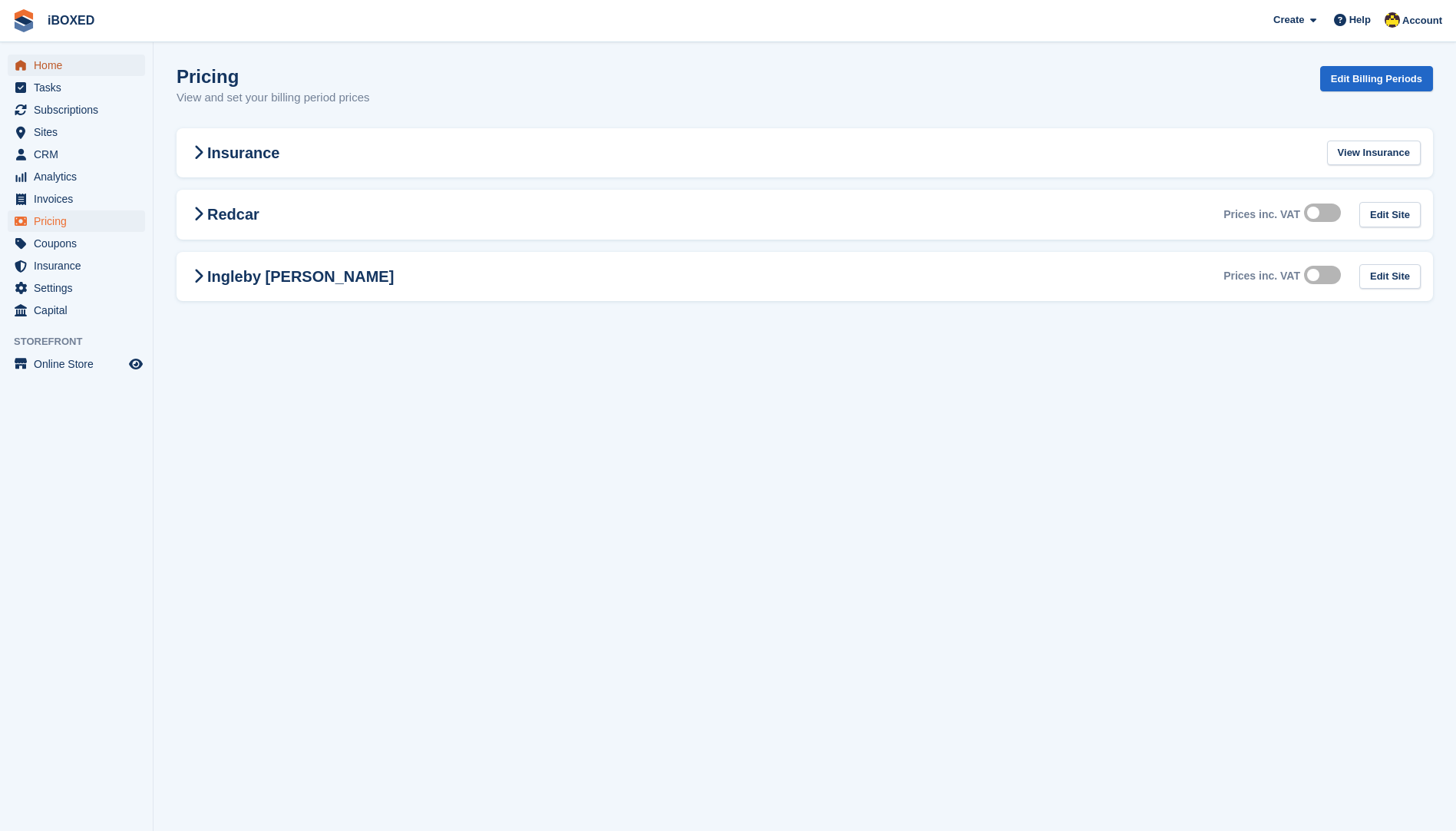
click at [56, 59] on span "Home" at bounding box center [79, 65] width 92 height 21
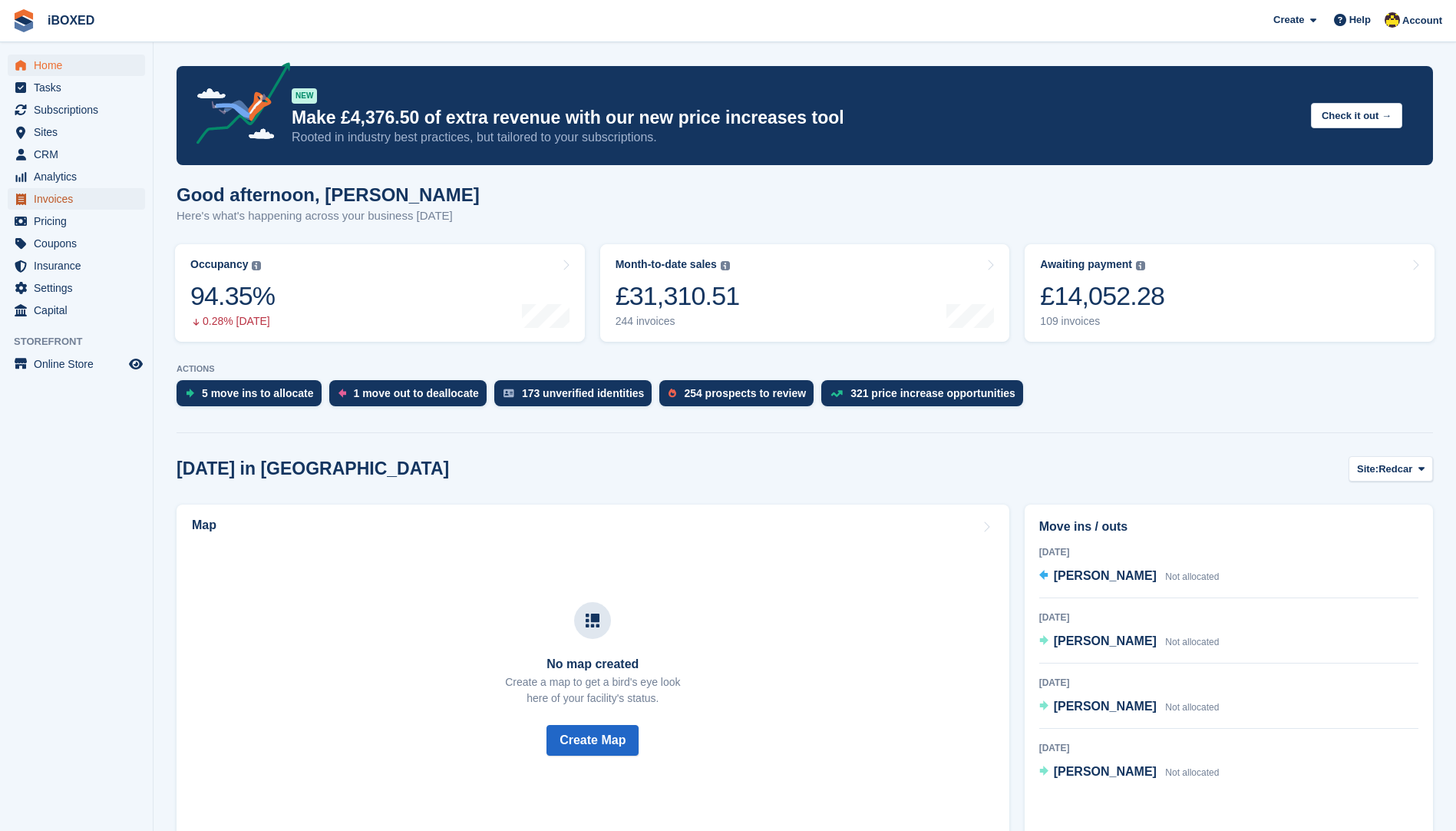
click at [70, 206] on span "Invoices" at bounding box center [79, 199] width 92 height 21
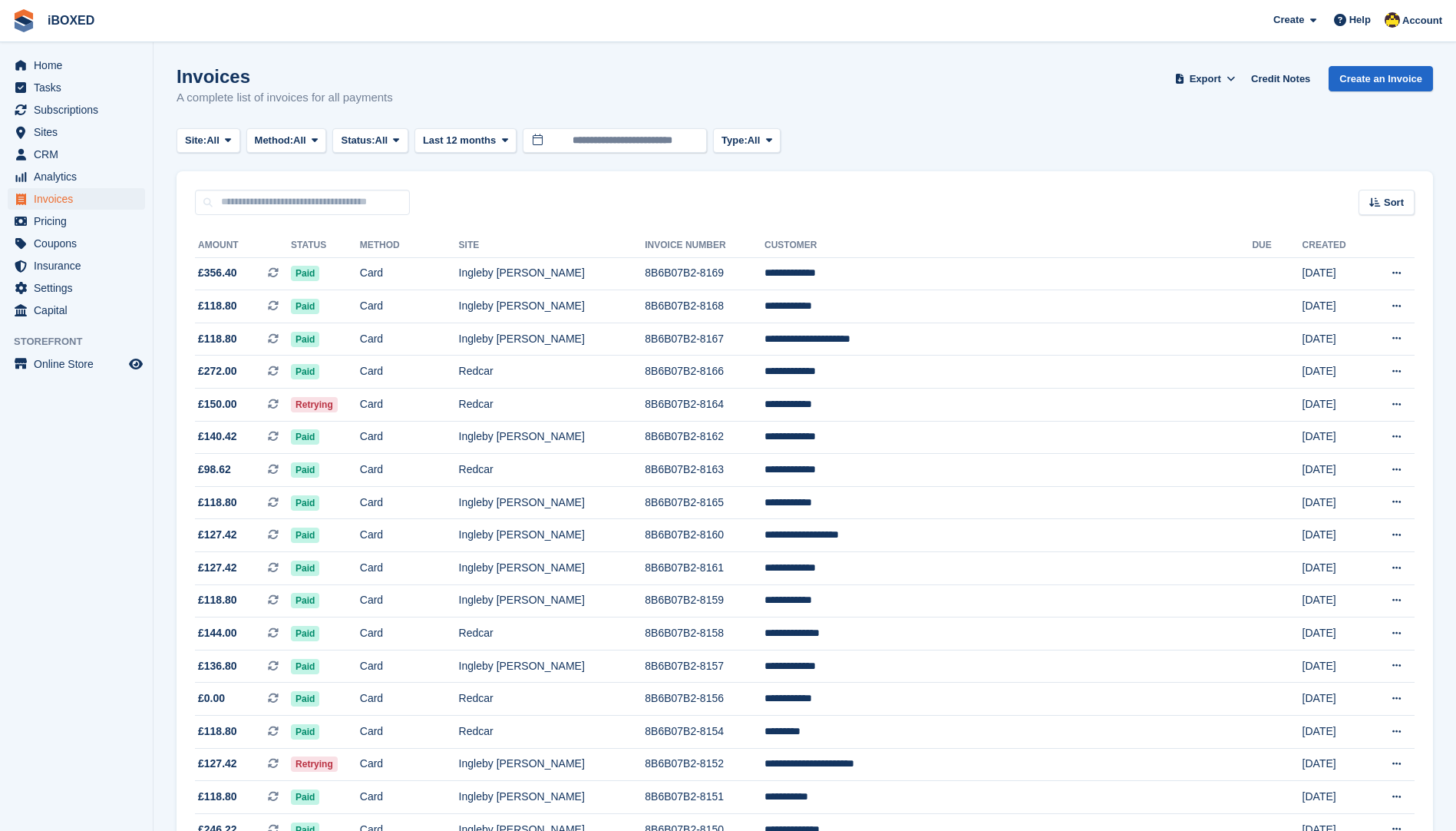
click at [106, 110] on span "Subscriptions" at bounding box center [79, 110] width 92 height 21
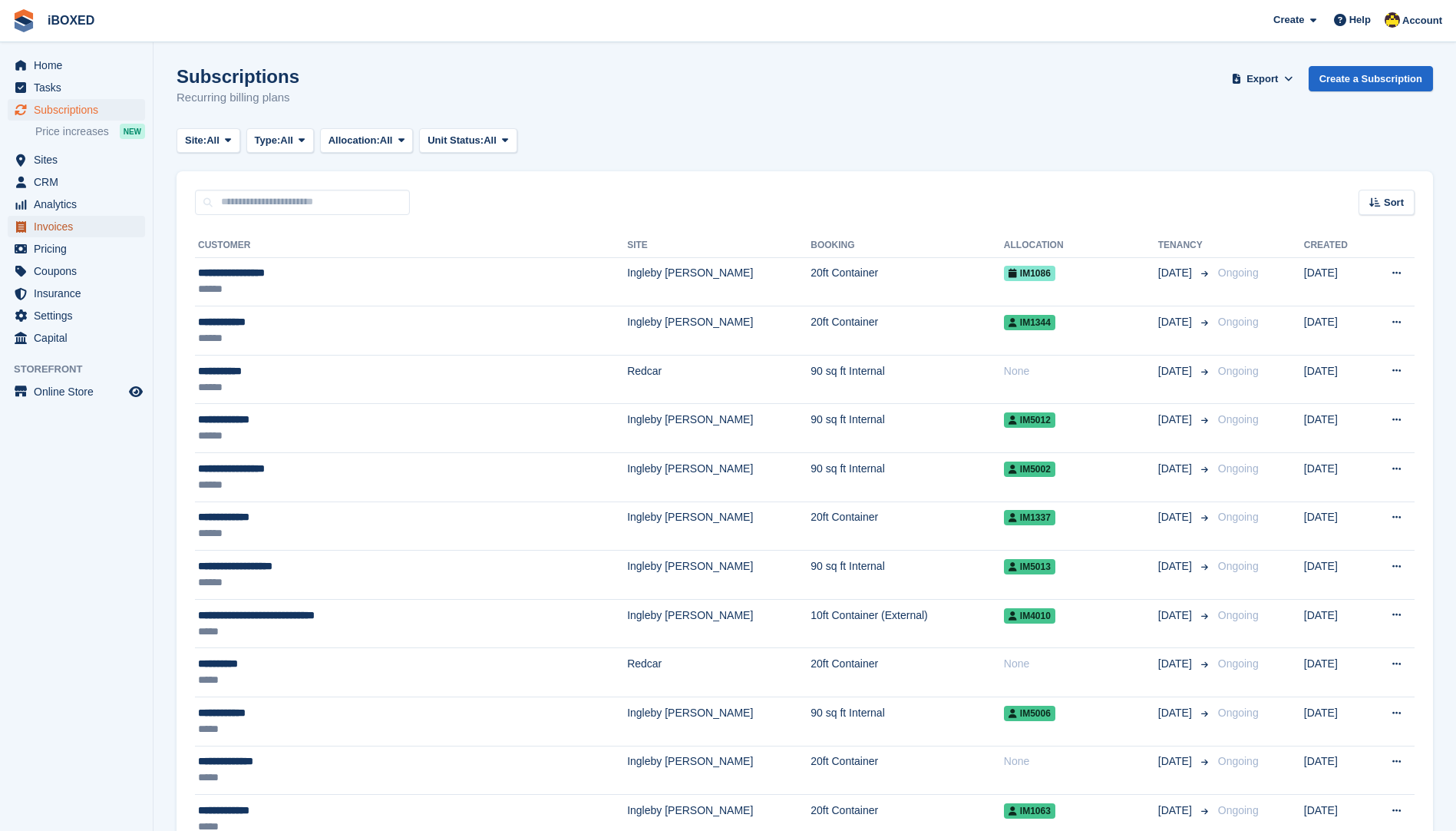
click at [87, 232] on span "Invoices" at bounding box center [79, 227] width 92 height 21
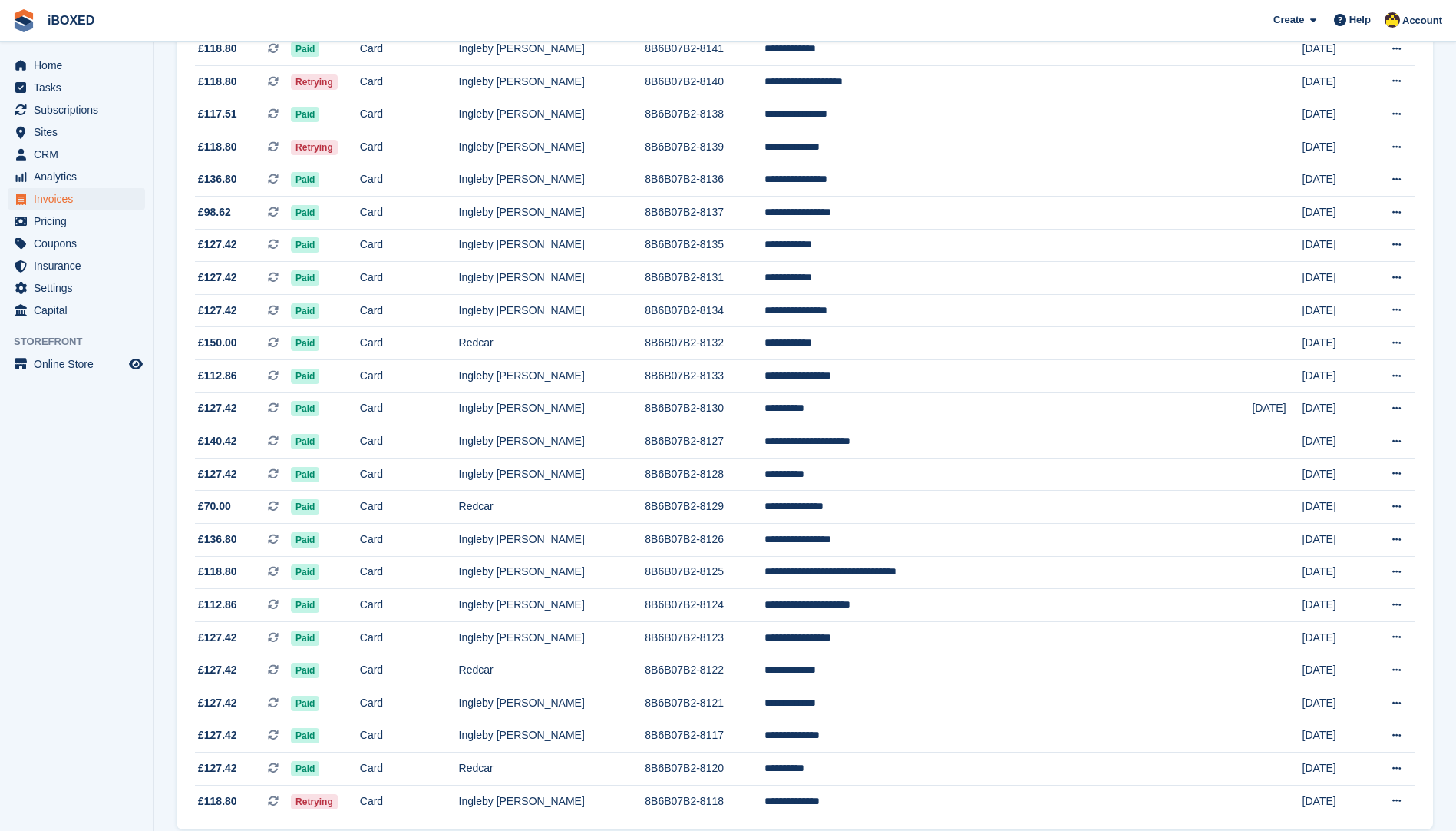
scroll to position [1138, 0]
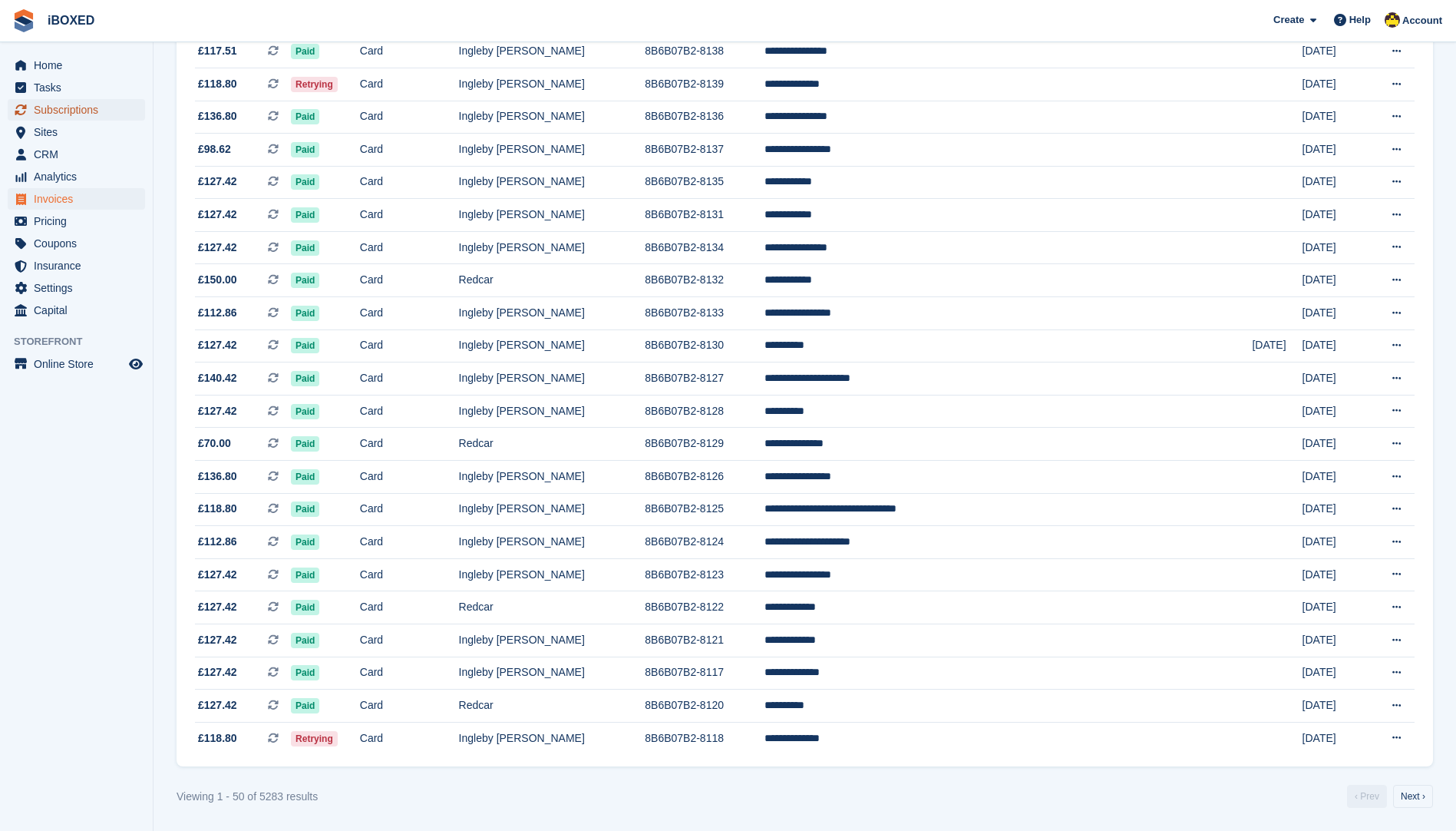
click at [58, 99] on span "Subscriptions" at bounding box center [79, 110] width 92 height 21
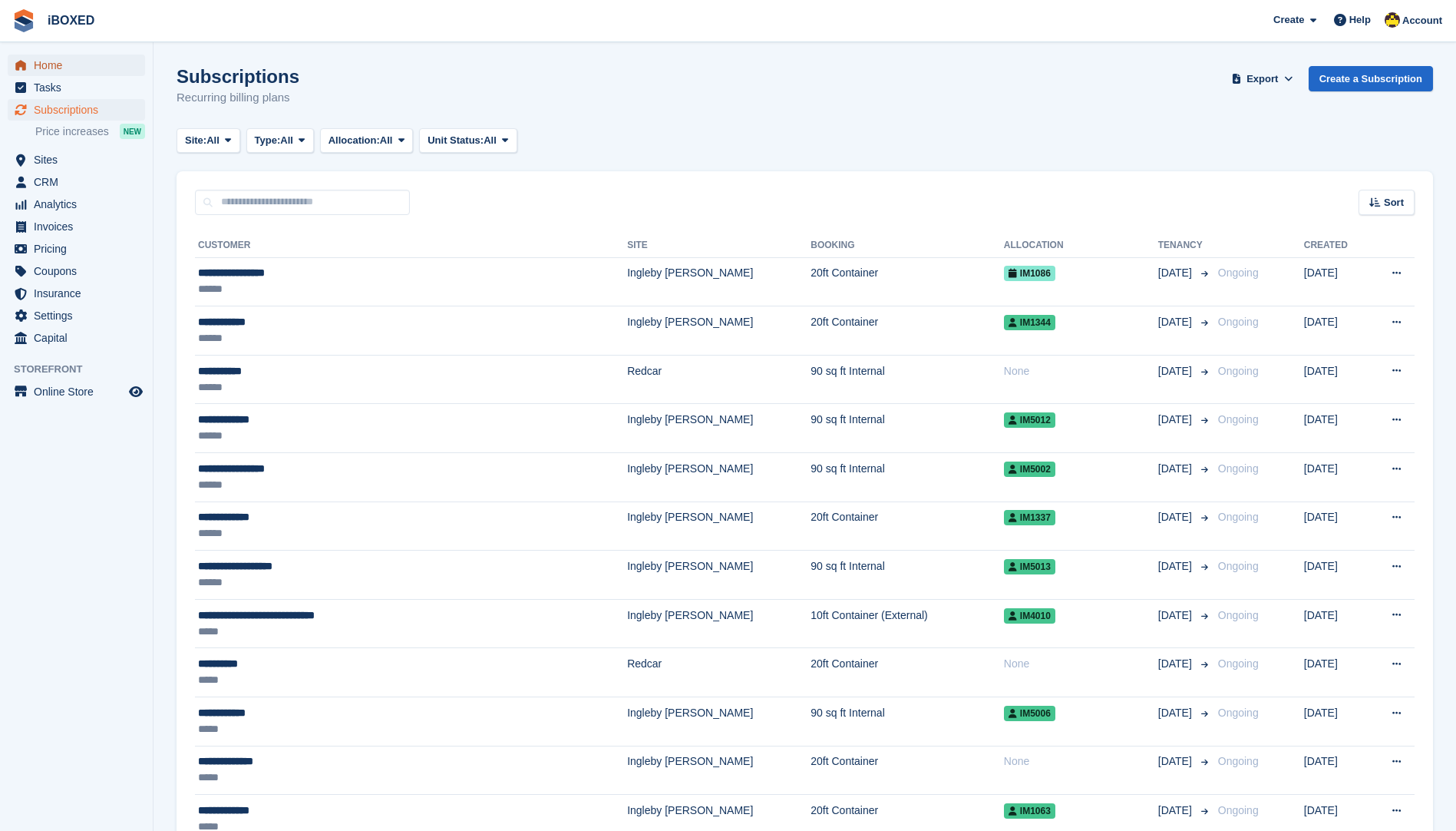
click at [42, 66] on span "Home" at bounding box center [79, 65] width 92 height 21
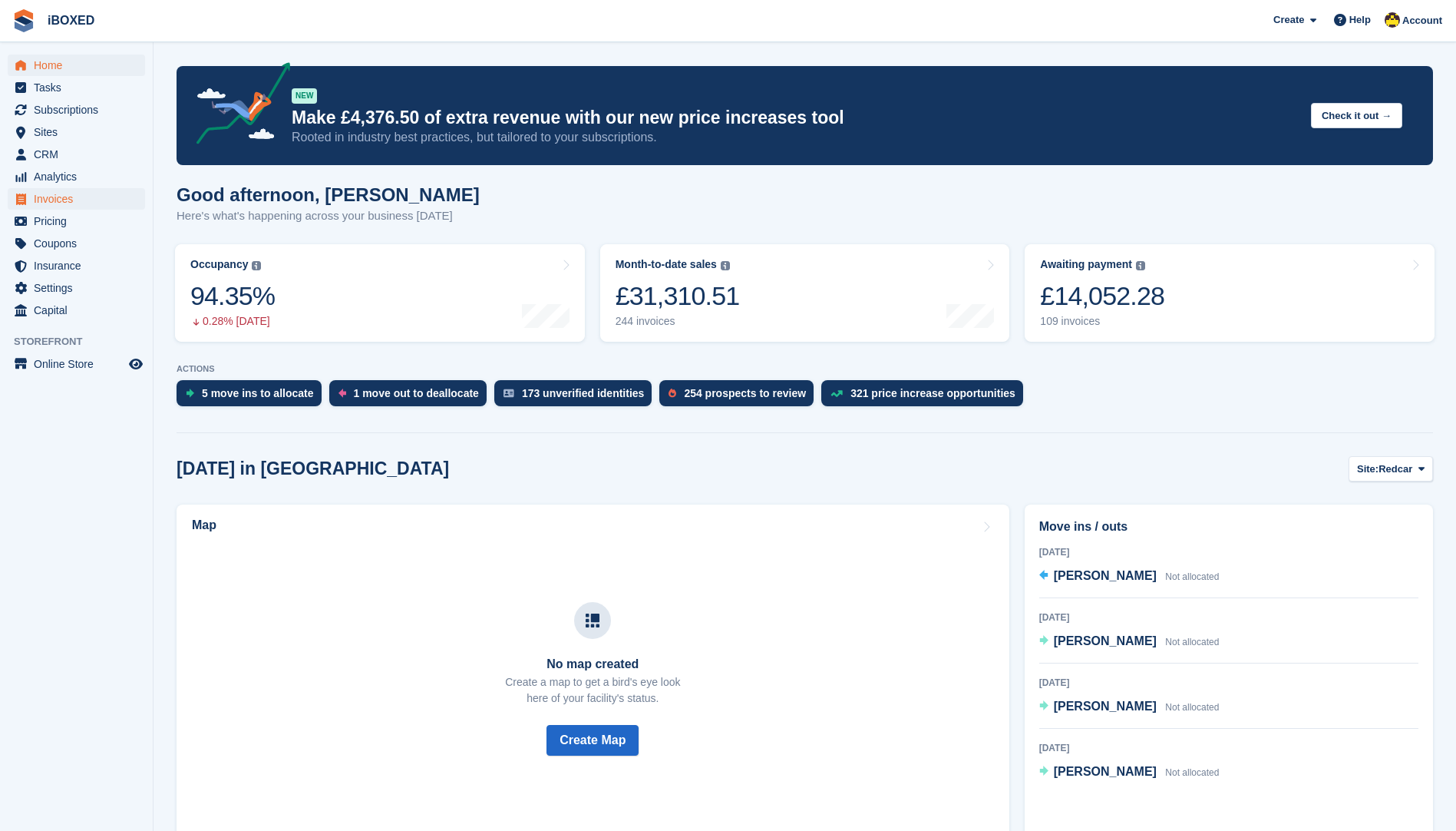
click at [15, 188] on ul "Home Tasks Subscriptions Subscriptions Subscriptions Price increases NEW Price …" at bounding box center [76, 188] width 153 height 267
drag, startPoint x: 15, startPoint y: 188, endPoint x: 56, endPoint y: 196, distance: 41.8
click at [56, 196] on span "Invoices" at bounding box center [79, 199] width 92 height 21
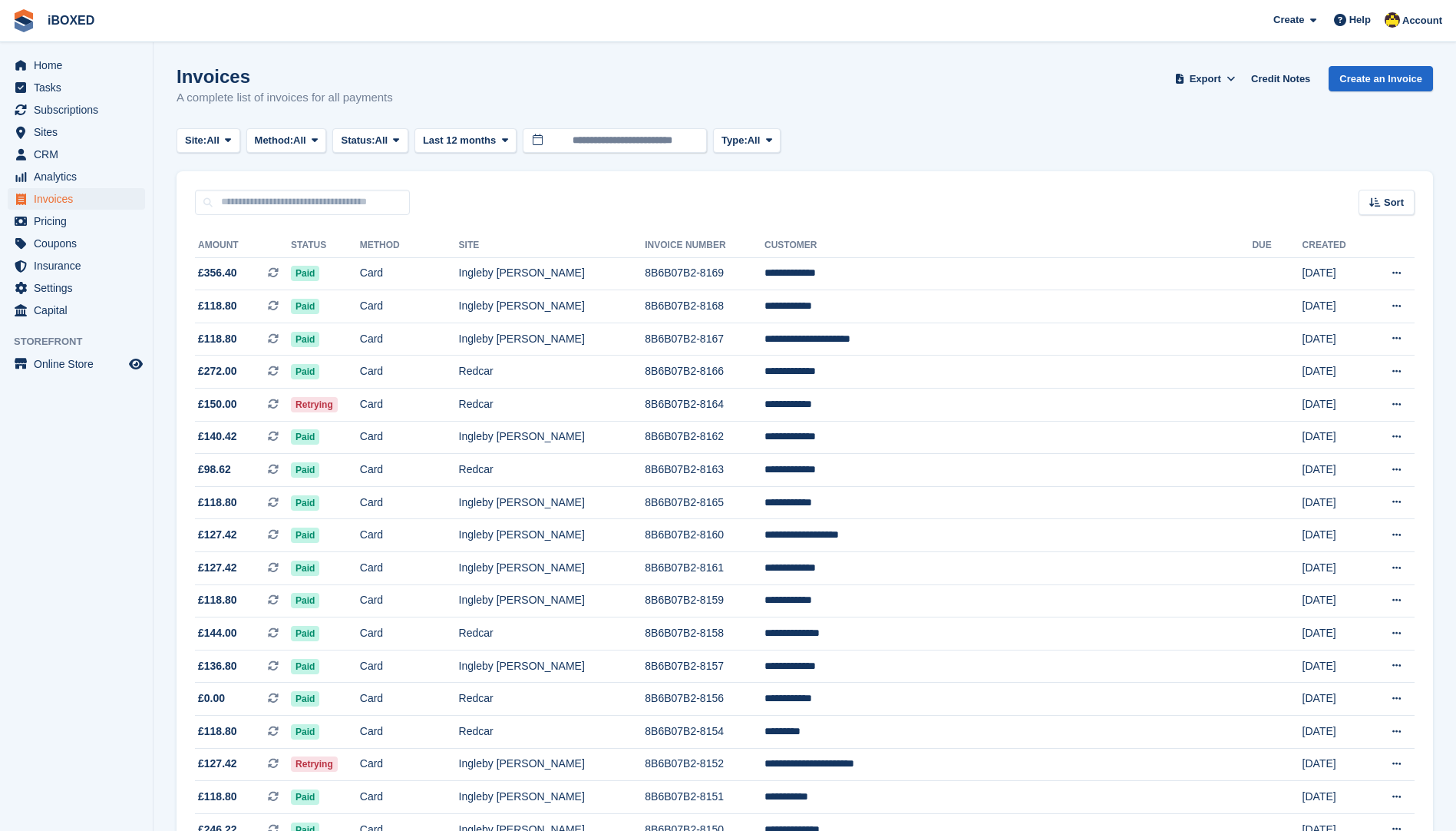
drag, startPoint x: 171, startPoint y: 74, endPoint x: 499, endPoint y: 101, distance: 329.1
click at [484, 36] on span "iBOXED Create Subscription Invoice Contact Deal Discount Page Help Chat Support…" at bounding box center [728, 20] width 1456 height 42
drag, startPoint x: 448, startPoint y: 110, endPoint x: 148, endPoint y: 85, distance: 301.0
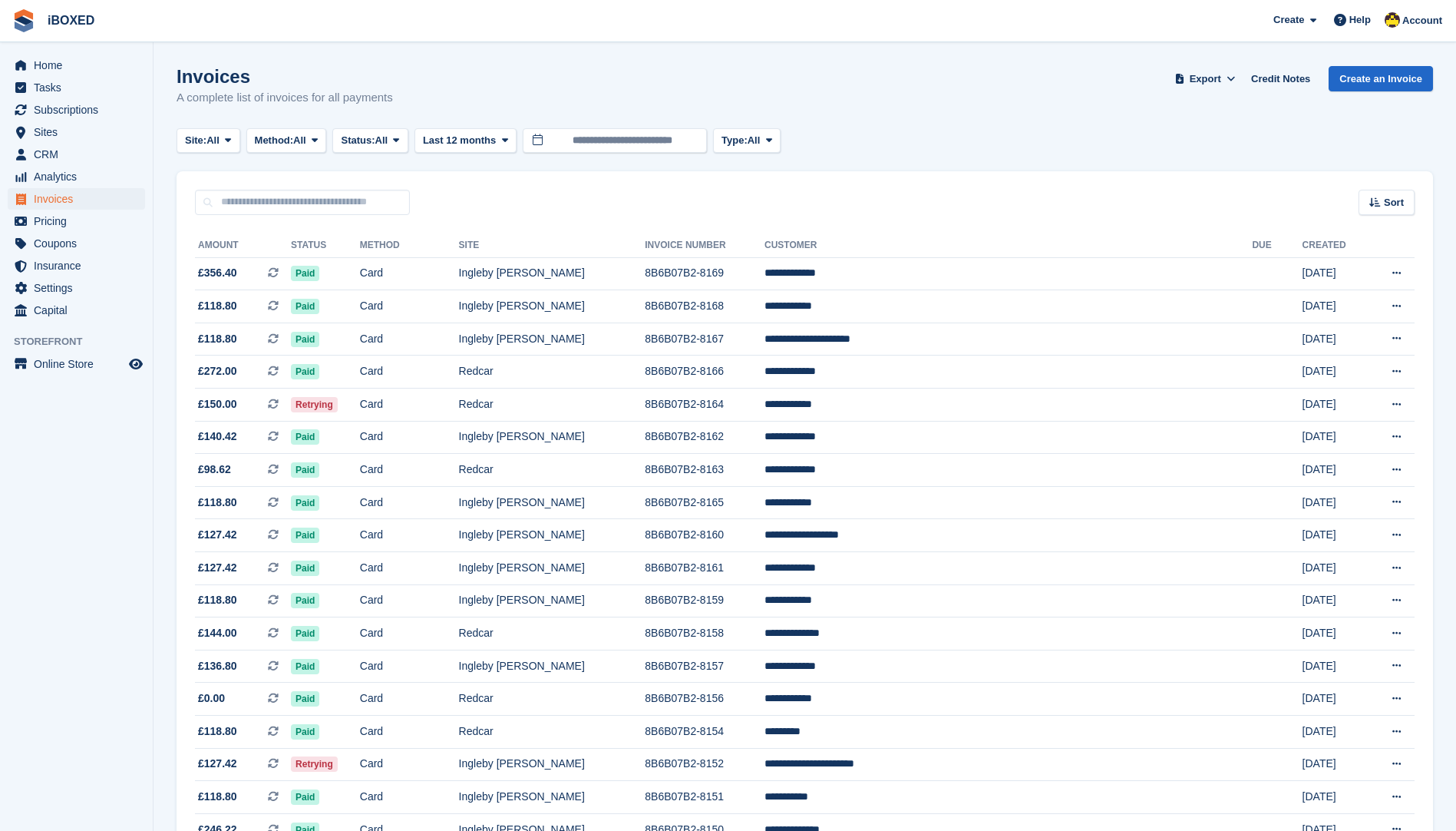
click at [414, 101] on div "Invoices A complete list of invoices for all payments Export Export Invoices Ex…" at bounding box center [804, 96] width 1257 height 59
drag, startPoint x: 412, startPoint y: 97, endPoint x: 176, endPoint y: 73, distance: 237.2
drag, startPoint x: 176, startPoint y: 73, endPoint x: 427, endPoint y: 84, distance: 251.2
click at [427, 84] on div "Invoices A complete list of invoices for all payments Export Export Invoices Ex…" at bounding box center [804, 96] width 1257 height 59
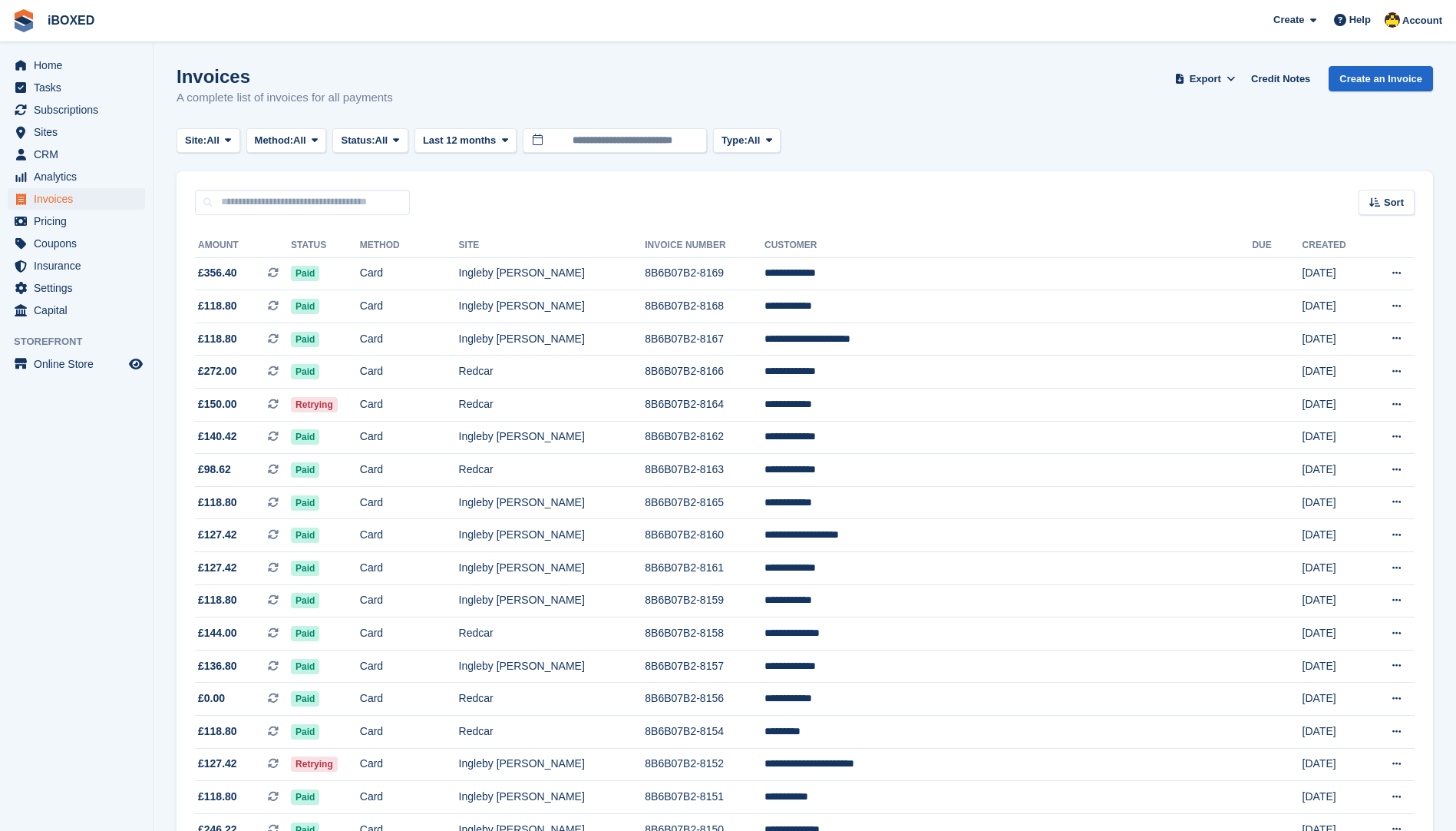
drag, startPoint x: 394, startPoint y: 100, endPoint x: 174, endPoint y: 60, distance: 223.6
click at [558, 82] on div "Invoices A complete list of invoices for all payments Export Export Invoices Ex…" at bounding box center [804, 96] width 1257 height 59
drag, startPoint x: 172, startPoint y: 76, endPoint x: 476, endPoint y: 94, distance: 304.5
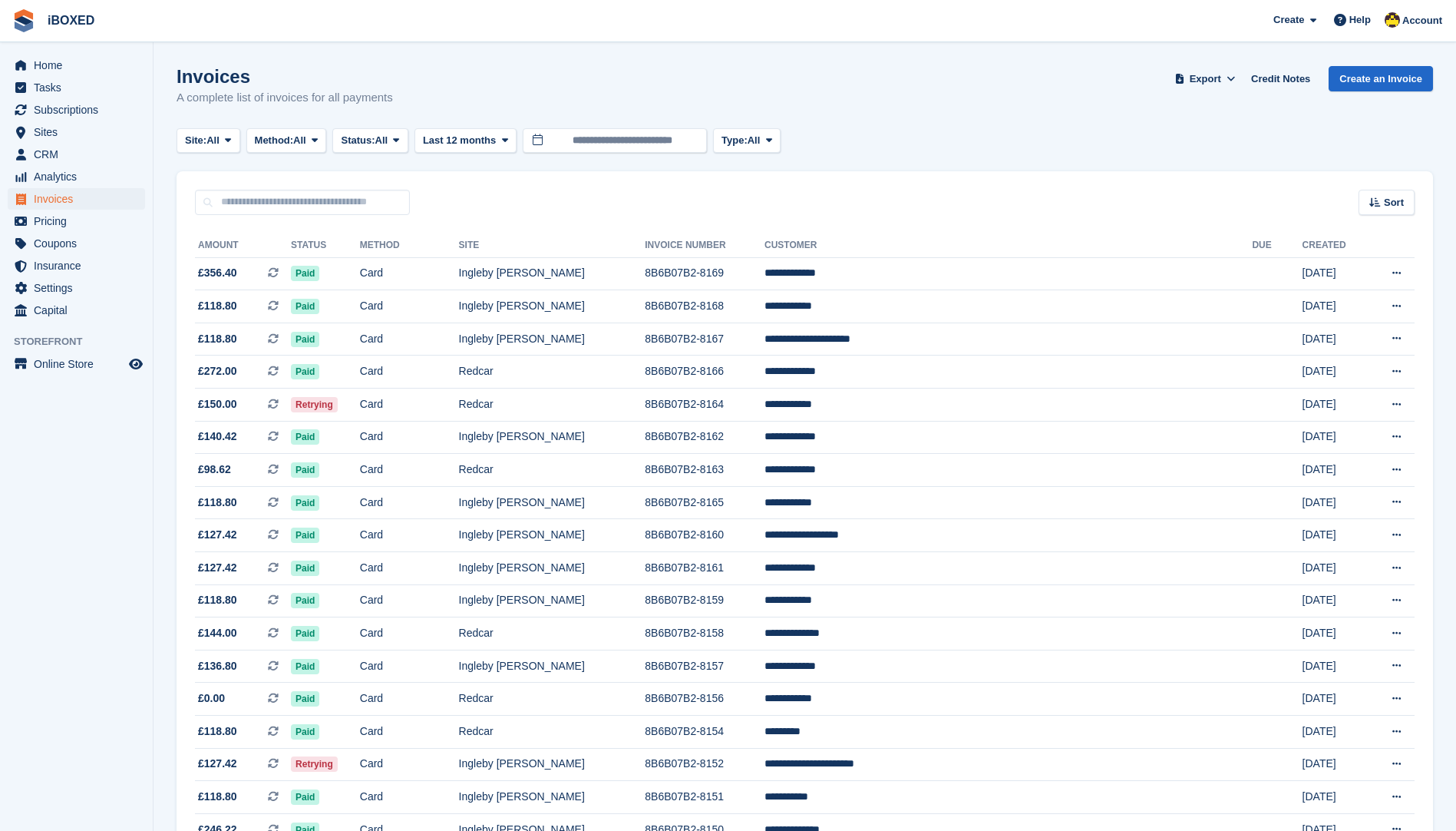
drag, startPoint x: 476, startPoint y: 94, endPoint x: 437, endPoint y: 92, distance: 39.1
click at [437, 92] on div "Invoices A complete list of invoices for all payments Export Export Invoices Ex…" at bounding box center [804, 96] width 1257 height 59
drag, startPoint x: 172, startPoint y: 71, endPoint x: 423, endPoint y: 109, distance: 253.9
drag, startPoint x: 423, startPoint y: 109, endPoint x: 671, endPoint y: 79, distance: 249.8
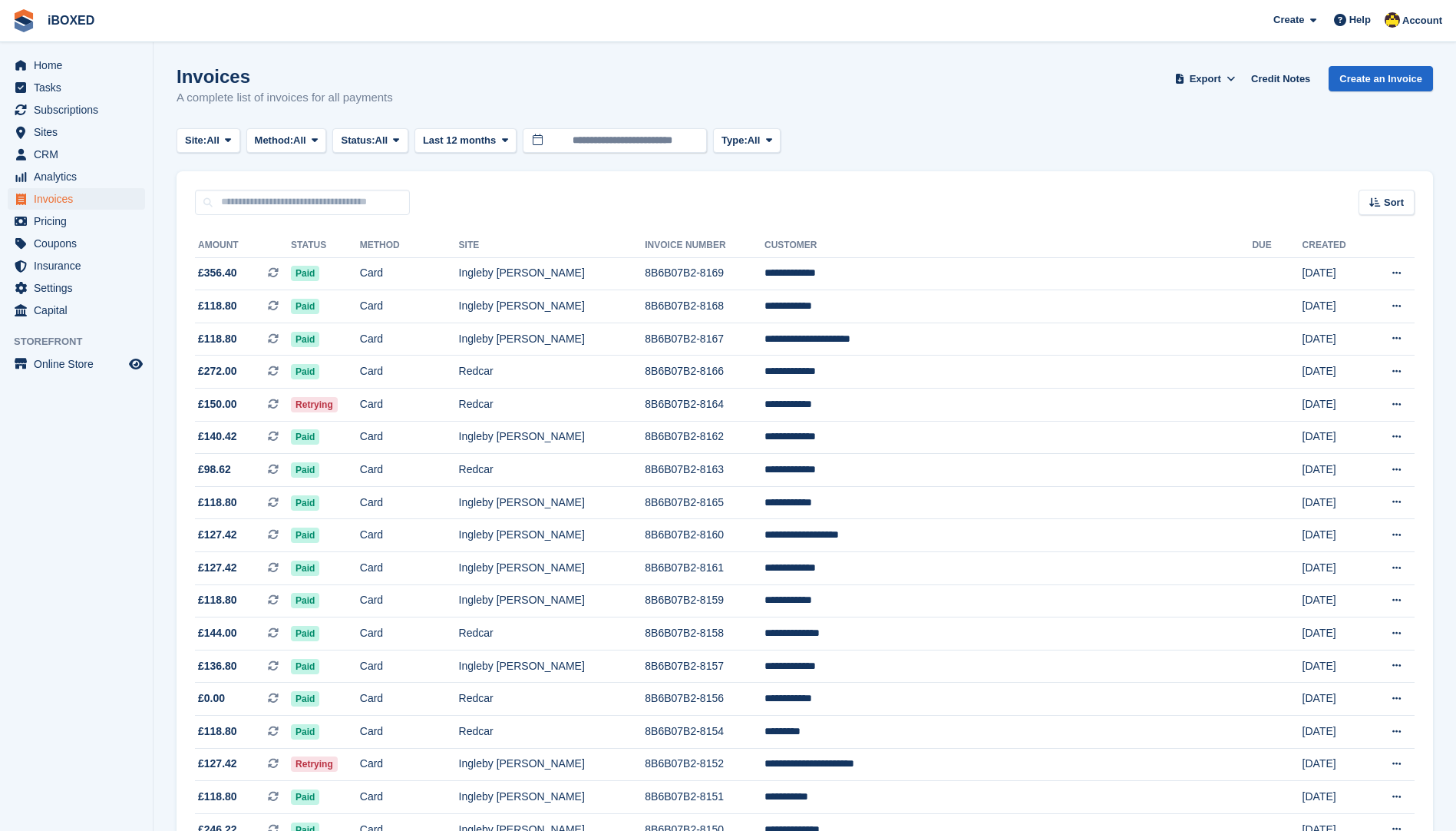
click at [671, 79] on div "Invoices A complete list of invoices for all payments Export Export Invoices Ex…" at bounding box center [804, 96] width 1257 height 59
drag, startPoint x: 177, startPoint y: 79, endPoint x: 435, endPoint y: 94, distance: 258.4
click at [435, 94] on div "Invoices A complete list of invoices for all payments Export Export Invoices Ex…" at bounding box center [804, 96] width 1257 height 59
drag, startPoint x: 435, startPoint y: 94, endPoint x: 401, endPoint y: 94, distance: 34.0
click at [401, 94] on div "Invoices A complete list of invoices for all payments Export Export Invoices Ex…" at bounding box center [804, 96] width 1257 height 59
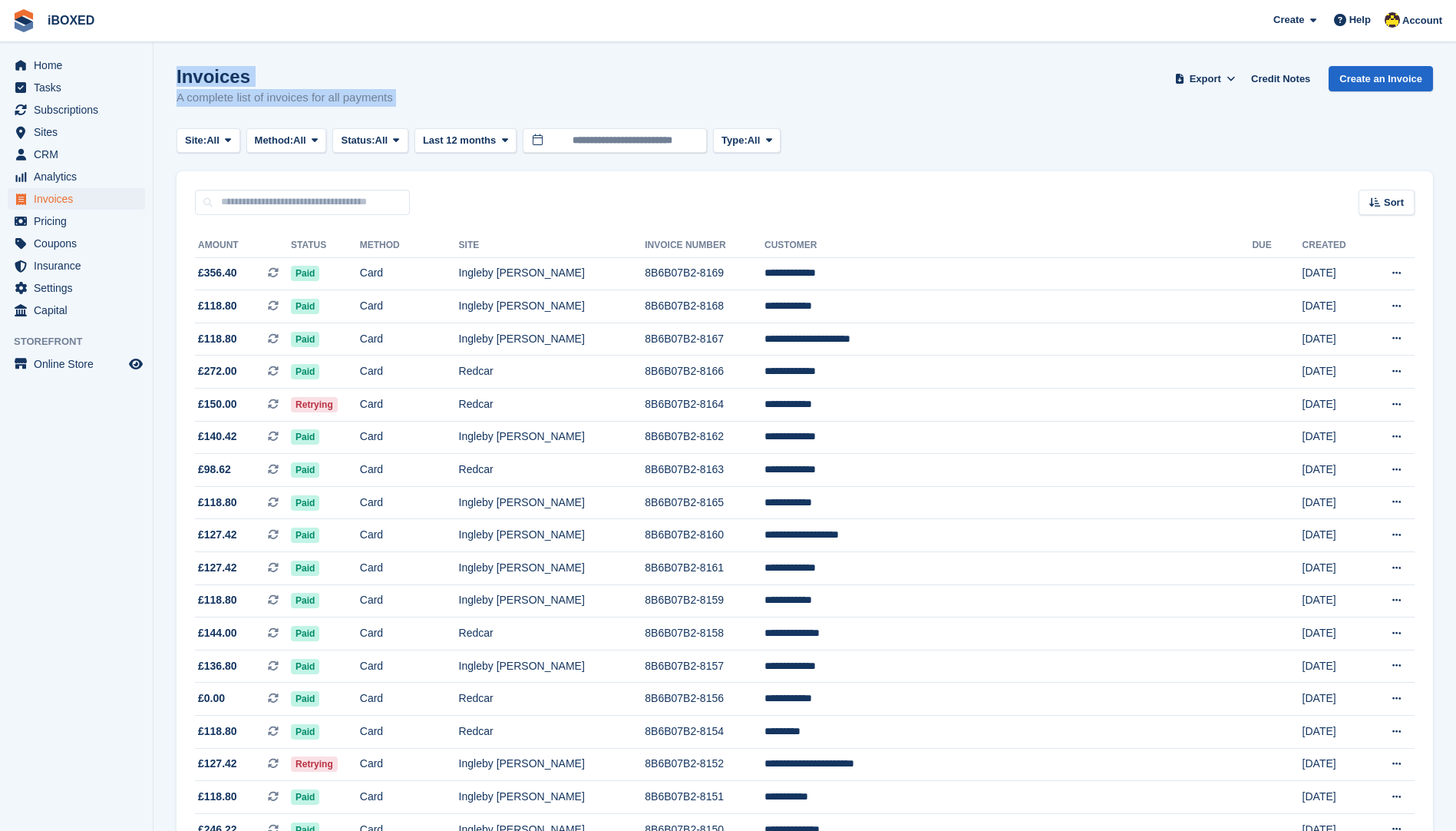
drag, startPoint x: 401, startPoint y: 94, endPoint x: 175, endPoint y: 82, distance: 226.3
drag, startPoint x: 175, startPoint y: 82, endPoint x: 476, endPoint y: 103, distance: 301.7
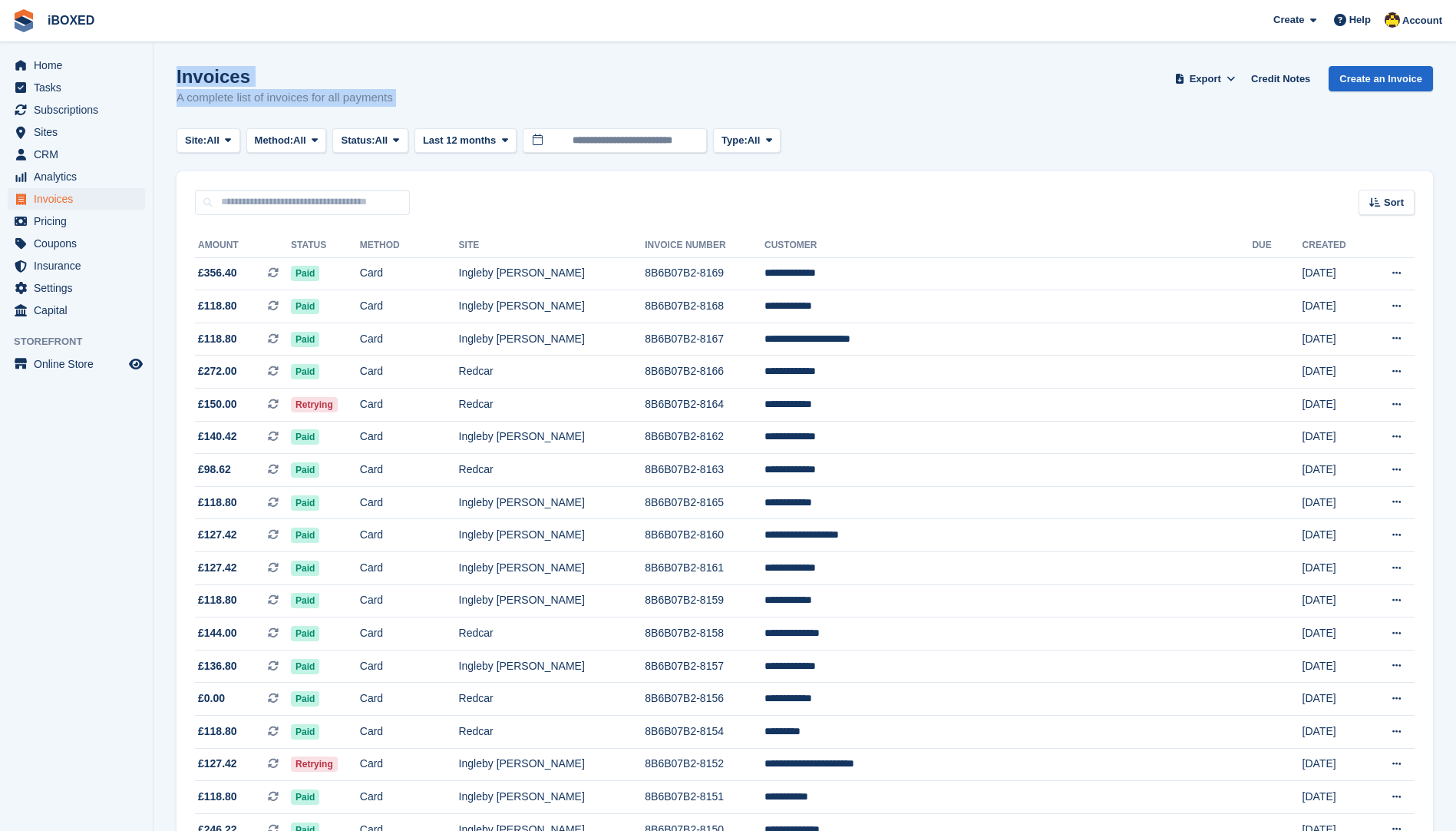
drag, startPoint x: 476, startPoint y: 103, endPoint x: 445, endPoint y: 82, distance: 37.4
click at [445, 82] on div "Invoices A complete list of invoices for all payments Export Export Invoices Ex…" at bounding box center [804, 96] width 1257 height 59
drag, startPoint x: 405, startPoint y: 97, endPoint x: 165, endPoint y: 74, distance: 241.1
click at [458, 96] on div "Invoices A complete list of invoices for all payments Export Export Invoices Ex…" at bounding box center [804, 96] width 1257 height 59
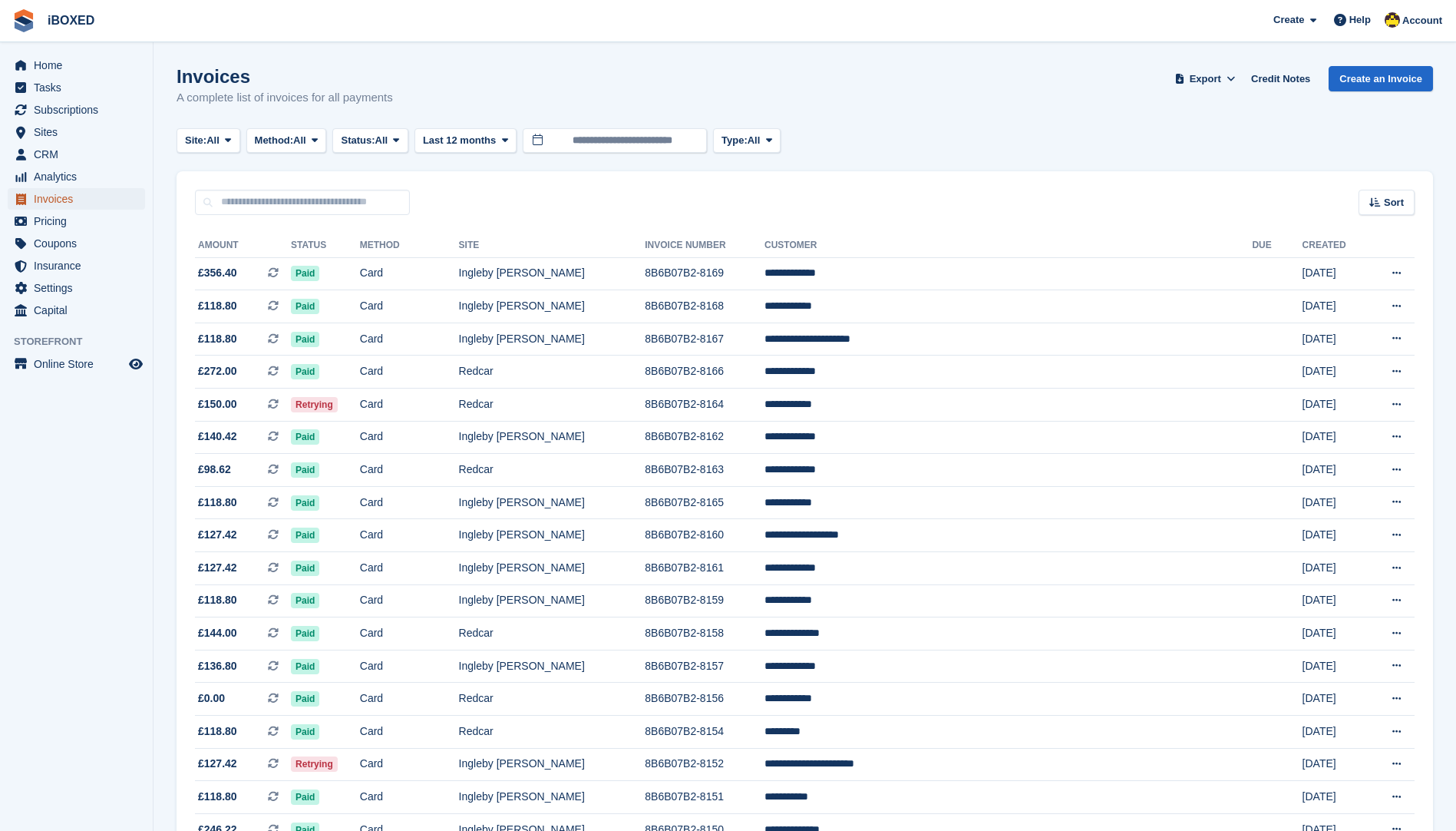
click at [96, 195] on span "Invoices" at bounding box center [79, 199] width 92 height 21
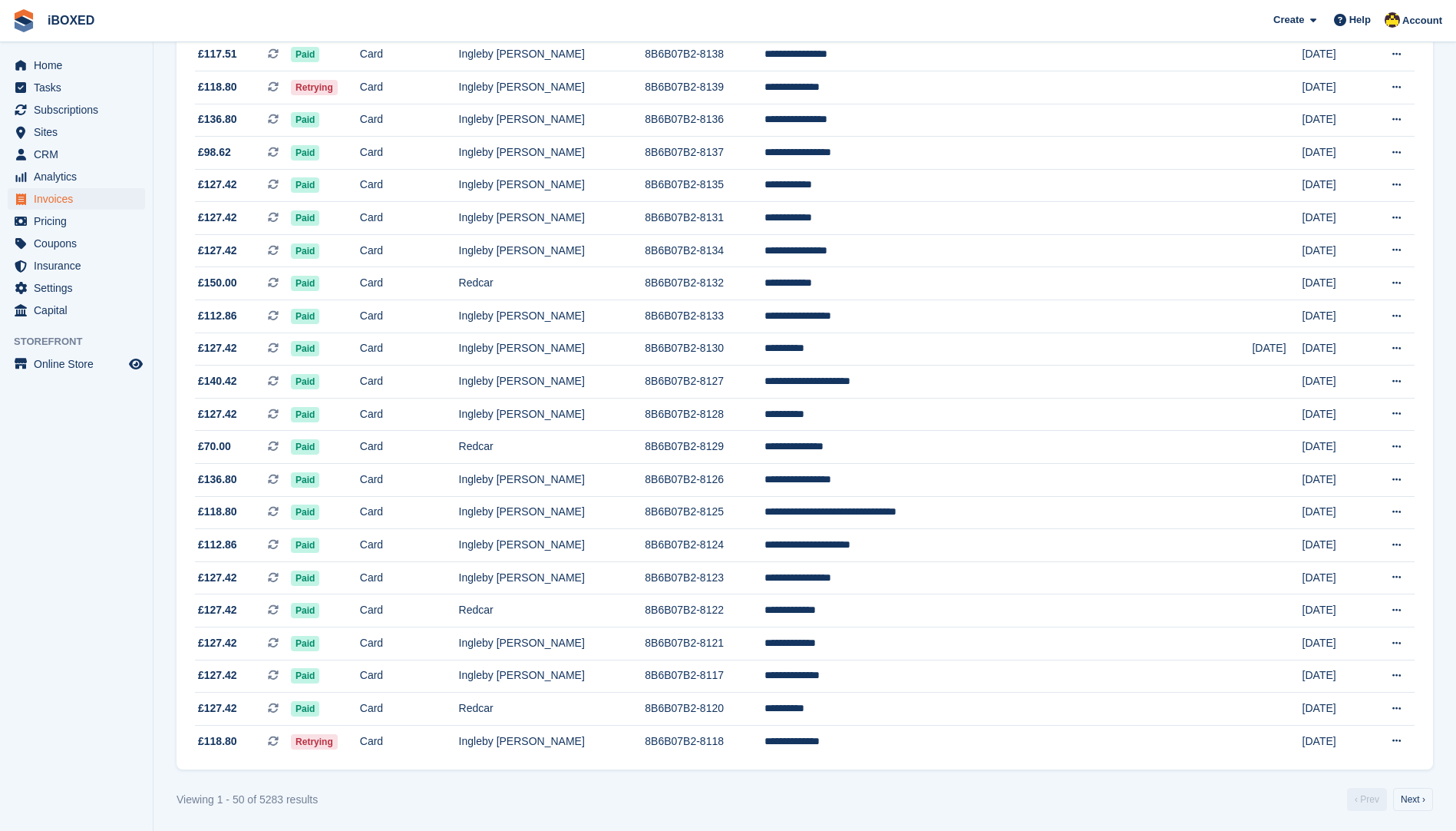
scroll to position [1138, 0]
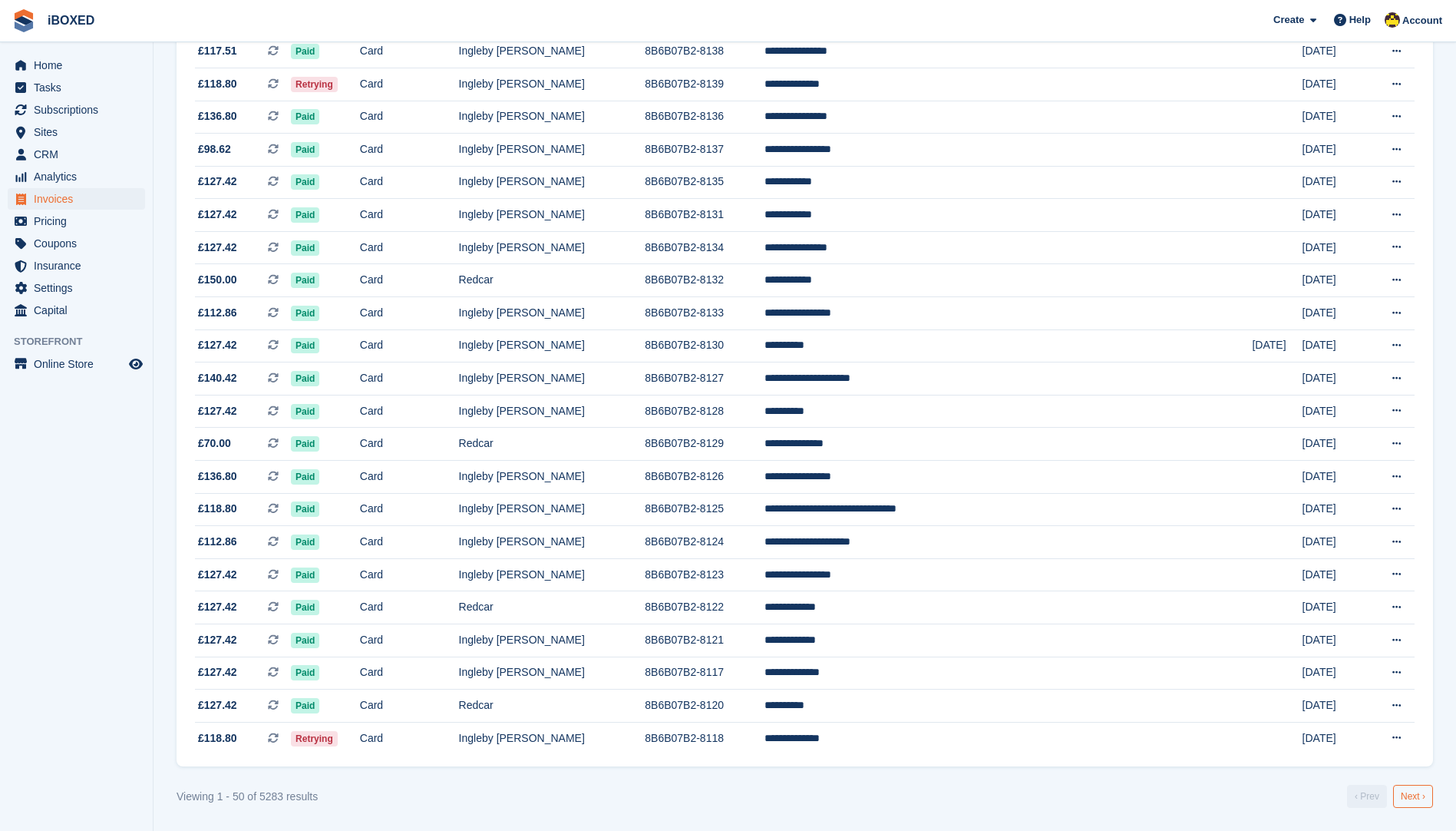
click at [1409, 791] on link "Next ›" at bounding box center [1413, 796] width 40 height 23
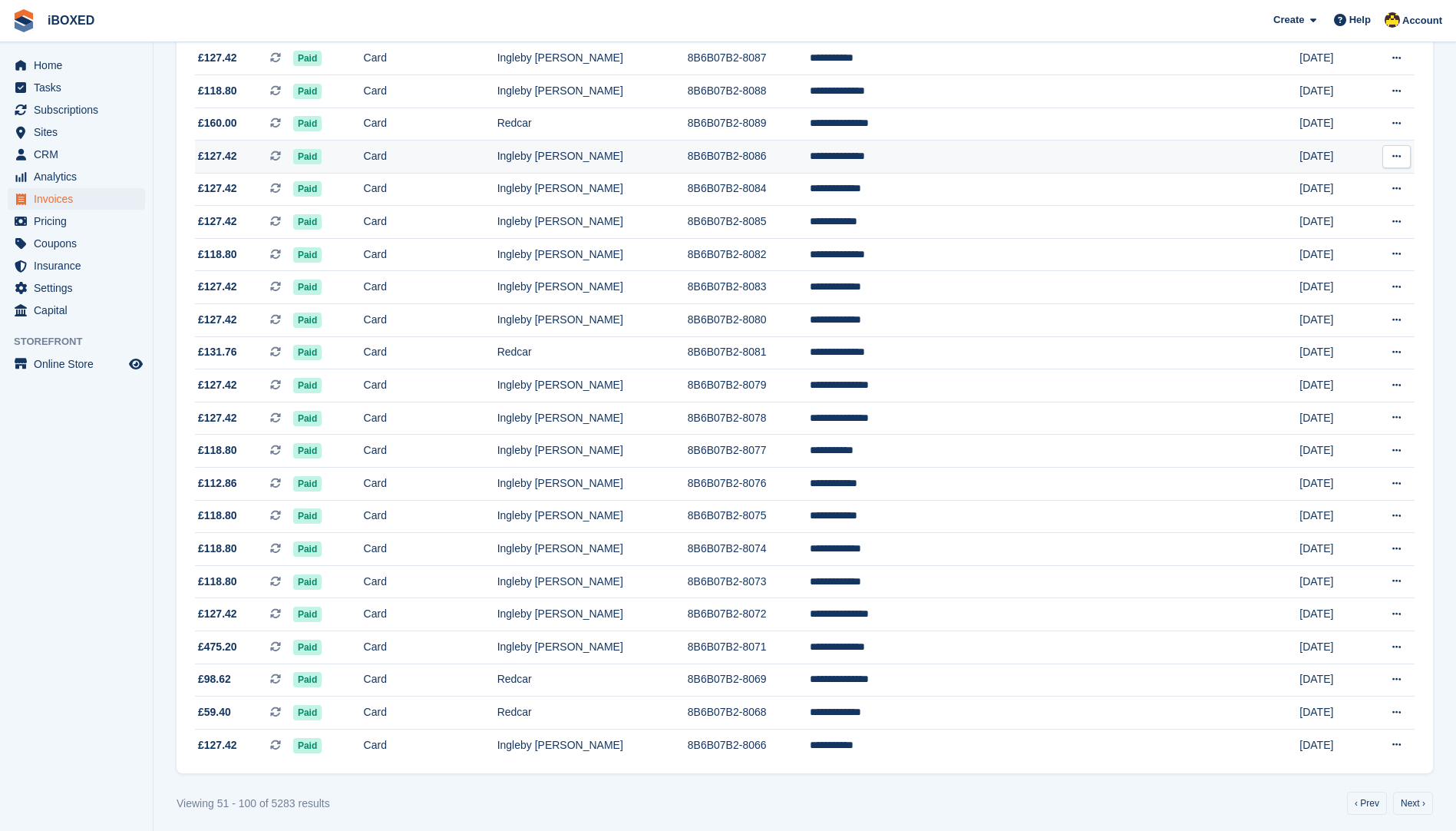
scroll to position [1138, 0]
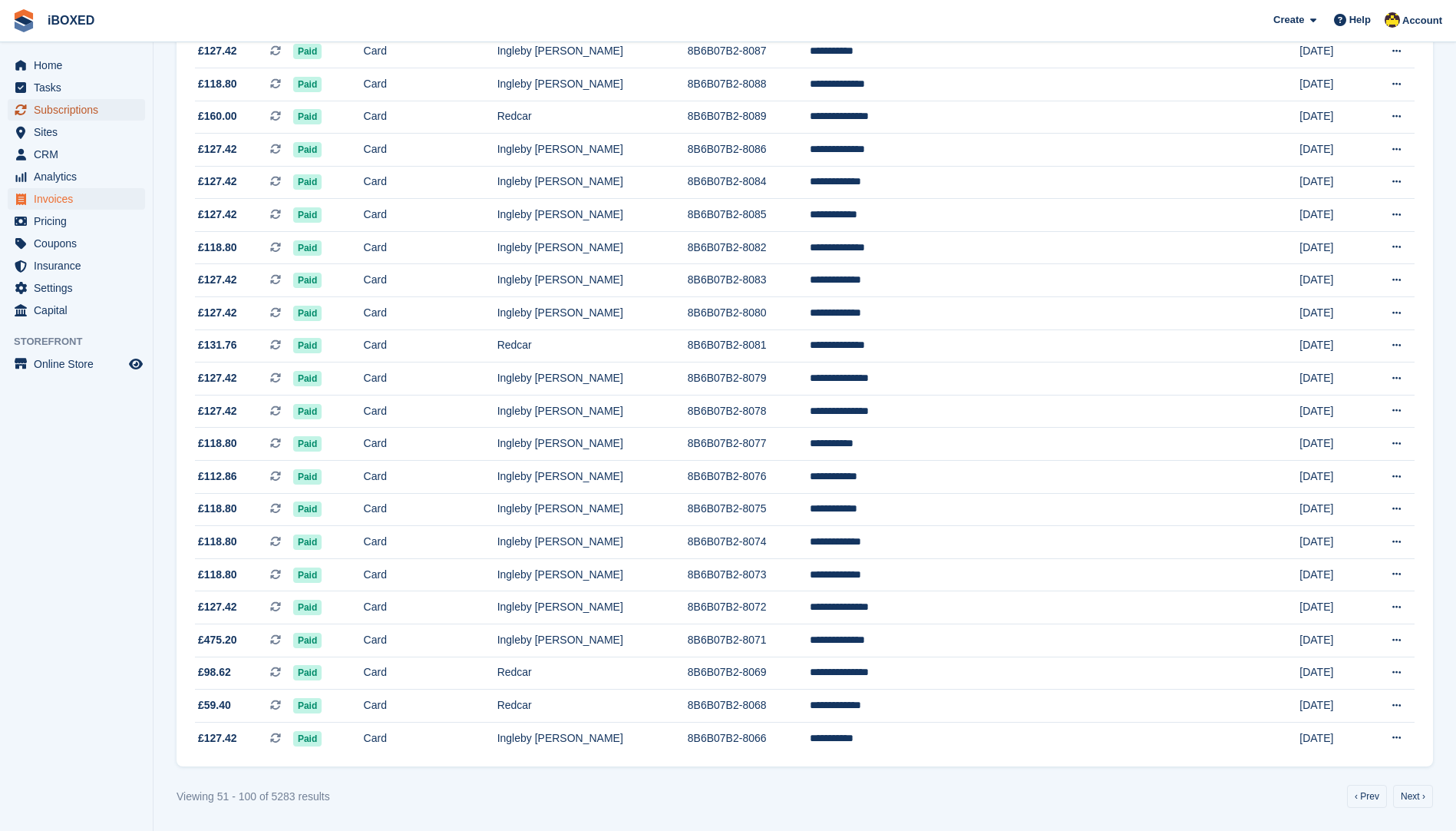
click at [75, 103] on span "Subscriptions" at bounding box center [79, 110] width 92 height 21
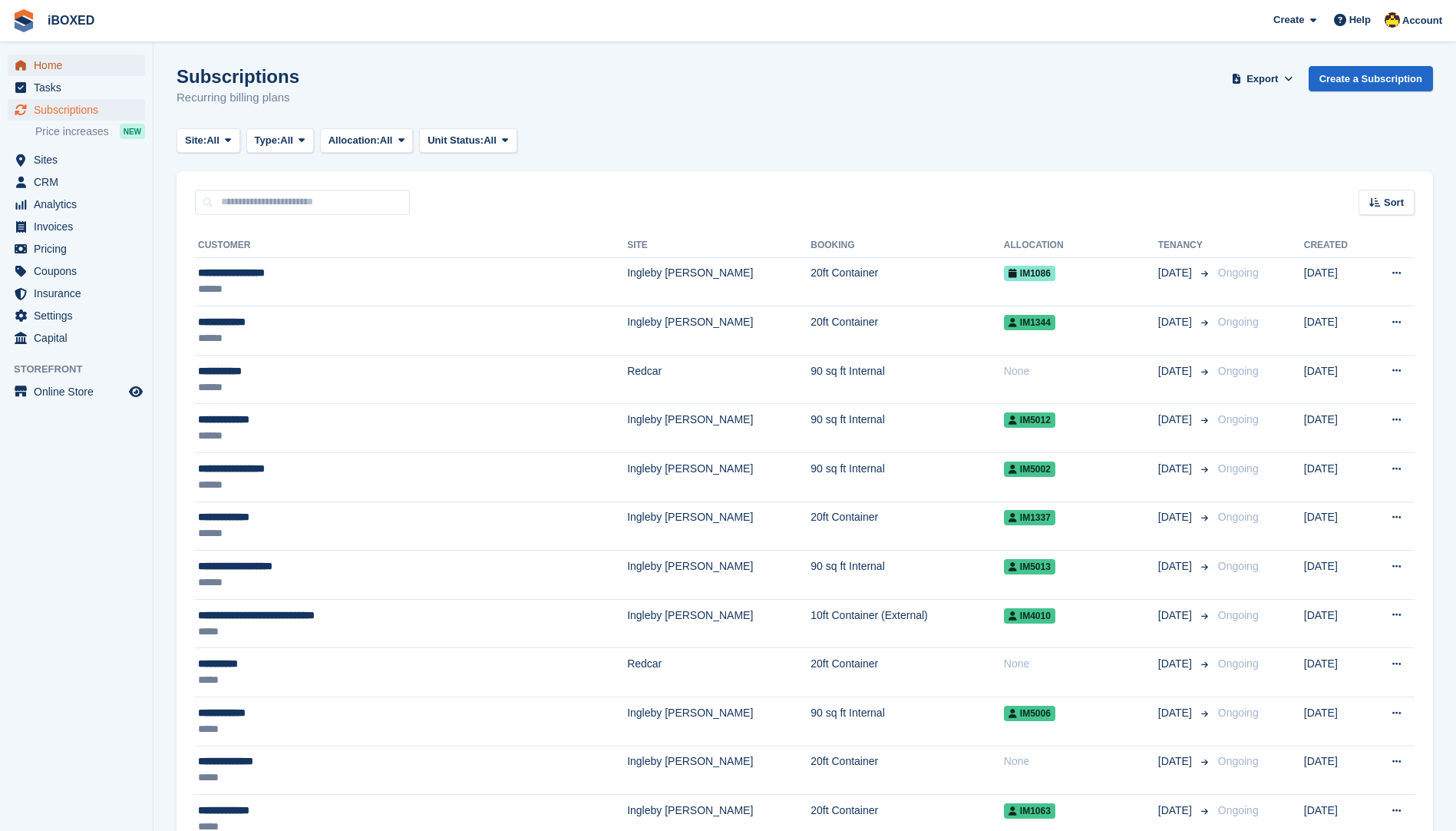
click at [53, 65] on span "Home" at bounding box center [79, 65] width 92 height 21
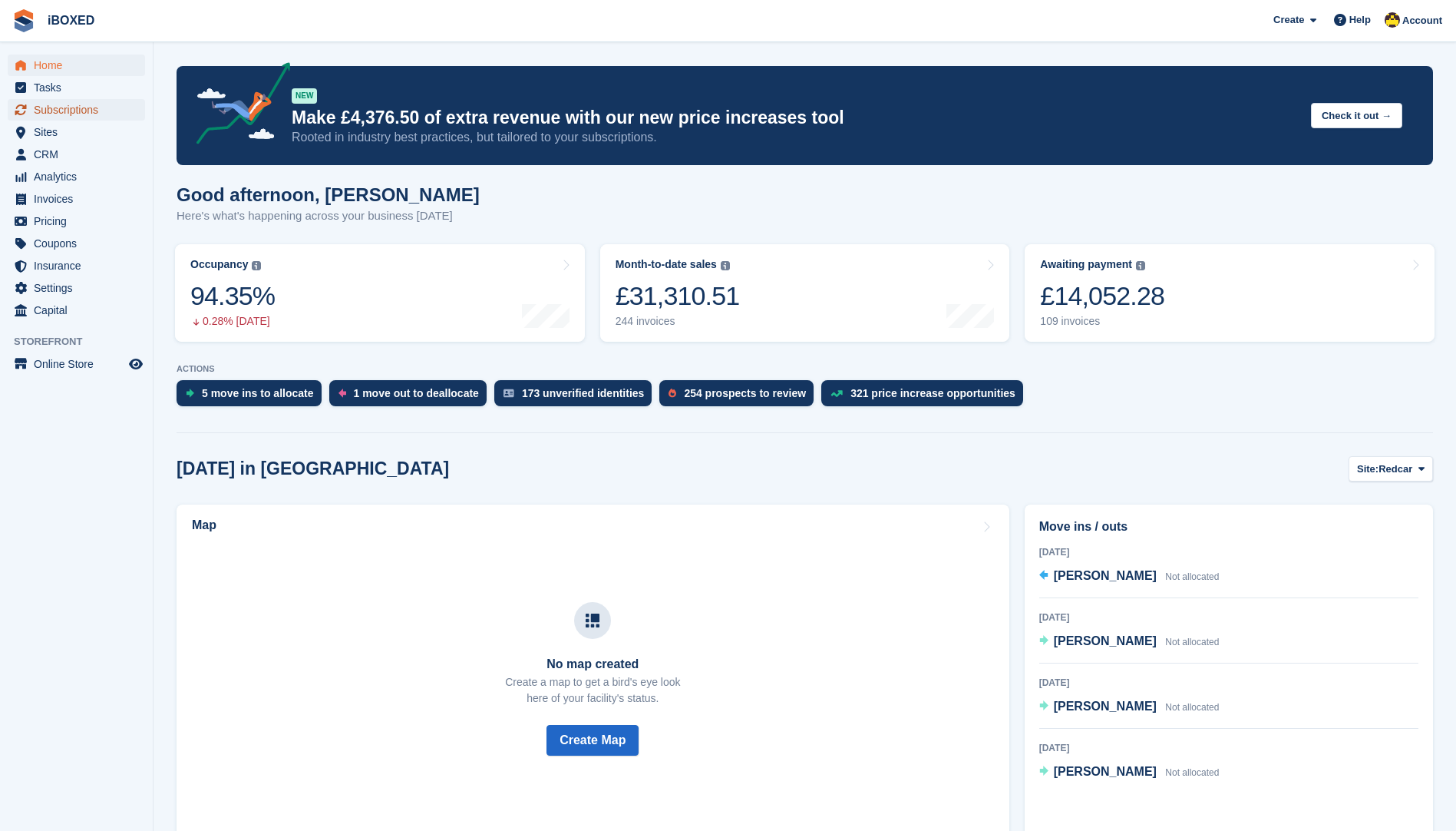
click at [113, 118] on span "Subscriptions" at bounding box center [79, 110] width 92 height 21
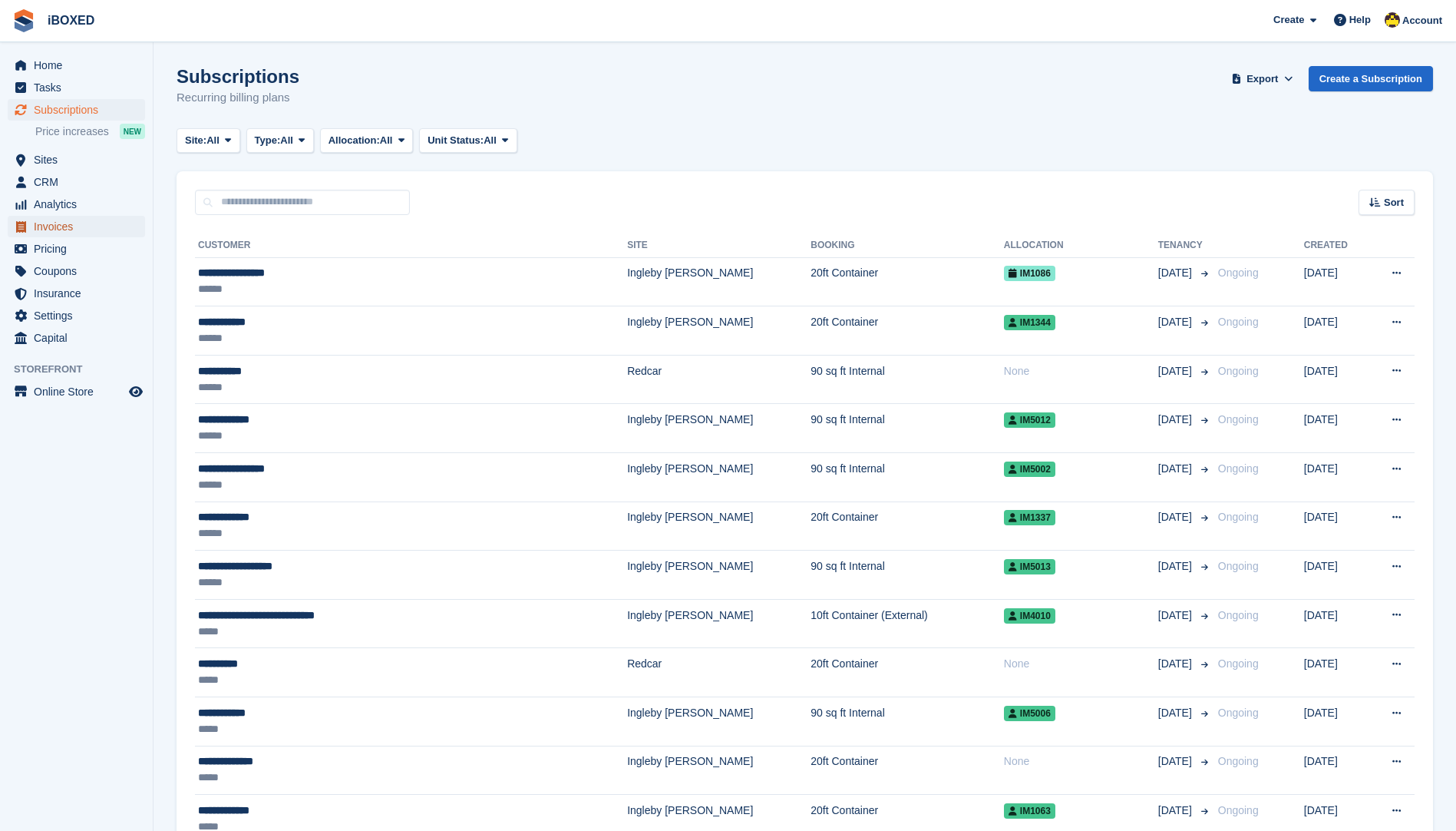
click at [101, 227] on span "Invoices" at bounding box center [79, 227] width 92 height 21
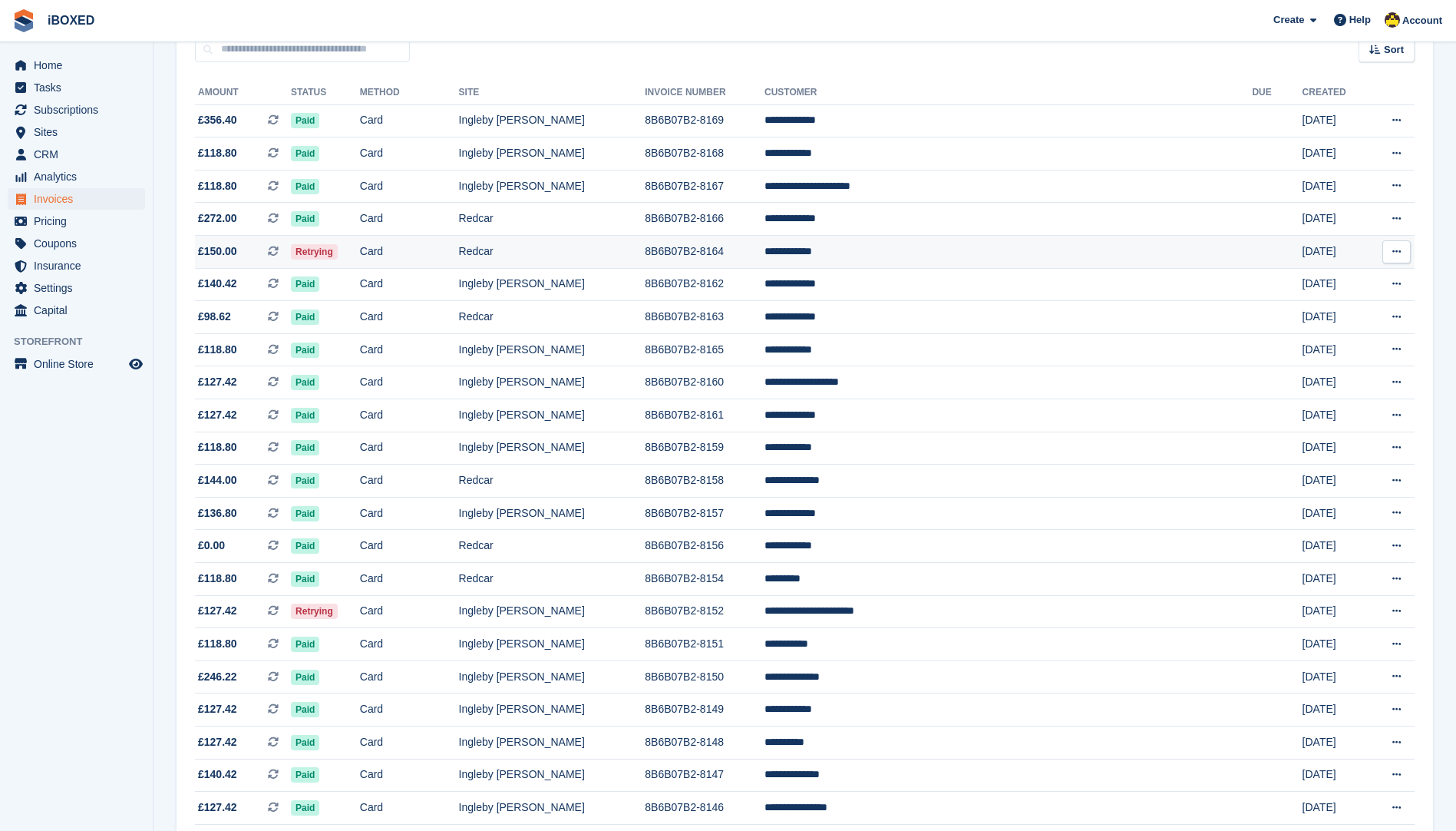
scroll to position [154, 0]
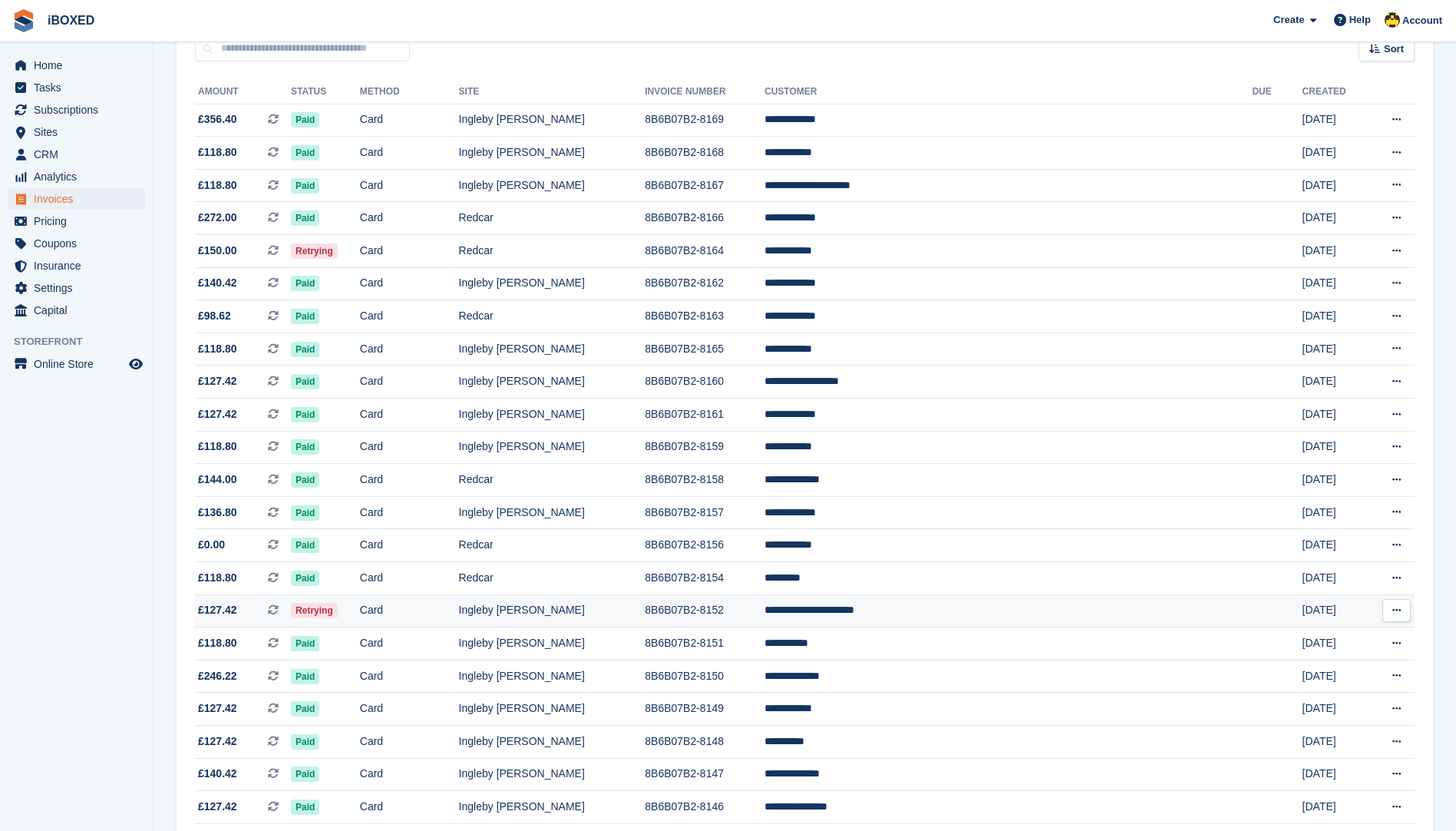
click at [598, 604] on td "Ingleby [PERSON_NAME]" at bounding box center [552, 611] width 186 height 33
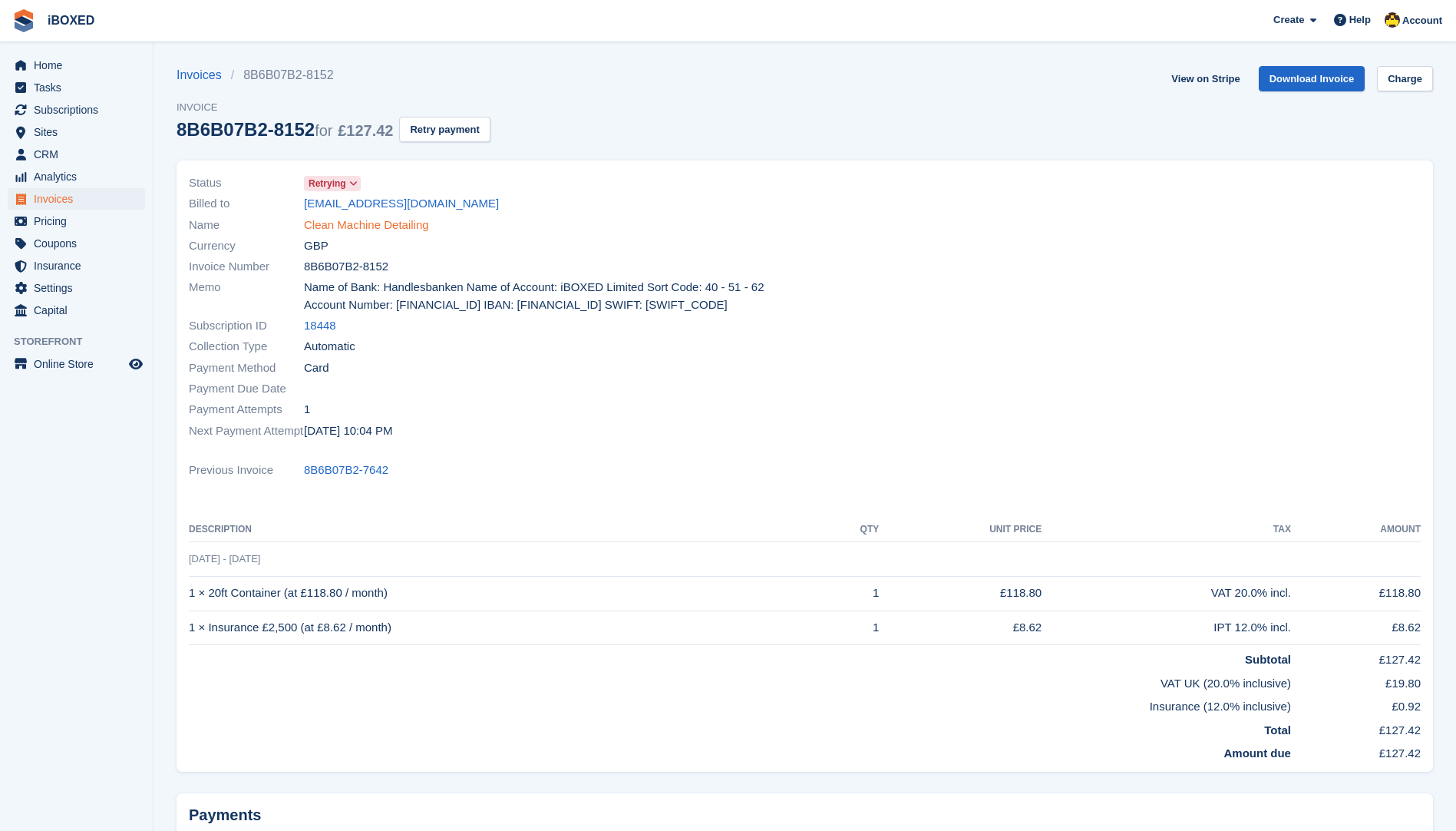
click at [391, 222] on link "Clean Machine Detailing" at bounding box center [366, 226] width 125 height 18
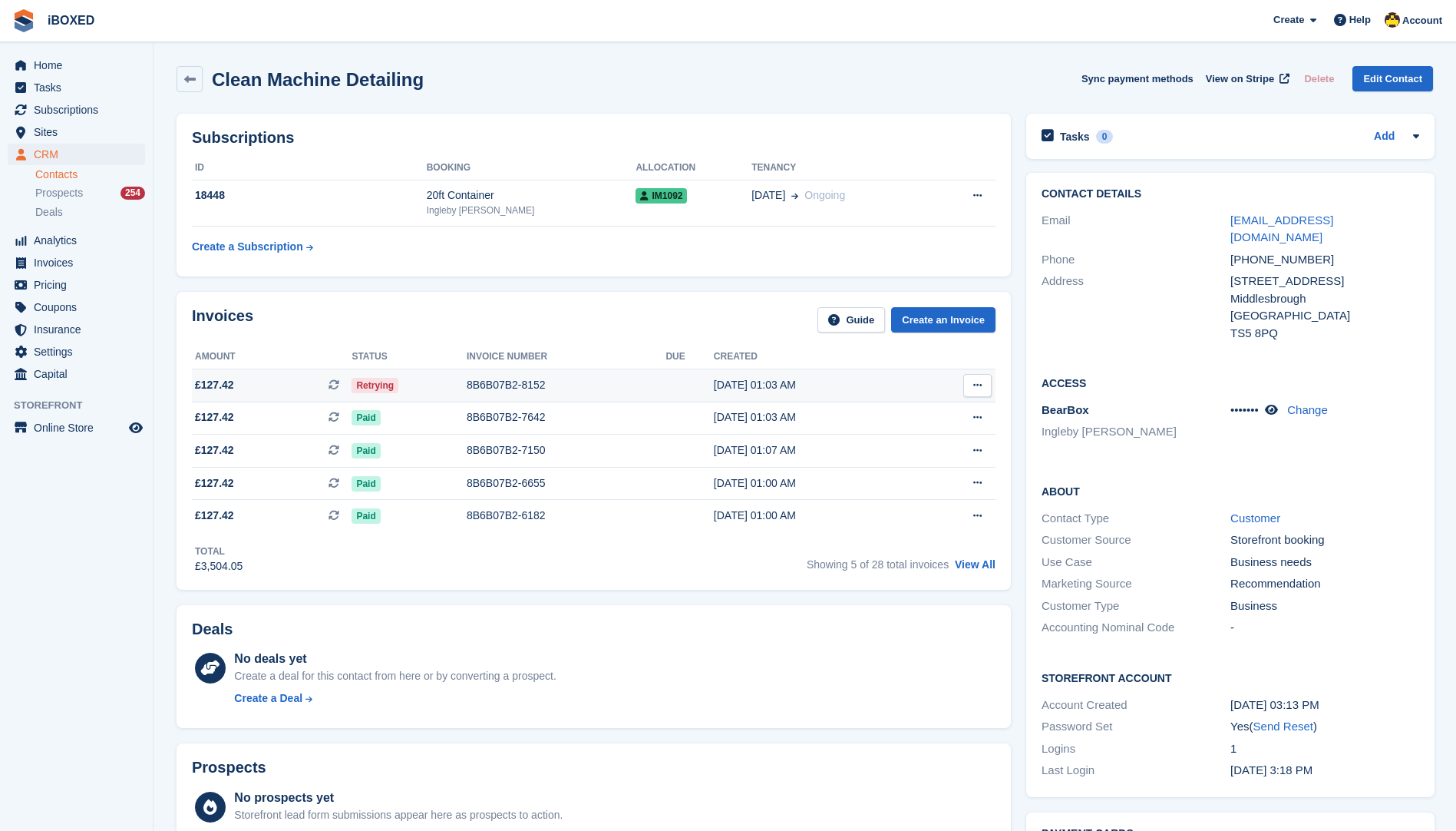
click at [531, 384] on div "8B6B07B2-8152" at bounding box center [567, 385] width 199 height 16
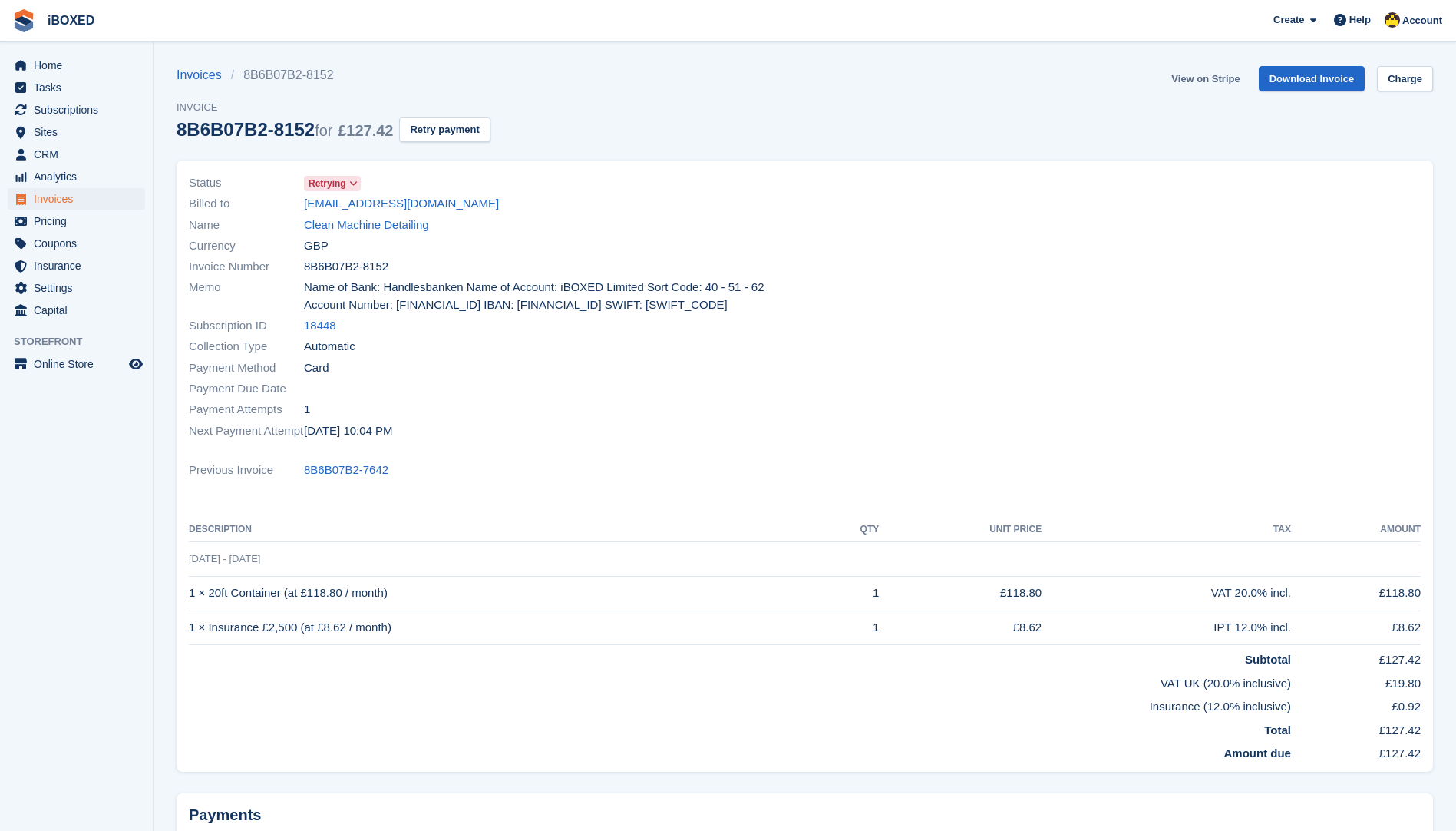
click at [1207, 71] on link "View on Stripe" at bounding box center [1205, 79] width 81 height 25
click at [83, 106] on span "Subscriptions" at bounding box center [79, 110] width 92 height 21
